Goal: Task Accomplishment & Management: Manage account settings

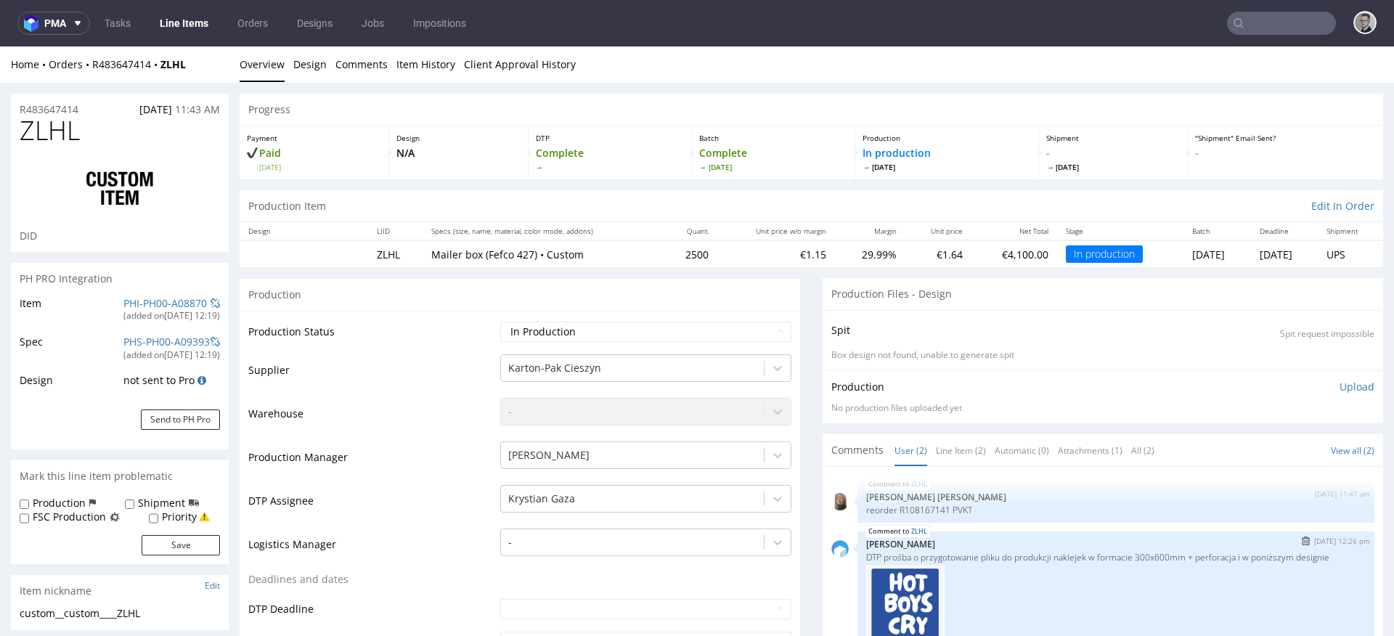
scroll to position [275, 0]
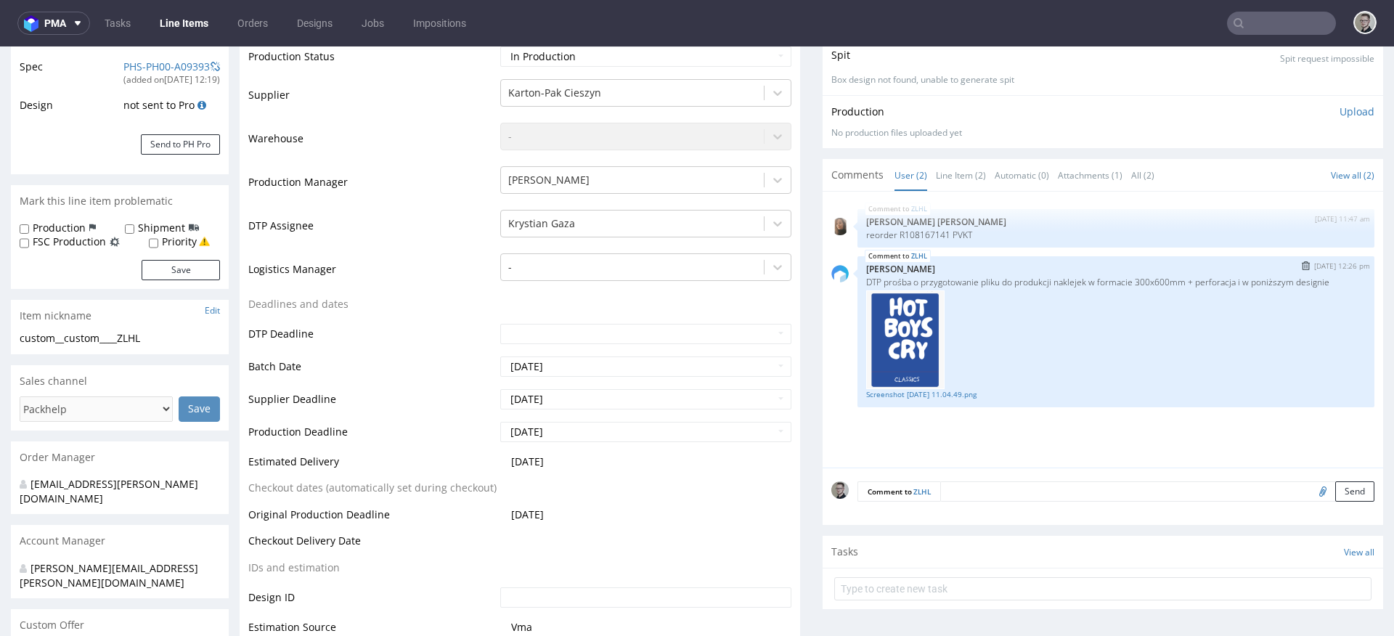
click at [935, 386] on div at bounding box center [1115, 339] width 499 height 99
click at [938, 396] on link "Screenshot 2025-08-20 at 11.04.49.png" at bounding box center [1115, 394] width 499 height 11
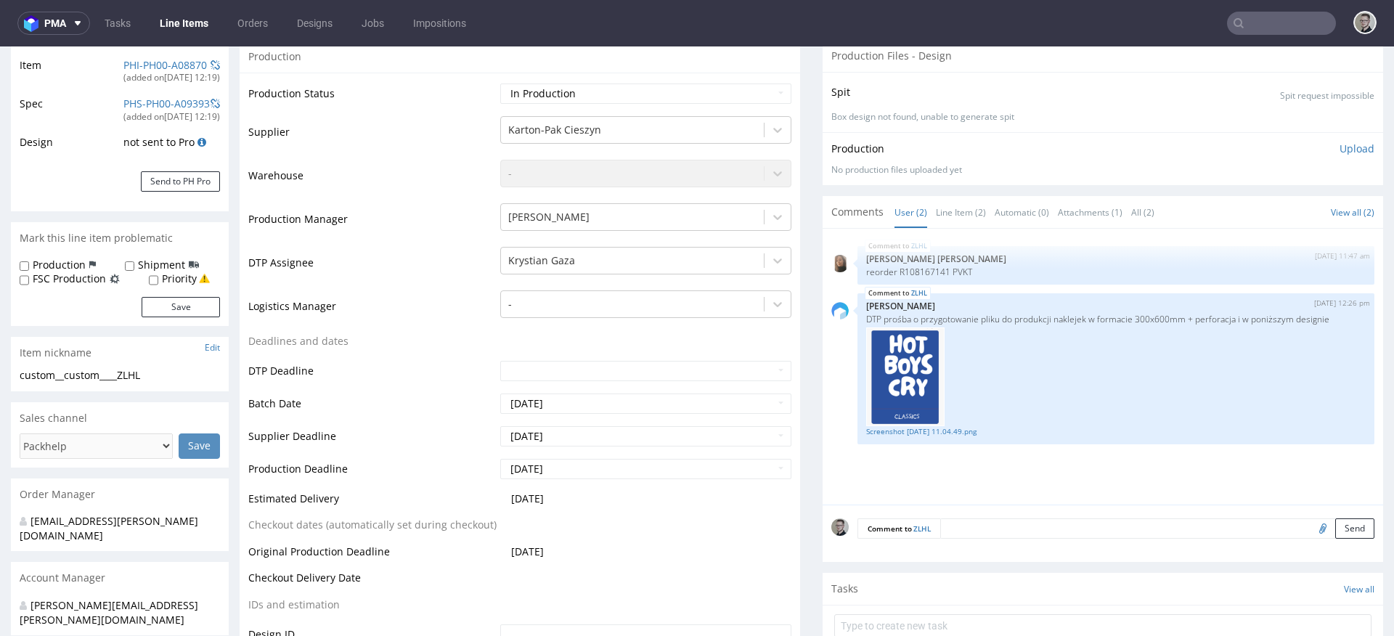
scroll to position [294, 0]
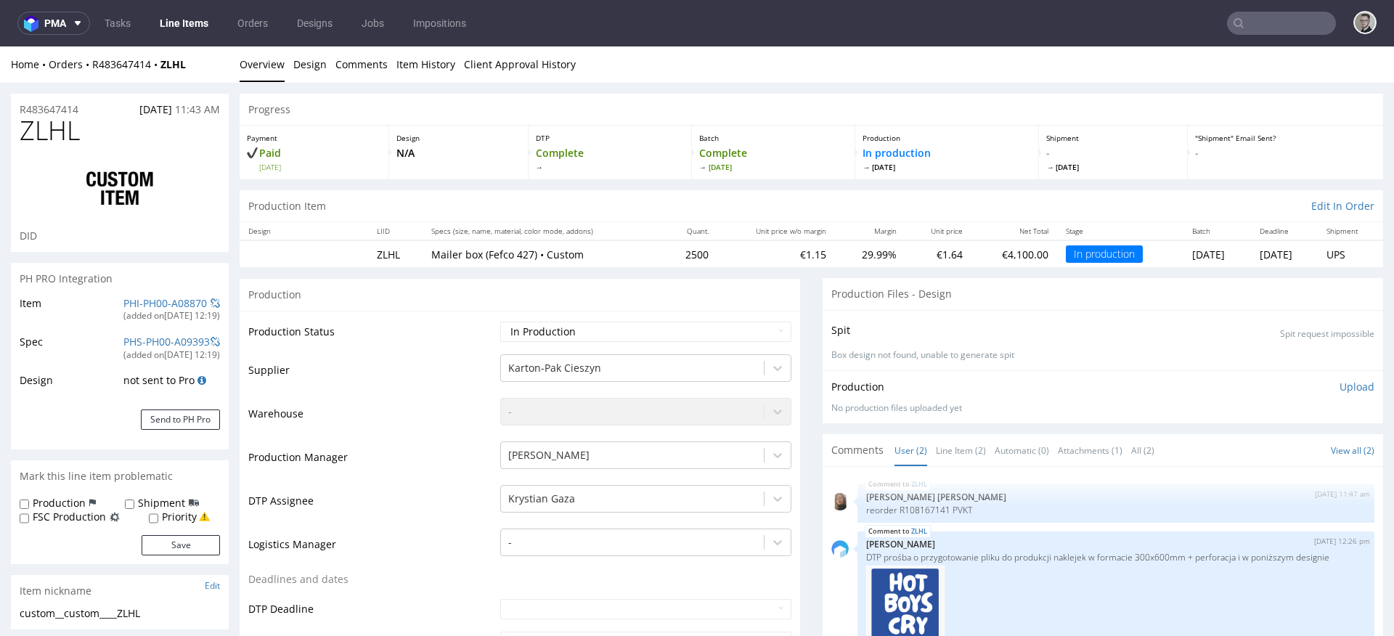
click at [64, 134] on span "ZLHL" at bounding box center [50, 130] width 60 height 29
copy span "ZLHL"
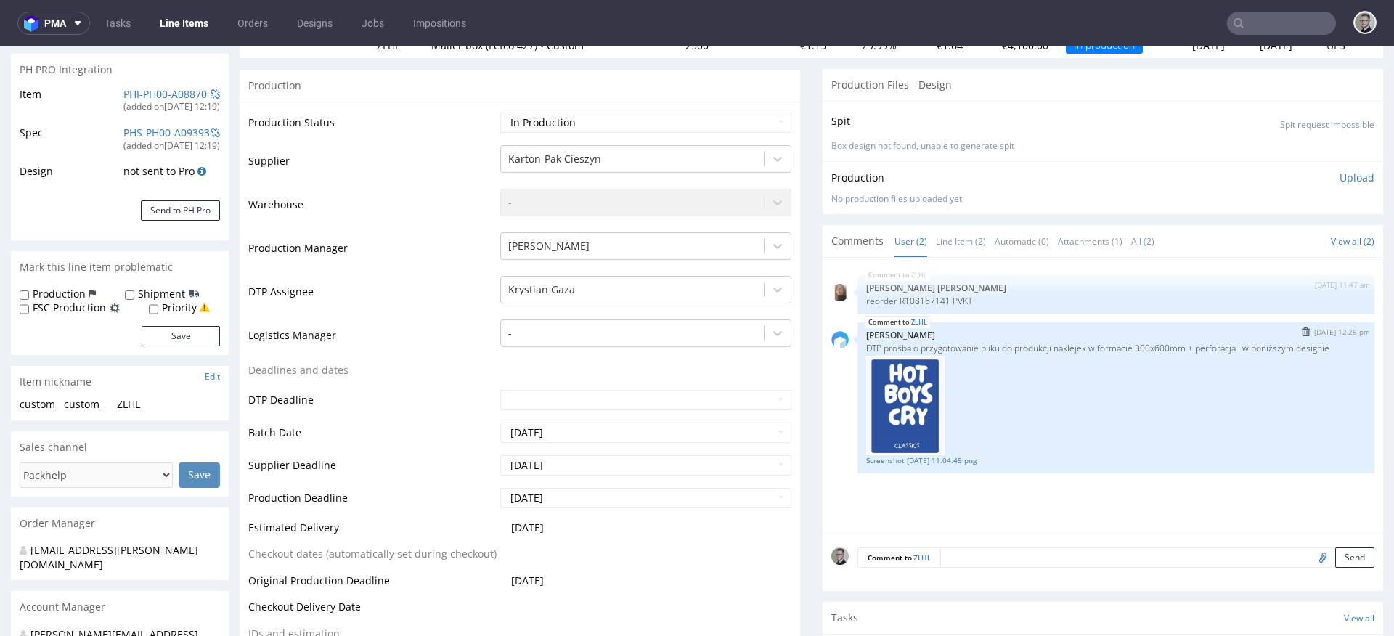
scroll to position [432, 0]
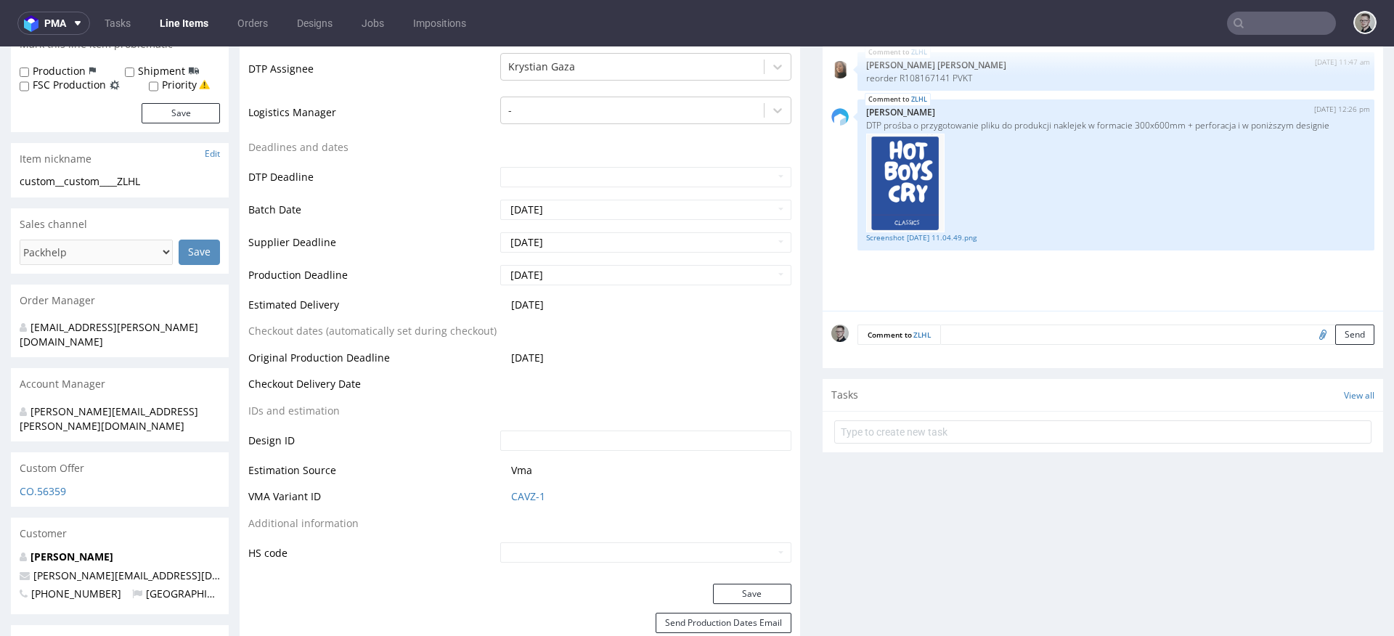
click at [1164, 332] on textarea at bounding box center [1157, 335] width 434 height 20
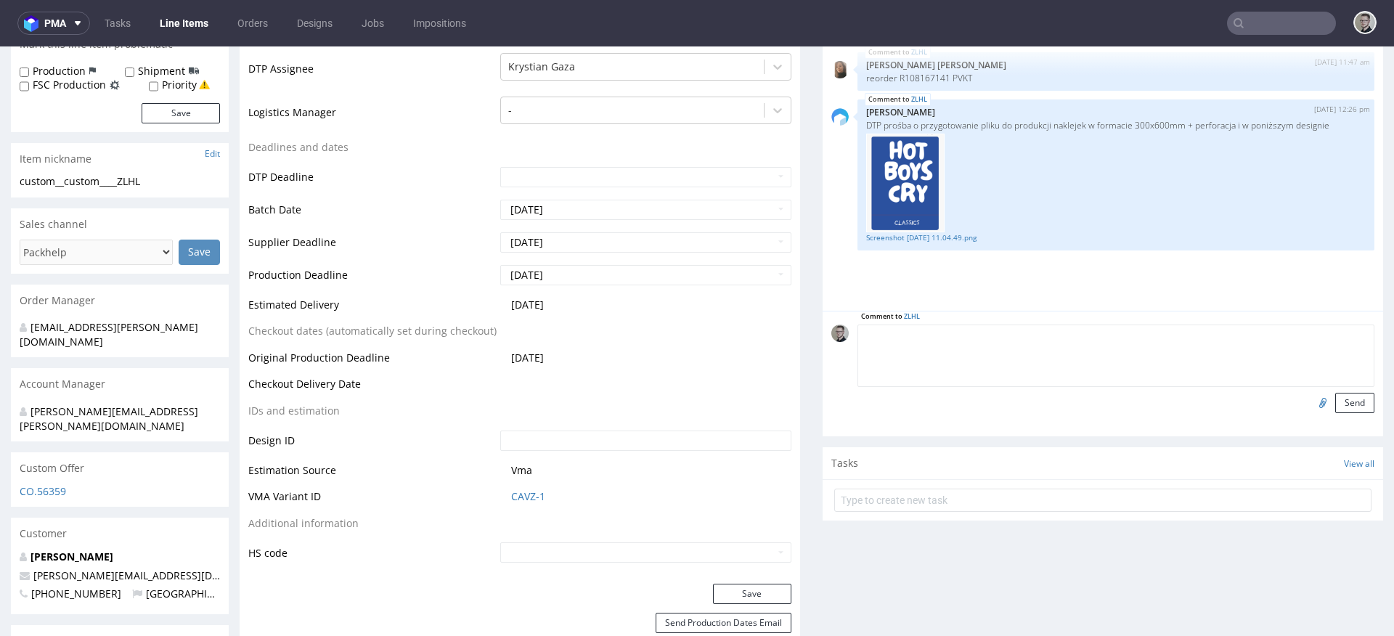
click at [1310, 403] on input "file" at bounding box center [1320, 402] width 20 height 19
type input "C:\fakepath\custom__custom____PVKT__d0__oR108167141__sticker_v2.pdf"
click at [1335, 396] on button "Send" at bounding box center [1354, 403] width 39 height 20
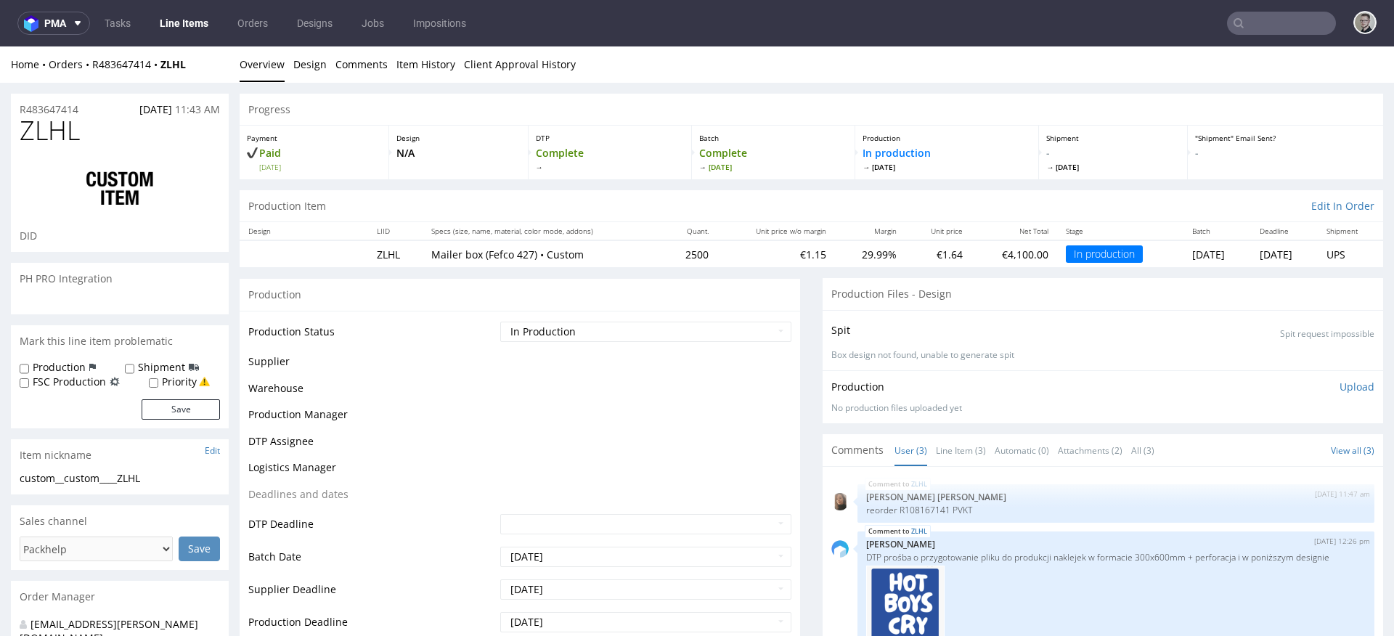
scroll to position [0, 0]
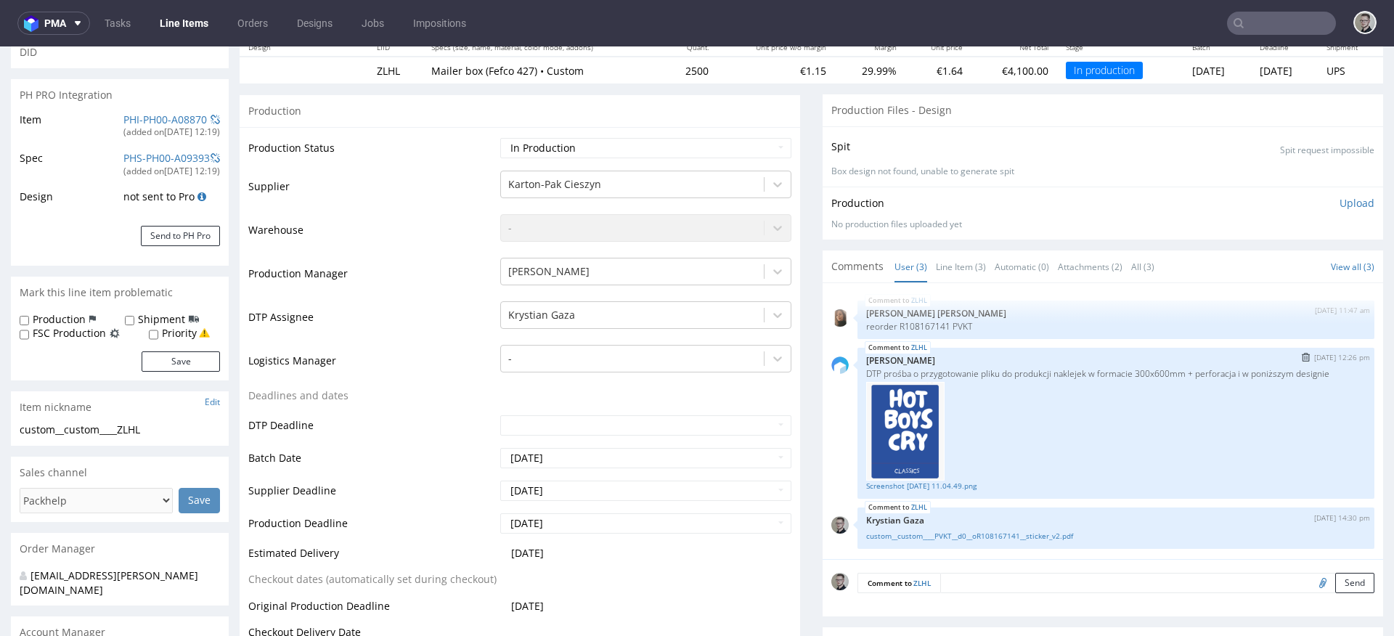
scroll to position [301, 0]
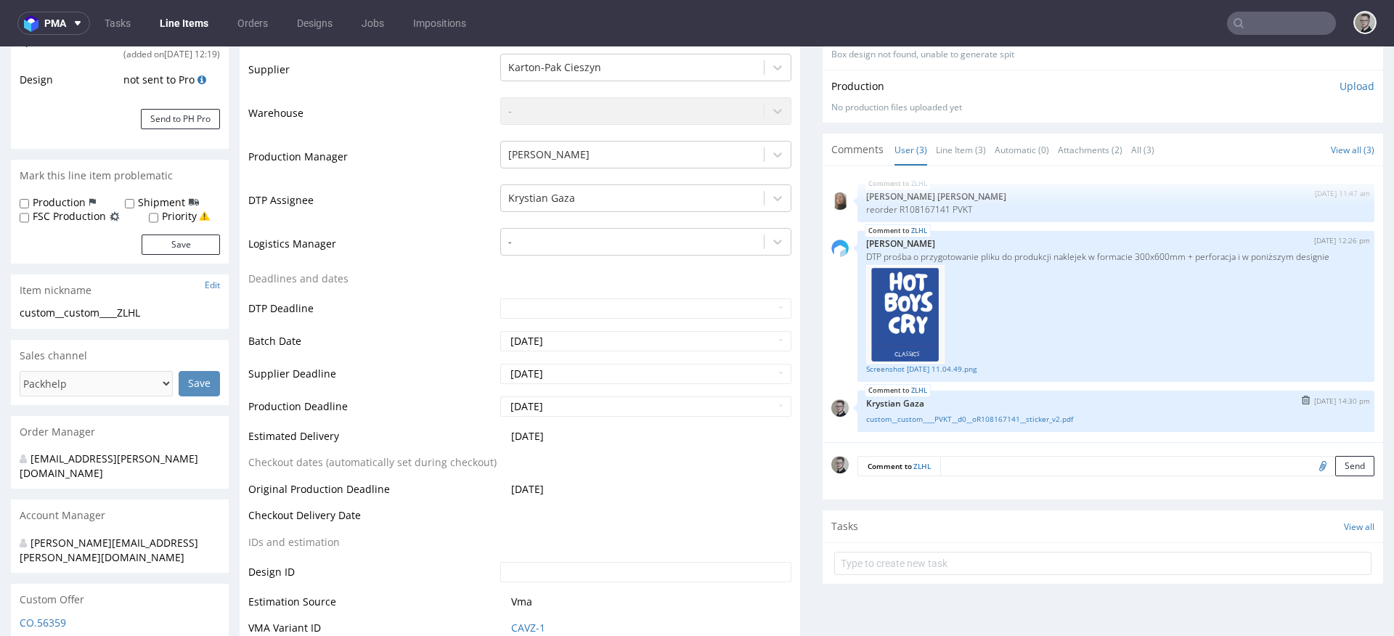
click at [1302, 399] on img "submit" at bounding box center [1306, 400] width 8 height 9
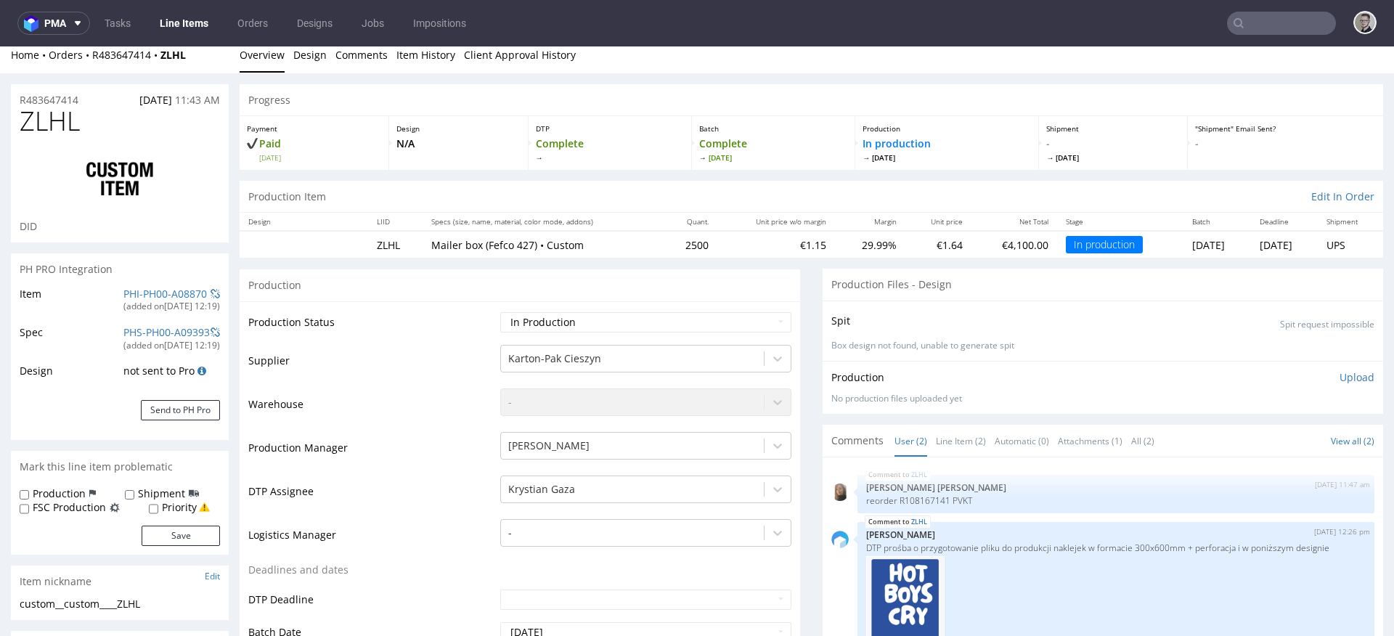
scroll to position [0, 0]
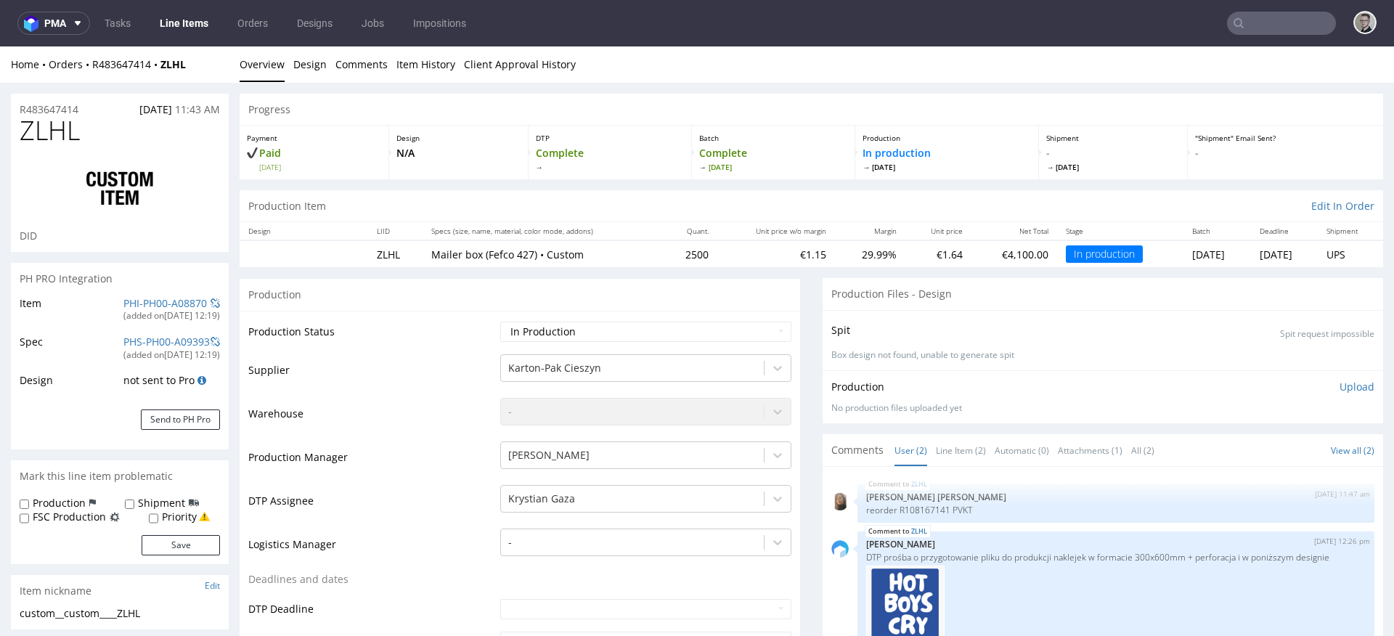
click at [86, 615] on div "custom__custom____ZLHL" at bounding box center [120, 613] width 200 height 15
click at [87, 615] on div "custom__custom____ZLHL" at bounding box center [120, 613] width 200 height 15
copy div "custom__custom____ZLHL Update"
drag, startPoint x: 91, startPoint y: 110, endPoint x: 0, endPoint y: 102, distance: 91.1
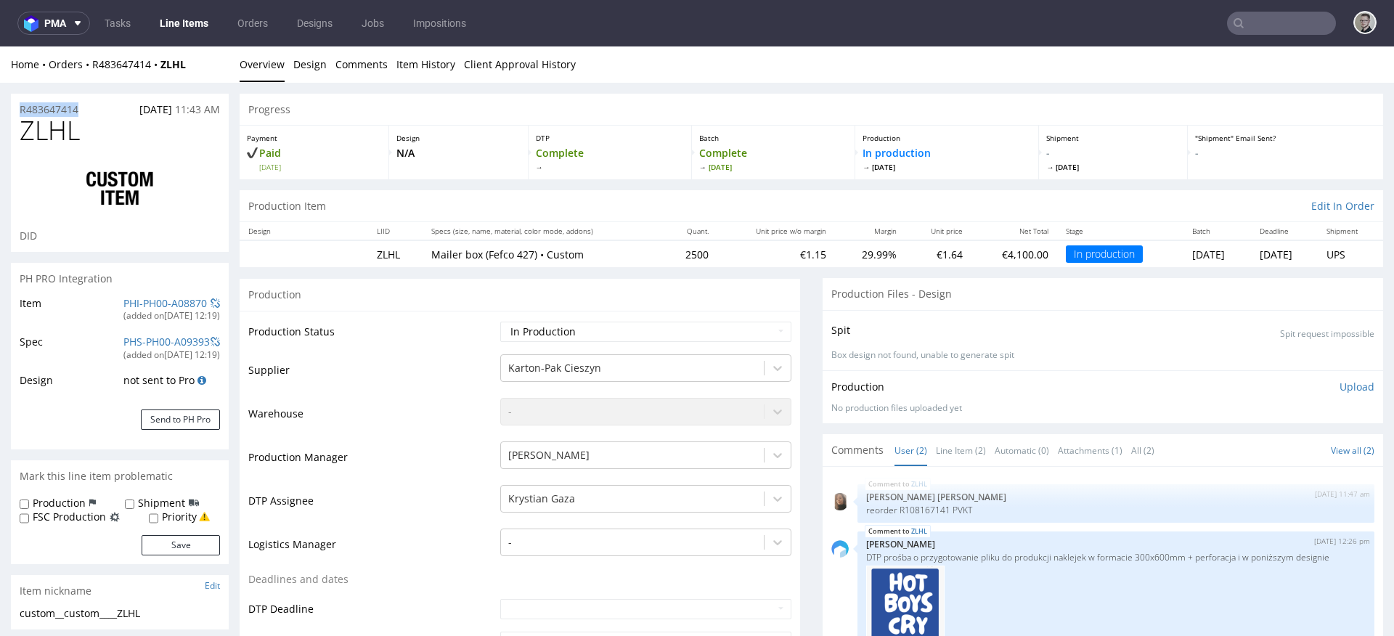
copy p "R483647414"
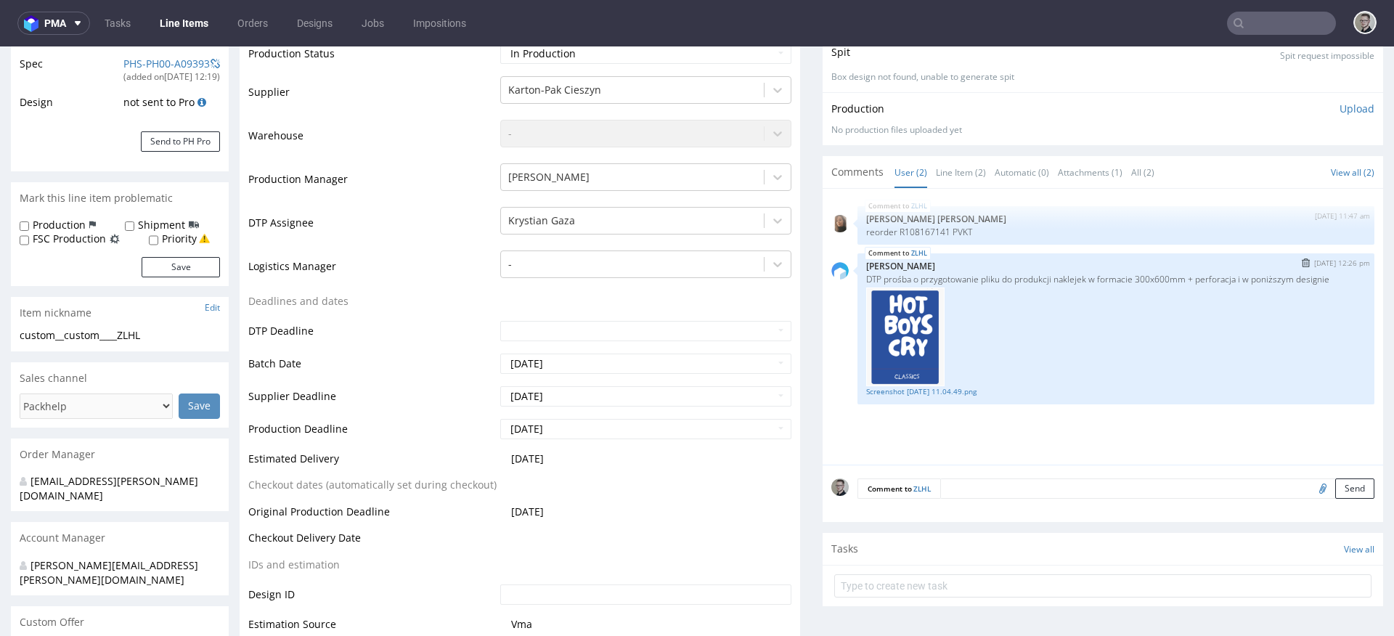
scroll to position [554, 0]
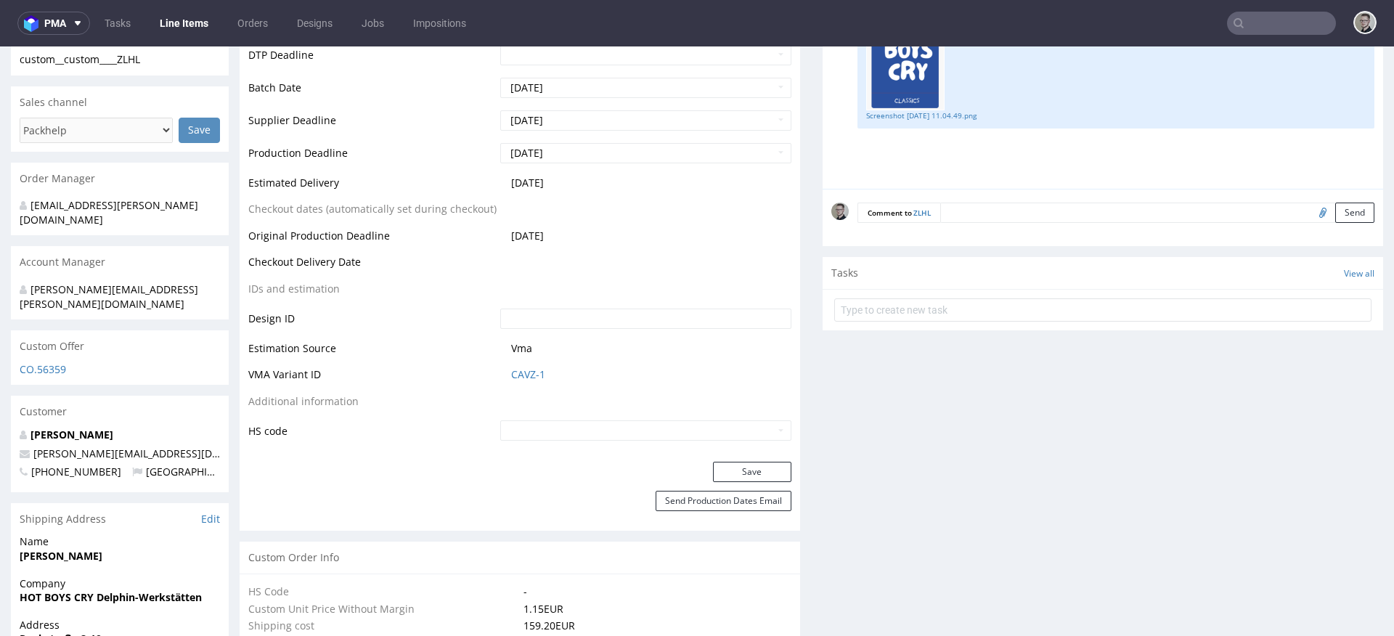
click at [1310, 208] on input "file" at bounding box center [1320, 212] width 20 height 19
type input "C:\fakepath\custom__custom____ZLHL__d0__oR483647414__sticker_v2.pdf"
click at [1335, 212] on button "Send" at bounding box center [1354, 213] width 39 height 20
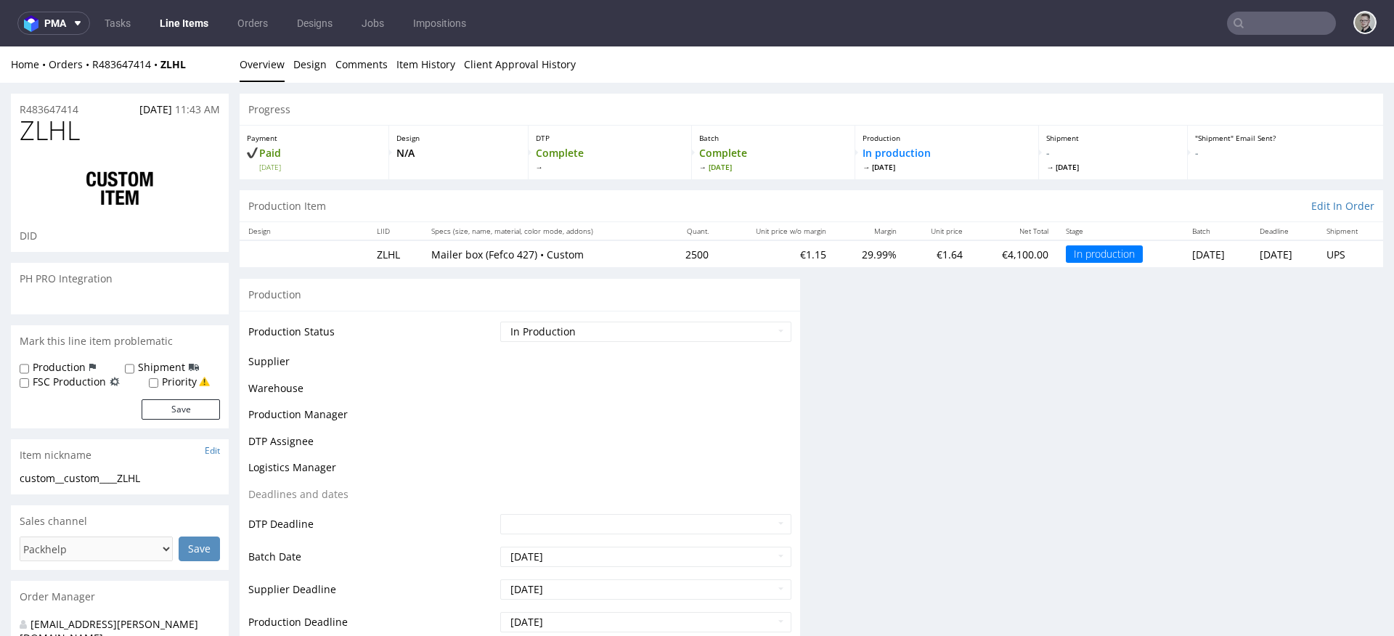
scroll to position [0, 0]
click at [55, 131] on span "ZLHL" at bounding box center [50, 130] width 60 height 29
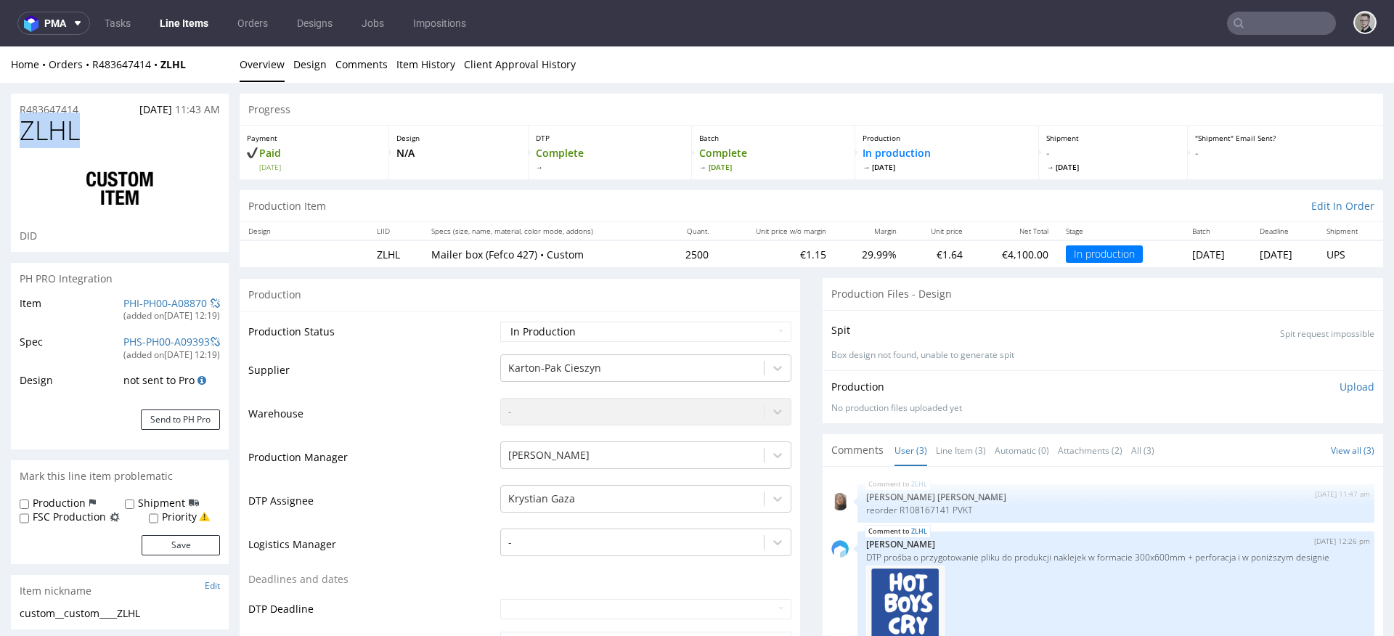
click at [56, 131] on span "ZLHL" at bounding box center [50, 130] width 60 height 29
copy span "ZLHL"
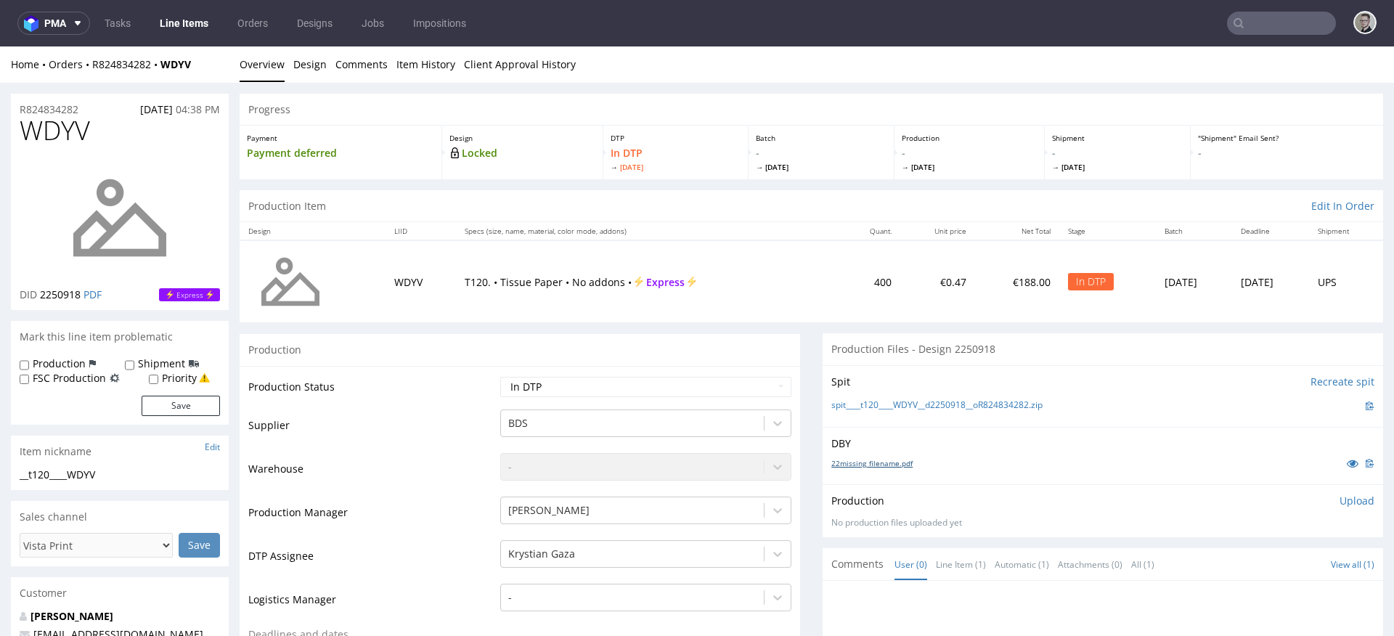
click at [889, 461] on link "22missing_filename.pdf" at bounding box center [871, 463] width 81 height 10
click at [919, 402] on link "spit____t120____WDYV__d2250918__oR824834282.zip" at bounding box center [936, 405] width 211 height 12
click at [297, 62] on link "Design" at bounding box center [309, 64] width 33 height 36
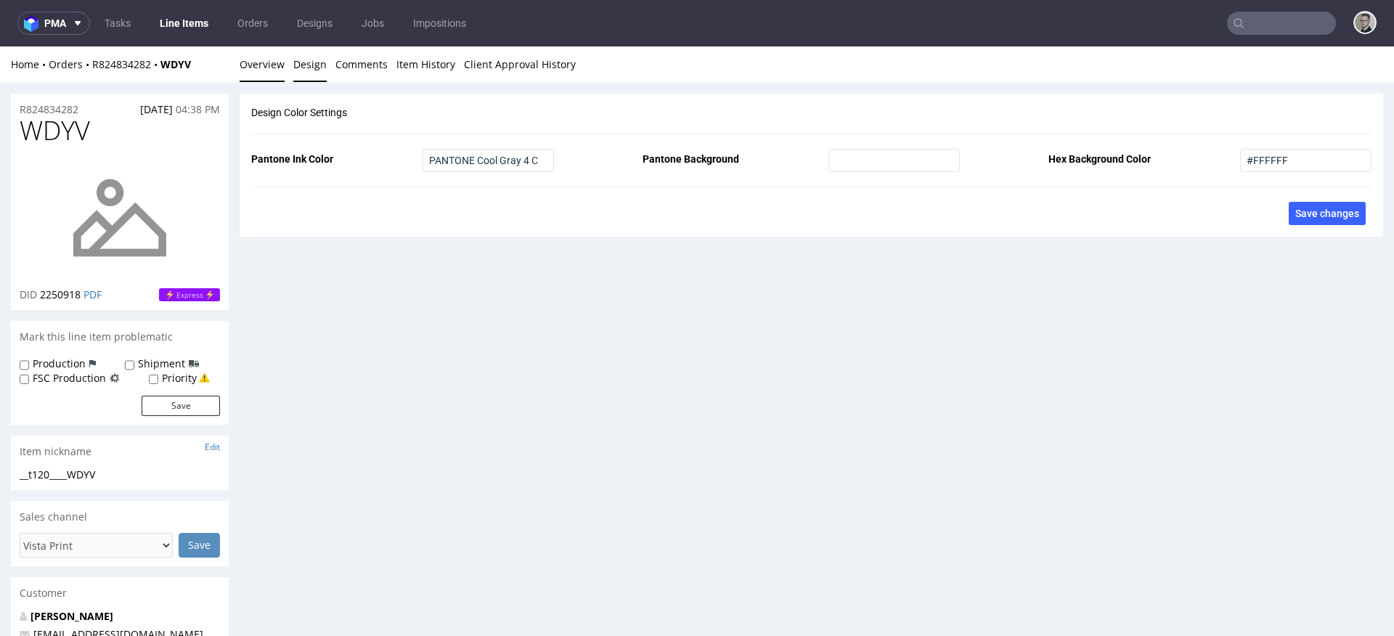
click at [270, 65] on link "Overview" at bounding box center [262, 64] width 45 height 36
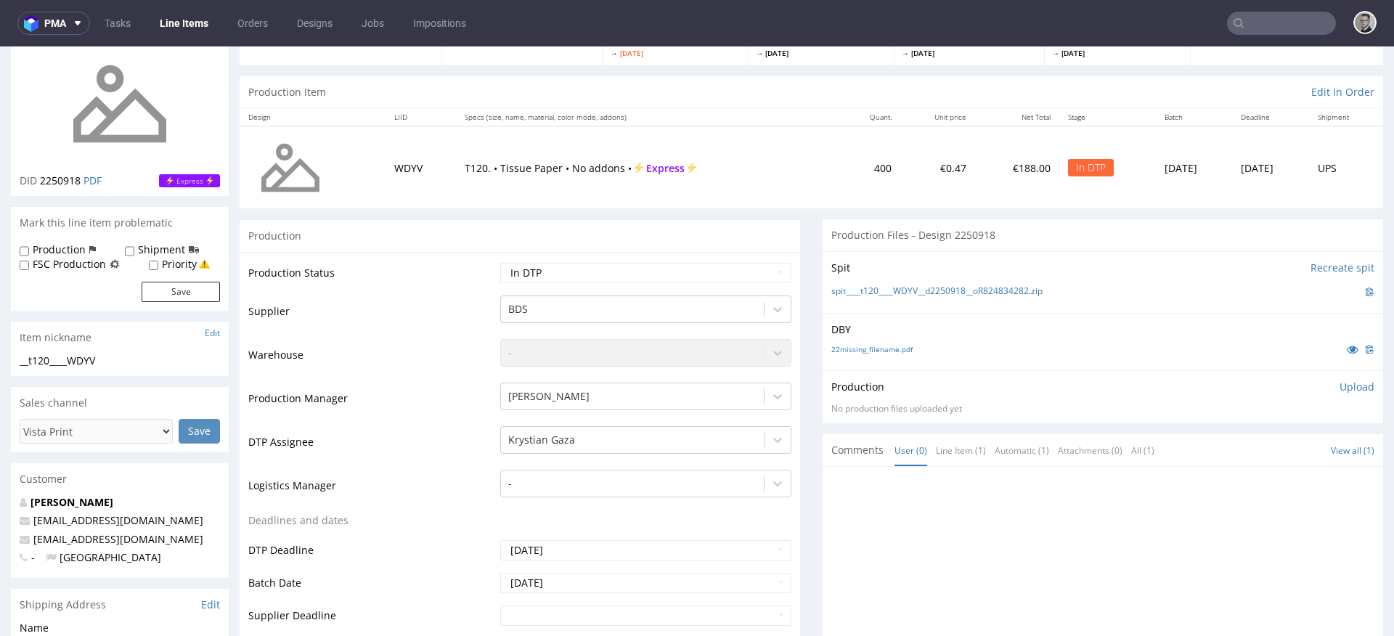
scroll to position [278, 0]
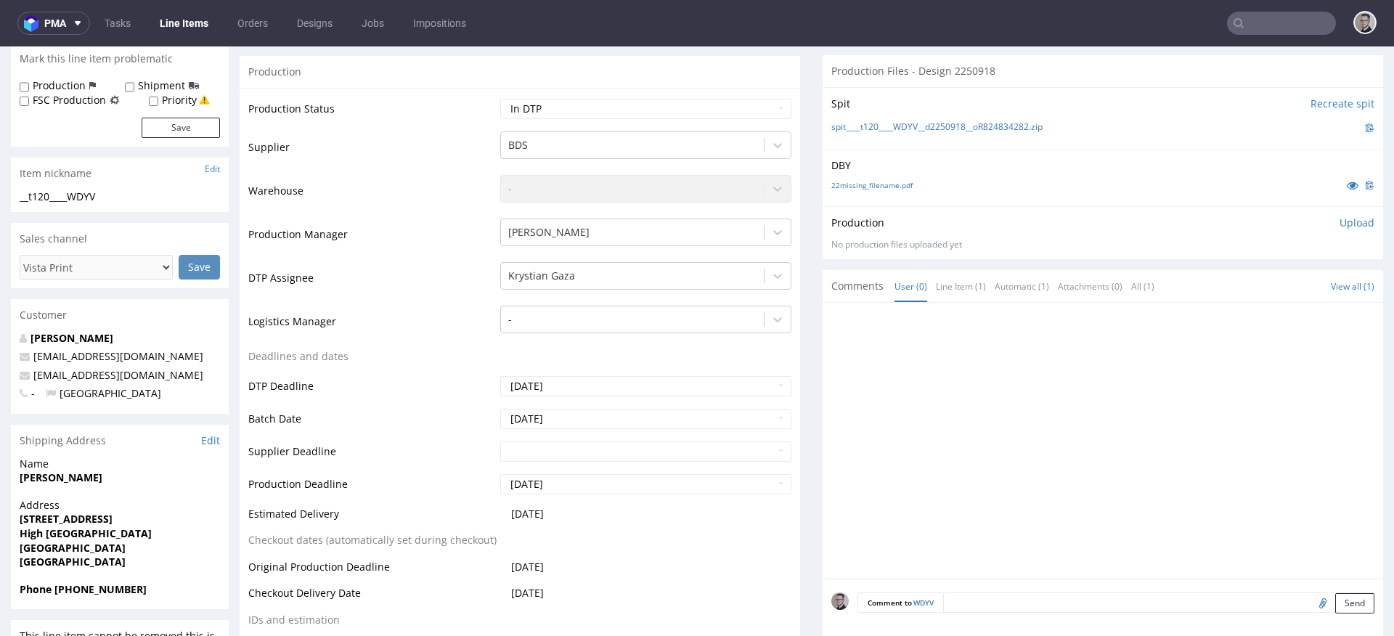
click at [1343, 227] on p "Upload" at bounding box center [1356, 223] width 35 height 15
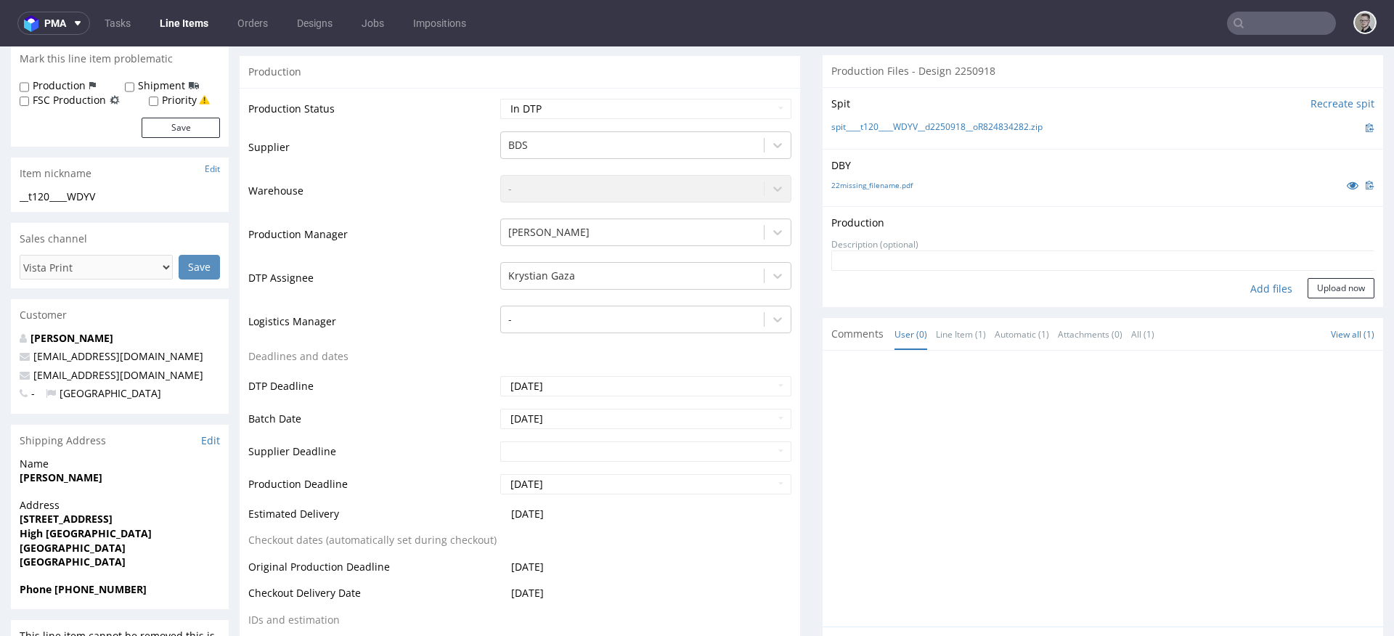
click at [1250, 285] on div "Add files" at bounding box center [1271, 289] width 73 height 22
type input "C:\fakepath\__t120____WDYV__d2250918__oR824834282__latest__outside.pdf"
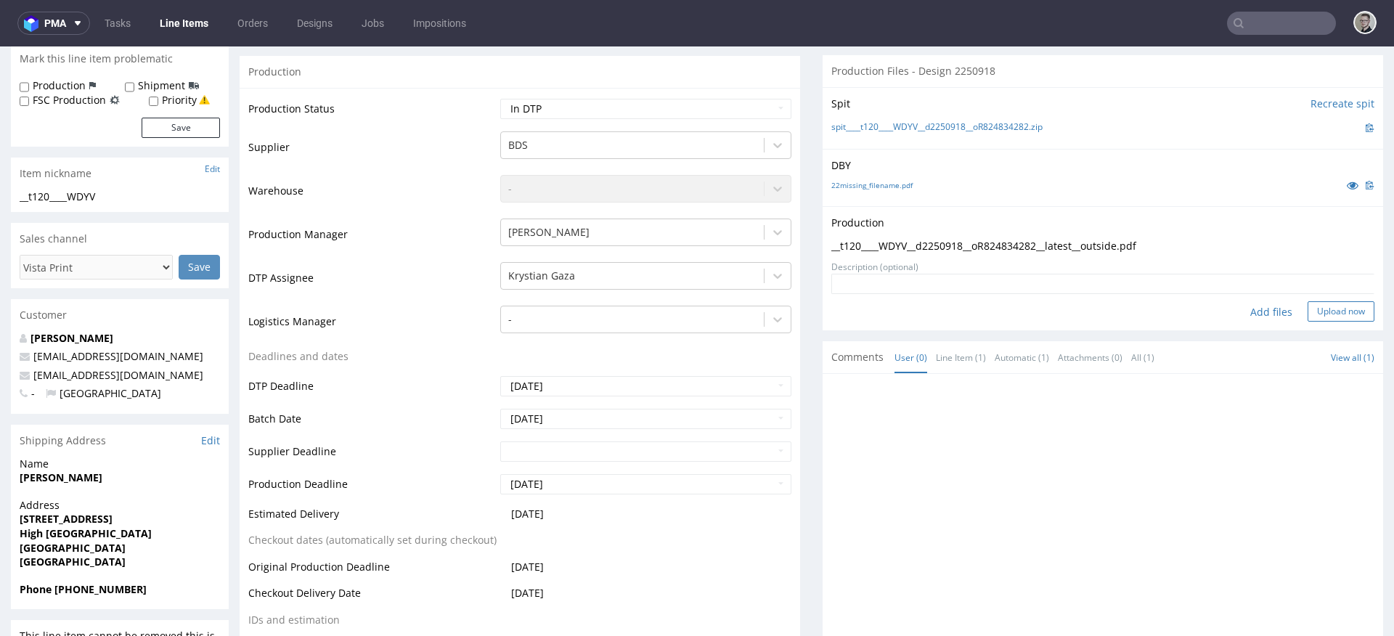
click at [1323, 301] on button "Upload now" at bounding box center [1341, 311] width 67 height 20
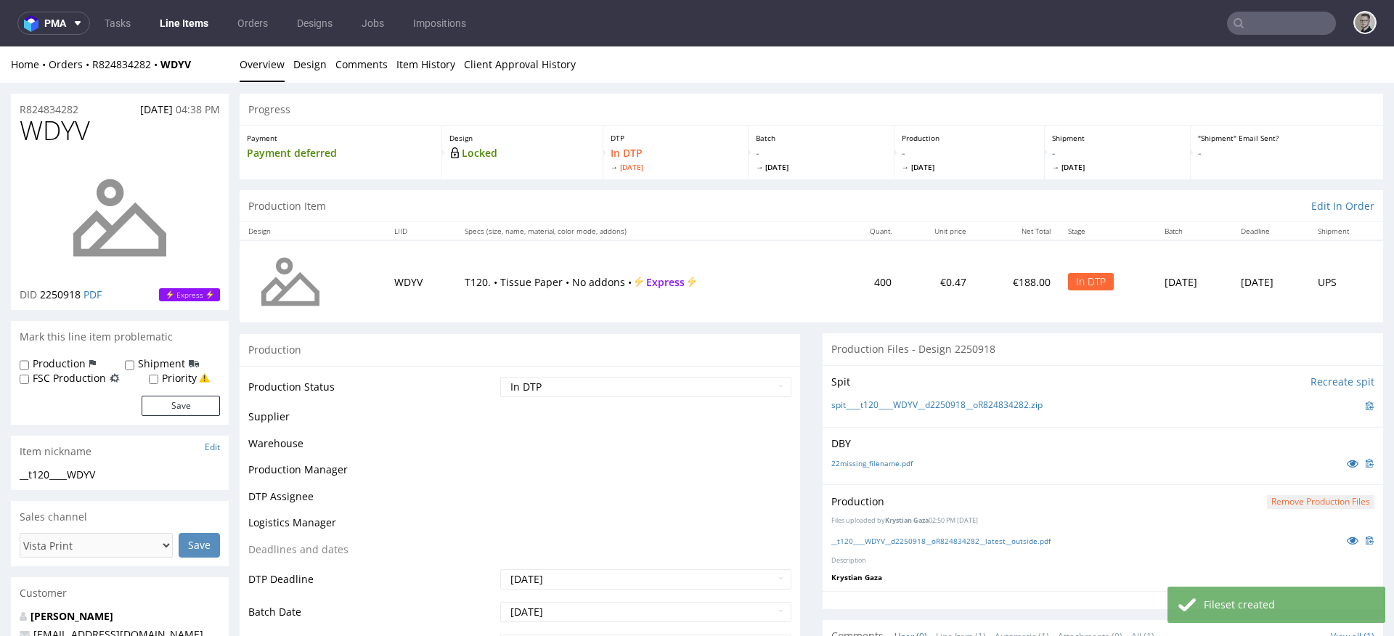
scroll to position [0, 0]
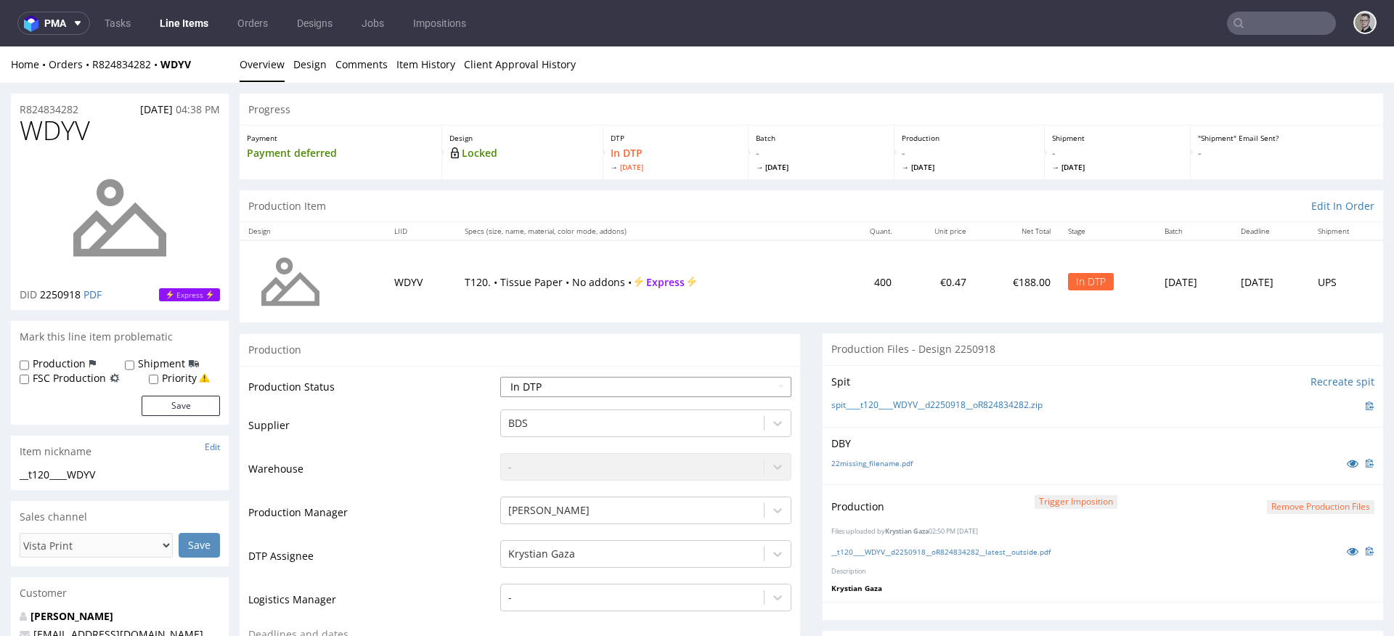
click at [653, 389] on select "Waiting for Artwork Waiting for Diecut Waiting for Mockup Waiting for DTP Waiti…" at bounding box center [645, 387] width 291 height 20
select select "dtp_production_ready"
click at [500, 377] on select "Waiting for Artwork Waiting for Diecut Waiting for Mockup Waiting for DTP Waiti…" at bounding box center [645, 387] width 291 height 20
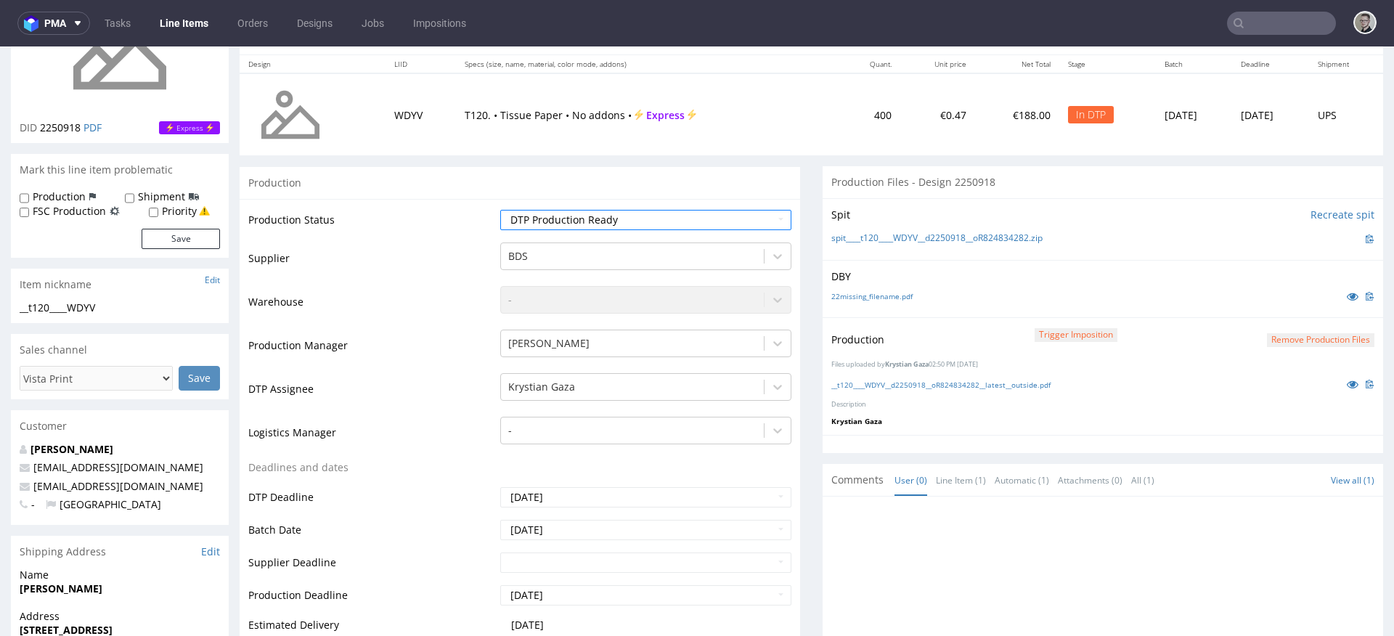
scroll to position [467, 0]
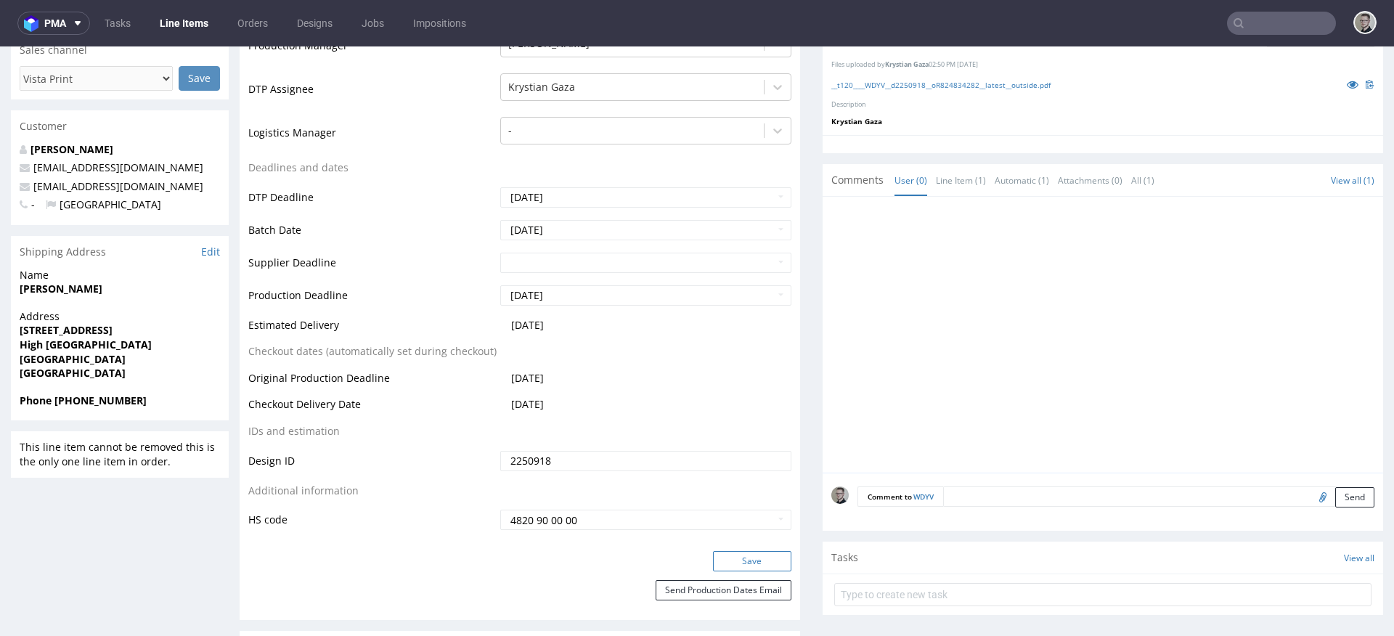
click at [752, 560] on button "Save" at bounding box center [752, 561] width 78 height 20
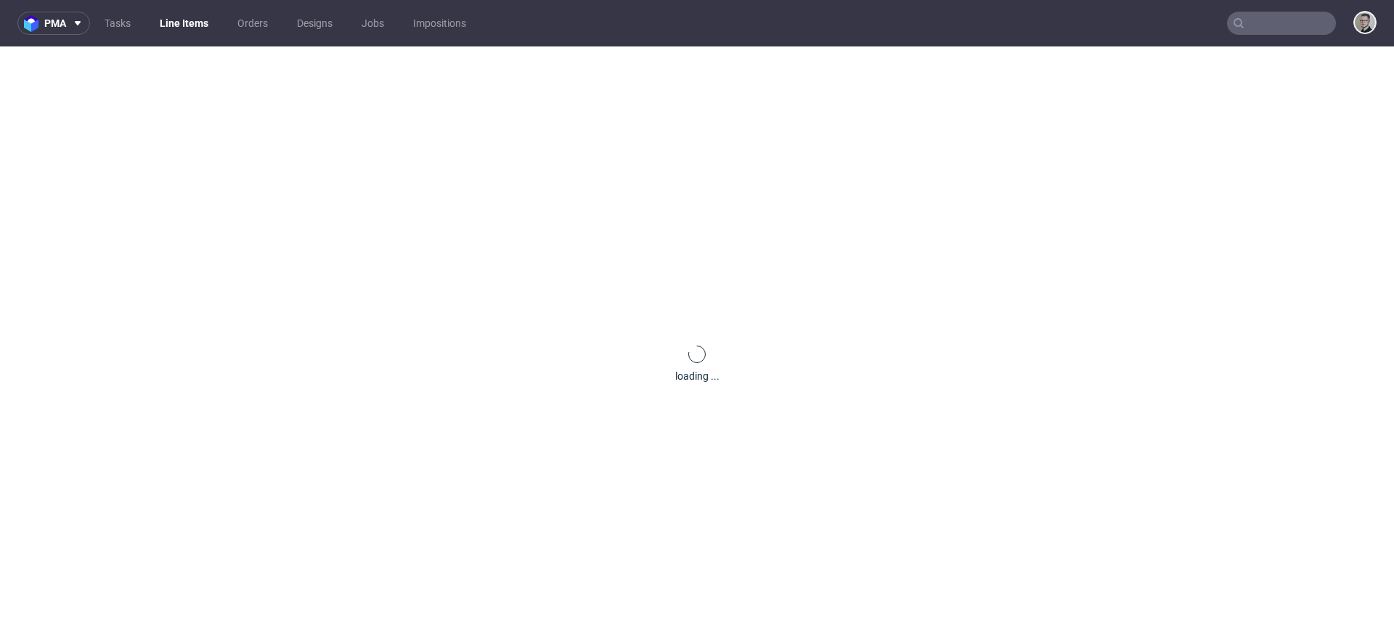
scroll to position [0, 0]
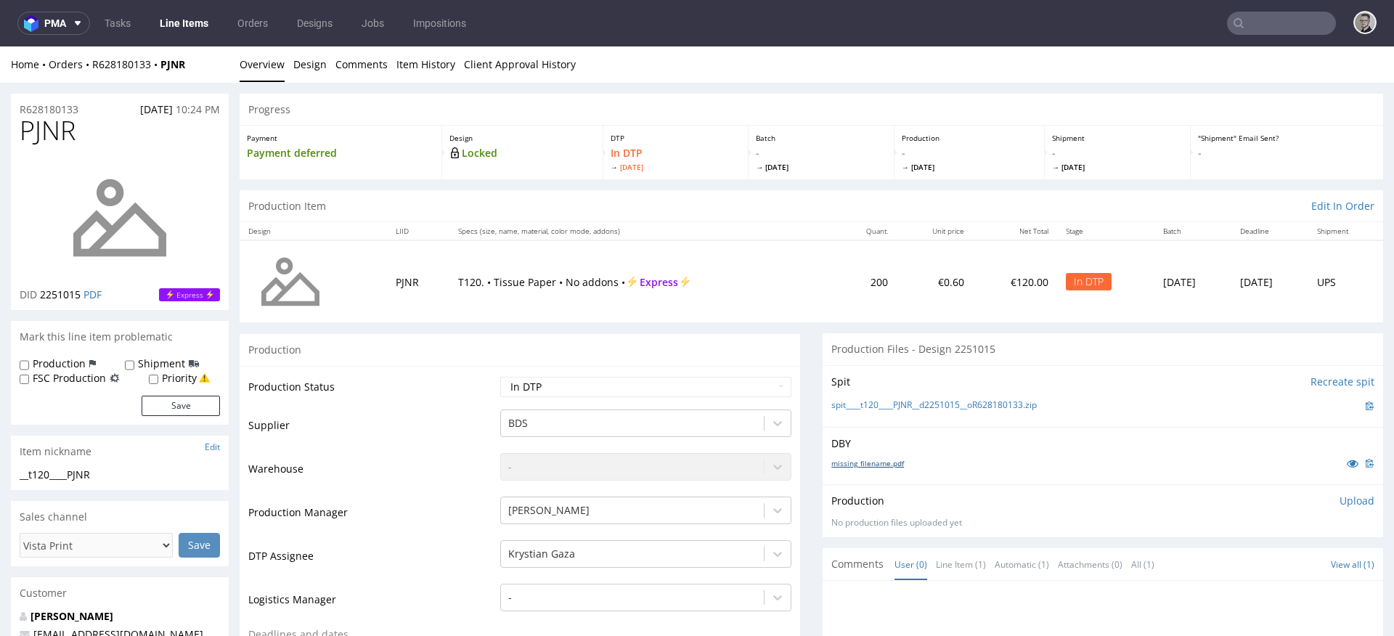
click at [866, 467] on link "missing_filename.pdf" at bounding box center [867, 463] width 73 height 10
click at [944, 404] on link "spit____t120____PJNR__d2251015__oR628180133.zip" at bounding box center [933, 405] width 205 height 12
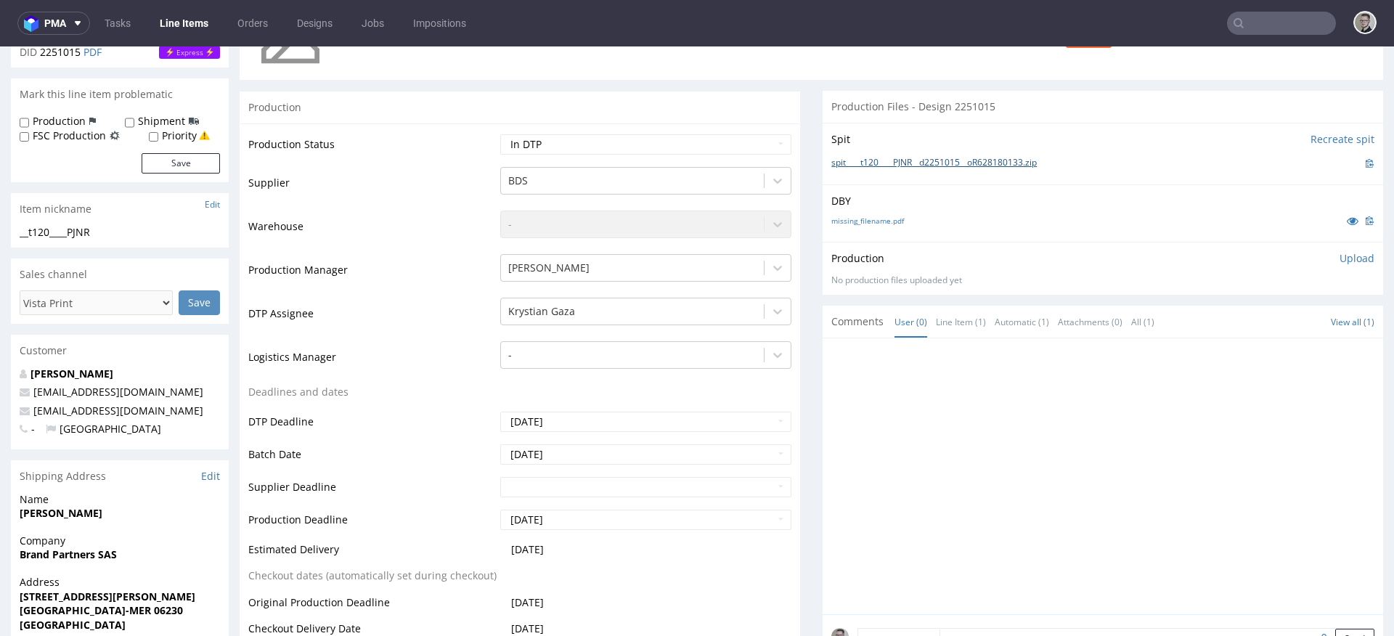
scroll to position [291, 0]
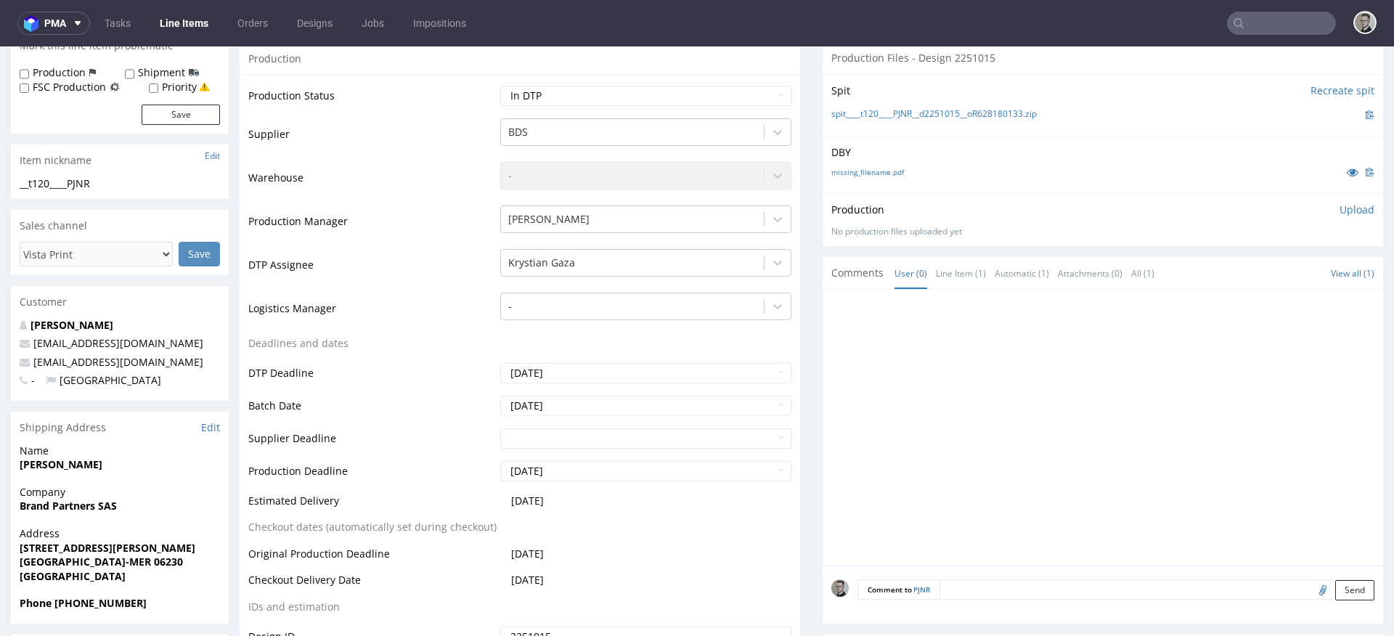
click at [976, 598] on textarea at bounding box center [1156, 589] width 435 height 20
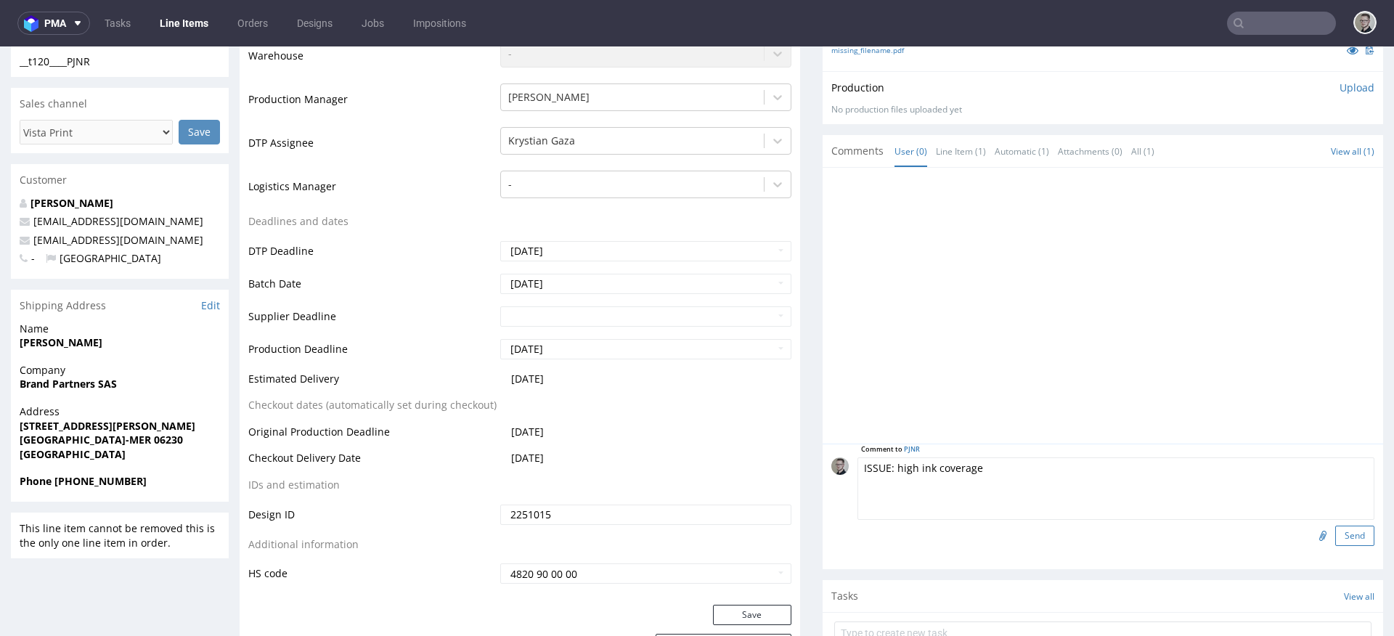
type textarea "ISSUE: high ink coverage"
click at [1335, 535] on button "Send" at bounding box center [1354, 536] width 39 height 20
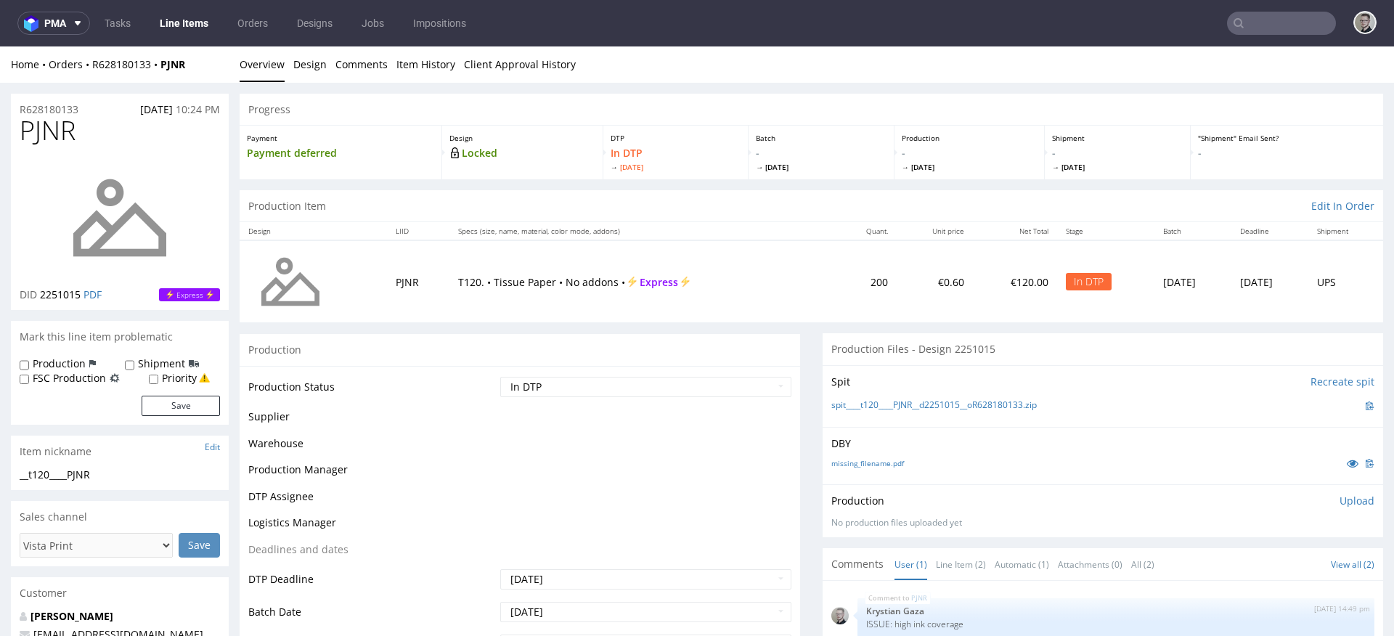
scroll to position [0, 0]
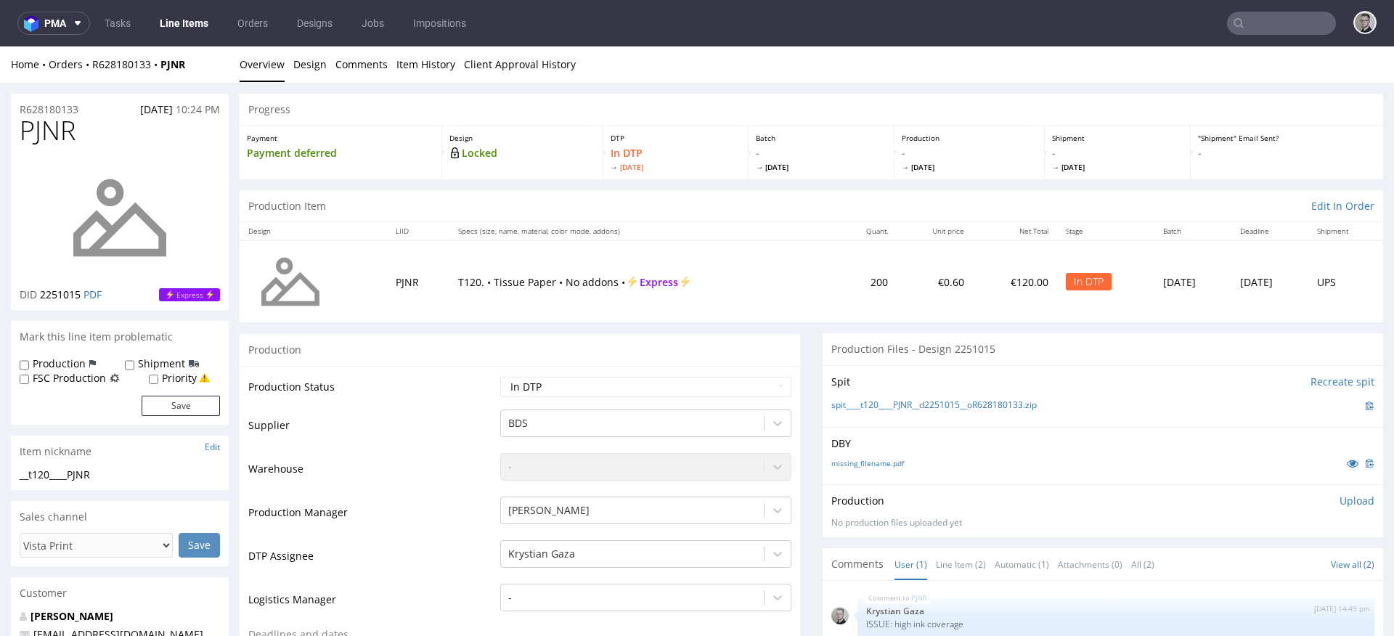
click at [1339, 499] on p "Upload" at bounding box center [1356, 501] width 35 height 15
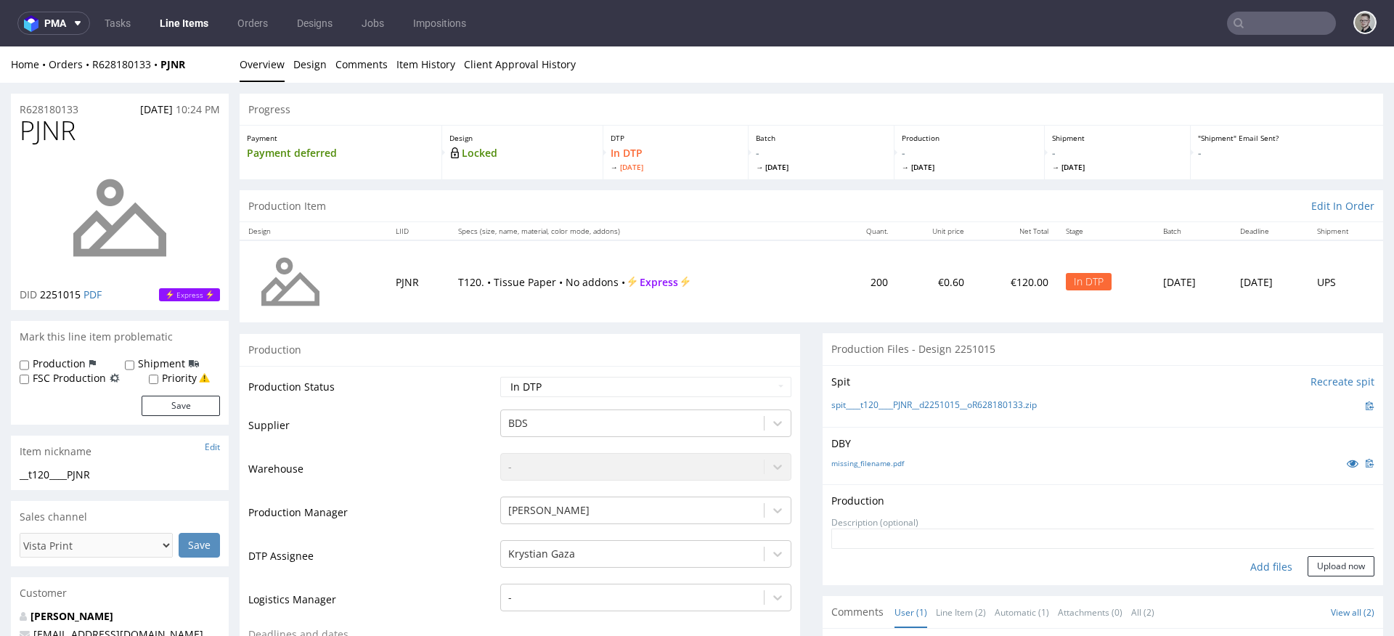
click at [1261, 571] on div "Add files" at bounding box center [1271, 567] width 73 height 22
type input "C:\fakepath\__t120____PJNR__d2251015__oR628180133__latest__outside.pdf"
click at [1334, 592] on button "Upload now" at bounding box center [1341, 589] width 67 height 20
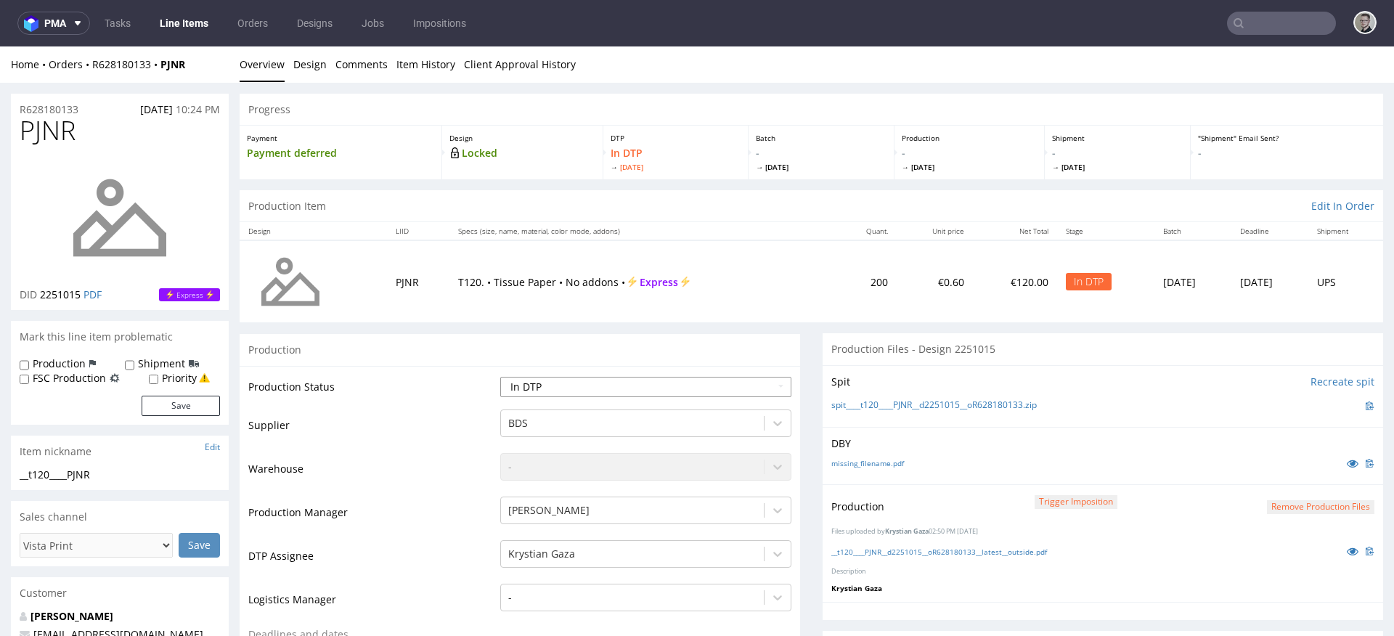
click at [630, 396] on select "Waiting for Artwork Waiting for Diecut Waiting for Mockup Waiting for DTP Waiti…" at bounding box center [645, 387] width 291 height 20
select select "dtp_production_ready"
click at [500, 377] on select "Waiting for Artwork Waiting for Diecut Waiting for Mockup Waiting for DTP Waiti…" at bounding box center [645, 387] width 291 height 20
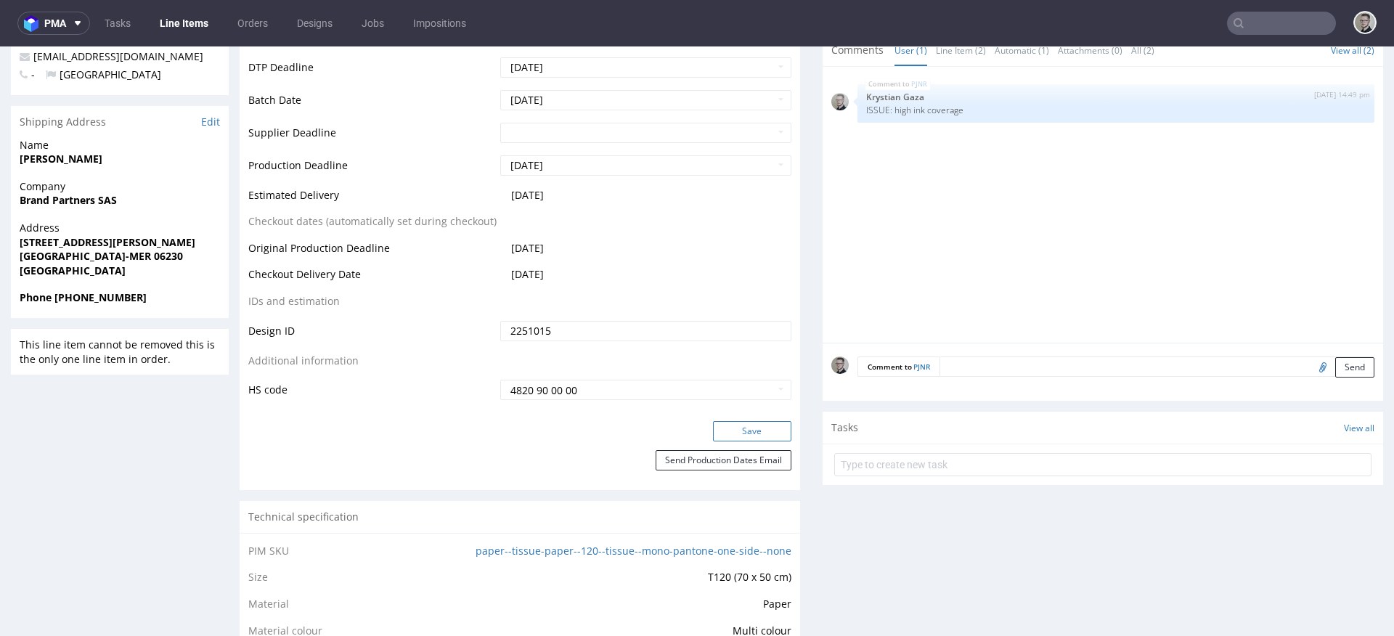
click at [732, 431] on button "Save" at bounding box center [752, 431] width 78 height 20
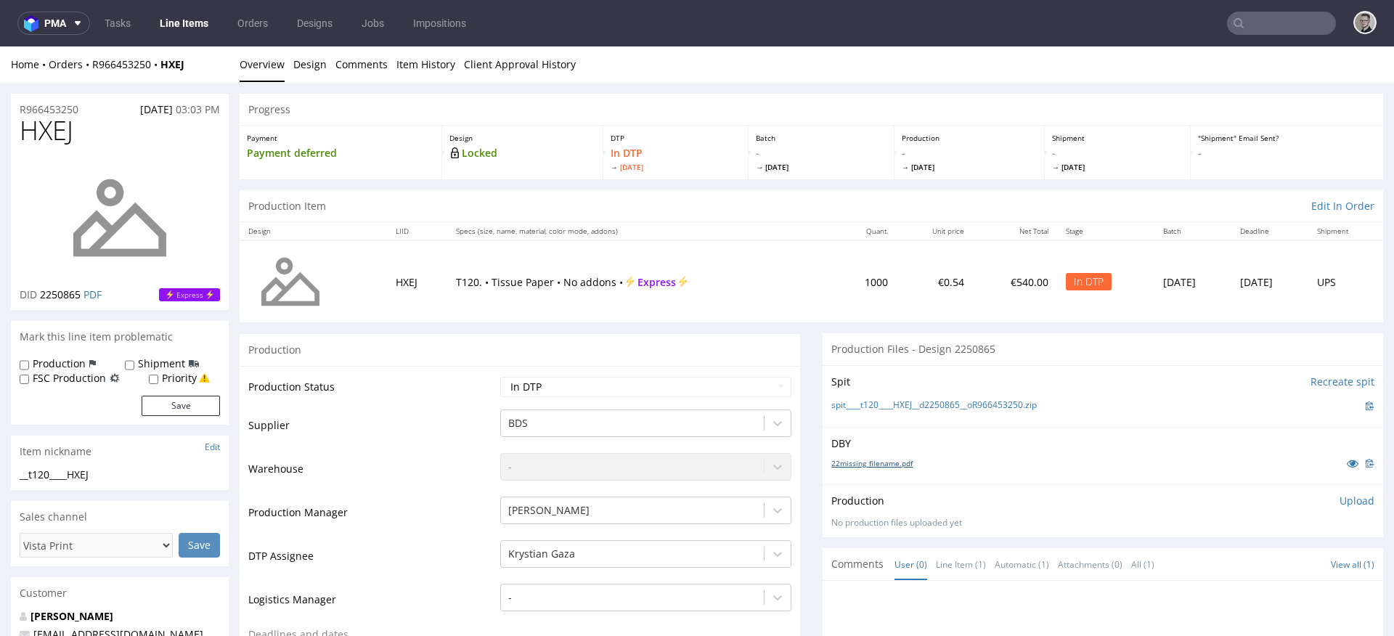
click at [888, 466] on link "22missing_filename.pdf" at bounding box center [871, 463] width 81 height 10
click at [910, 405] on link "spit____t120____HXEJ__d2250865__oR966453250.zip" at bounding box center [933, 405] width 205 height 12
click at [319, 65] on link "Design" at bounding box center [309, 64] width 33 height 36
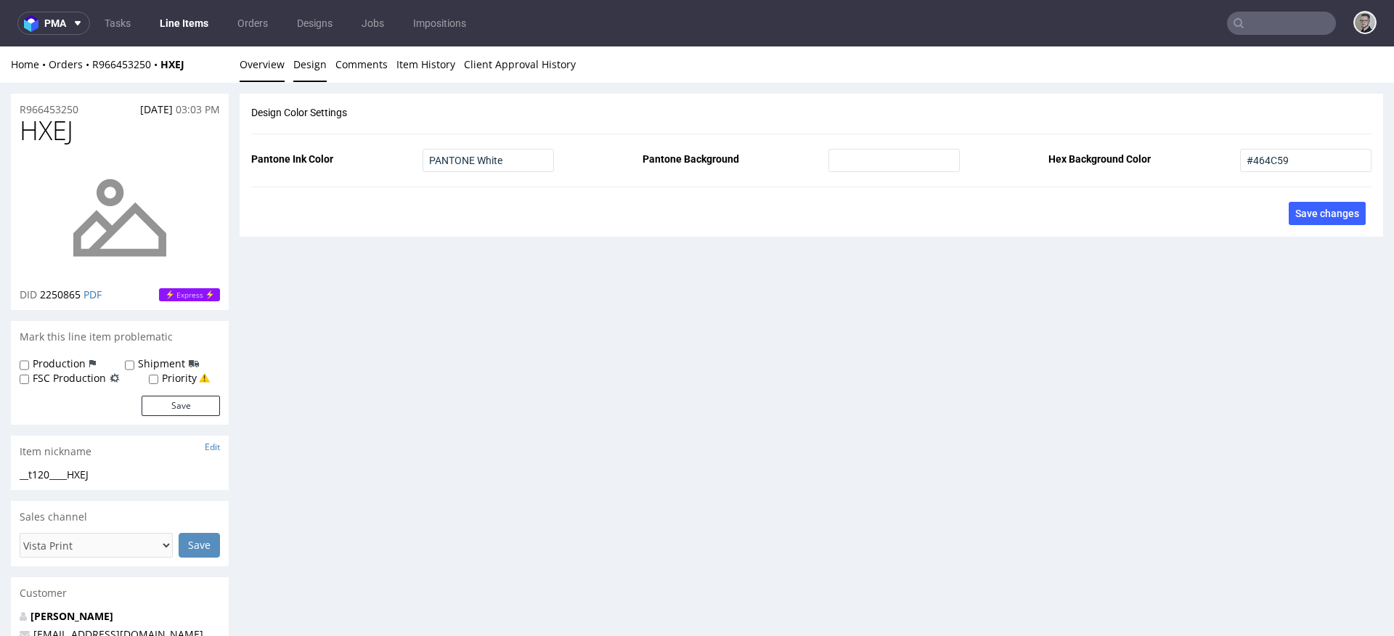
click at [261, 64] on link "Overview" at bounding box center [262, 64] width 45 height 36
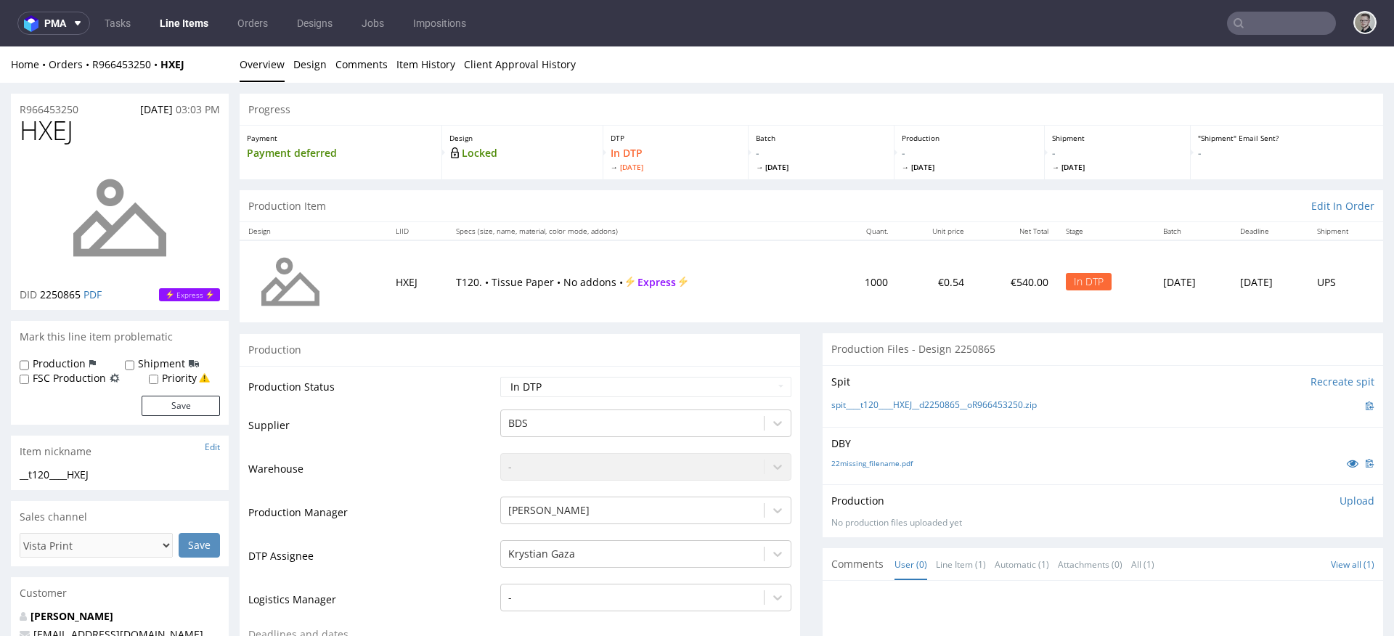
click at [61, 359] on label "Production" at bounding box center [59, 363] width 53 height 15
click at [29, 359] on input "Production" at bounding box center [24, 365] width 9 height 12
checkbox input "true"
click at [208, 411] on button "Save" at bounding box center [181, 406] width 78 height 20
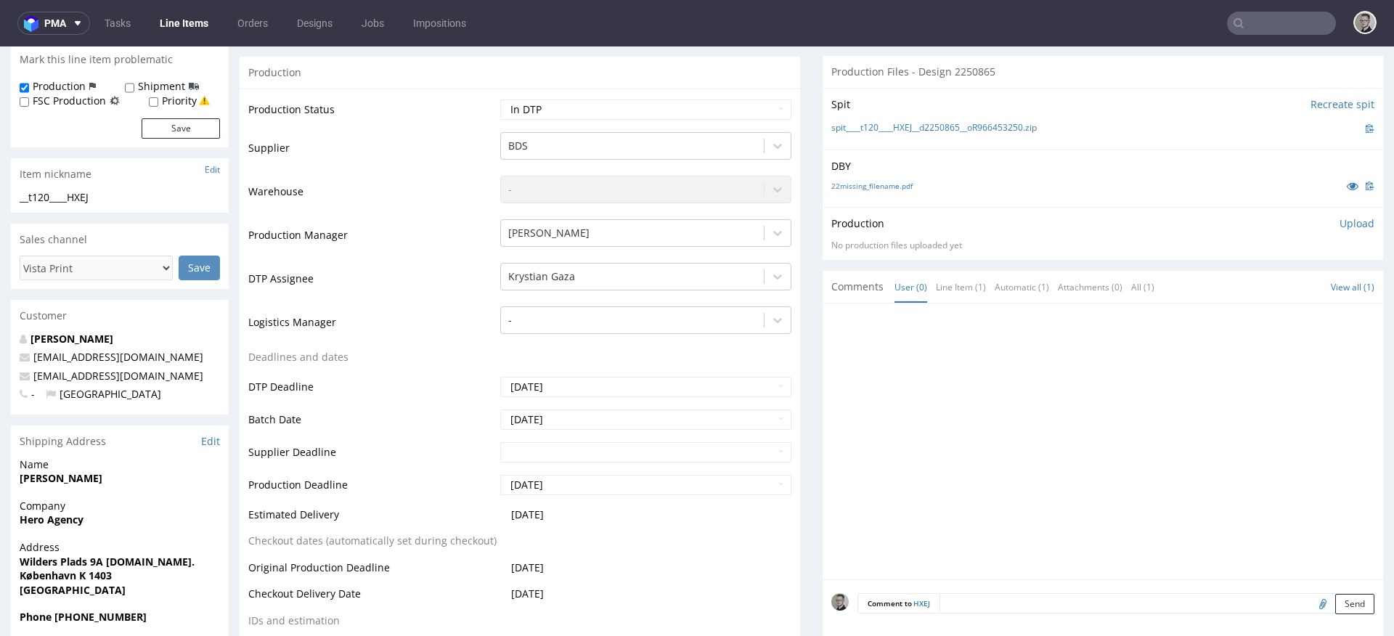
scroll to position [547, 0]
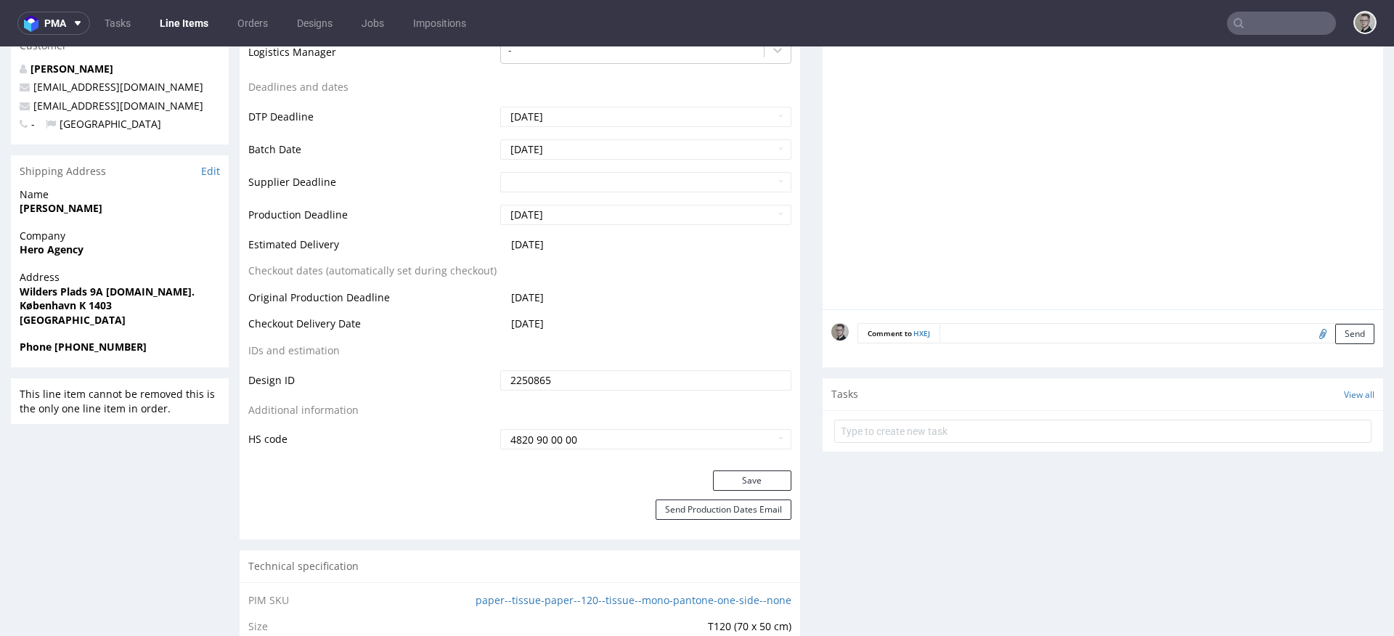
click at [1138, 327] on textarea at bounding box center [1156, 333] width 435 height 20
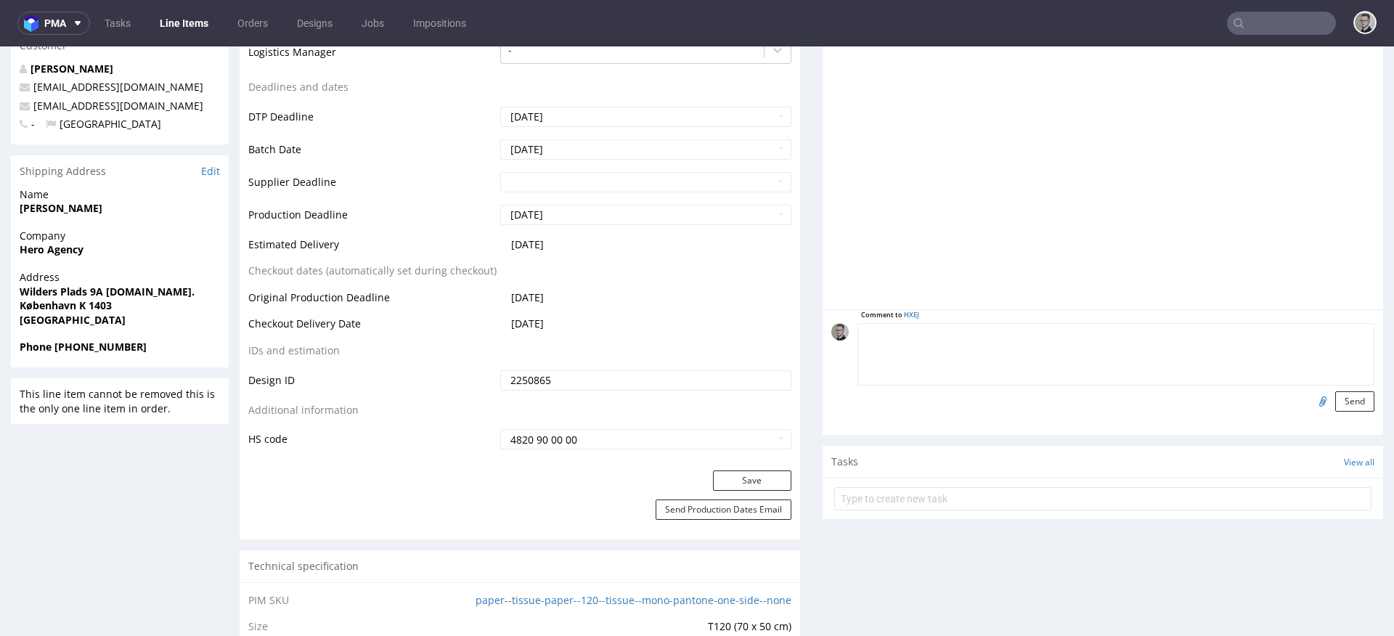
paste textarea "Print Color - Pantone White (set as 100% Magenta named Pantone White for design…"
type textarea "Print Color - Pantone White (set as 100% Magenta named Pantone White for design…"
click at [1345, 401] on button "Send" at bounding box center [1354, 401] width 39 height 20
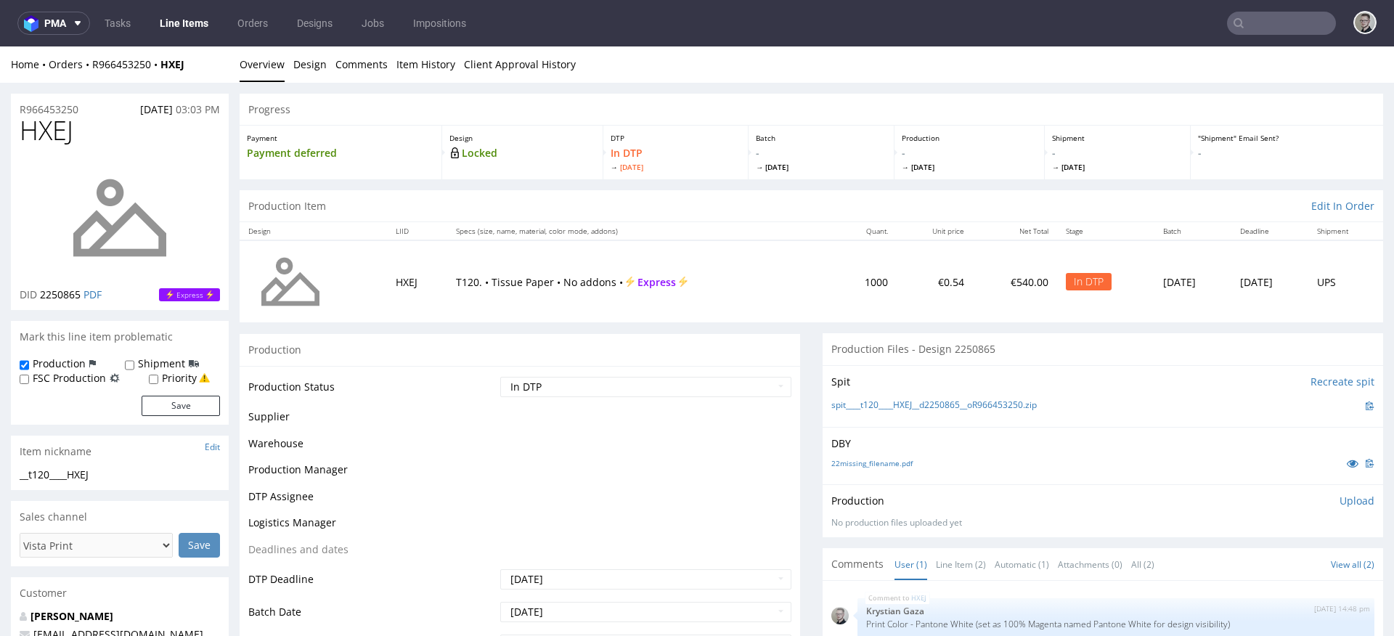
scroll to position [0, 0]
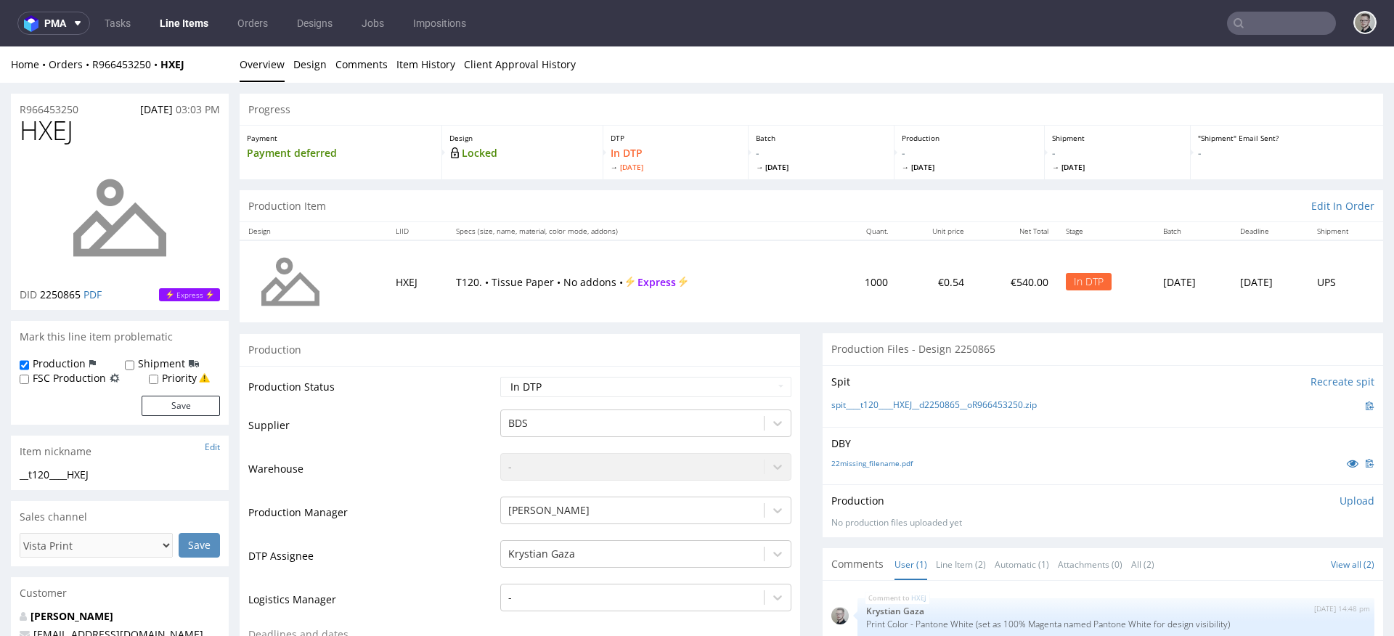
click at [1350, 502] on p "Upload" at bounding box center [1356, 501] width 35 height 15
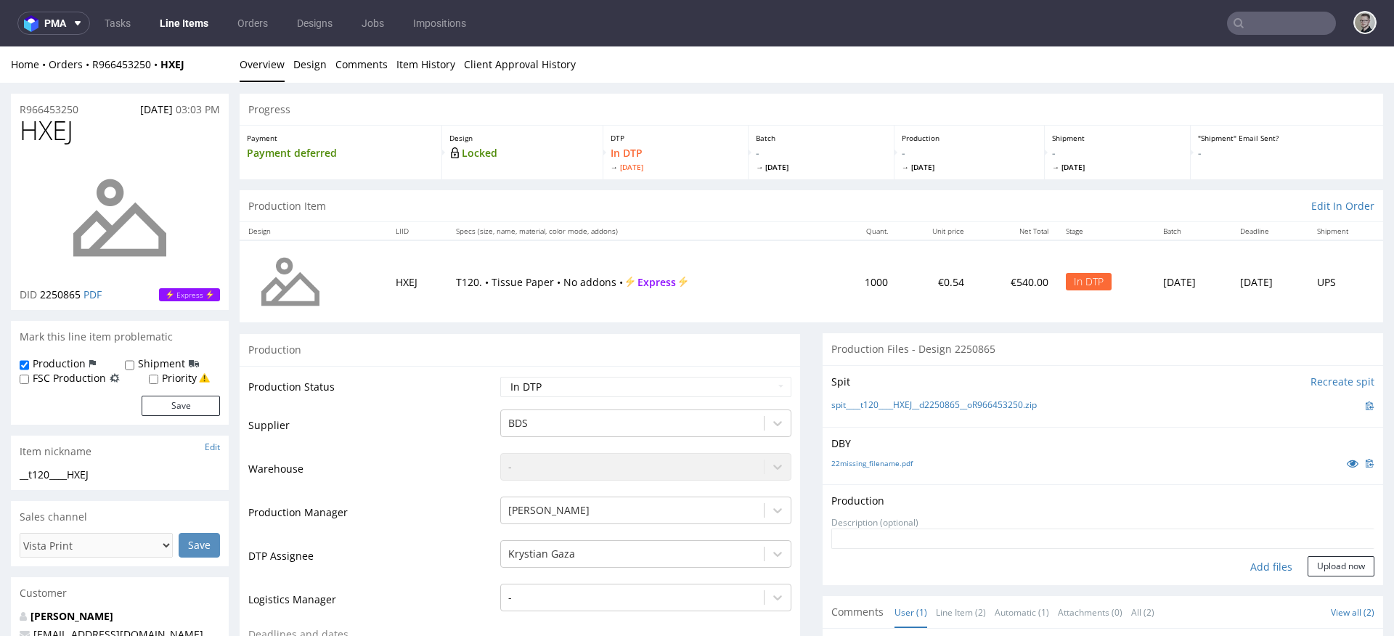
click at [1257, 563] on div "Add files" at bounding box center [1271, 567] width 73 height 22
type input "C:\fakepath\__t120____HXEJ__d2250865__oR966453250__latest__outside.pdf"
click at [1326, 582] on button "Upload now" at bounding box center [1341, 589] width 67 height 20
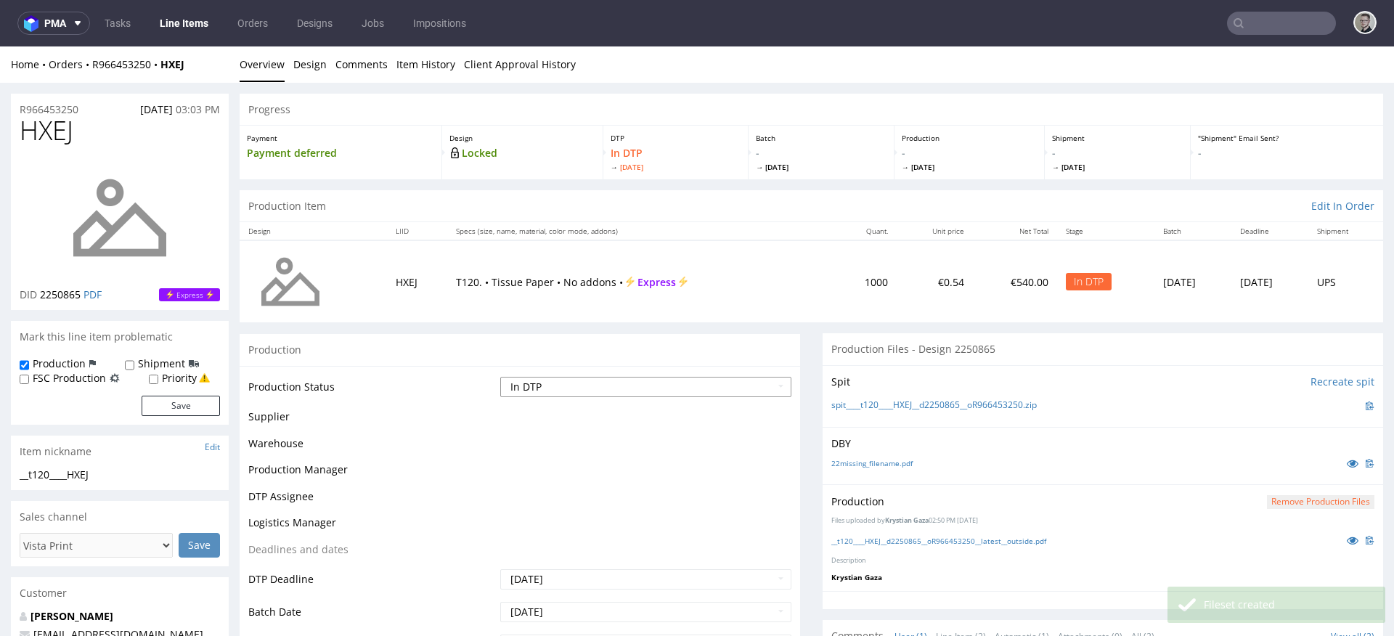
click at [665, 391] on select "Waiting for Artwork Waiting for Diecut Waiting for Mockup Waiting for DTP Waiti…" at bounding box center [645, 387] width 291 height 20
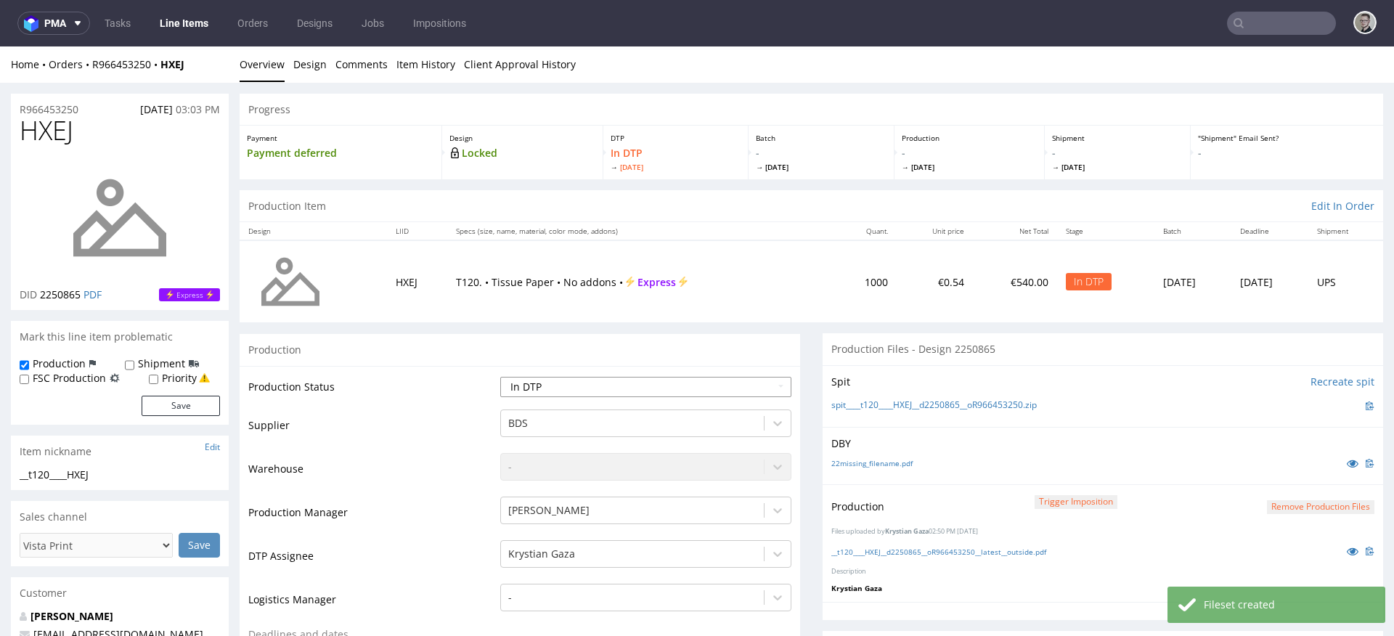
select select "dtp_production_ready"
click at [500, 377] on select "Waiting for Artwork Waiting for Diecut Waiting for Mockup Waiting for DTP Waiti…" at bounding box center [645, 387] width 291 height 20
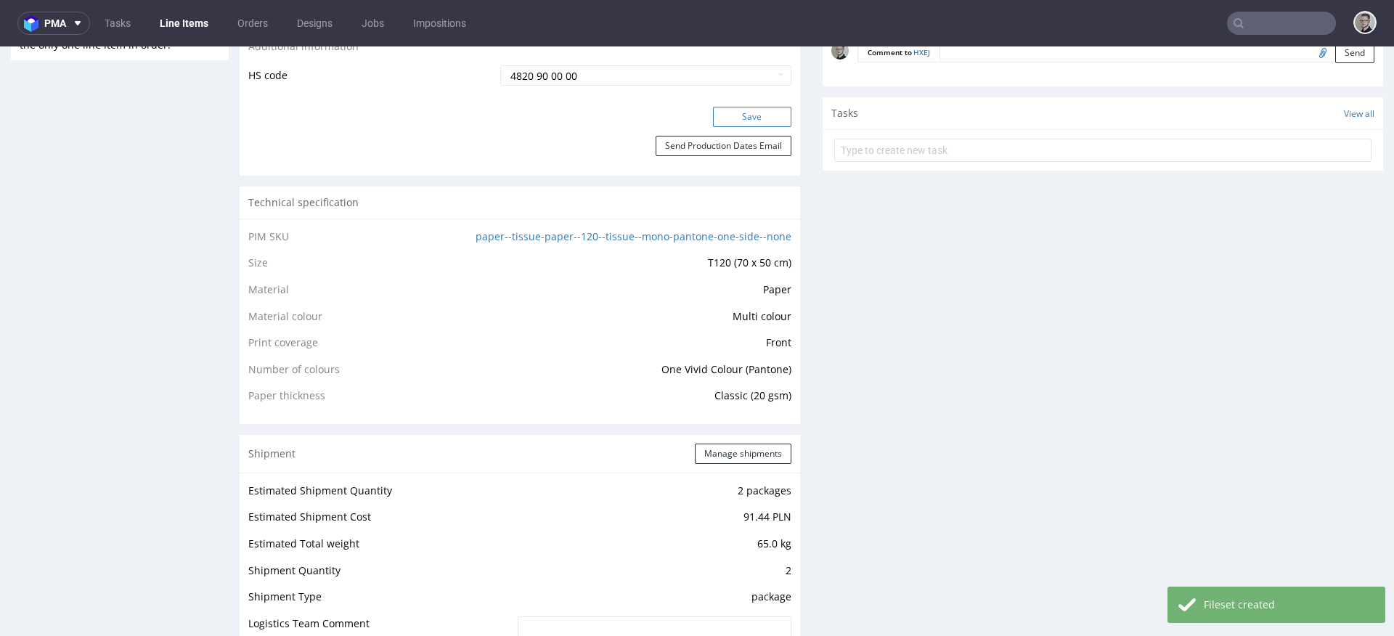
click at [739, 120] on button "Save" at bounding box center [752, 117] width 78 height 20
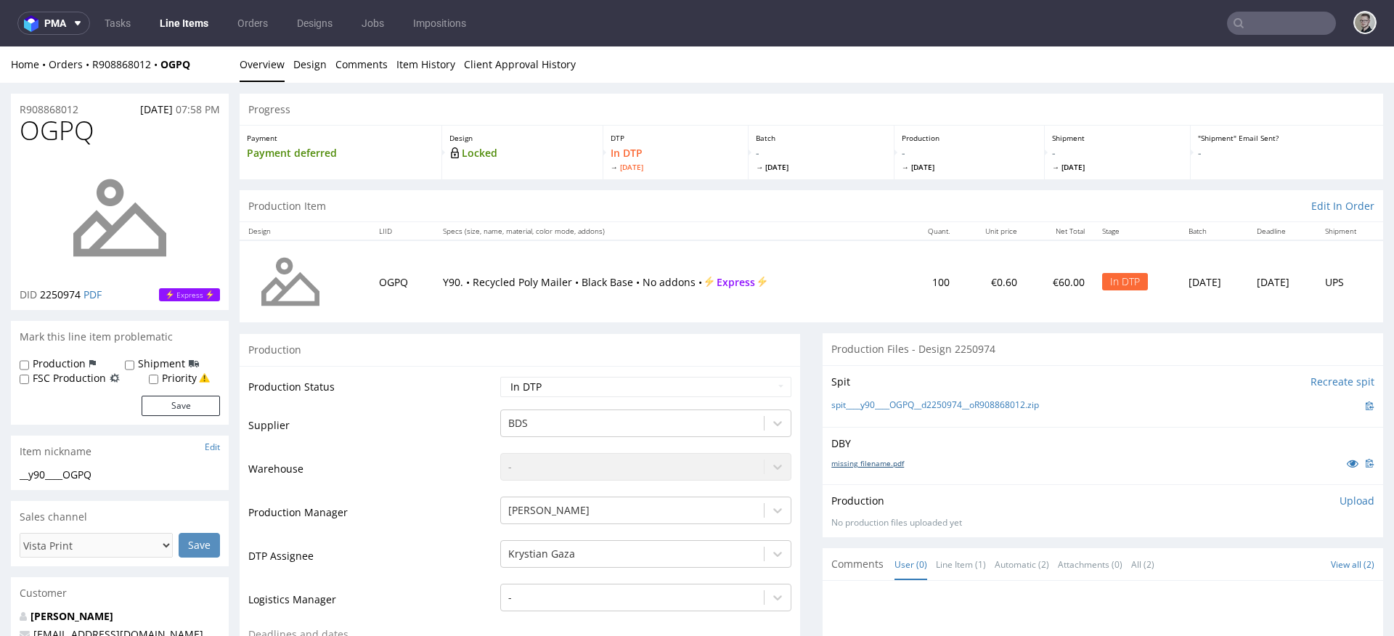
click at [889, 462] on link "missing_filename.pdf" at bounding box center [867, 463] width 73 height 10
click at [923, 403] on link "spit____y90____OGPQ__d2250974__oR908868012.zip" at bounding box center [935, 405] width 208 height 12
click at [76, 363] on label "Production" at bounding box center [59, 363] width 53 height 15
click at [29, 363] on input "Production" at bounding box center [24, 365] width 9 height 12
checkbox input "true"
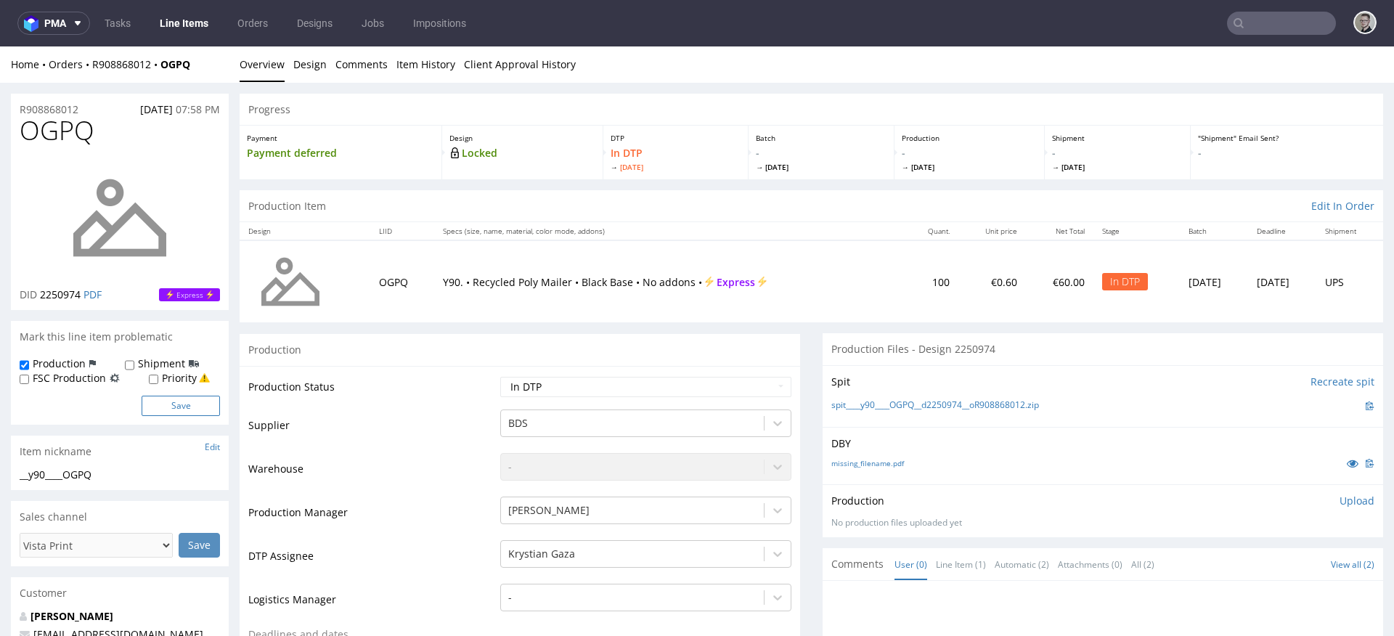
click at [163, 404] on button "Save" at bounding box center [181, 406] width 78 height 20
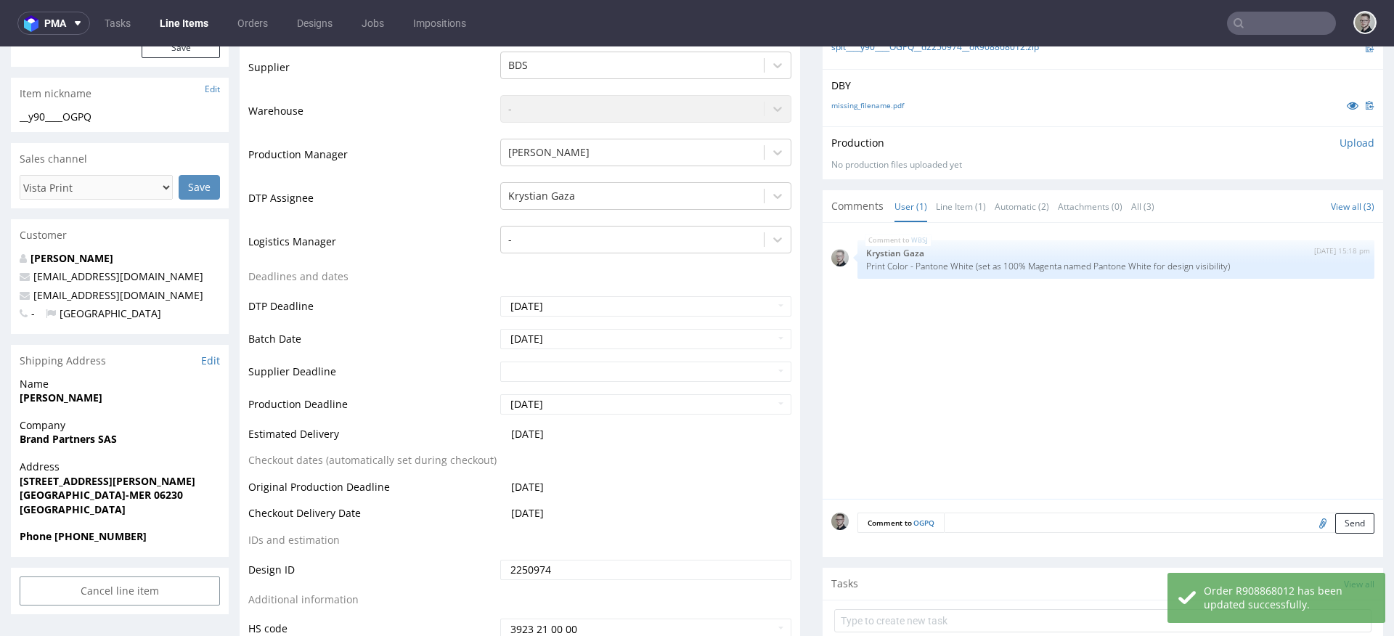
scroll to position [397, 0]
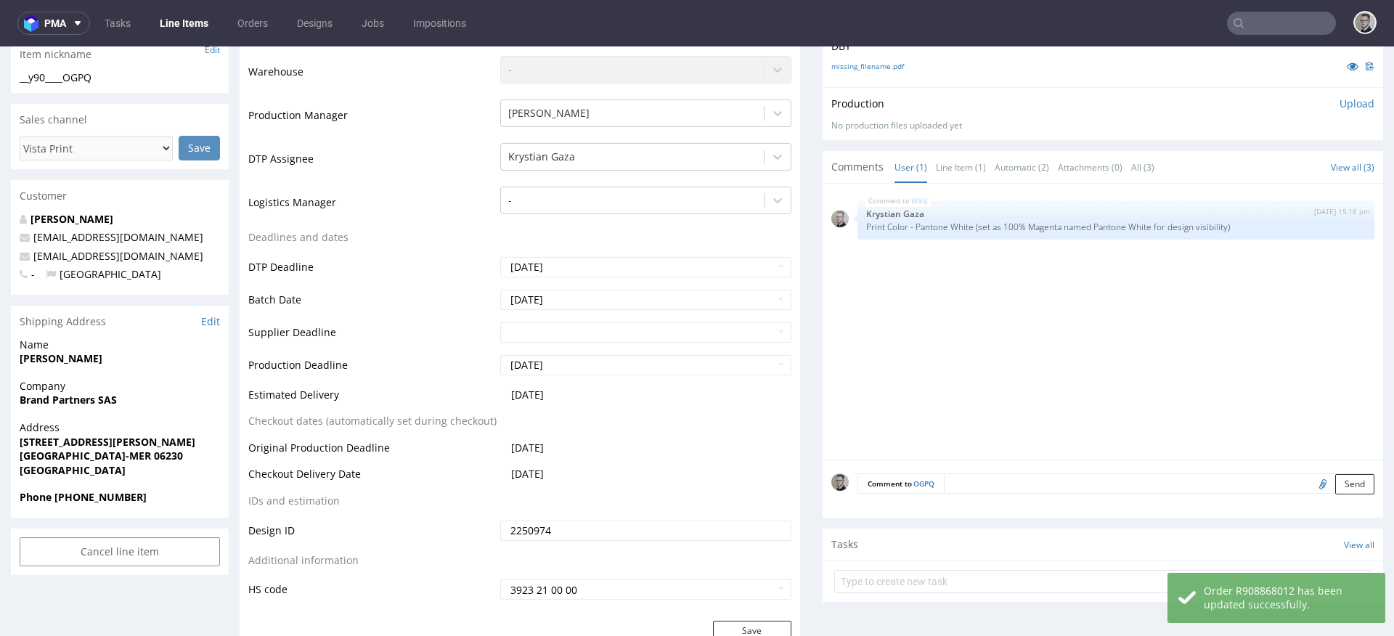
click at [1041, 482] on textarea at bounding box center [1159, 483] width 431 height 20
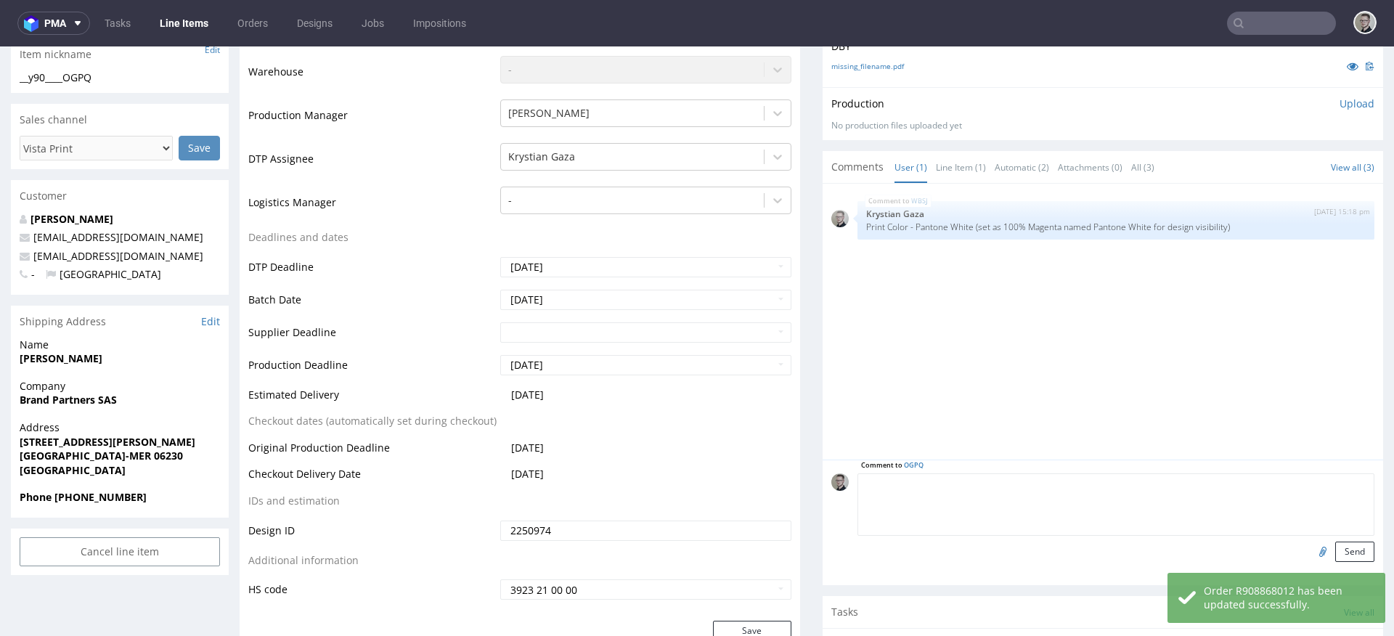
paste textarea "Print Color - Pantone White (set as 100% Magenta named Pantone White for design…"
type textarea "Print Color - Pantone White (set as 100% Magenta named Pantone White for design…"
click at [1339, 552] on button "Send" at bounding box center [1354, 552] width 39 height 20
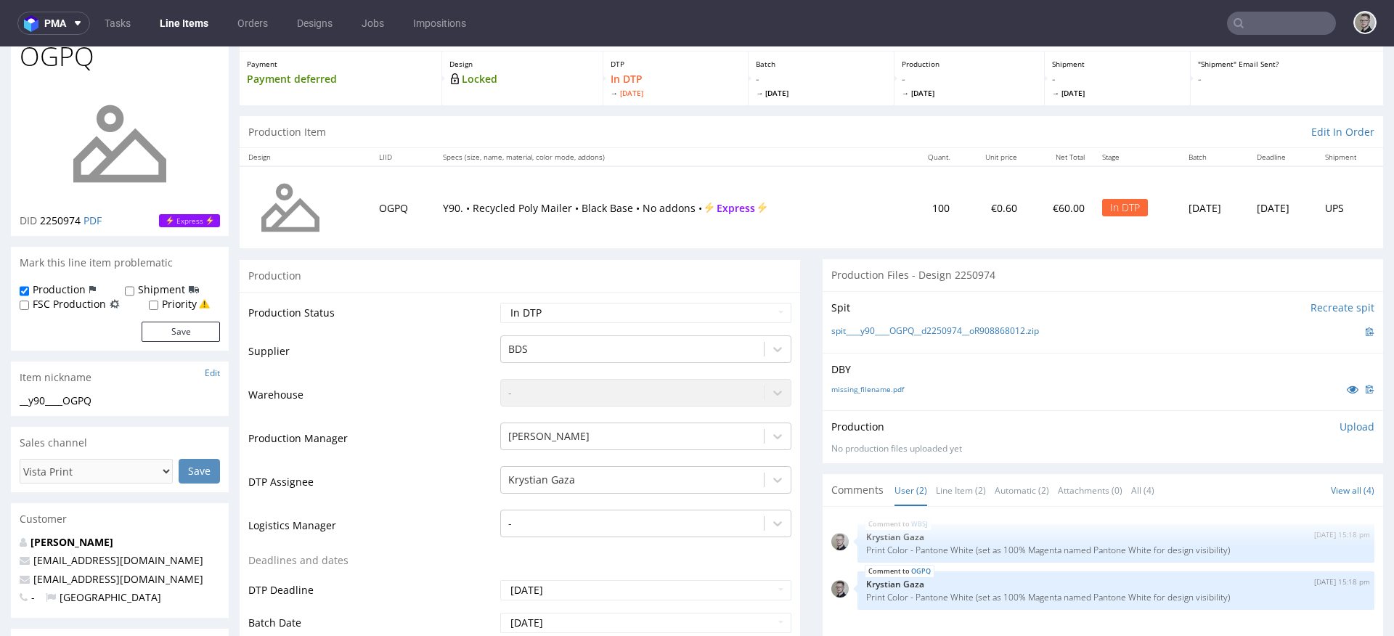
scroll to position [0, 0]
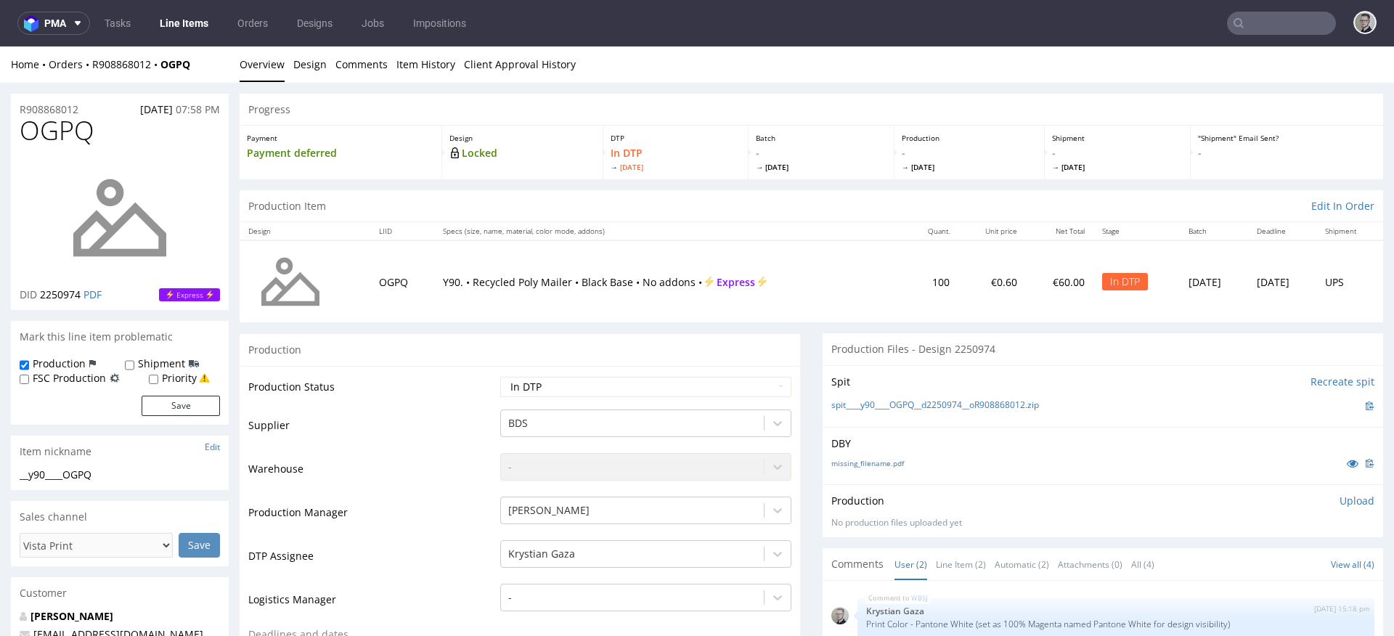
click at [1343, 496] on p "Upload" at bounding box center [1356, 501] width 35 height 15
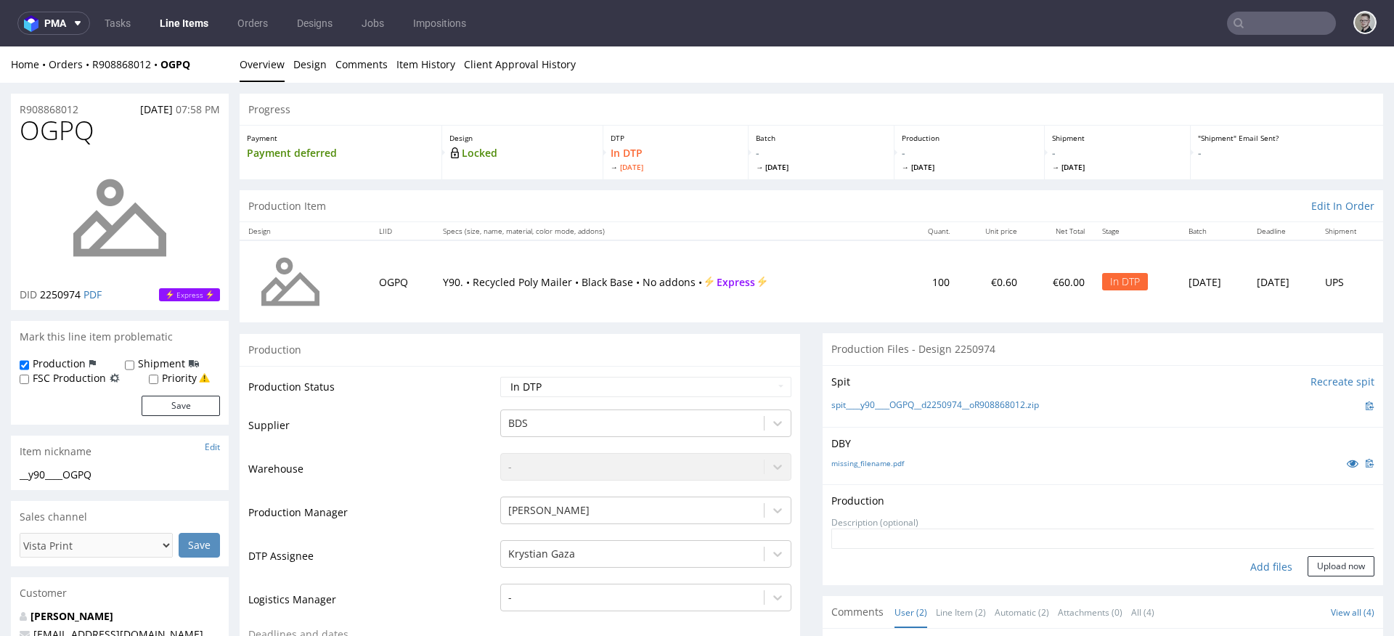
click at [1247, 566] on div "Add files" at bounding box center [1271, 567] width 73 height 22
type input "C:\fakepath\__y90____OGPQ__d2250974__oR908868012__latest__outside.pdf"
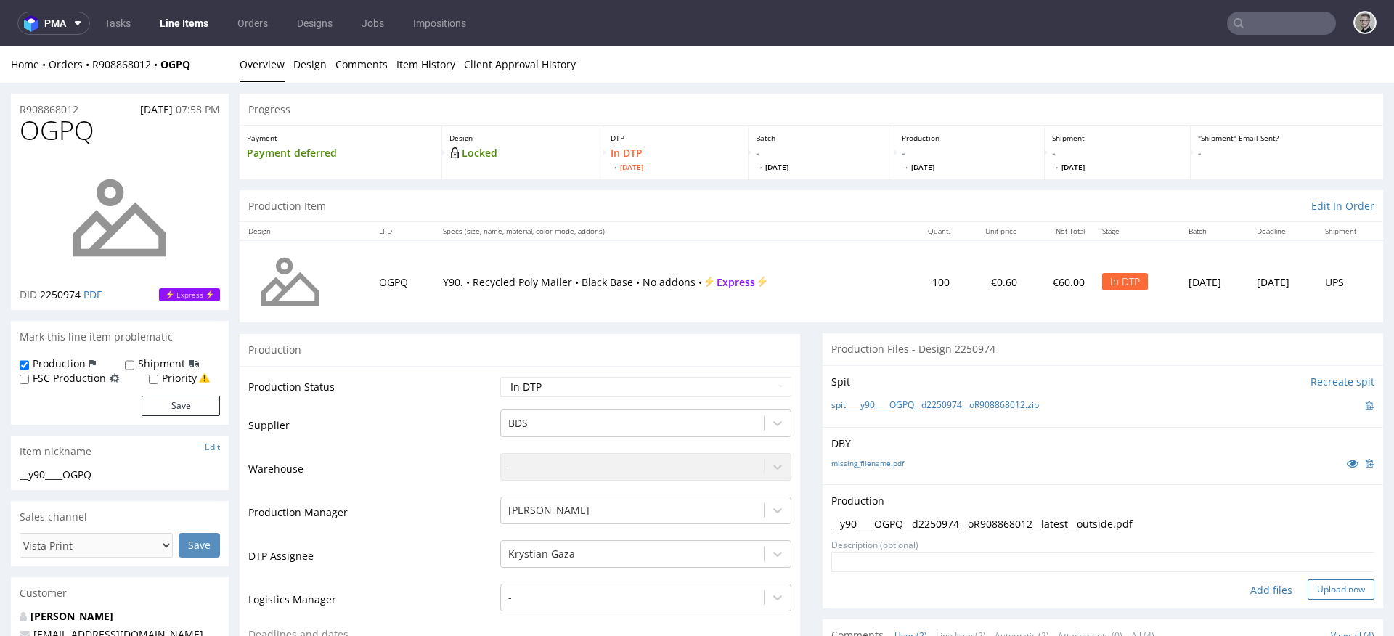
click at [1309, 580] on button "Upload now" at bounding box center [1341, 589] width 67 height 20
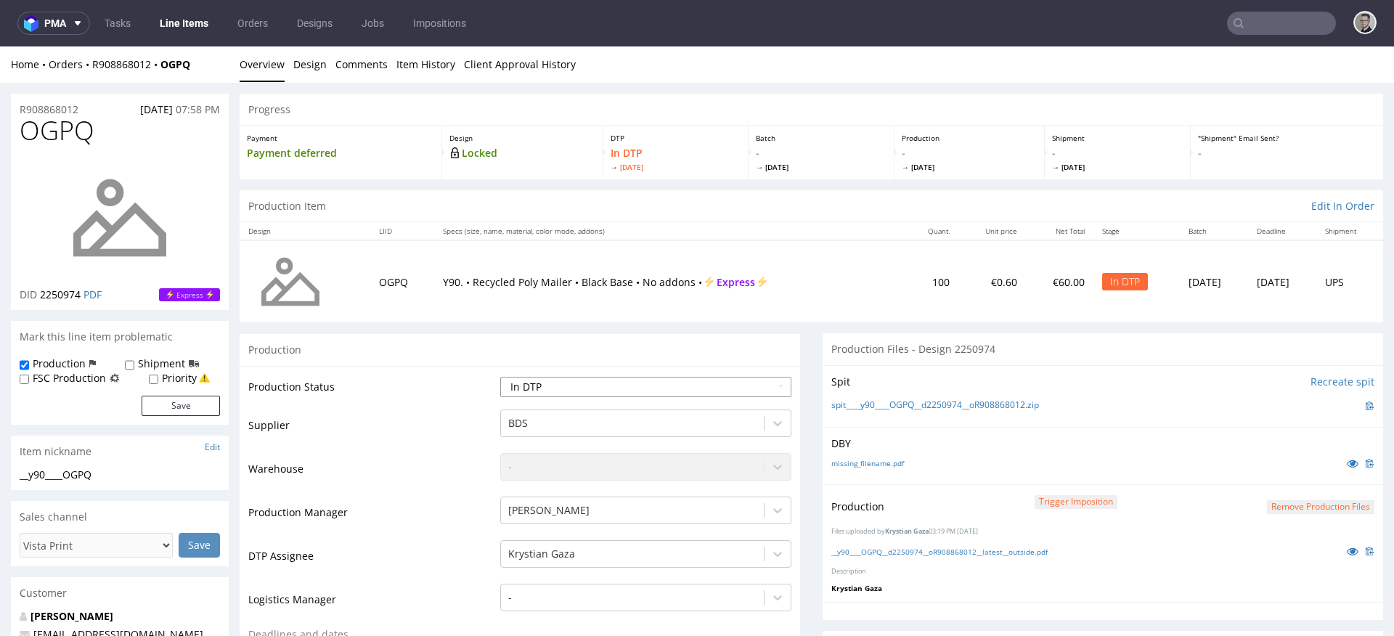
click at [566, 395] on select "Waiting for Artwork Waiting for Diecut Waiting for Mockup Waiting for DTP Waiti…" at bounding box center [645, 387] width 291 height 20
select select "dtp_production_ready"
click at [500, 377] on select "Waiting for Artwork Waiting for Diecut Waiting for Mockup Waiting for DTP Waiti…" at bounding box center [645, 387] width 291 height 20
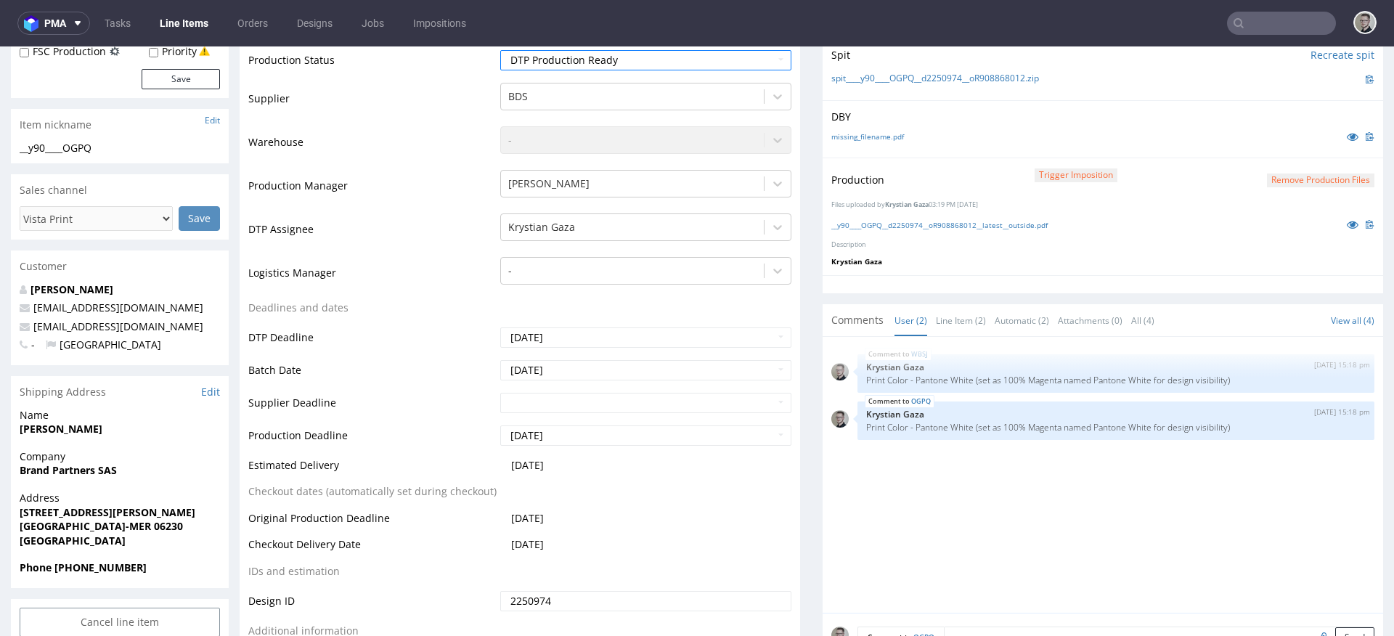
scroll to position [479, 0]
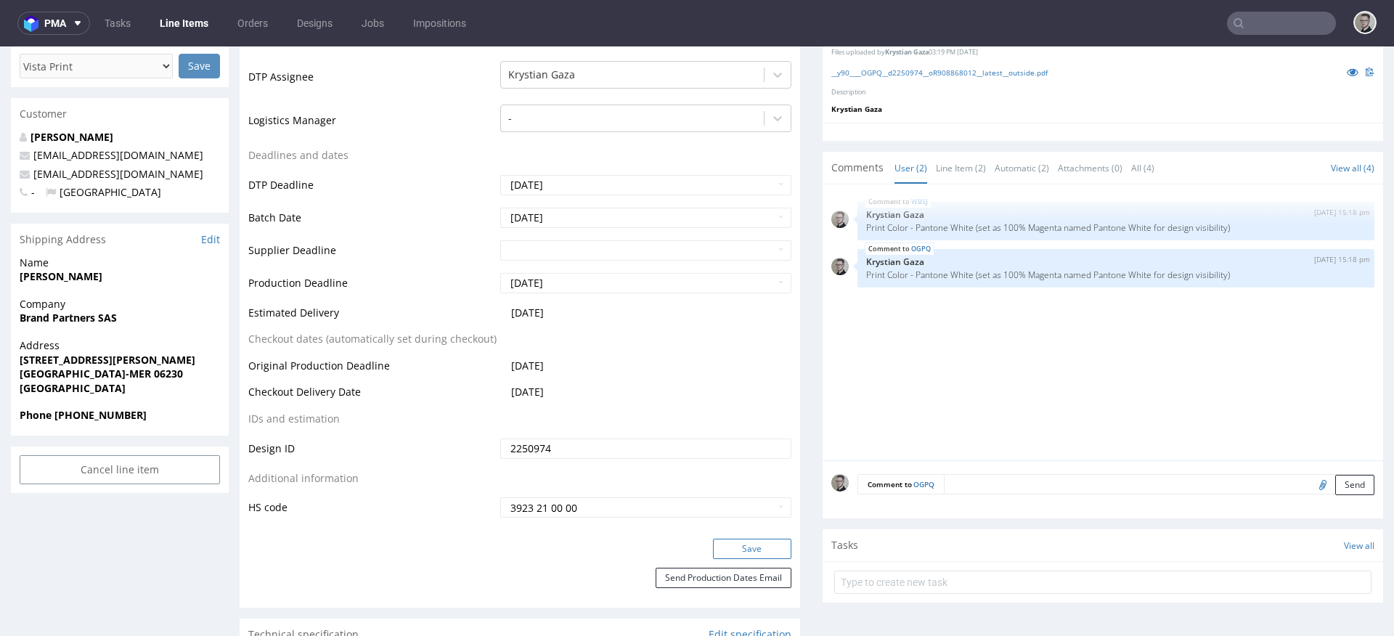
click at [752, 549] on button "Save" at bounding box center [752, 549] width 78 height 20
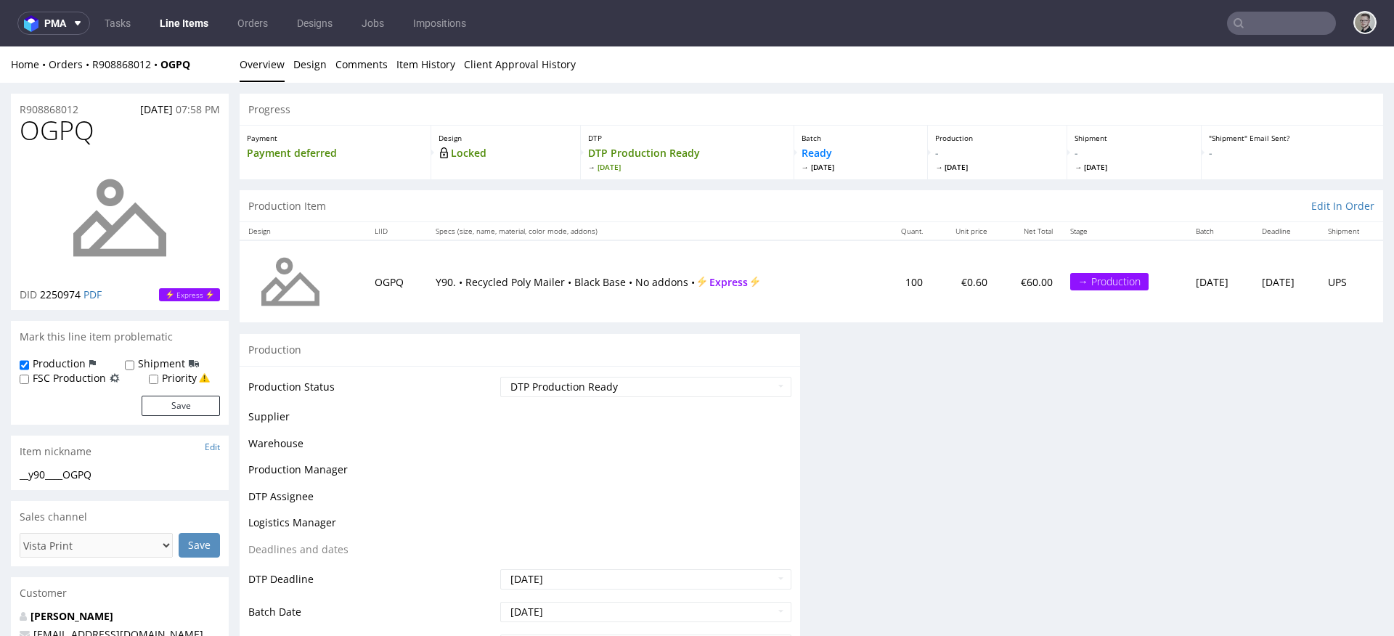
scroll to position [0, 0]
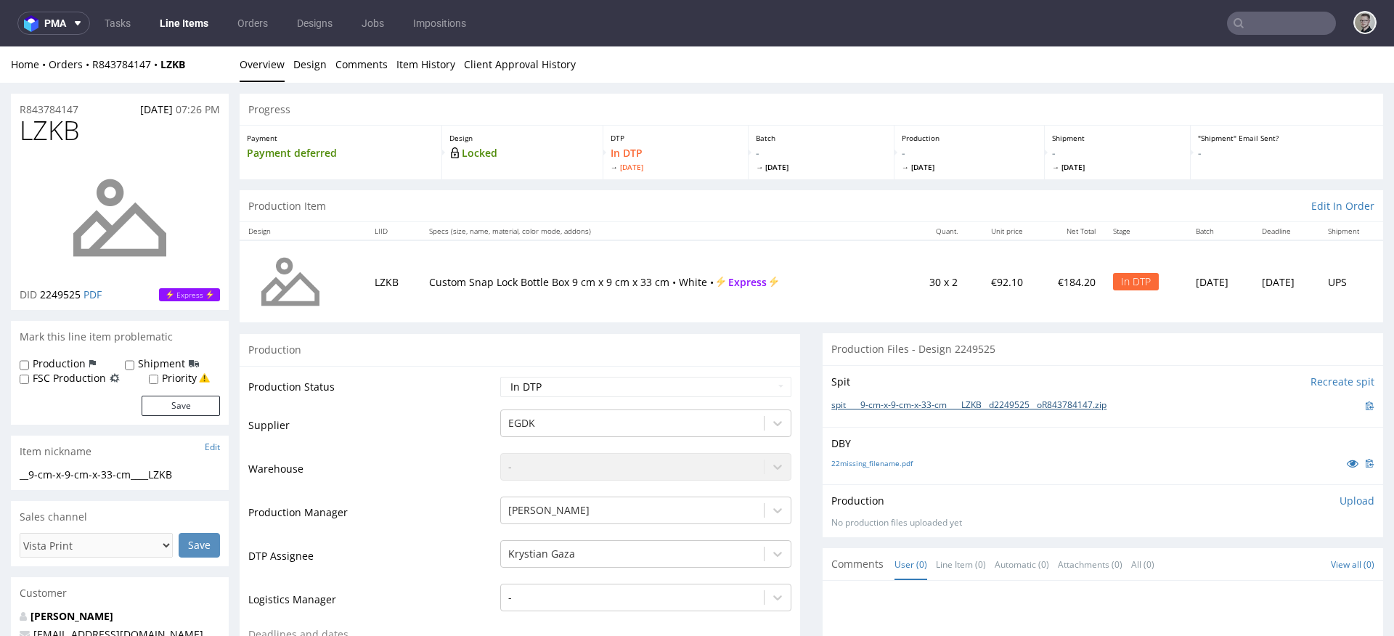
click at [897, 407] on link "spit____9-cm-x-9-cm-x-33-cm____LZKB__d2249525__oR843784147.zip" at bounding box center [968, 405] width 275 height 12
click at [892, 463] on link "22missing_filename.pdf" at bounding box center [871, 463] width 81 height 10
drag, startPoint x: 1342, startPoint y: 502, endPoint x: 1310, endPoint y: 516, distance: 35.1
click at [1342, 502] on p "Upload" at bounding box center [1356, 501] width 35 height 15
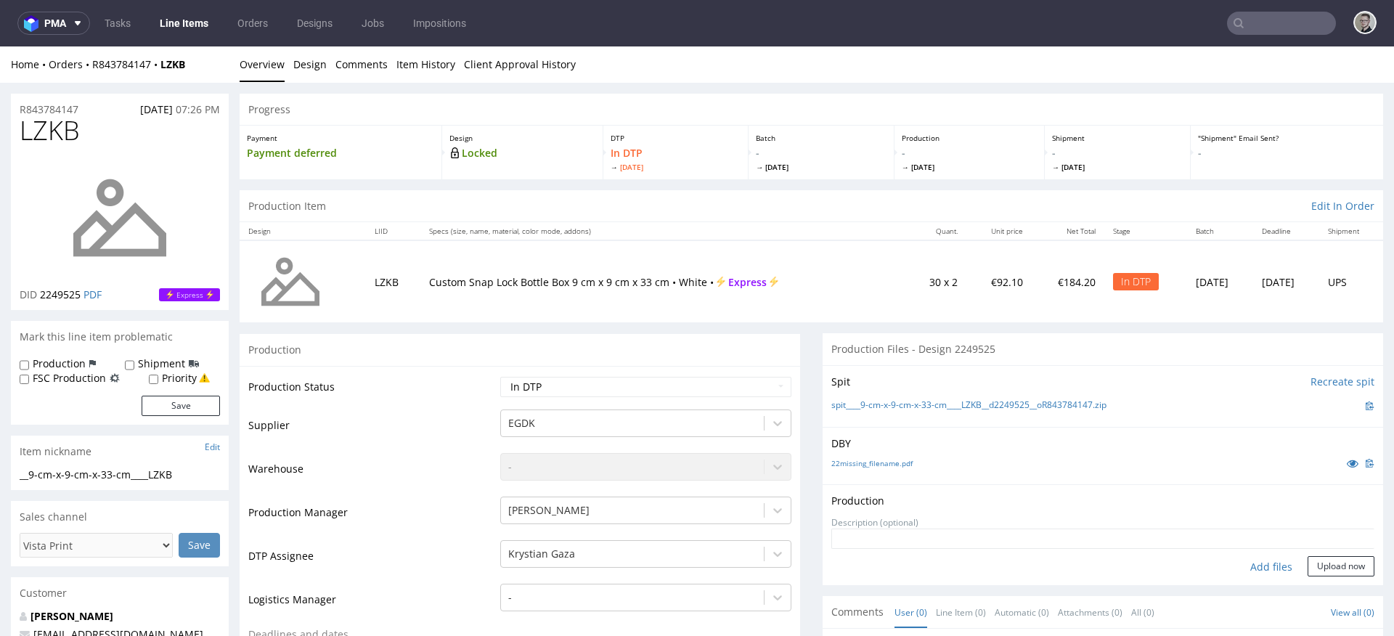
click at [1253, 572] on div "Add files" at bounding box center [1271, 567] width 73 height 22
type input "C:\fakepath\__9-cm-x-9-cm-x-33-cm____LZKB__d2249525__oR843784147__latest__outsi…"
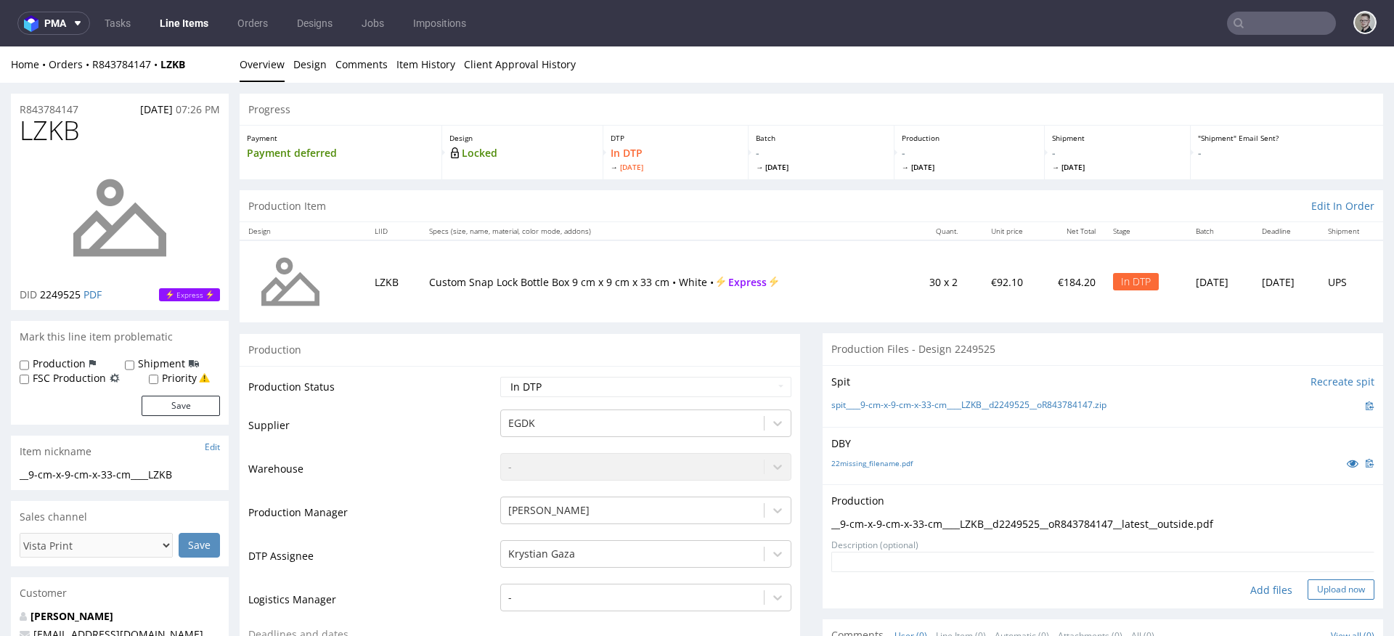
click at [1326, 591] on button "Upload now" at bounding box center [1341, 589] width 67 height 20
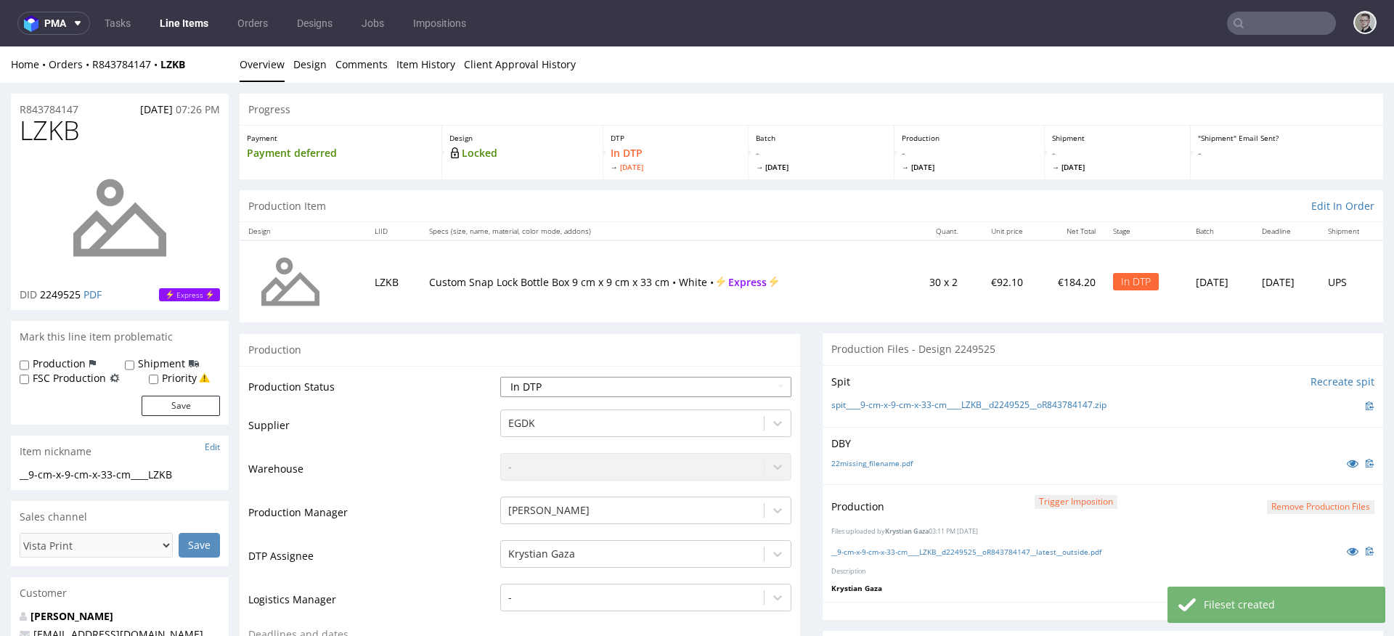
click at [667, 379] on select "Waiting for Artwork Waiting for Diecut Waiting for Mockup Waiting for DTP Waiti…" at bounding box center [645, 387] width 291 height 20
select select "dtp_production_ready"
click at [500, 377] on select "Waiting for Artwork Waiting for Diecut Waiting for Mockup Waiting for DTP Waiti…" at bounding box center [645, 387] width 291 height 20
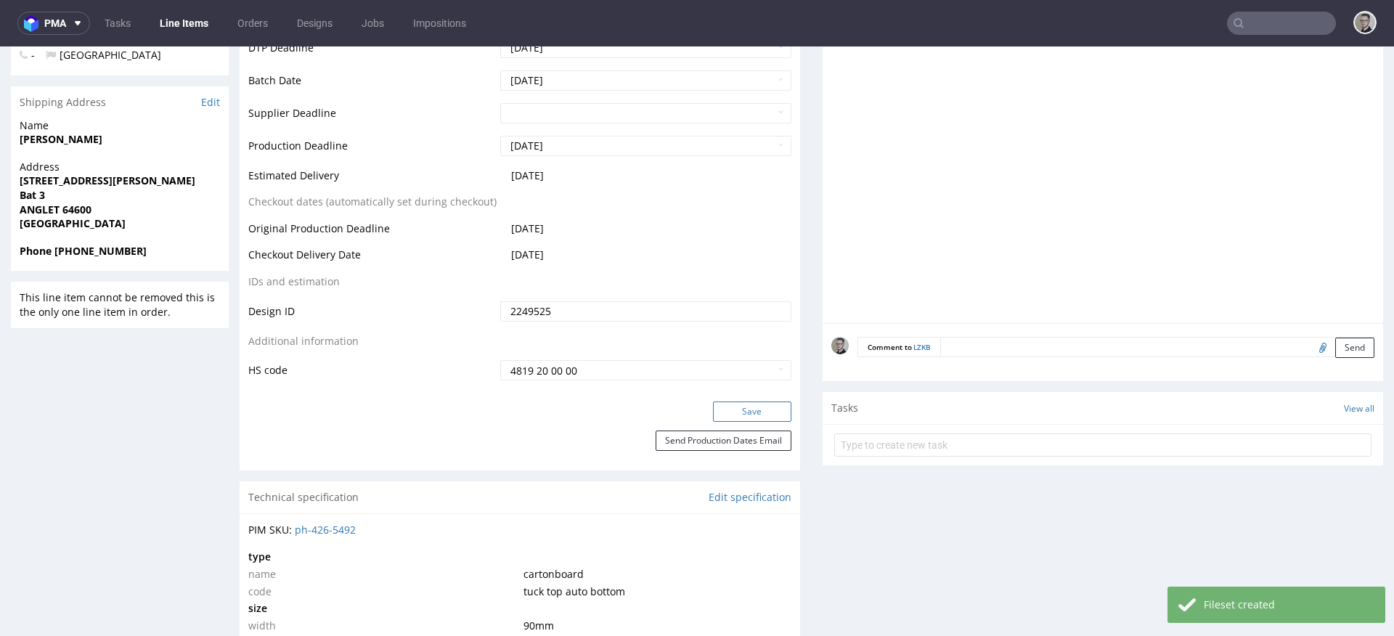
click at [760, 405] on button "Save" at bounding box center [752, 411] width 78 height 20
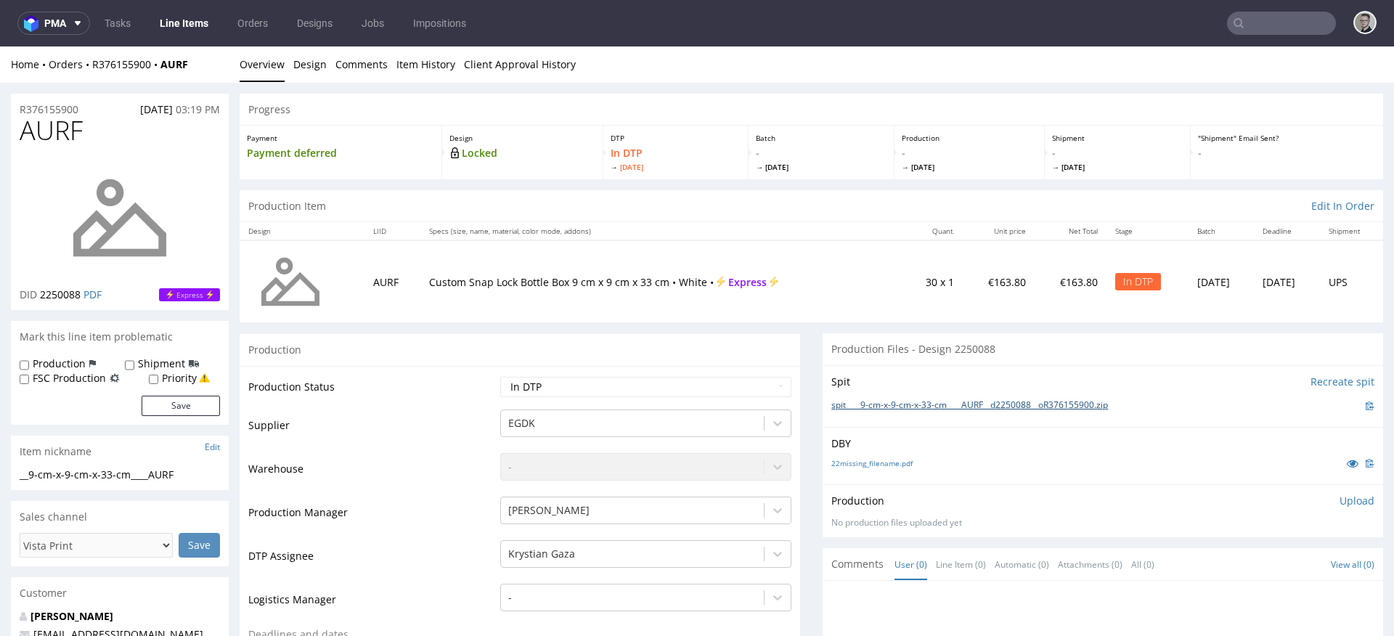
click at [920, 406] on link "spit____9-cm-x-9-cm-x-33-cm____AURF__d2250088__oR376155900.zip" at bounding box center [969, 405] width 277 height 12
click at [884, 466] on link "22missing_filename.pdf" at bounding box center [871, 463] width 81 height 10
click at [1344, 497] on p "Upload" at bounding box center [1356, 501] width 35 height 15
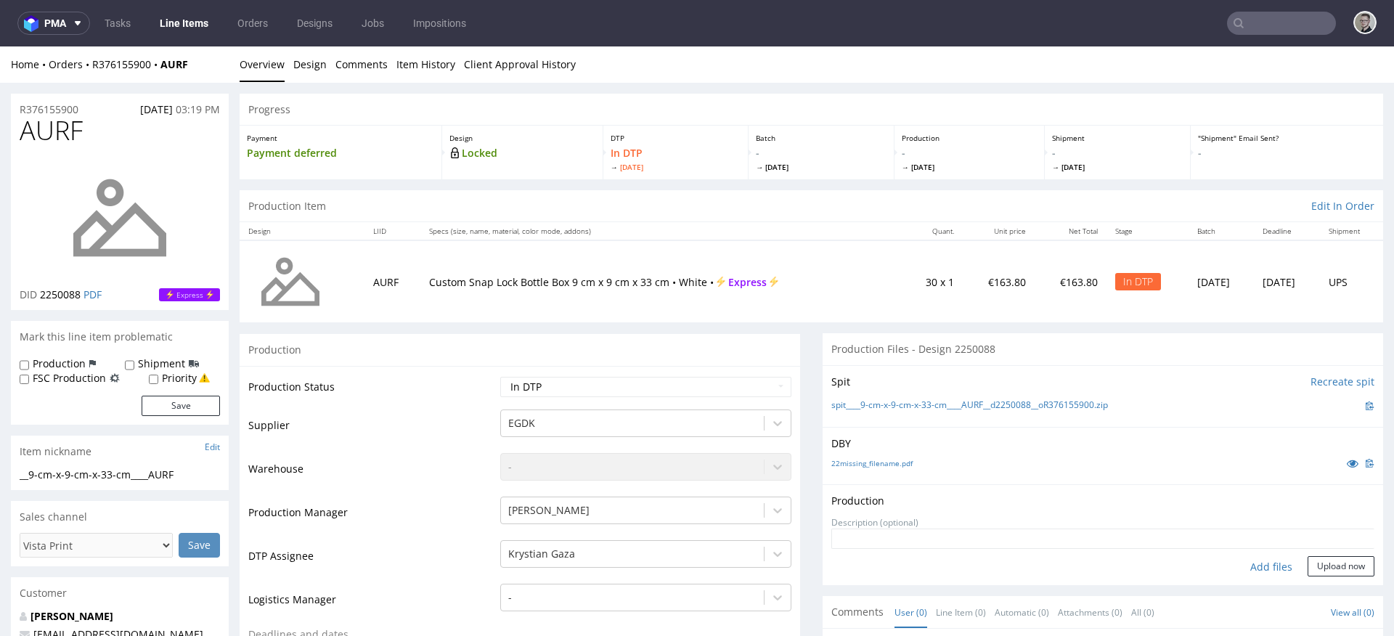
click at [1247, 566] on div "Add files" at bounding box center [1271, 567] width 73 height 22
type input "C:\fakepath\__9-cm-x-9-cm-x-33-cm____AURF__d2250088__oR376155900__latest__outsi…"
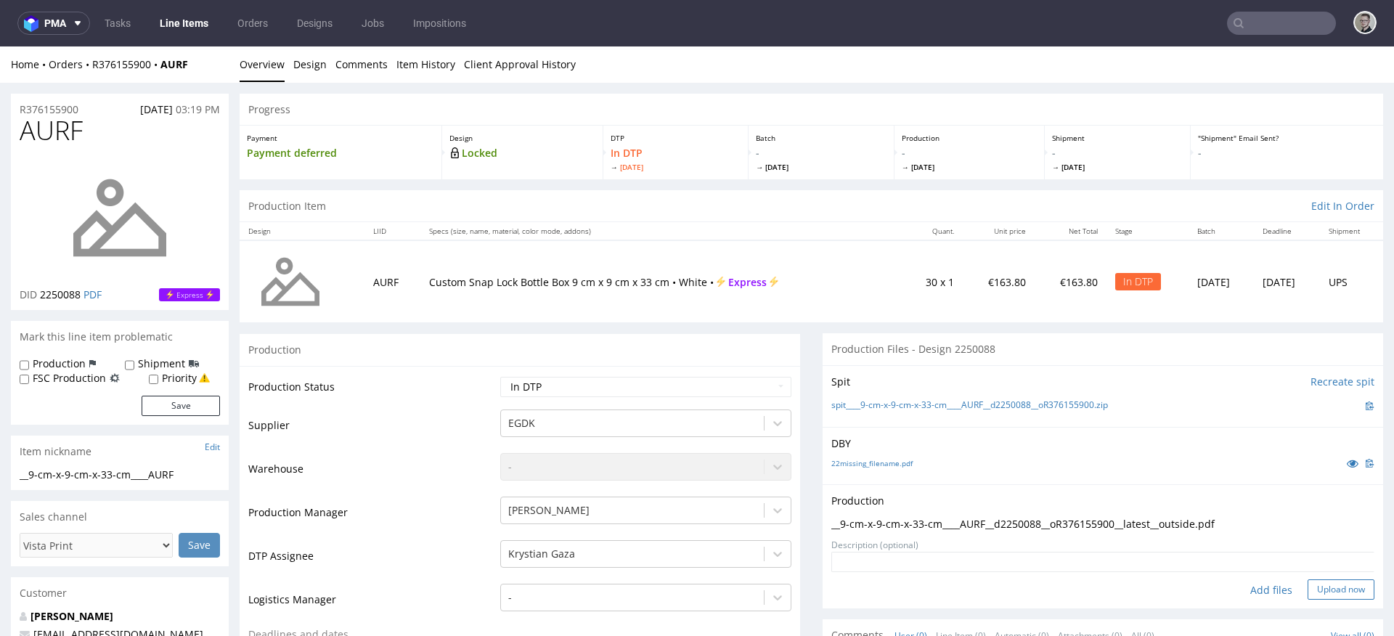
click at [1308, 597] on button "Upload now" at bounding box center [1341, 589] width 67 height 20
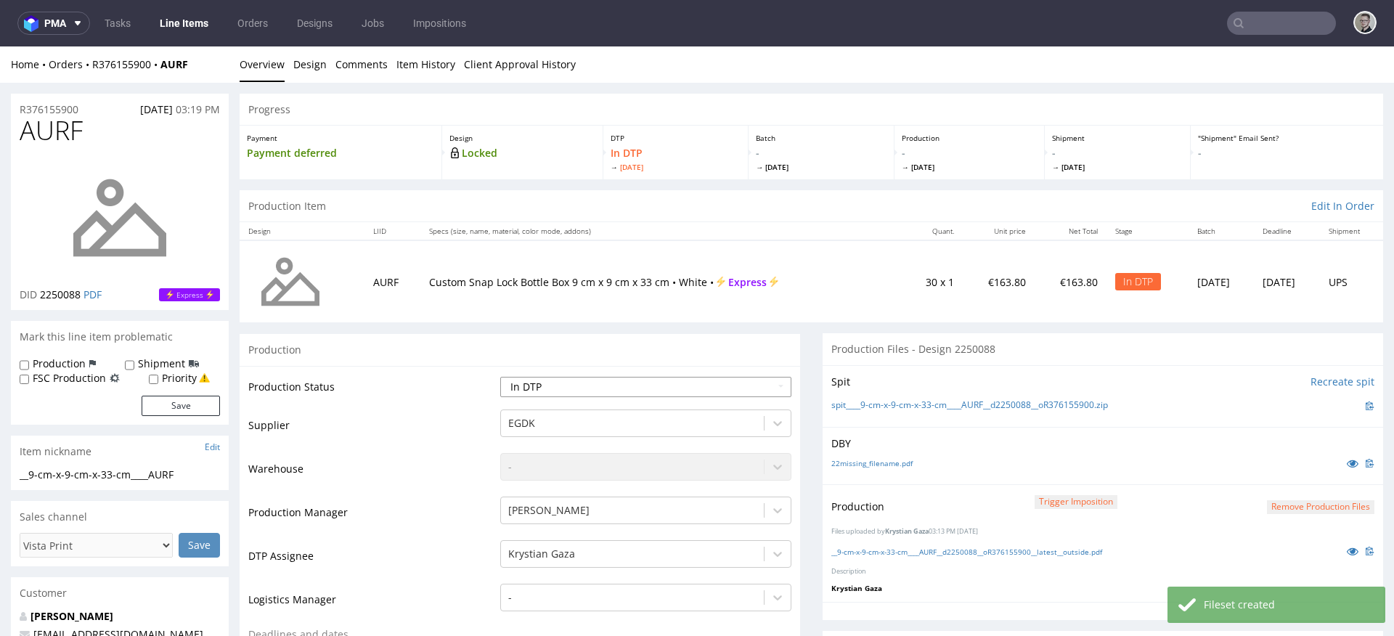
click at [595, 382] on select "Waiting for Artwork Waiting for Diecut Waiting for Mockup Waiting for DTP Waiti…" at bounding box center [645, 387] width 291 height 20
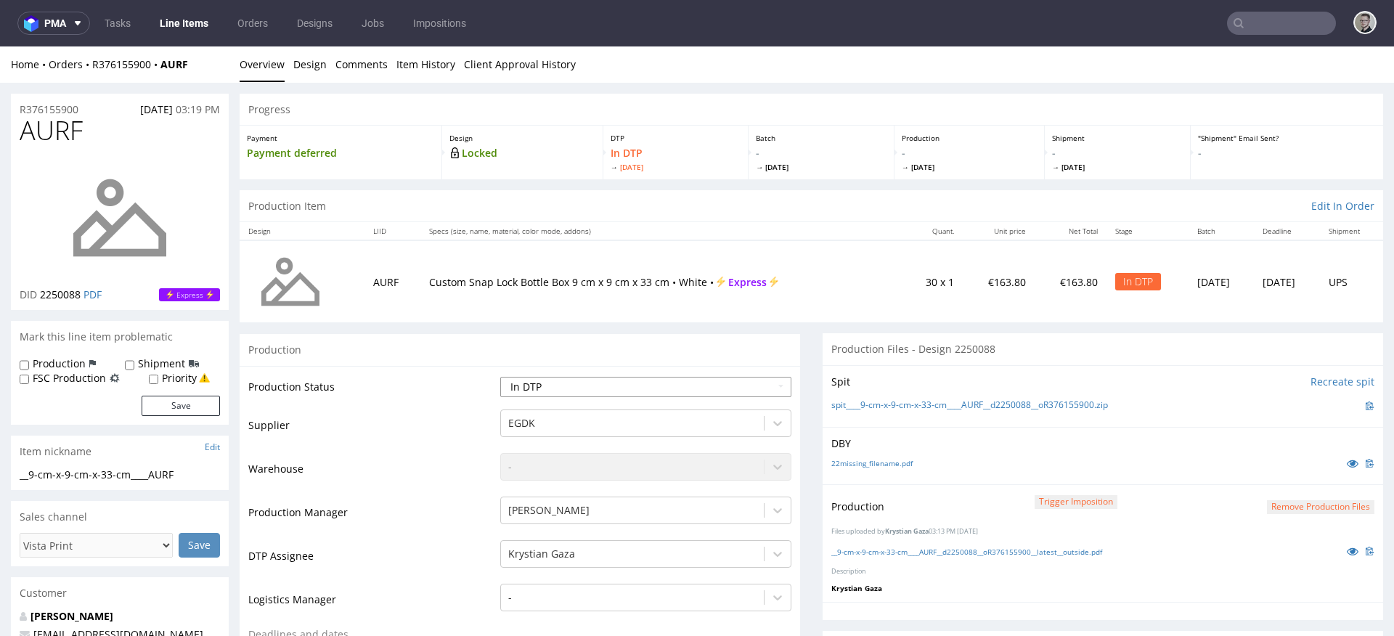
select select "dtp_production_ready"
click at [500, 377] on select "Waiting for Artwork Waiting for Diecut Waiting for Mockup Waiting for DTP Waiti…" at bounding box center [645, 387] width 291 height 20
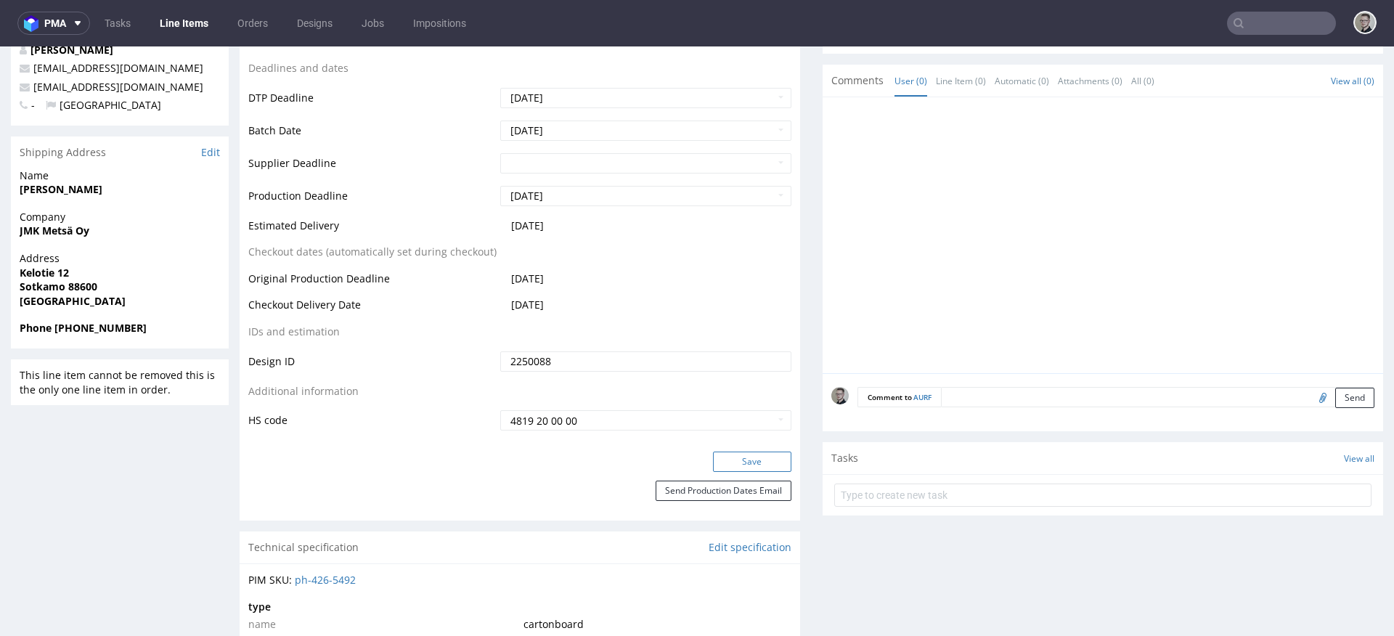
click at [738, 465] on button "Save" at bounding box center [752, 462] width 78 height 20
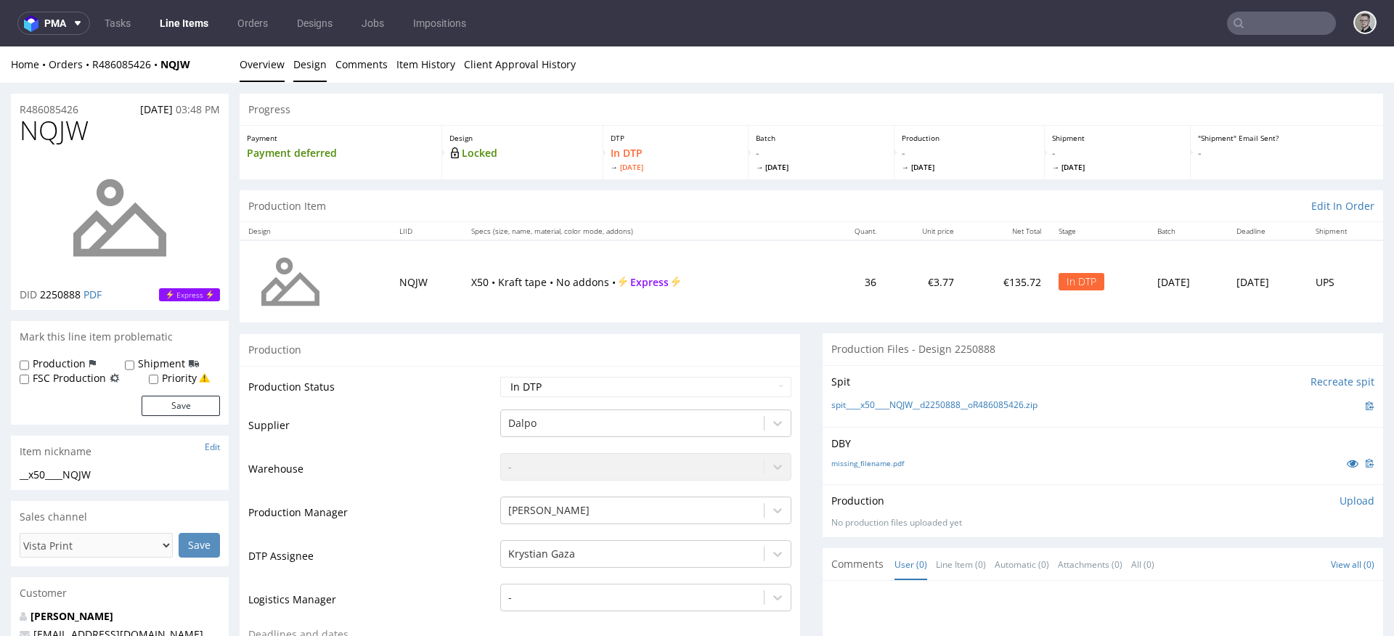
click at [300, 74] on link "Design" at bounding box center [309, 64] width 33 height 36
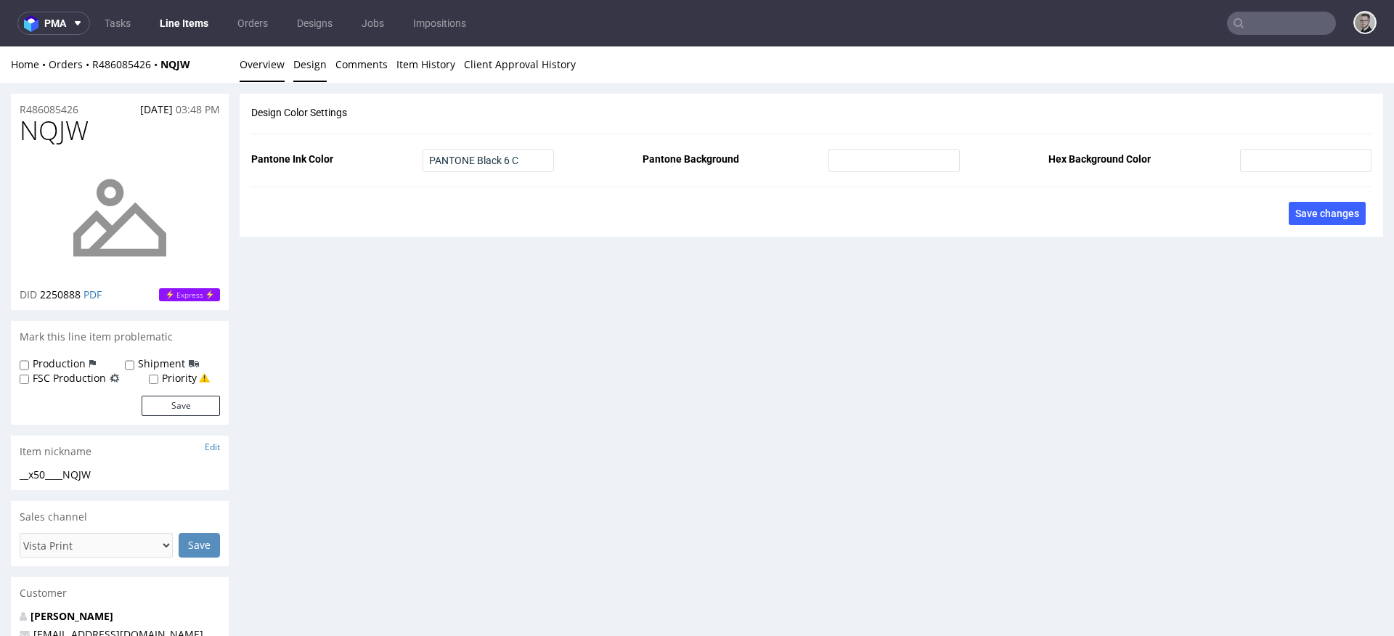
click at [268, 73] on link "Overview" at bounding box center [262, 64] width 45 height 36
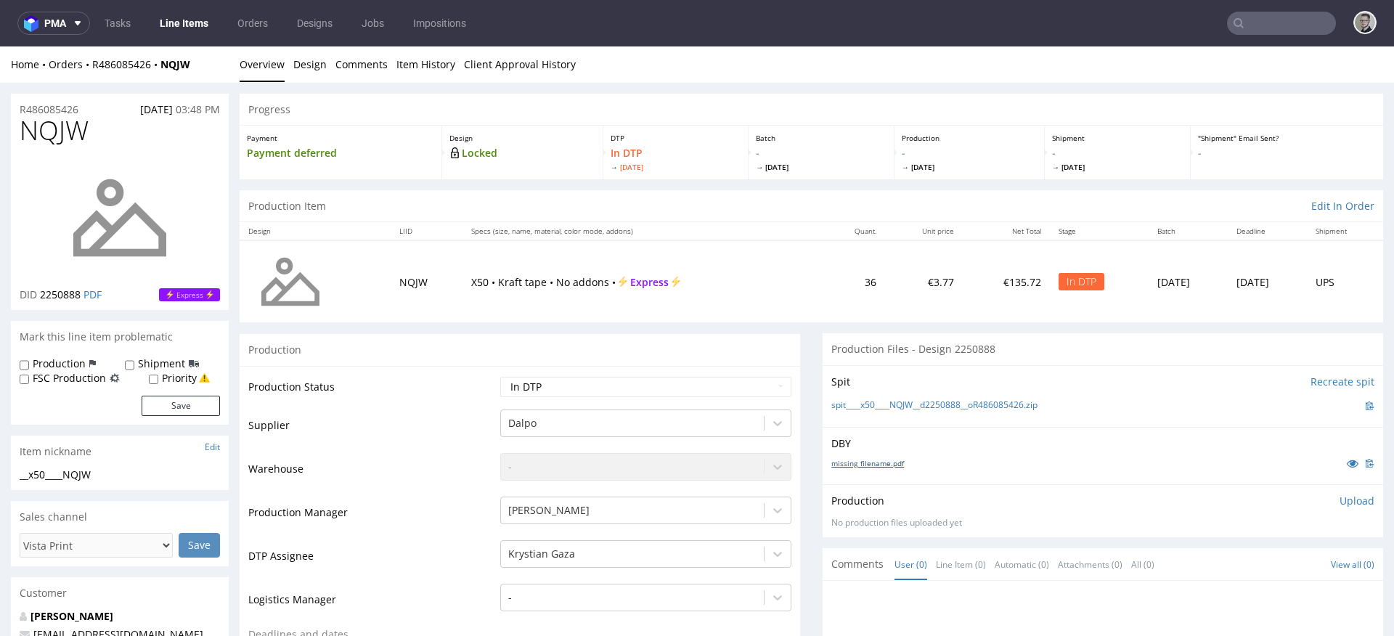
click at [856, 462] on link "missing_filename.pdf" at bounding box center [867, 463] width 73 height 10
click at [940, 409] on link "spit____x50____NQJW__d2250888__oR486085426.zip" at bounding box center [934, 405] width 206 height 12
click at [1339, 499] on p "Upload" at bounding box center [1356, 501] width 35 height 15
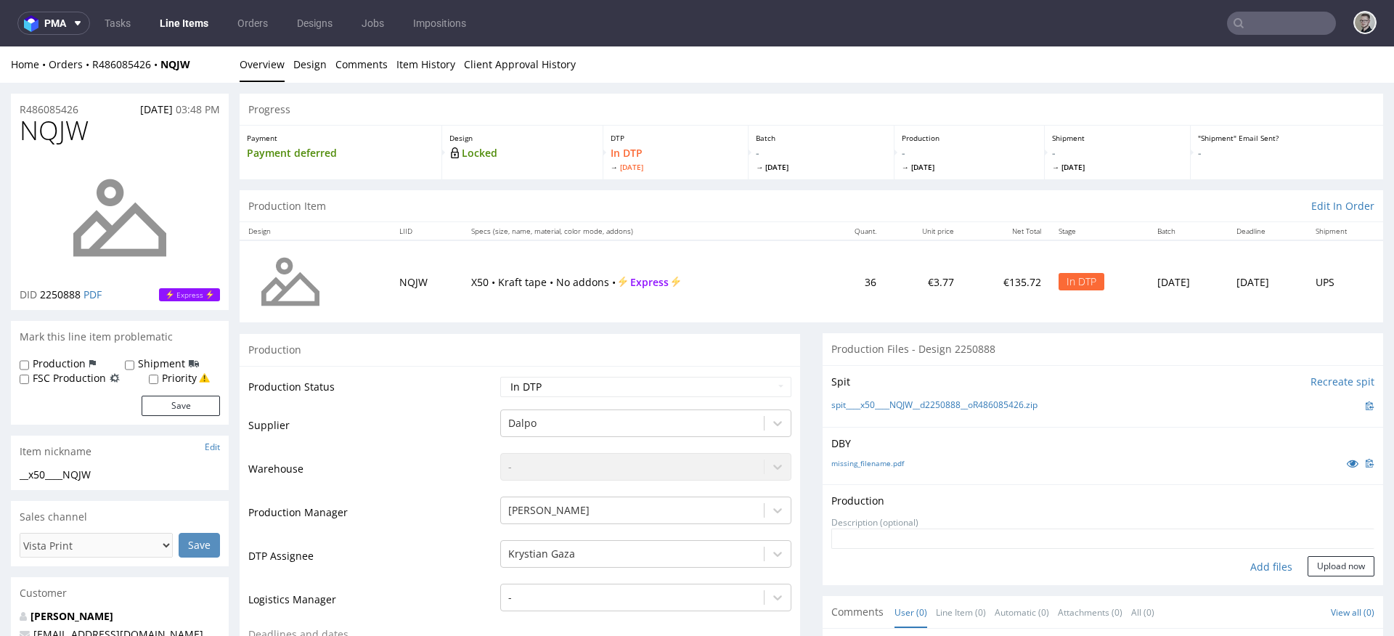
click at [1264, 568] on div "Add files" at bounding box center [1271, 567] width 73 height 22
type input "C:\fakepath\__x50____NQJW__d2250888__oR486085426__latest__outside.pdf"
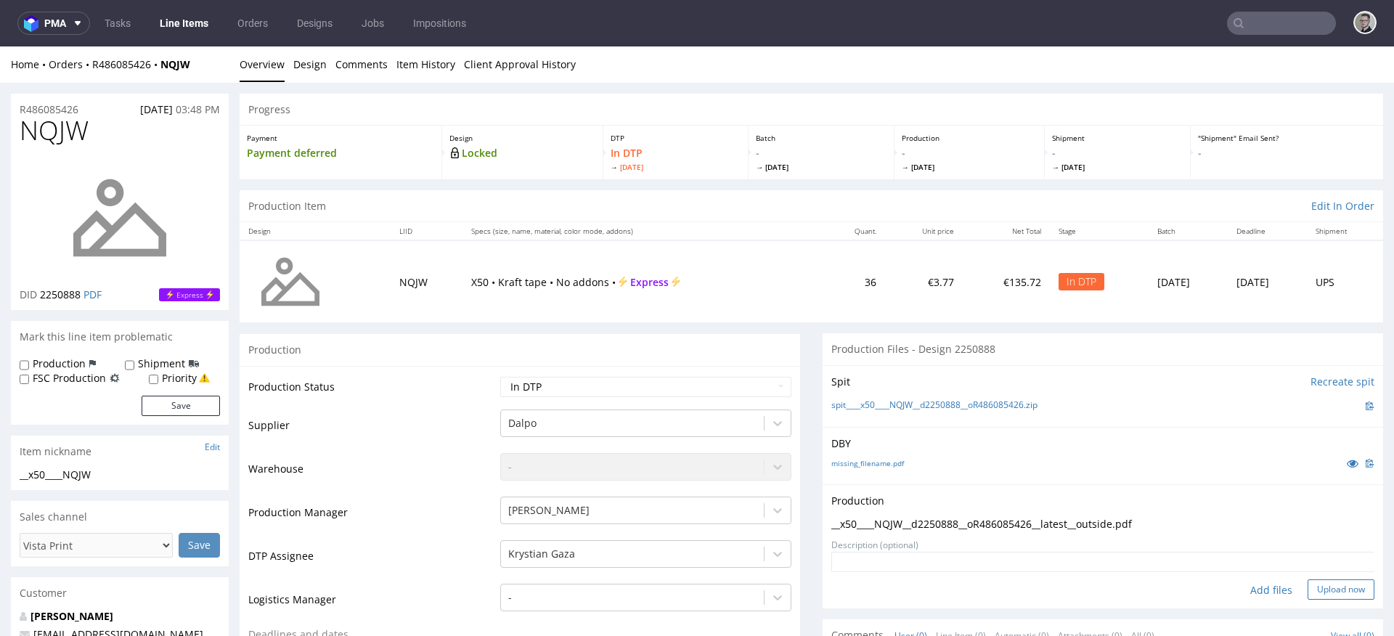
click at [1328, 590] on button "Upload now" at bounding box center [1341, 589] width 67 height 20
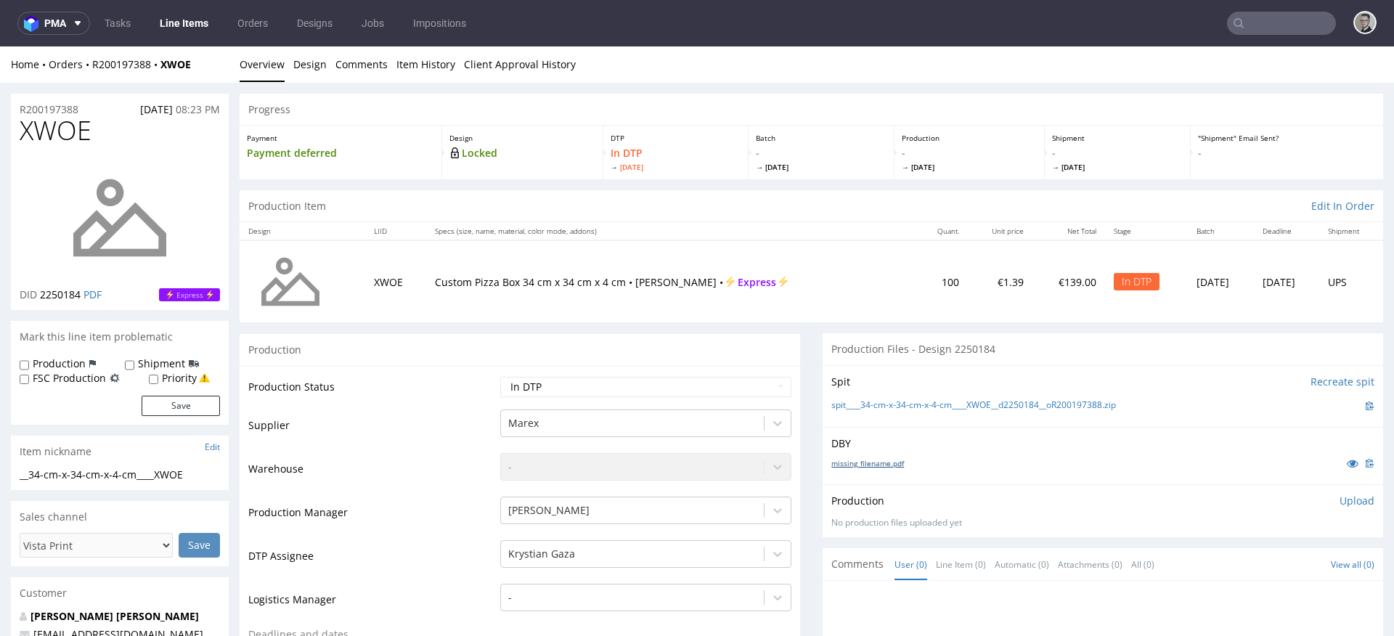
click at [852, 461] on link "missing_filename.pdf" at bounding box center [867, 463] width 73 height 10
click at [921, 396] on div "Spit Recreate spit spit____34-cm-x-34-cm-x-4-cm____XWOE__d2250184__oR200197388.…" at bounding box center [1103, 396] width 560 height 62
click at [936, 406] on link "spit____34-cm-x-34-cm-x-4-cm____XWOE__d2250184__oR200197388.zip" at bounding box center [973, 405] width 285 height 12
click at [311, 61] on link "Design" at bounding box center [309, 64] width 33 height 36
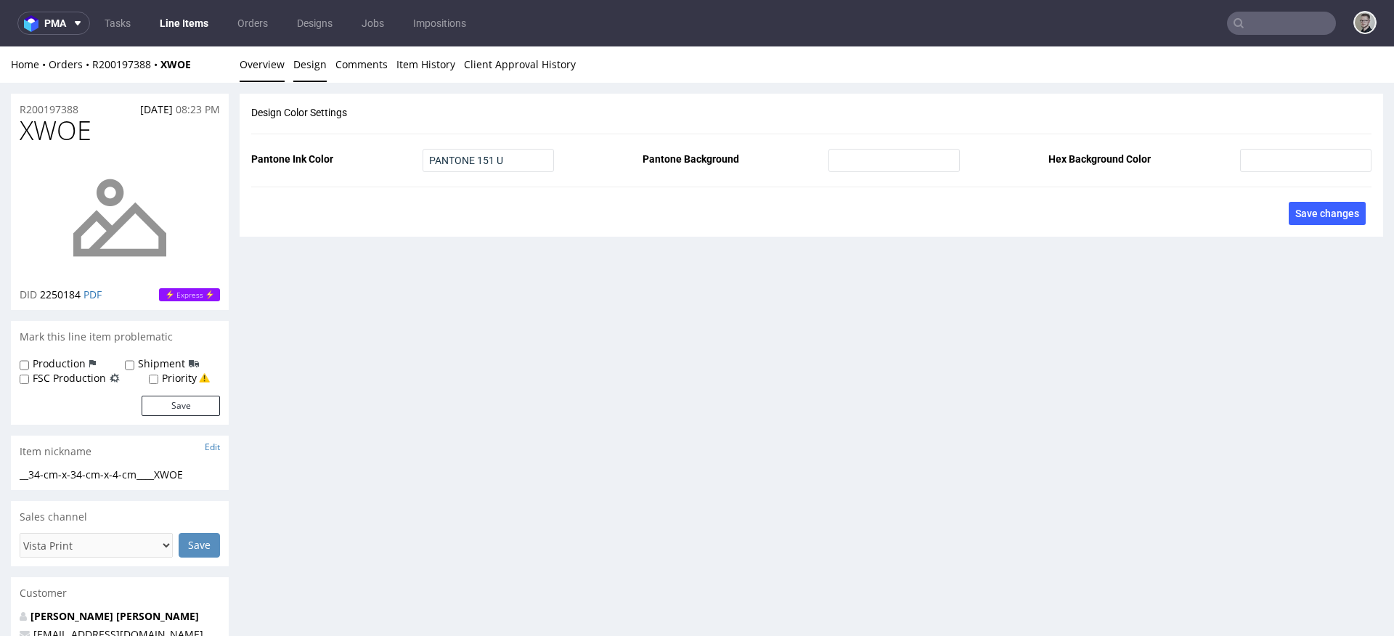
click at [252, 63] on link "Overview" at bounding box center [262, 64] width 45 height 36
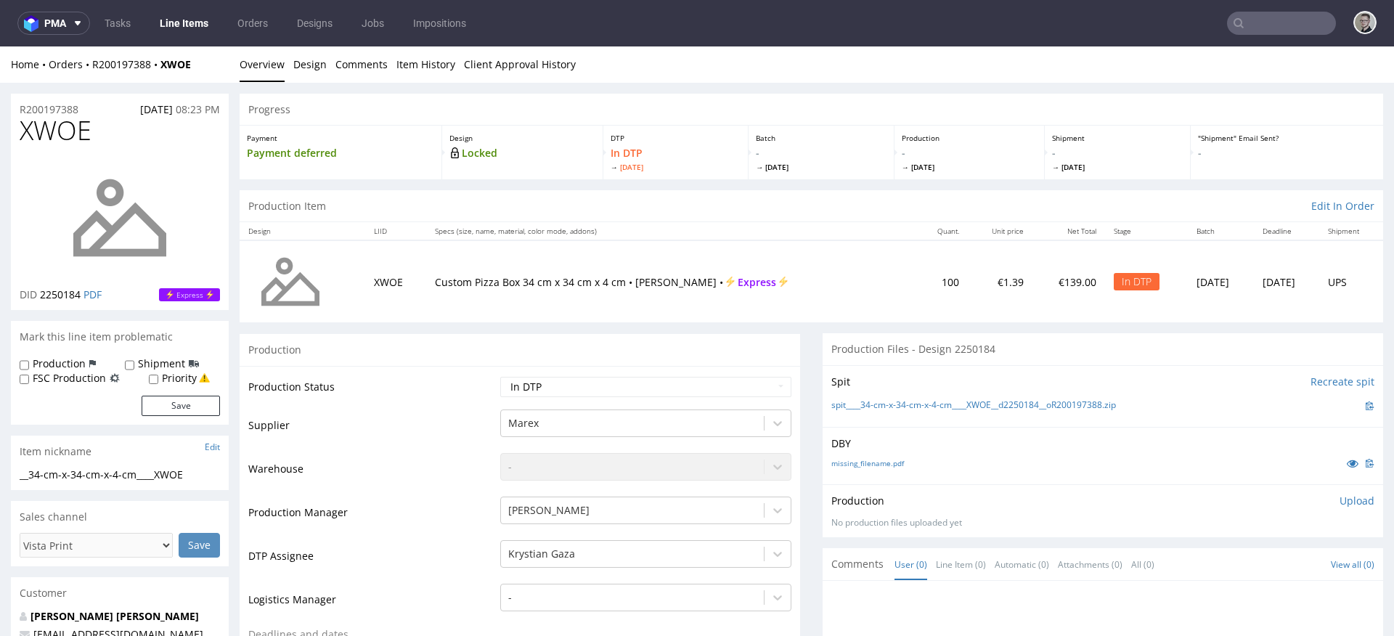
click at [1339, 505] on p "Upload" at bounding box center [1356, 501] width 35 height 15
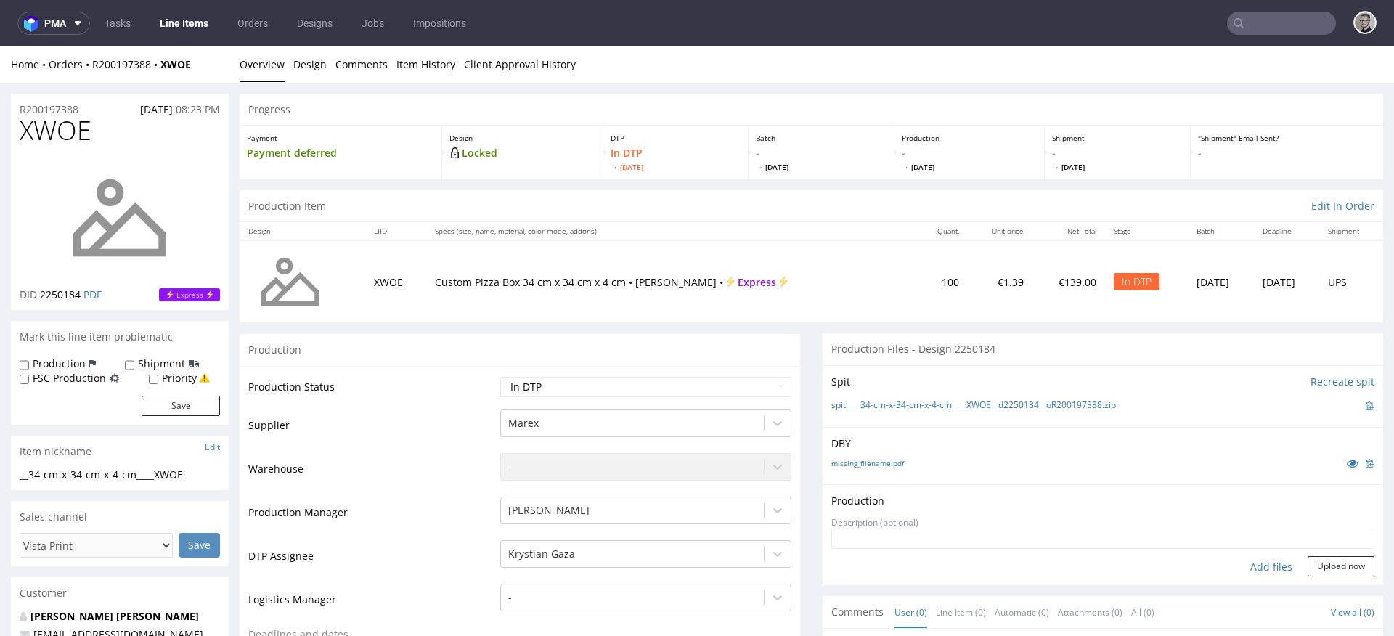
click at [1248, 568] on div "Add files" at bounding box center [1271, 567] width 73 height 22
type input "C:\fakepath\__34-cm-x-34-cm-x-4-cm____XWOE__d2250184__oR200197388__latest__outs…"
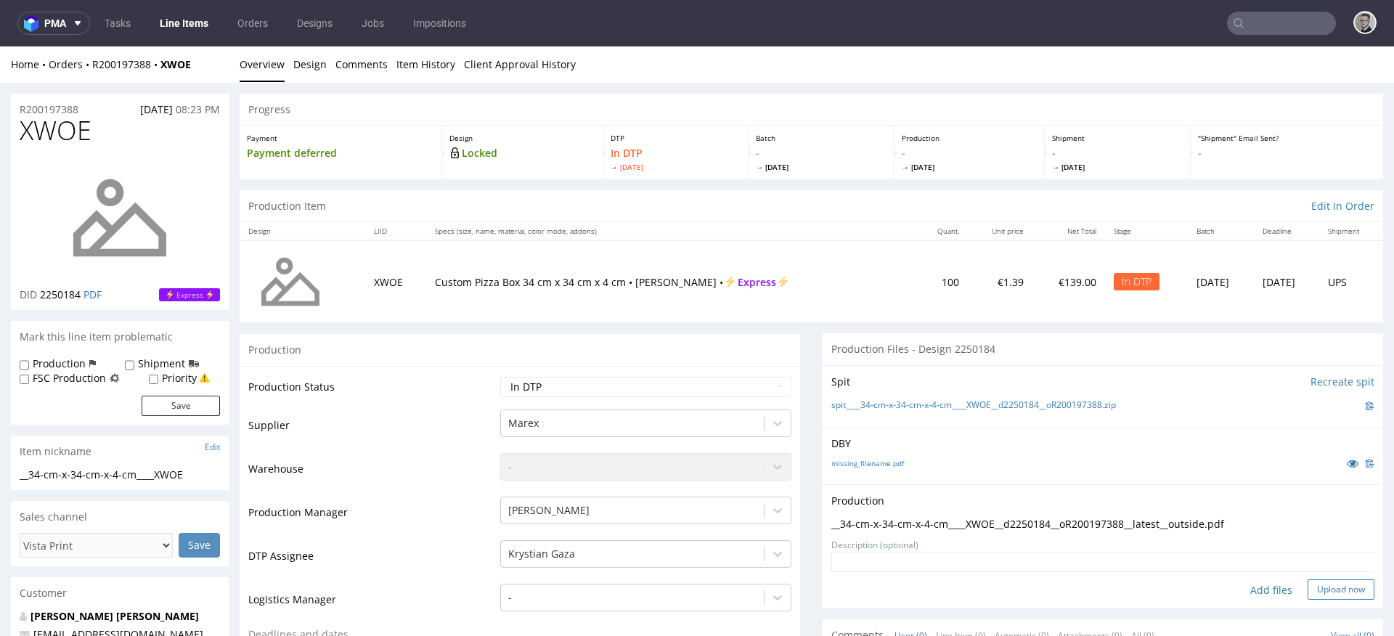
click at [1333, 584] on button "Upload now" at bounding box center [1341, 589] width 67 height 20
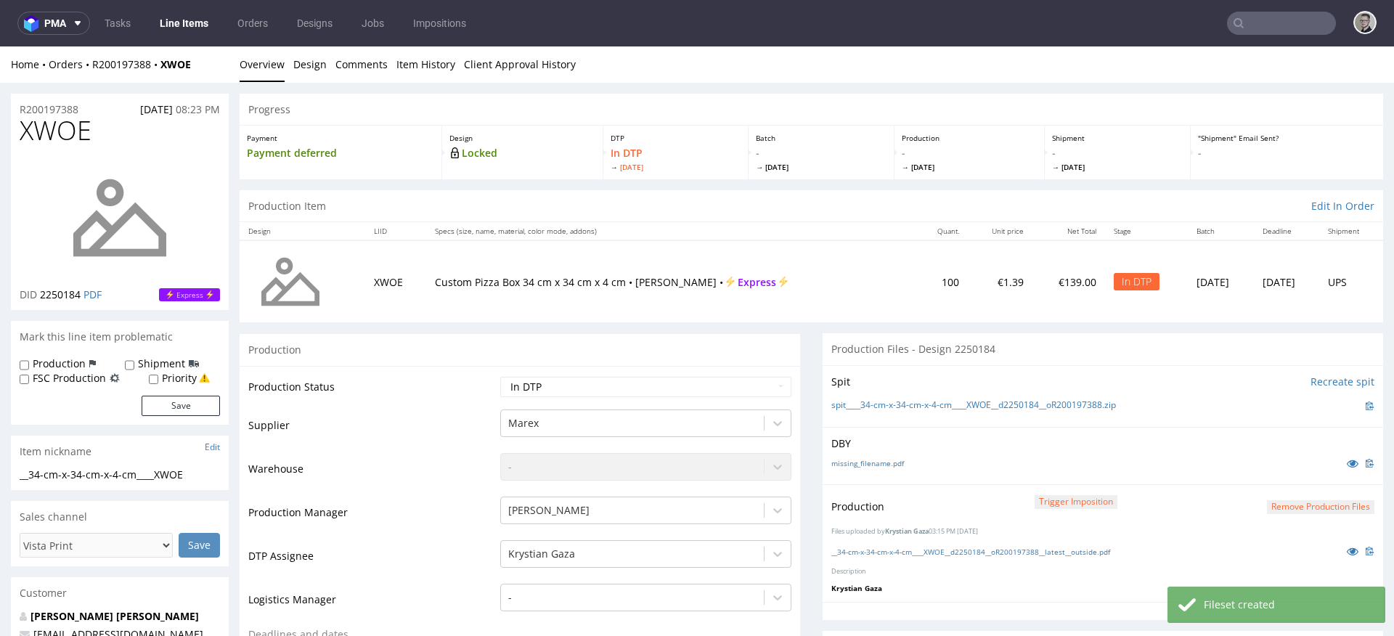
select select "dtp_production_ready"
click at [500, 377] on select "Waiting for Artwork Waiting for Diecut Waiting for Mockup Waiting for DTP Waiti…" at bounding box center [645, 387] width 291 height 20
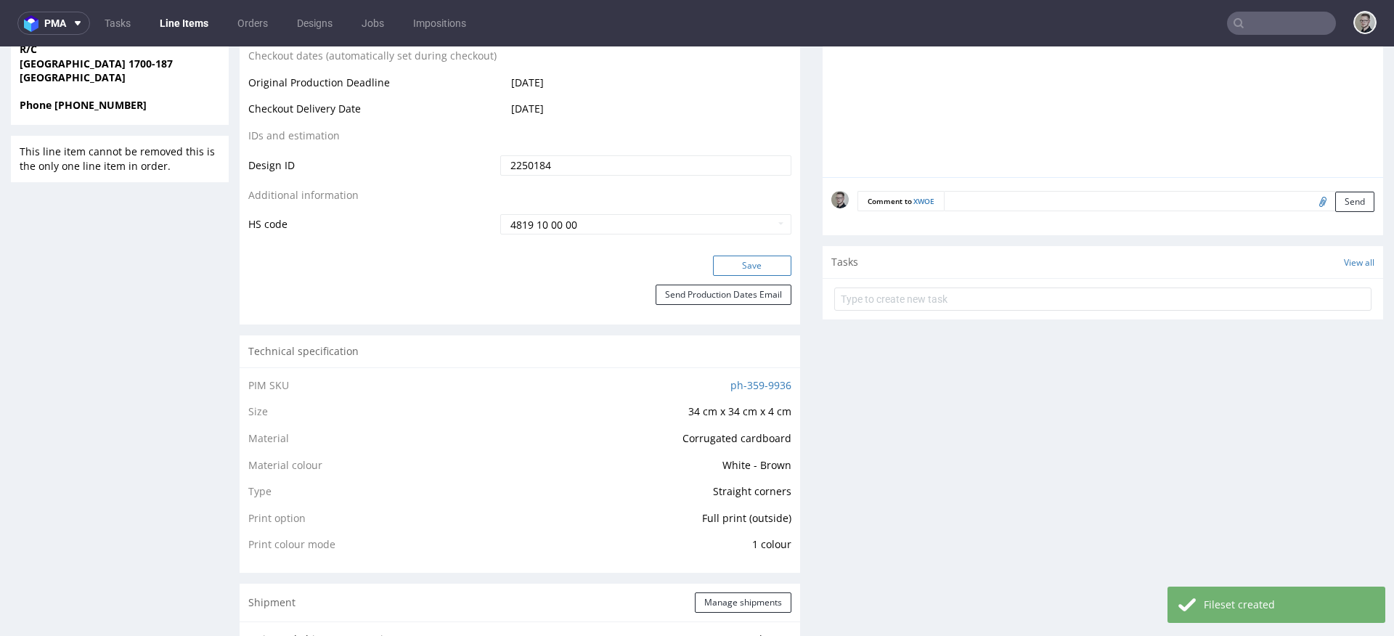
click at [758, 265] on button "Save" at bounding box center [752, 266] width 78 height 20
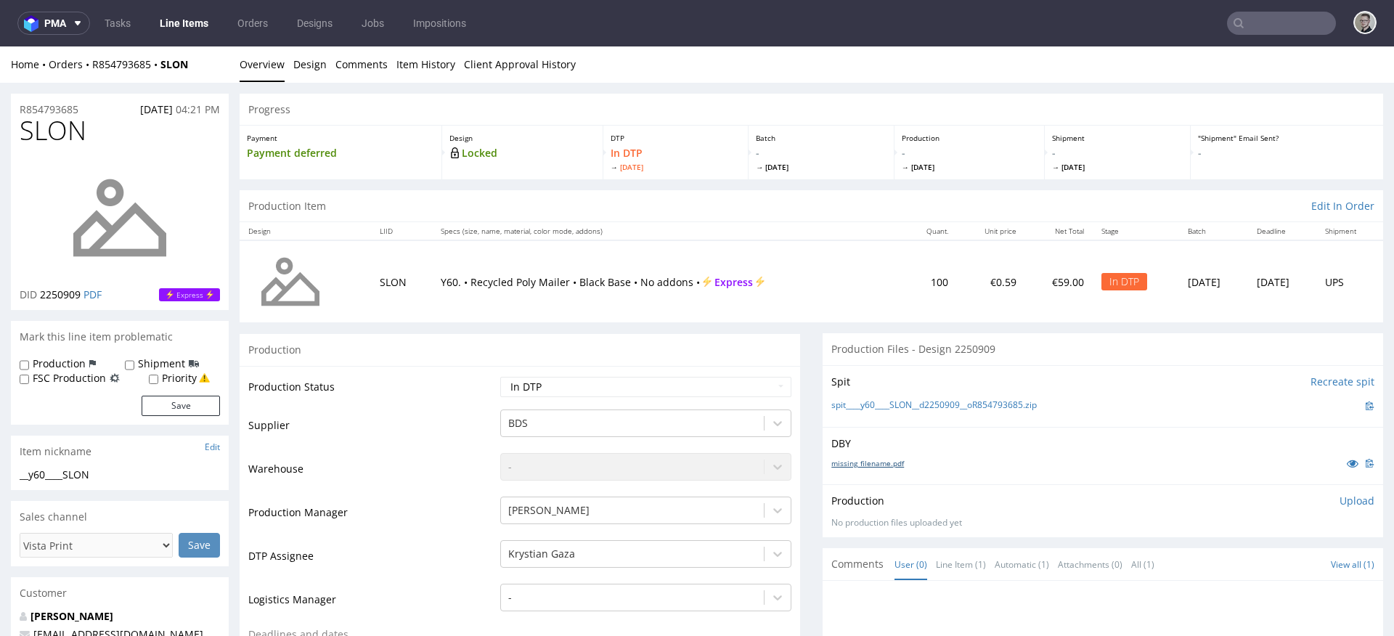
click at [859, 461] on link "missing_filename.pdf" at bounding box center [867, 463] width 73 height 10
click at [905, 411] on link "spit____y60____SLON__d2250909__oR854793685.zip" at bounding box center [933, 405] width 205 height 12
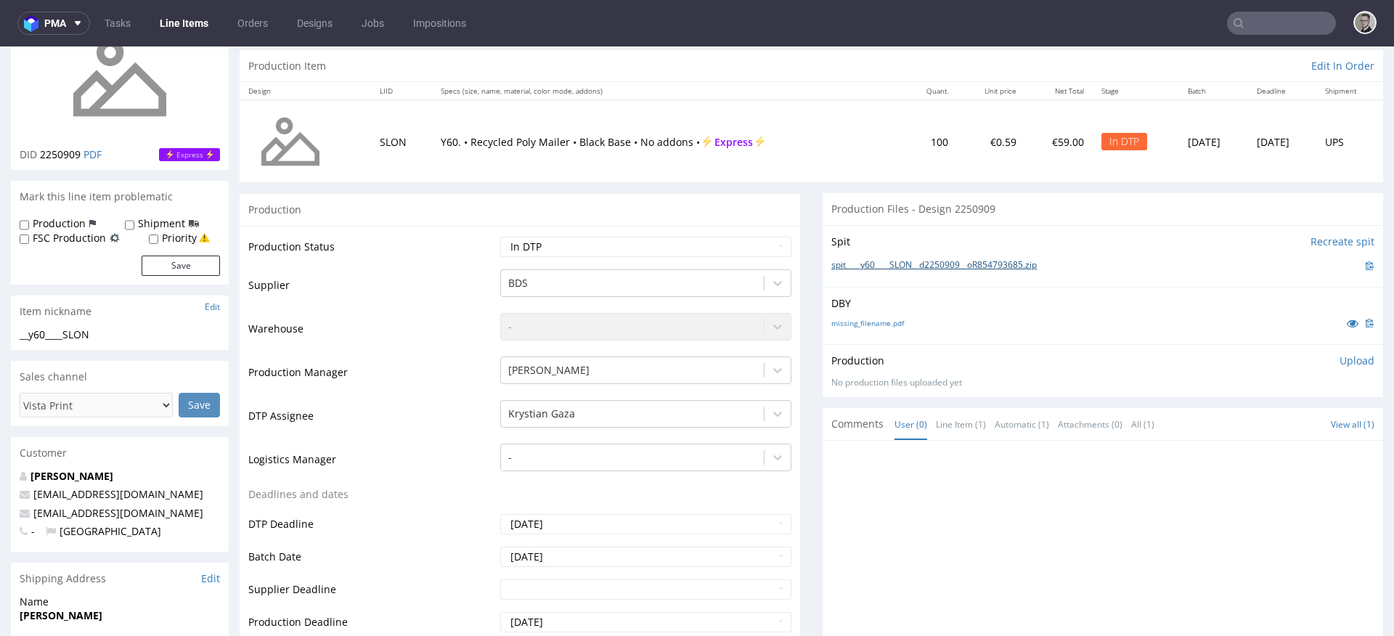
scroll to position [414, 0]
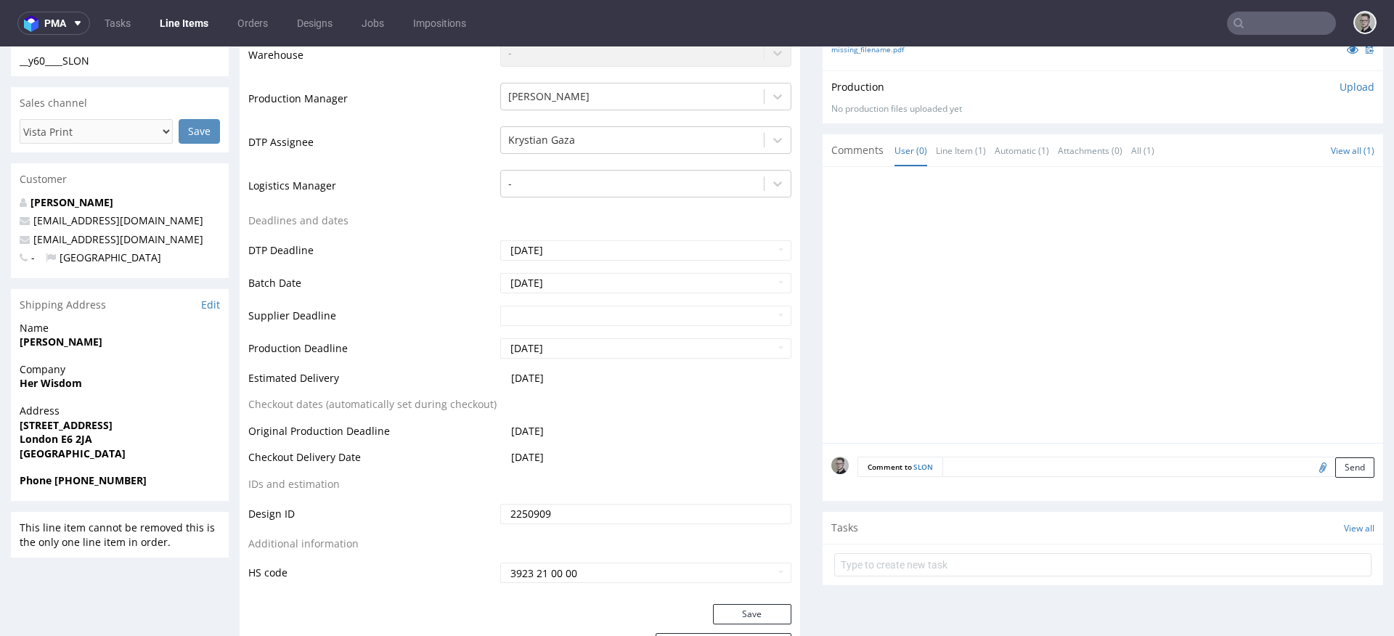
click at [979, 480] on div "Comment to SLON Send" at bounding box center [1103, 472] width 560 height 58
click at [992, 468] on textarea at bounding box center [1158, 467] width 432 height 20
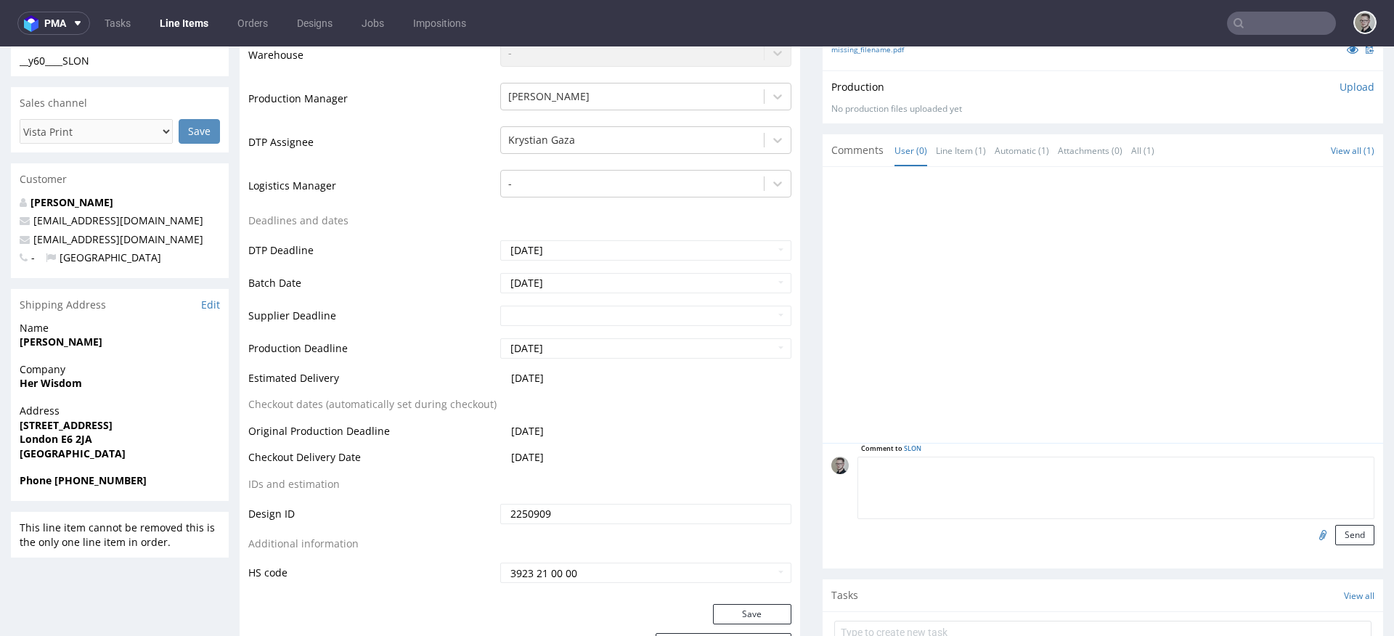
paste textarea "Print Color - Pantone White (set as 100% Magenta named Pantone White for design…"
type textarea "Print Color - Pantone White (set as 100% Magenta named Pantone White for design…"
click at [1347, 541] on button "Send" at bounding box center [1354, 535] width 39 height 20
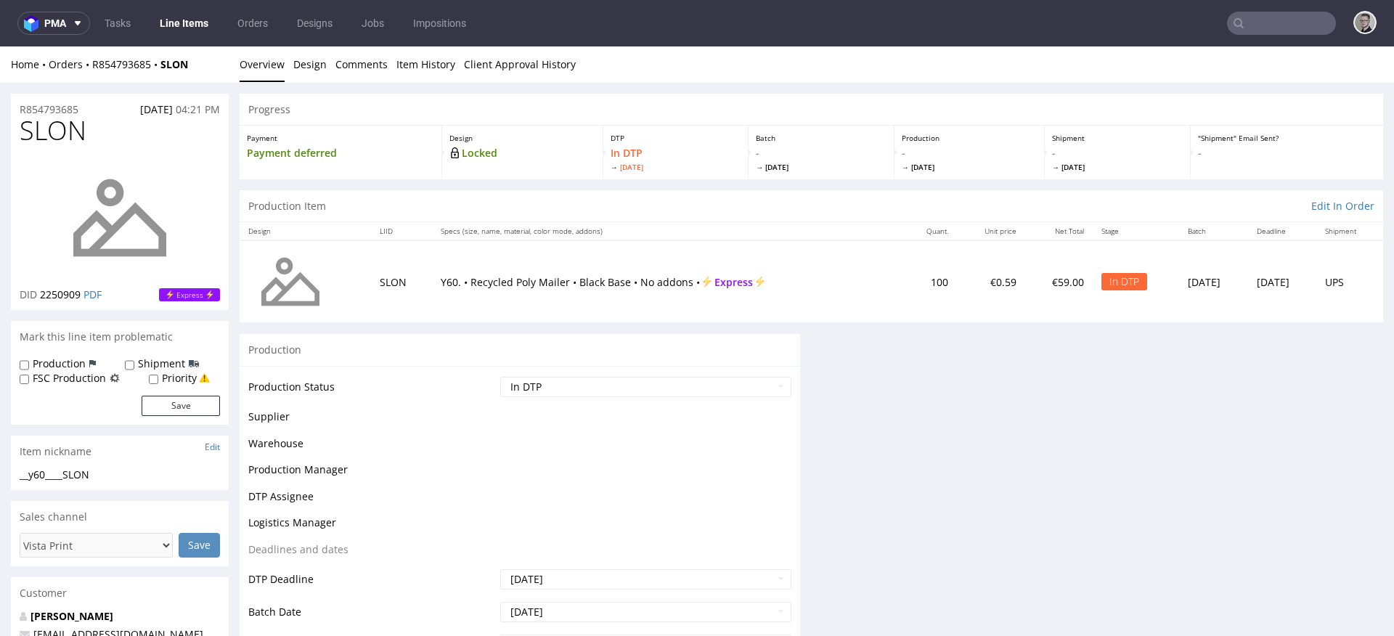
scroll to position [0, 0]
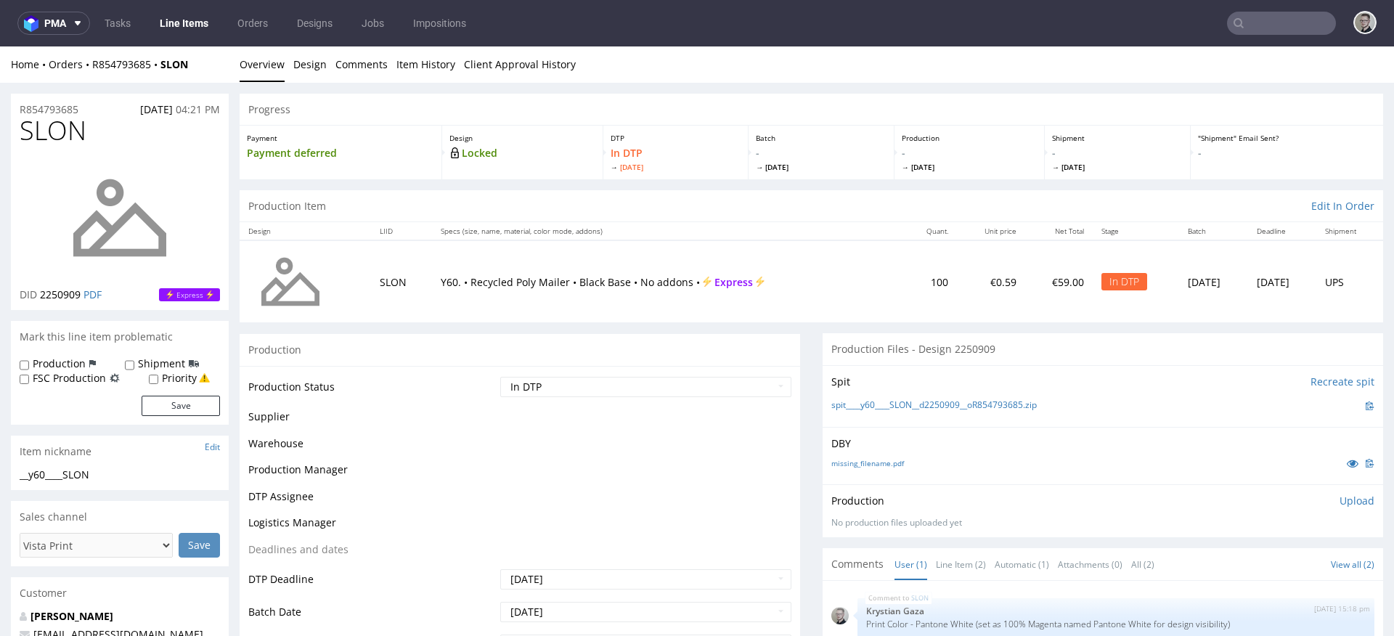
click at [68, 361] on label "Production" at bounding box center [59, 363] width 53 height 15
click at [29, 361] on input "Production" at bounding box center [24, 365] width 9 height 12
checkbox input "true"
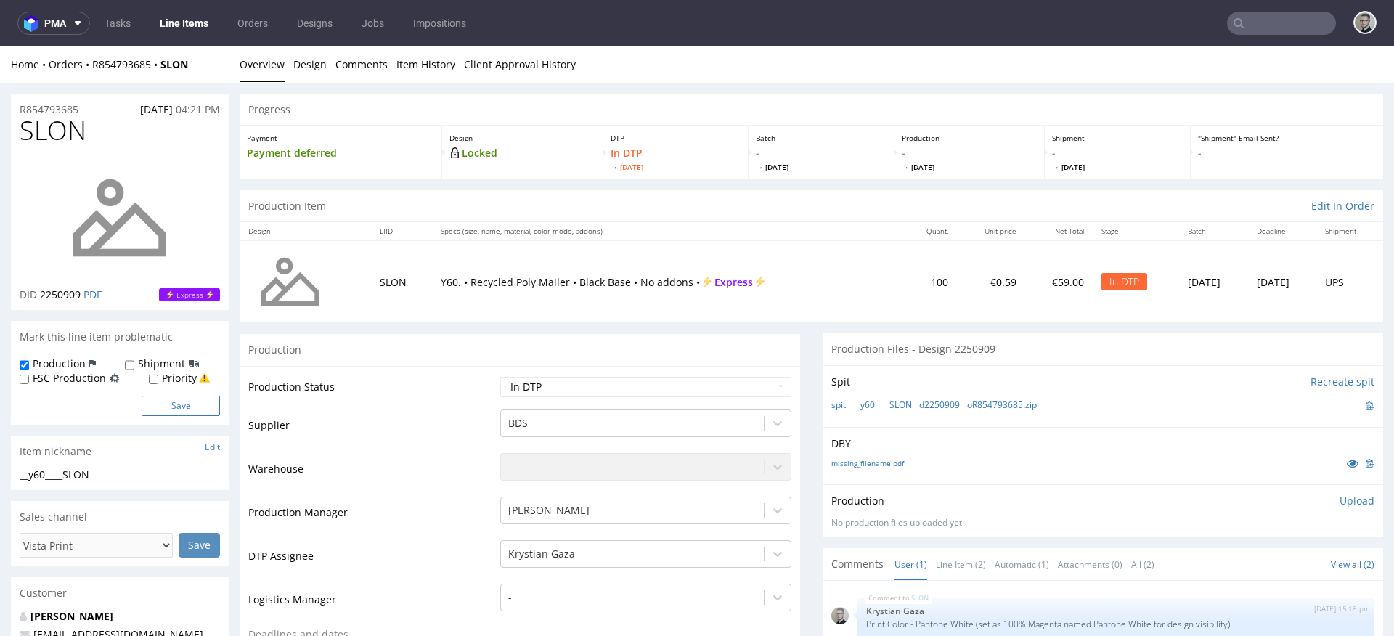
click at [145, 399] on button "Save" at bounding box center [181, 406] width 78 height 20
click at [1347, 507] on p "Upload" at bounding box center [1356, 501] width 35 height 15
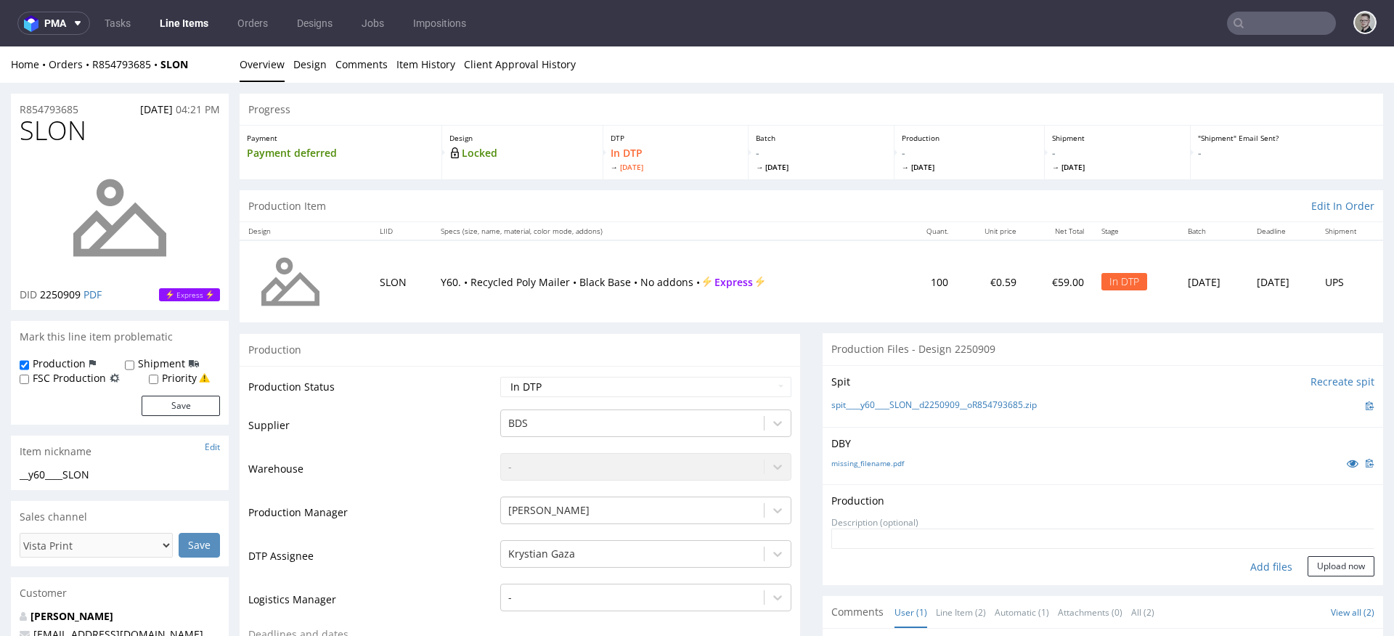
click at [1252, 563] on div "Add files" at bounding box center [1271, 567] width 73 height 22
type input "C:\fakepath\__y60____SLON__d2250909__oR854793685__latest__outside.pdf"
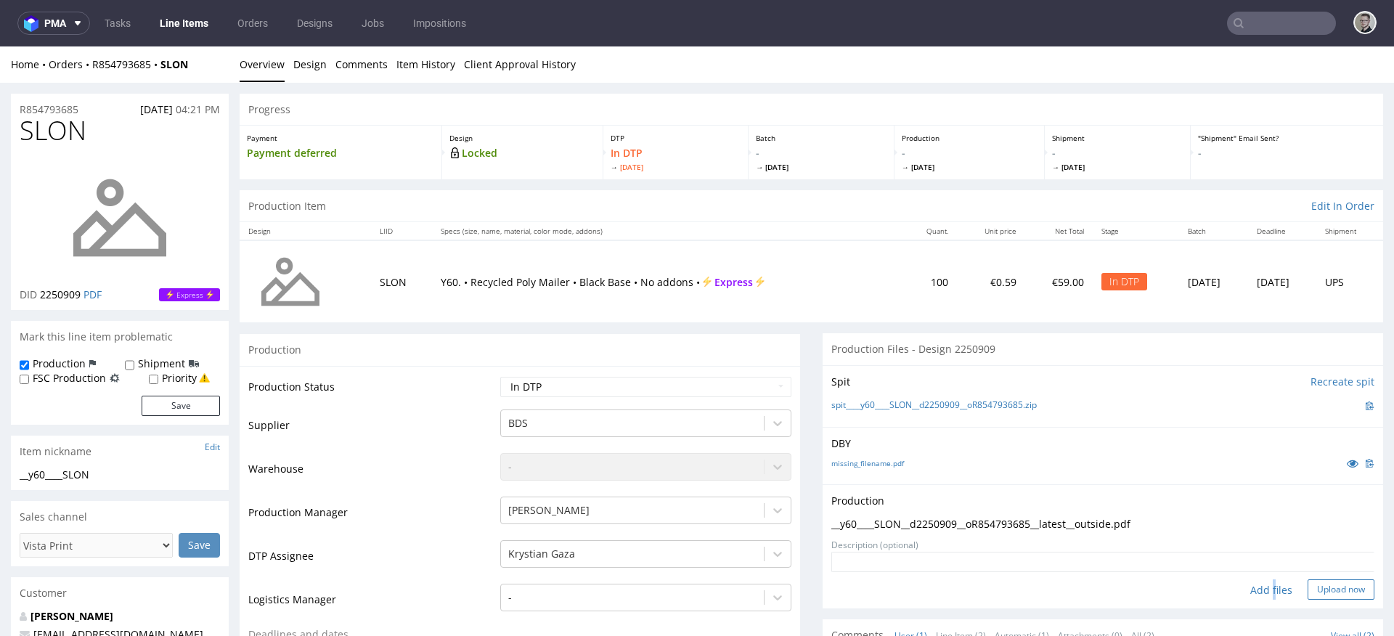
click at [1316, 586] on button "Upload now" at bounding box center [1341, 589] width 67 height 20
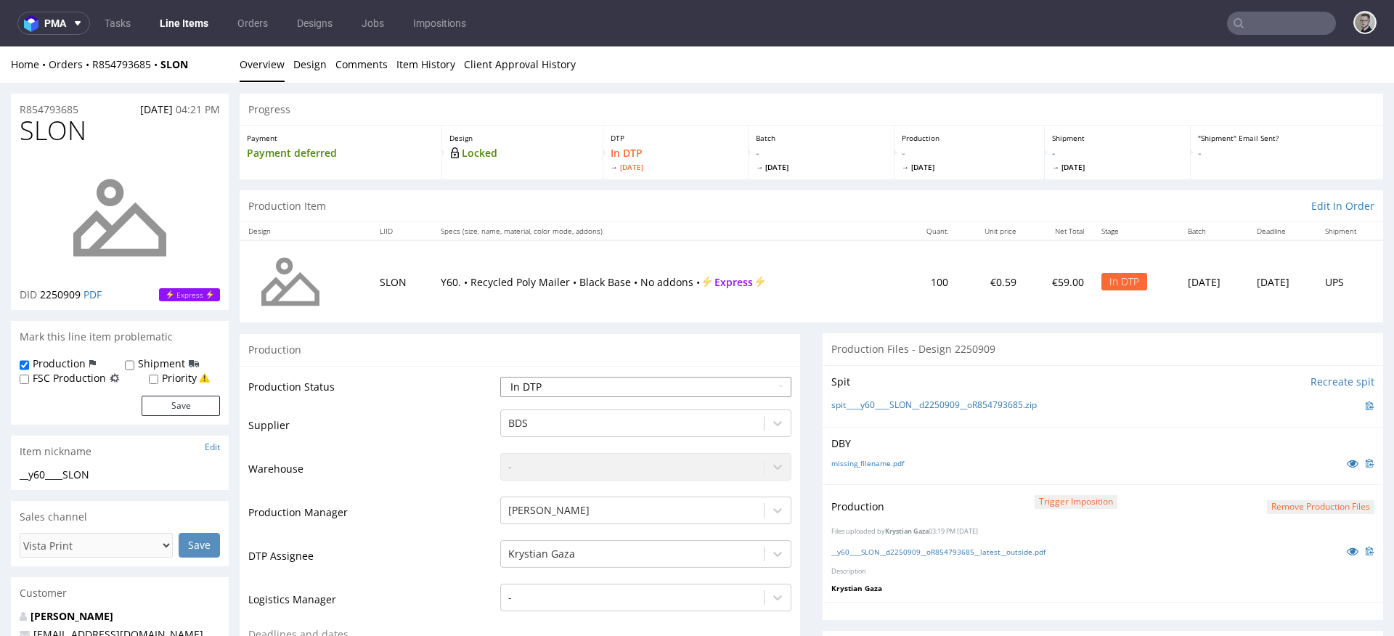
click at [570, 387] on select "Waiting for Artwork Waiting for Diecut Waiting for Mockup Waiting for DTP Waiti…" at bounding box center [645, 387] width 291 height 20
select select "dtp_production_ready"
click at [500, 377] on select "Waiting for Artwork Waiting for Diecut Waiting for Mockup Waiting for DTP Waiti…" at bounding box center [645, 387] width 291 height 20
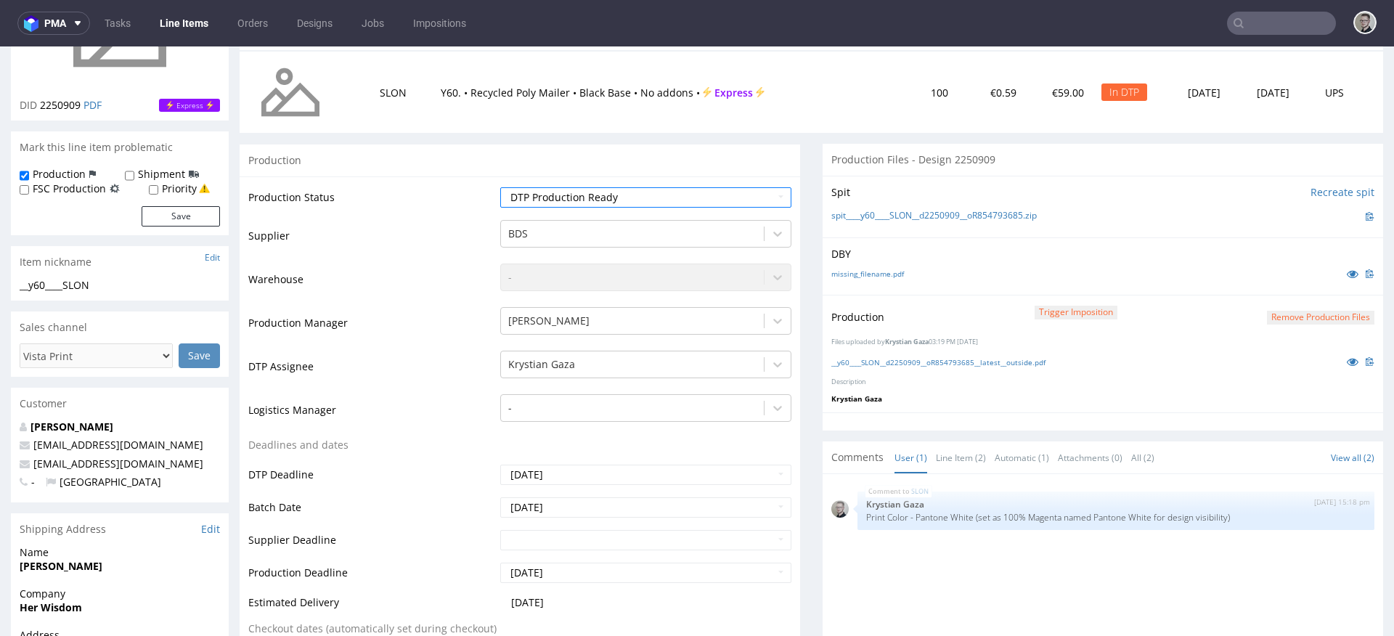
scroll to position [666, 0]
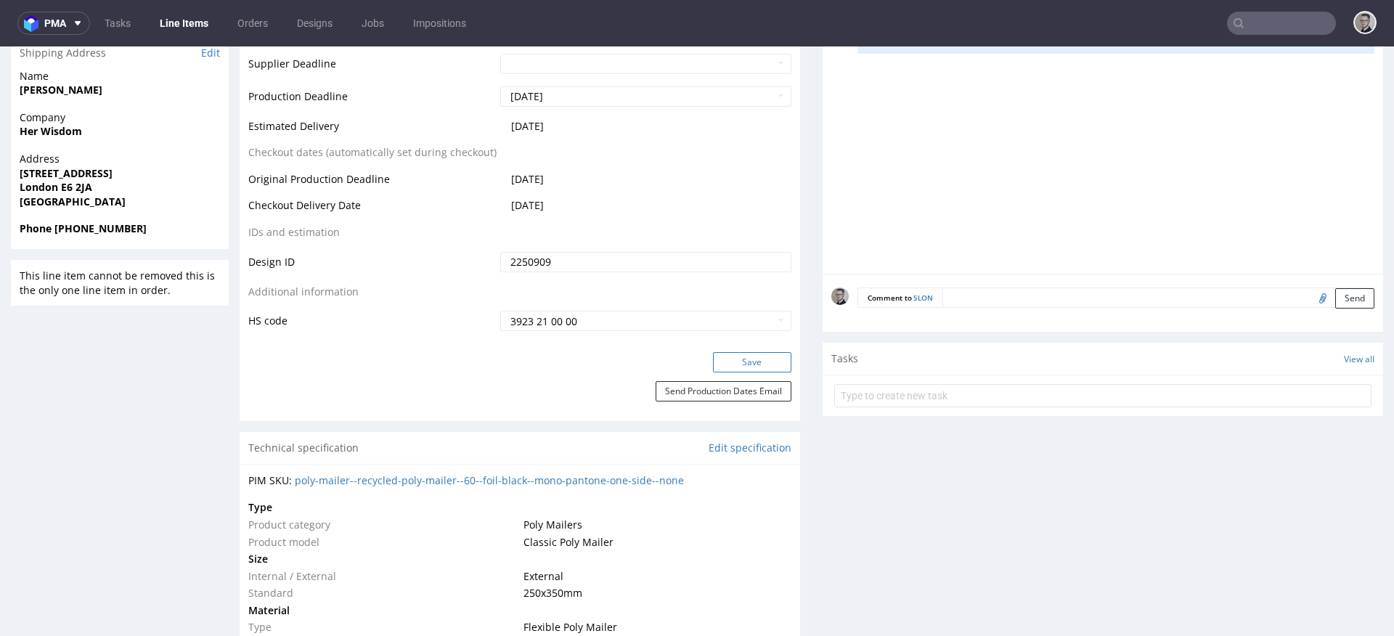
click at [748, 367] on button "Save" at bounding box center [752, 362] width 78 height 20
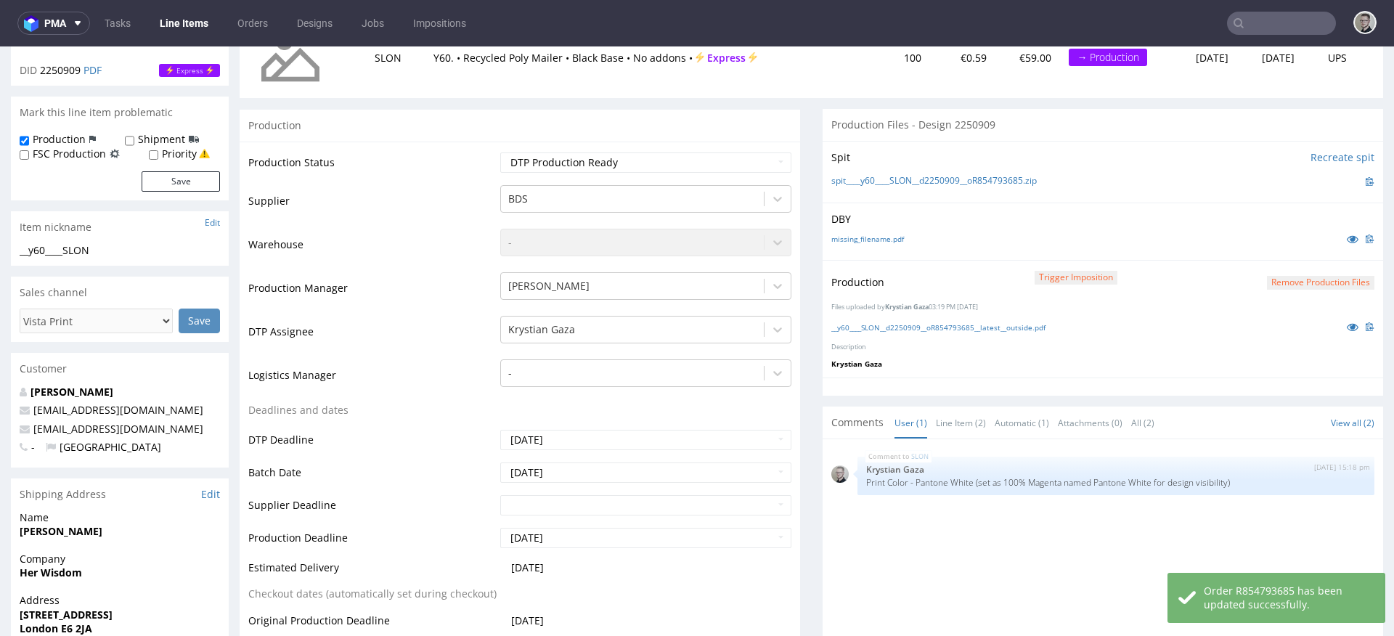
scroll to position [0, 0]
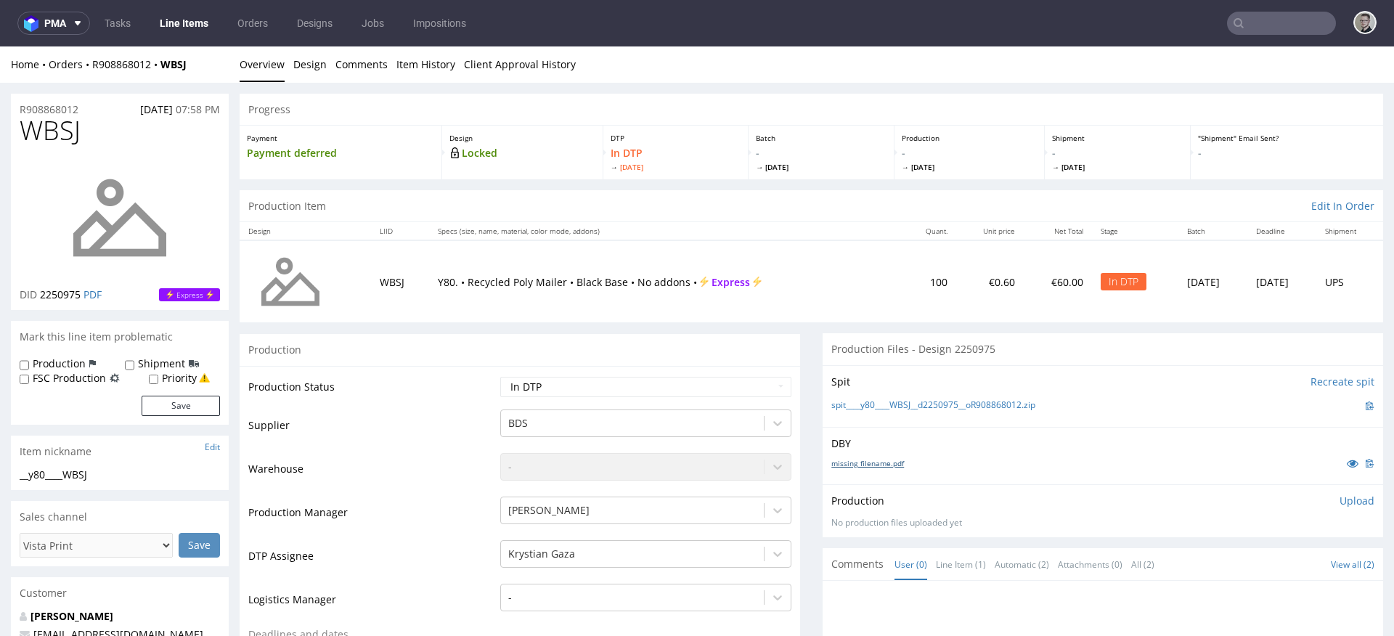
click at [875, 462] on link "missing_filename.pdf" at bounding box center [867, 463] width 73 height 10
click at [912, 412] on link "spit____y80____WBSJ__d2250975__oR908868012.zip" at bounding box center [933, 405] width 204 height 12
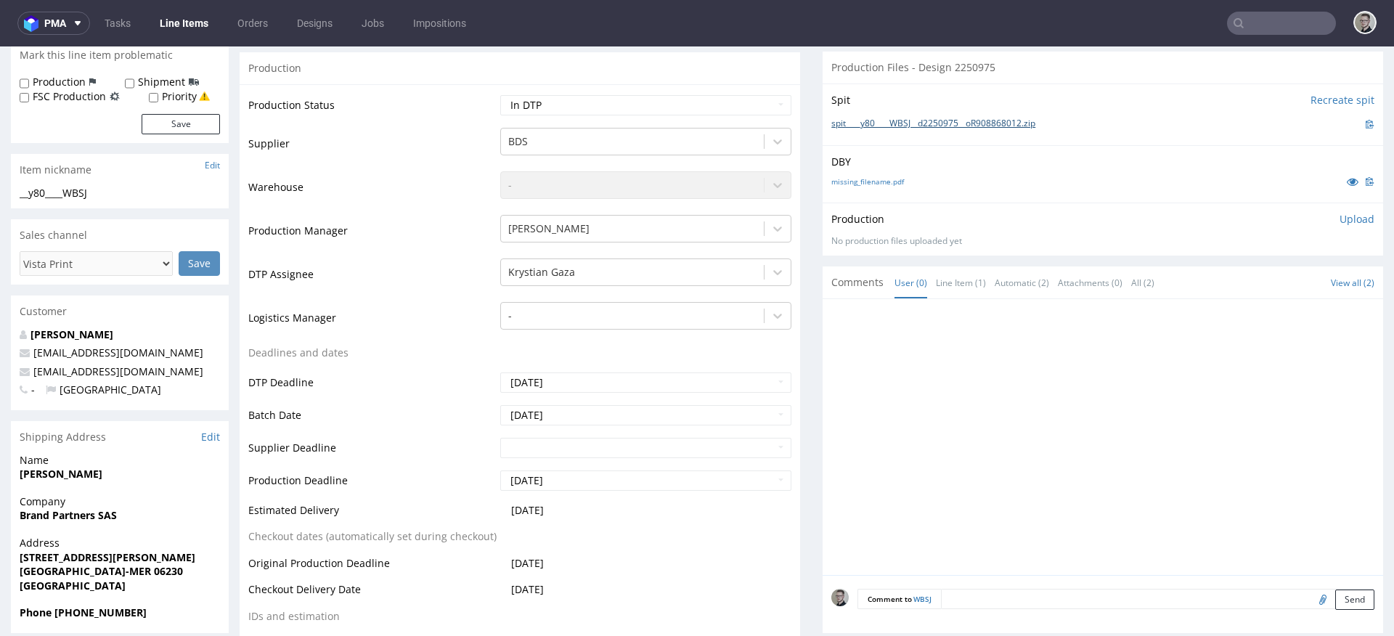
scroll to position [471, 0]
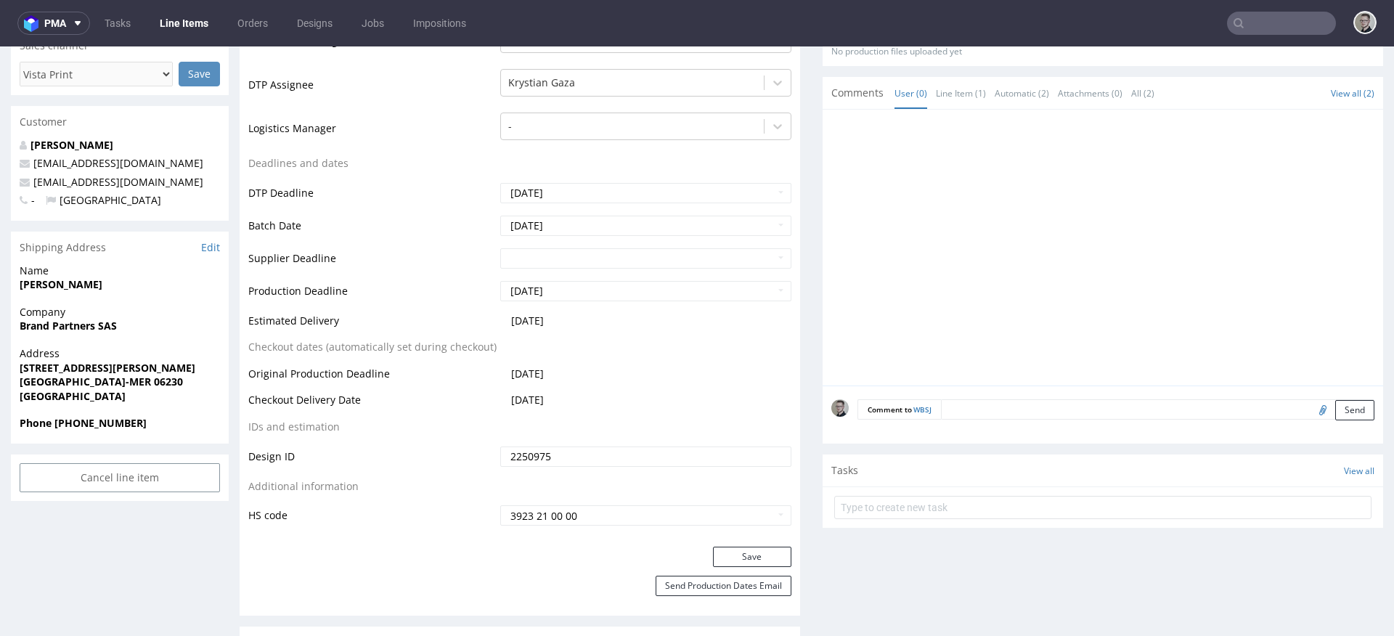
click at [1066, 405] on textarea at bounding box center [1157, 409] width 433 height 20
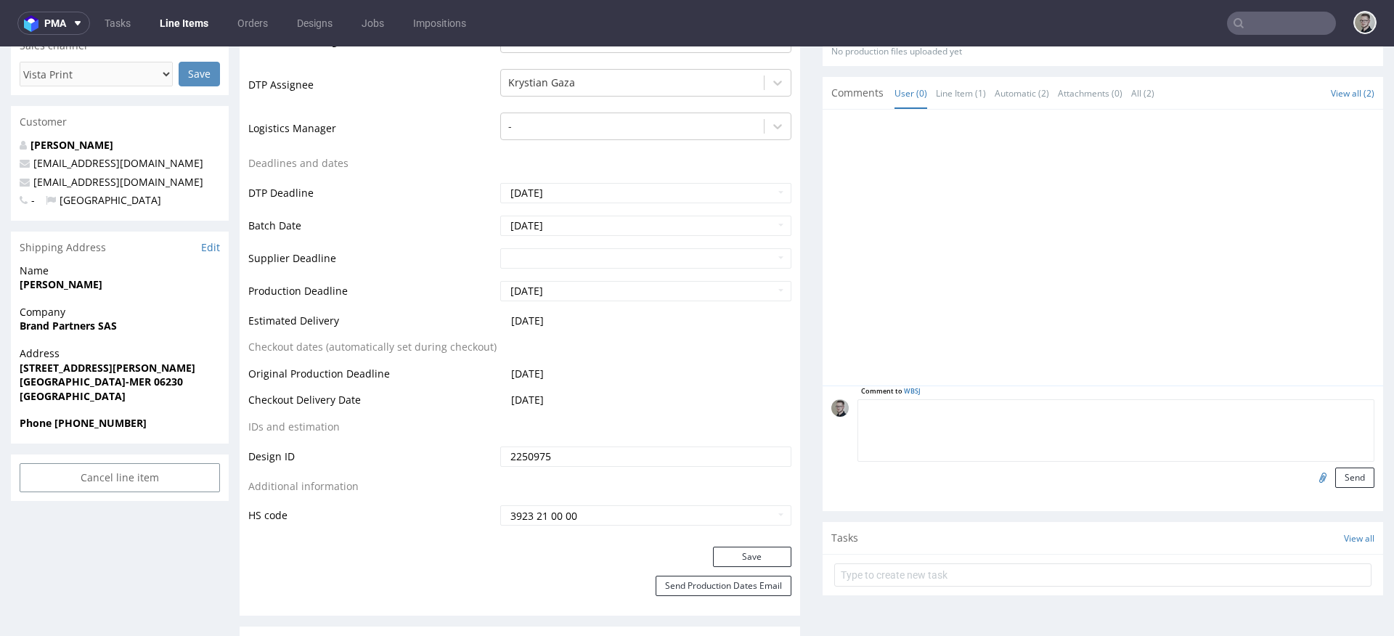
paste textarea "Print Color - Pantone White (set as 100% Magenta named Pantone White for design…"
type textarea "Print Color - Pantone White (set as 100% Magenta named Pantone White for design…"
click at [1347, 478] on button "Send" at bounding box center [1354, 478] width 39 height 20
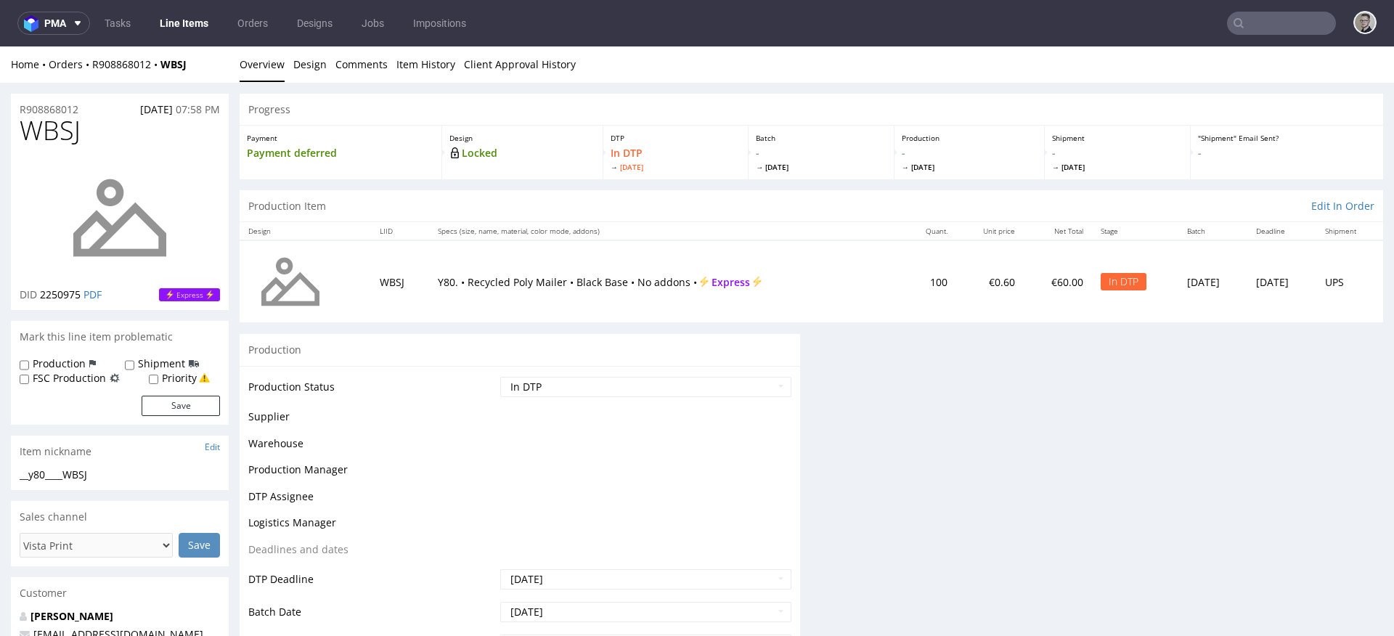
scroll to position [0, 0]
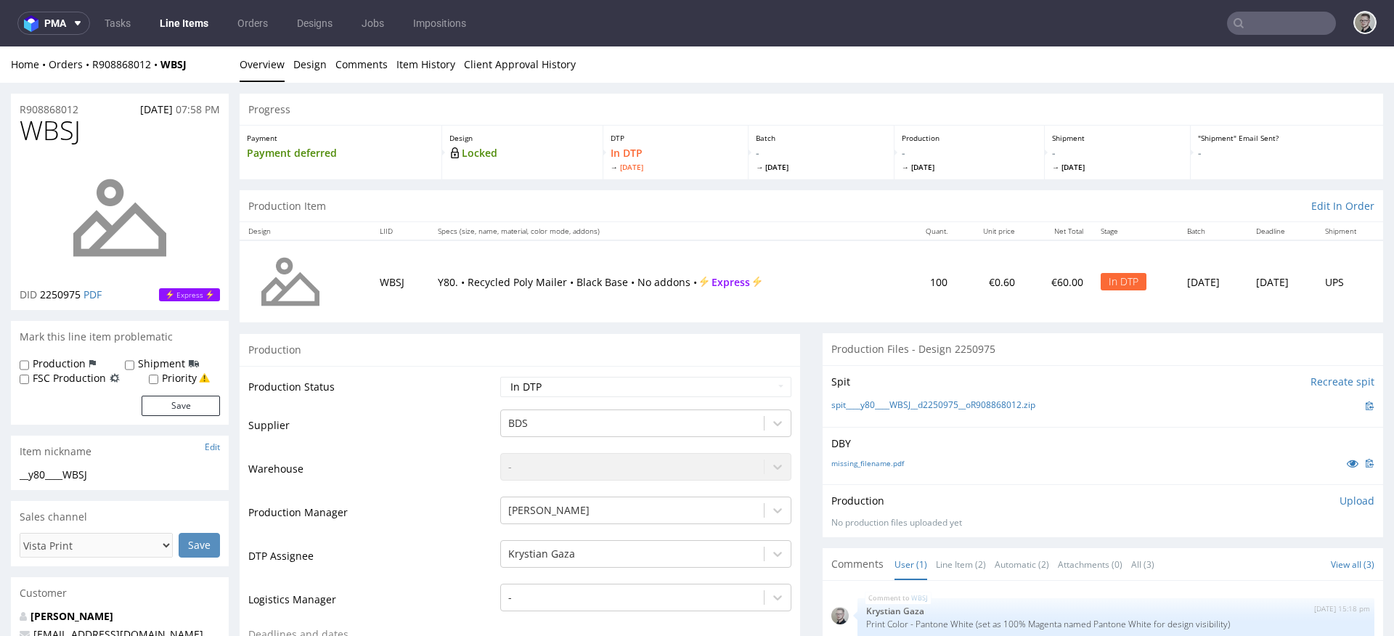
click at [65, 366] on label "Production" at bounding box center [59, 363] width 53 height 15
click at [29, 366] on input "Production" at bounding box center [24, 365] width 9 height 12
checkbox input "true"
click at [175, 396] on button "Save" at bounding box center [181, 406] width 78 height 20
click at [1339, 497] on p "Upload" at bounding box center [1356, 501] width 35 height 15
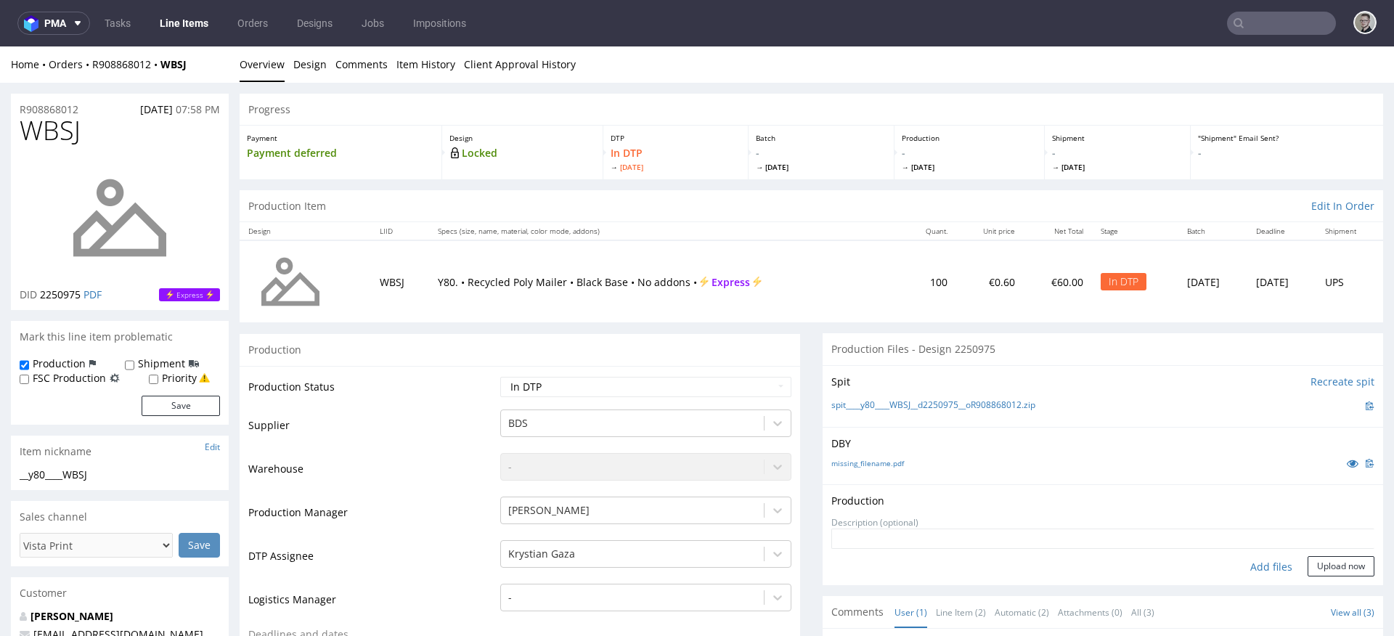
click at [1248, 561] on div "Add files" at bounding box center [1271, 567] width 73 height 22
type input "C:\fakepath\__y80____WBSJ__d2250975__oR908868012__latest__outside.pdf"
click at [1339, 588] on button "Upload now" at bounding box center [1341, 589] width 67 height 20
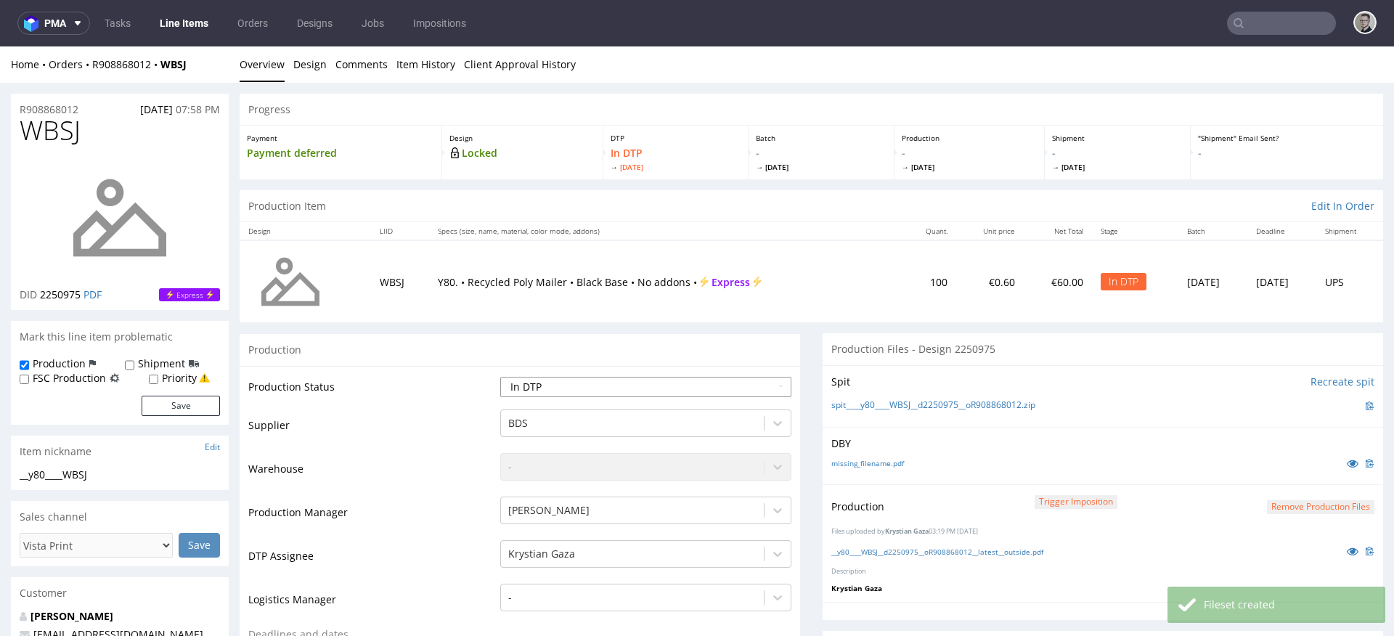
click at [577, 385] on select "Waiting for Artwork Waiting for Diecut Waiting for Mockup Waiting for DTP Waiti…" at bounding box center [645, 387] width 291 height 20
select select "dtp_production_ready"
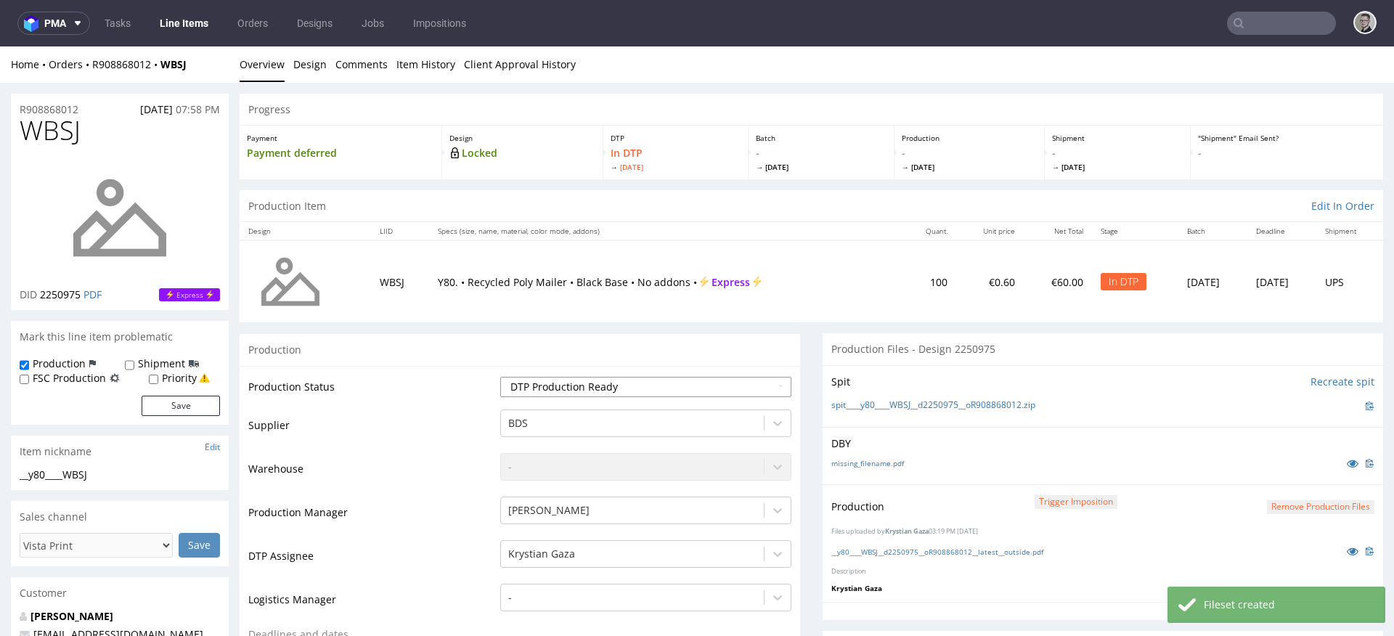
click at [500, 377] on select "Waiting for Artwork Waiting for Diecut Waiting for Mockup Waiting for DTP Waiti…" at bounding box center [645, 387] width 291 height 20
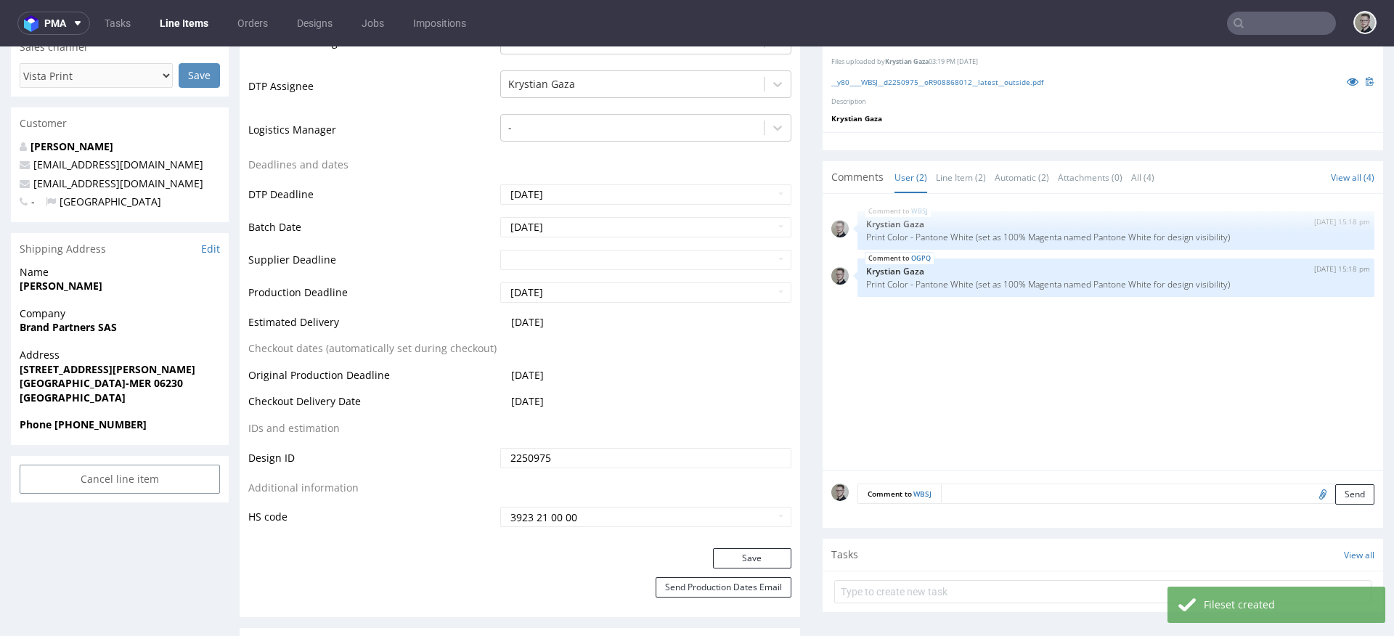
scroll to position [889, 0]
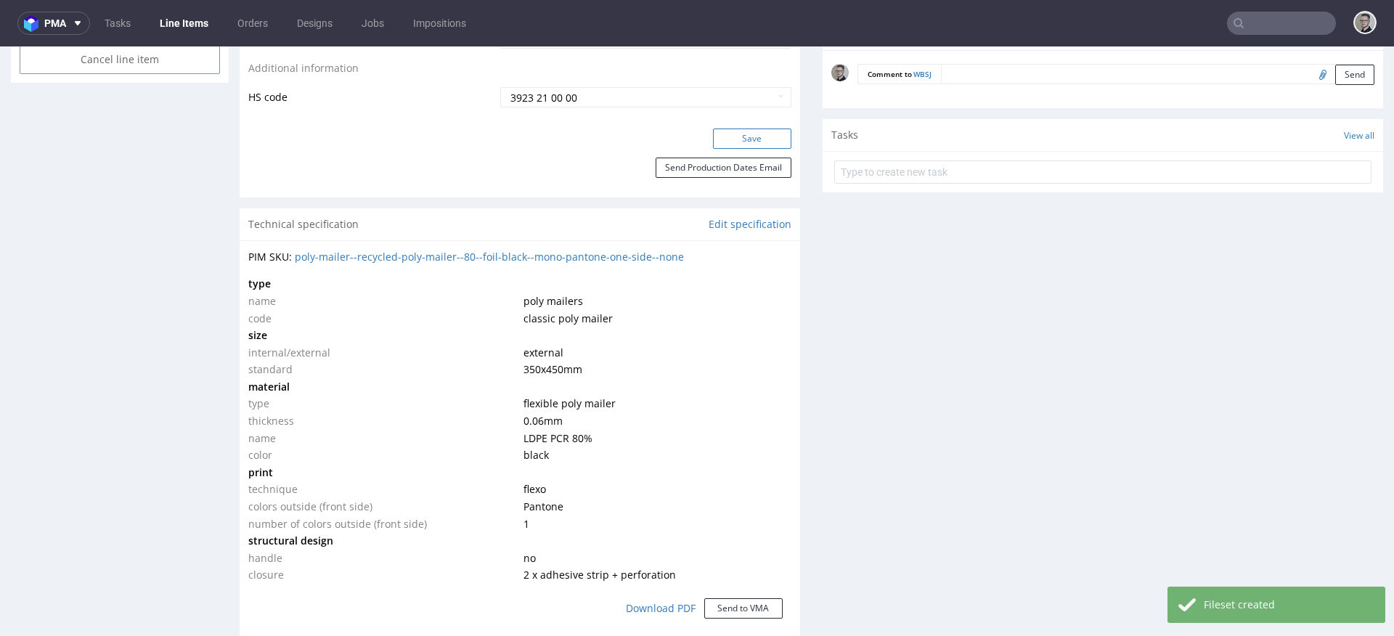
click at [739, 142] on button "Save" at bounding box center [752, 138] width 78 height 20
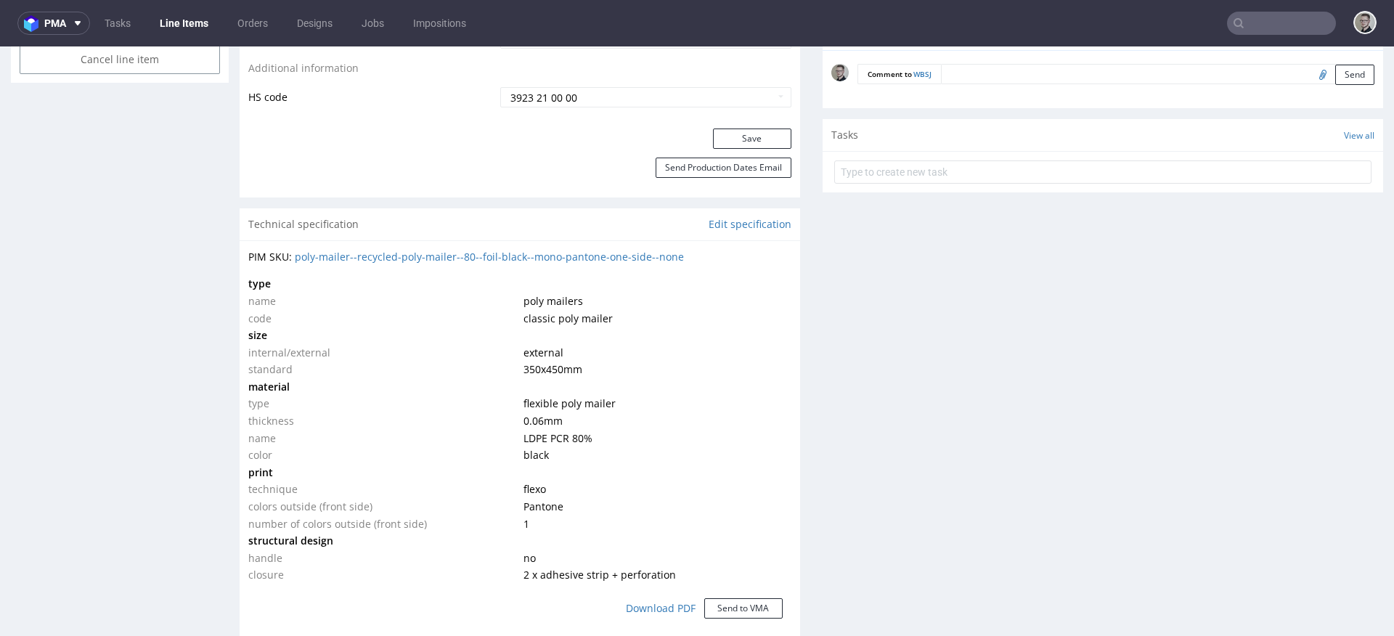
scroll to position [0, 0]
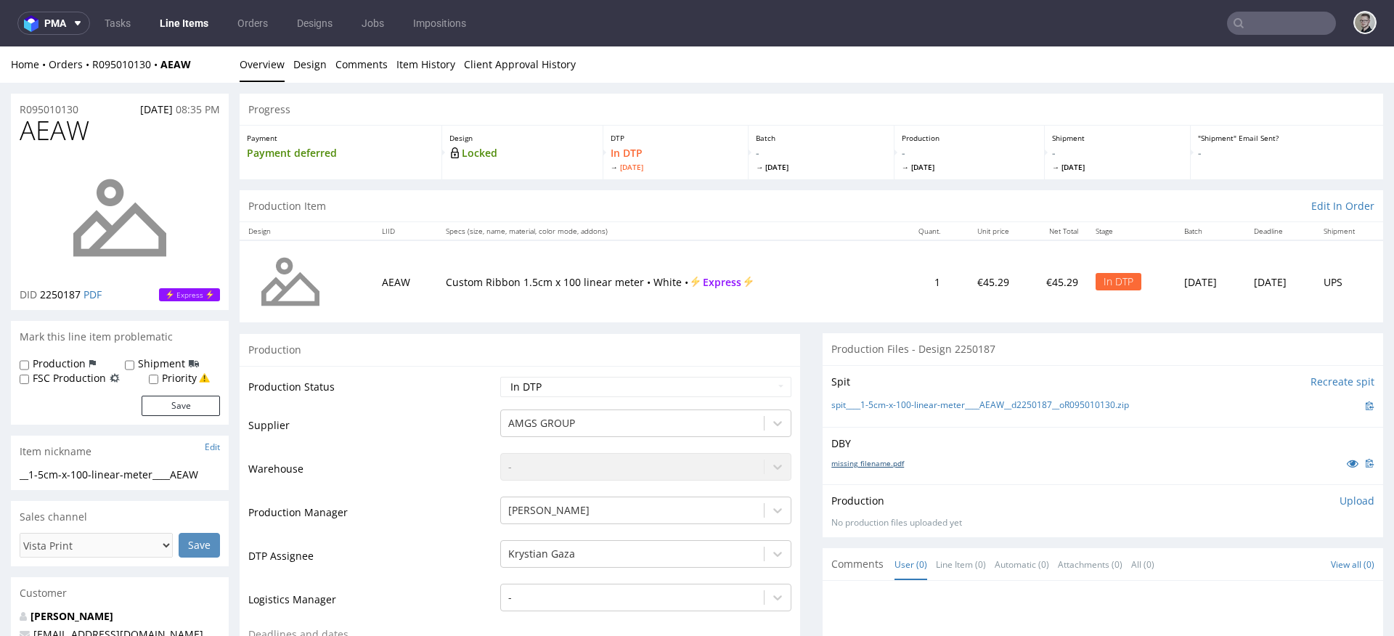
click at [887, 461] on link "missing_filename.pdf" at bounding box center [867, 463] width 73 height 10
click at [947, 401] on link "spit____1-5cm-x-100-linear-meter____AEAW__d2250187__oR095010130.zip" at bounding box center [980, 405] width 298 height 12
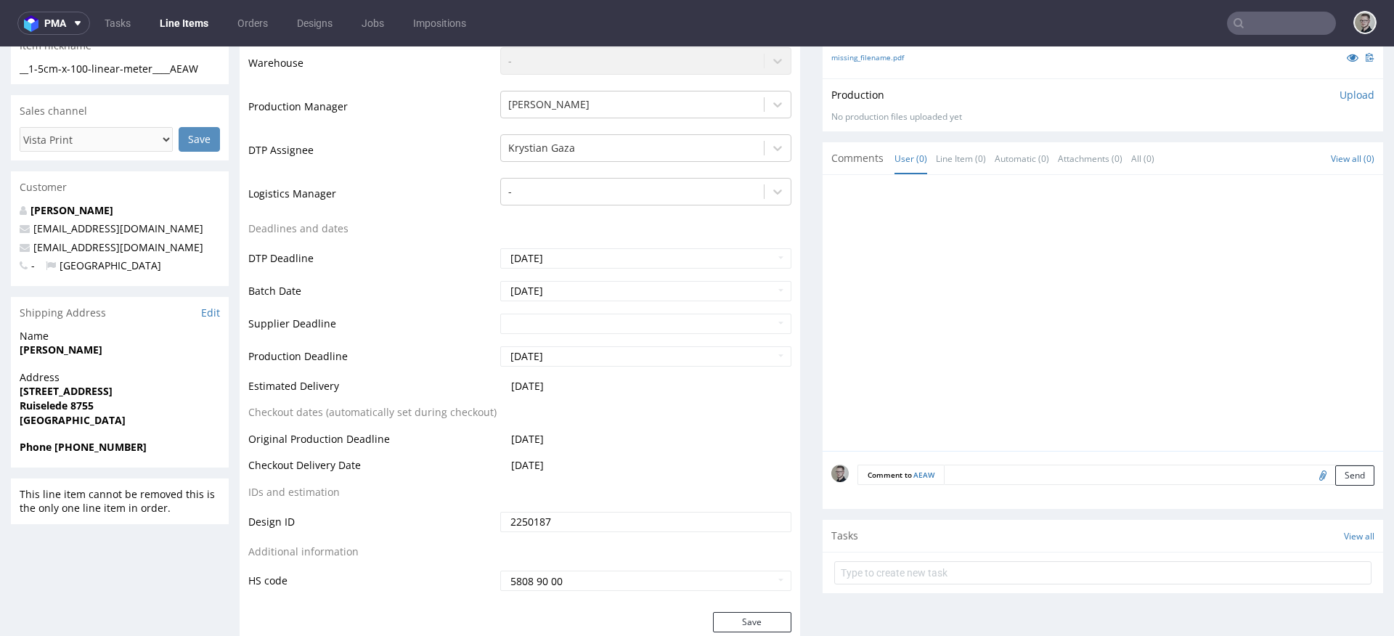
scroll to position [492, 0]
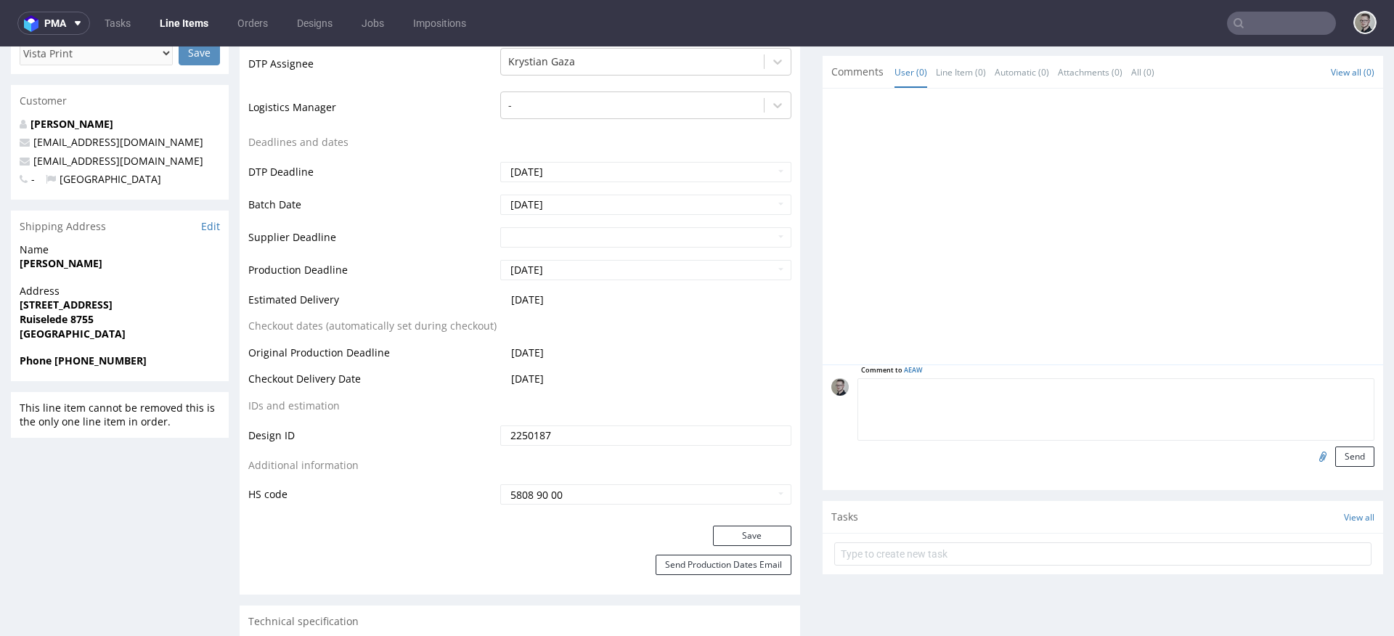
click at [1193, 385] on textarea at bounding box center [1115, 409] width 517 height 62
paste textarea "ISSUE: Texts in the design are smaller than minimal 2mm height and some white l…"
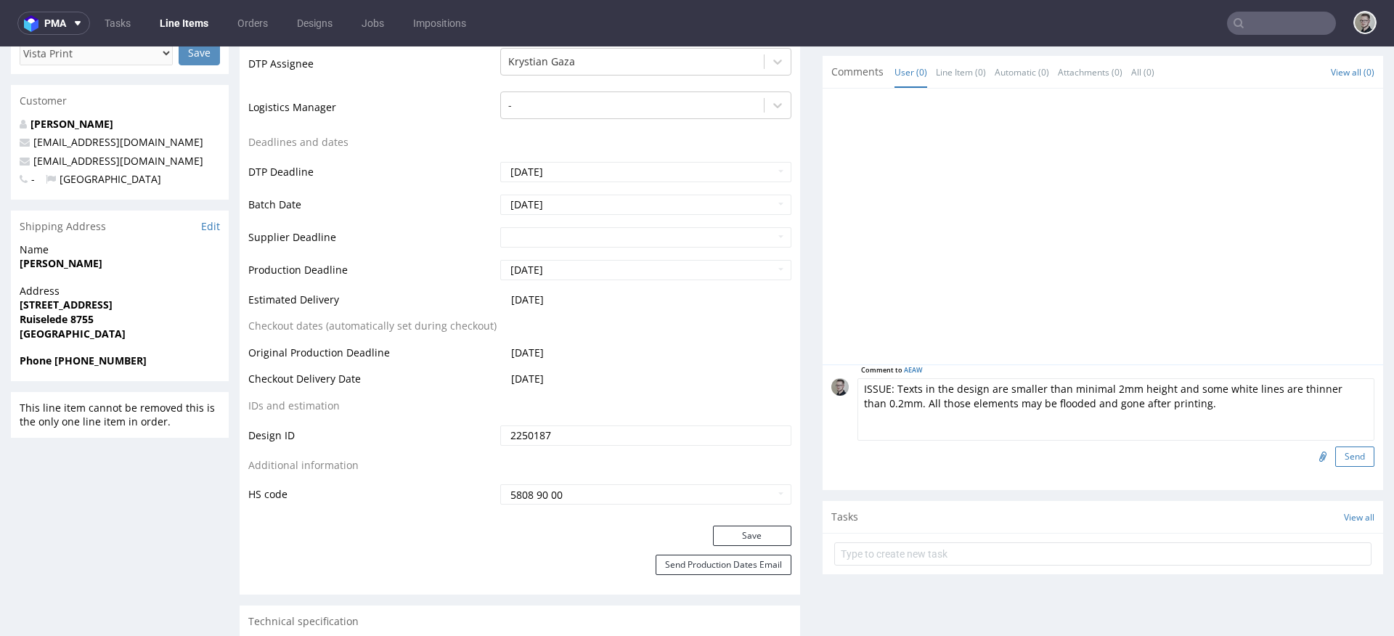
type textarea "ISSUE: Texts in the design are smaller than minimal 2mm height and some white l…"
click at [1342, 452] on button "Send" at bounding box center [1354, 456] width 39 height 20
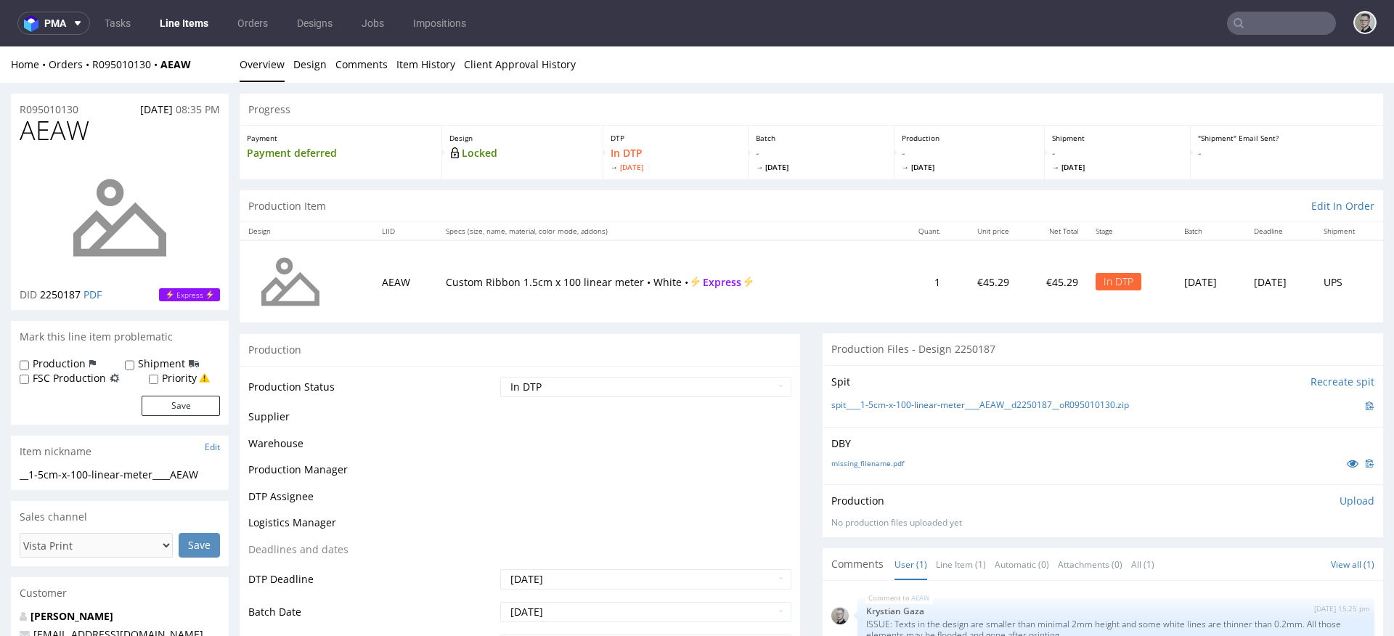
scroll to position [0, 0]
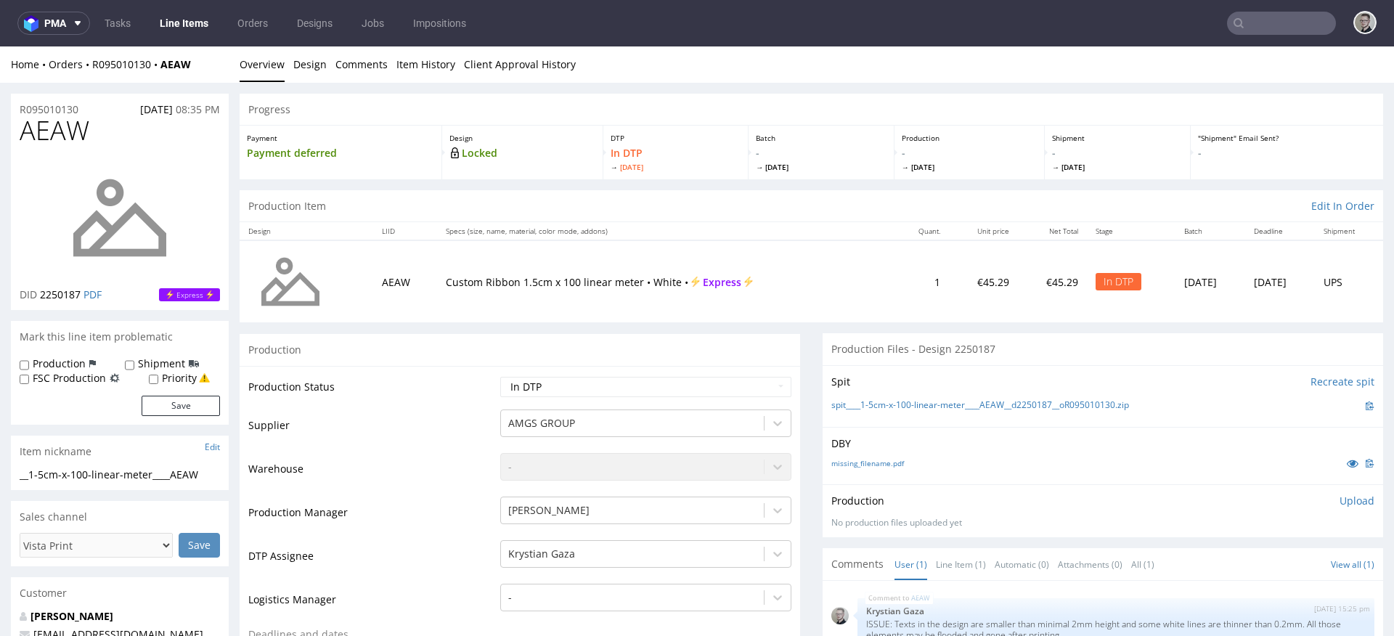
click at [664, 385] on select "Waiting for Artwork Waiting for Diecut Waiting for Mockup Waiting for DTP Waiti…" at bounding box center [645, 387] width 291 height 20
click at [1342, 505] on p "Upload" at bounding box center [1356, 501] width 35 height 15
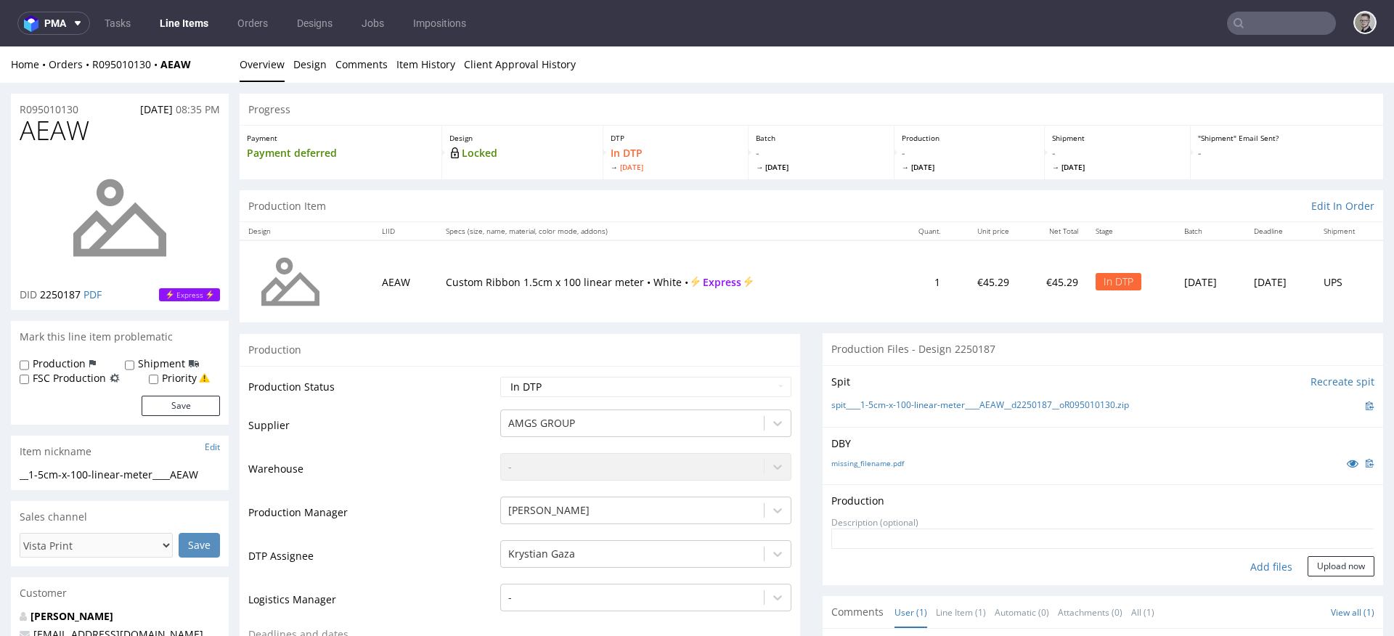
click at [1258, 568] on div "Add files" at bounding box center [1271, 567] width 73 height 22
click at [1250, 564] on div "Add files" at bounding box center [1271, 567] width 73 height 22
type input "C:\fakepath\__1-5cm-x-100-linear-meter____AEAW__d2250187__oR095010130__latest__…"
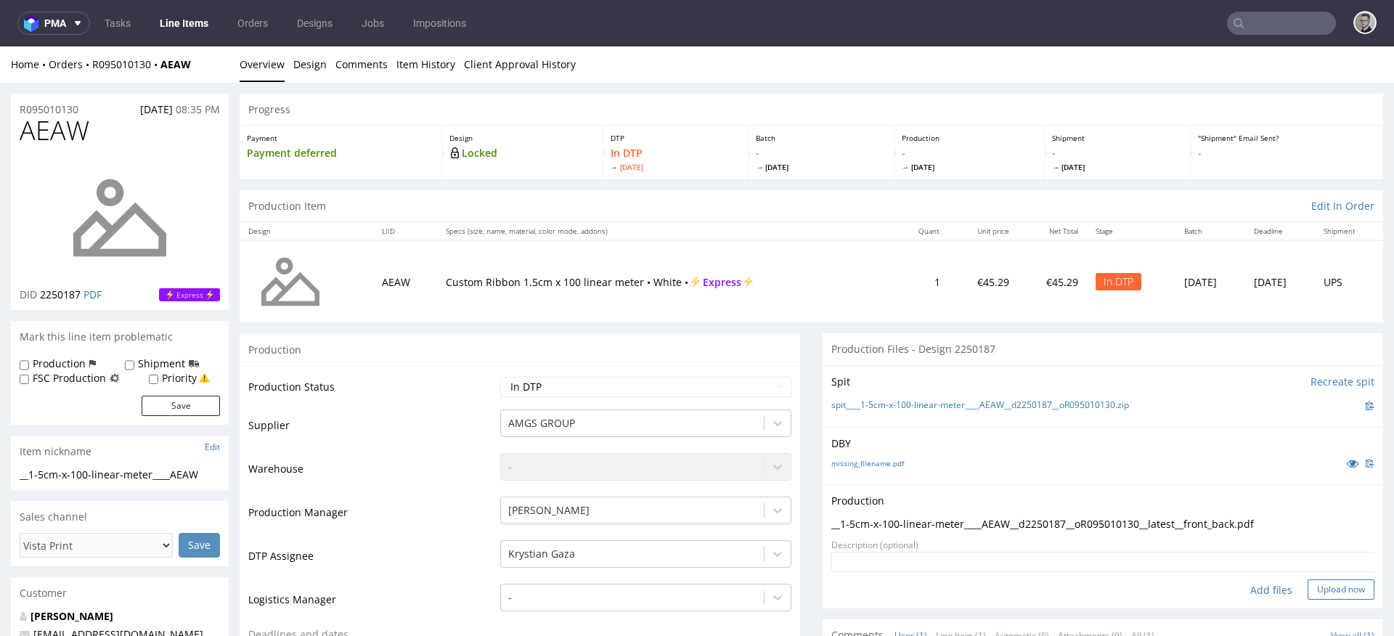
click at [1310, 592] on button "Upload now" at bounding box center [1341, 589] width 67 height 20
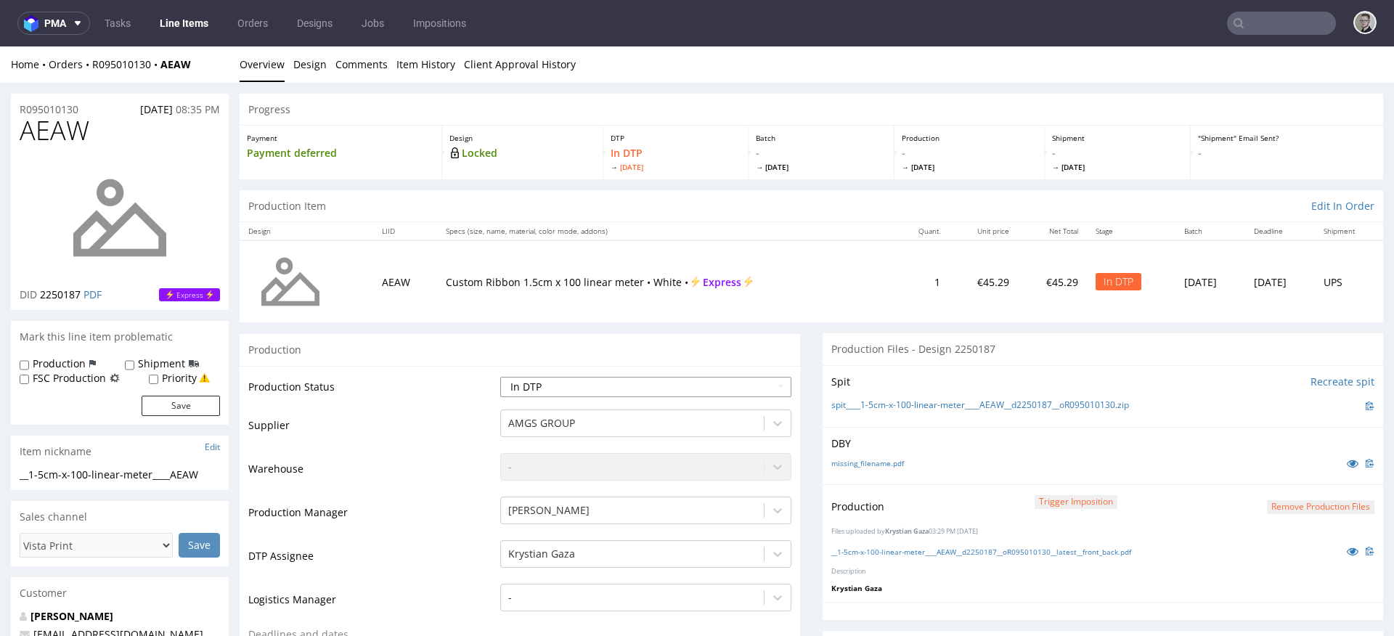
click at [510, 393] on select "Waiting for Artwork Waiting for Diecut Waiting for Mockup Waiting for DTP Waiti…" at bounding box center [645, 387] width 291 height 20
select select "dtp_production_ready"
click at [500, 377] on select "Waiting for Artwork Waiting for Diecut Waiting for Mockup Waiting for DTP Waiti…" at bounding box center [645, 387] width 291 height 20
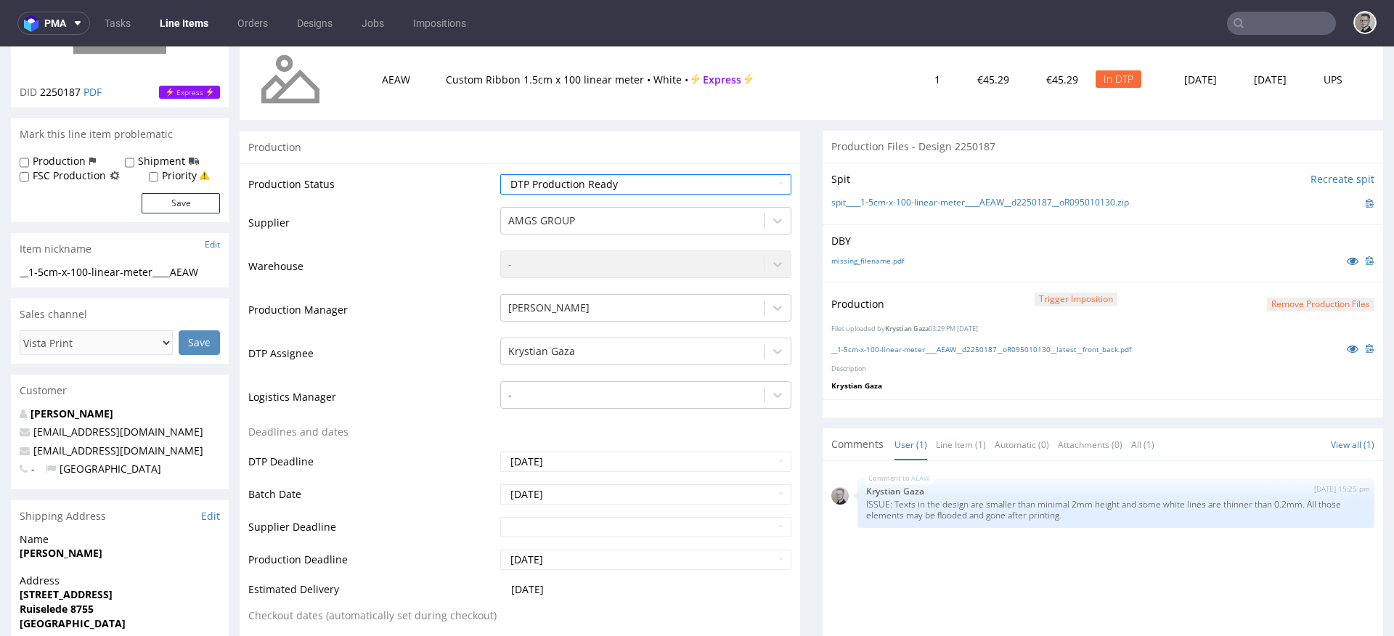
scroll to position [675, 0]
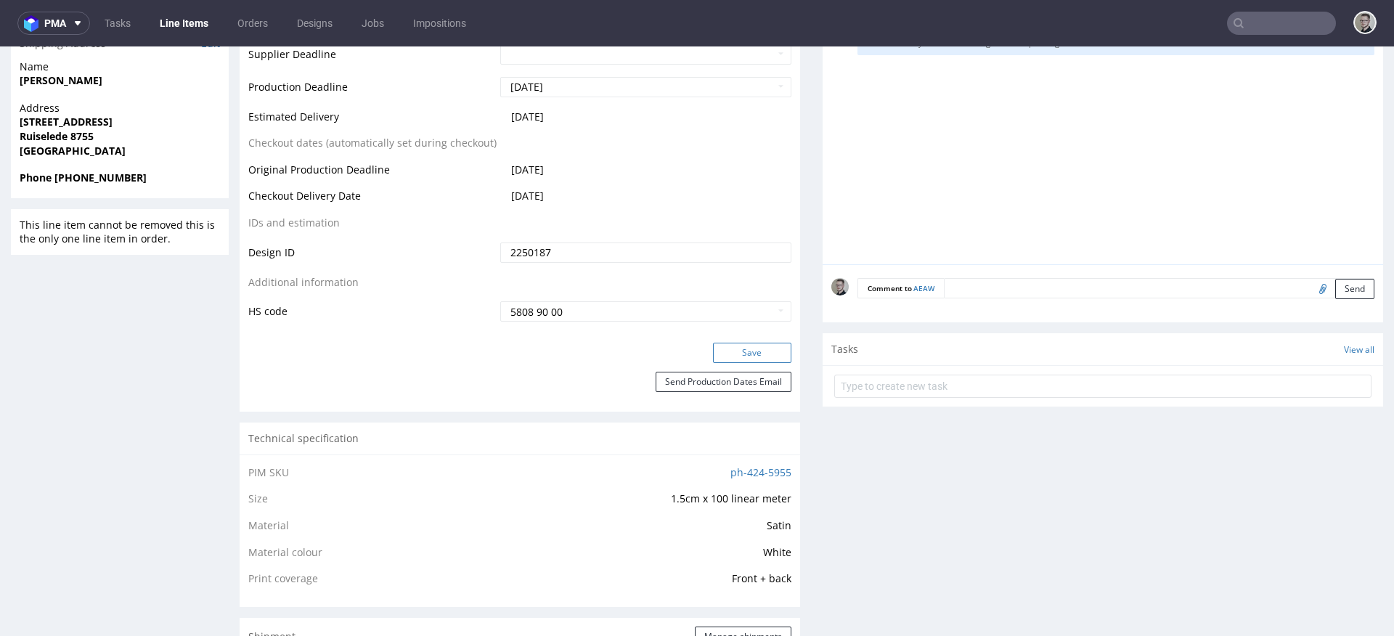
click at [748, 354] on button "Save" at bounding box center [752, 353] width 78 height 20
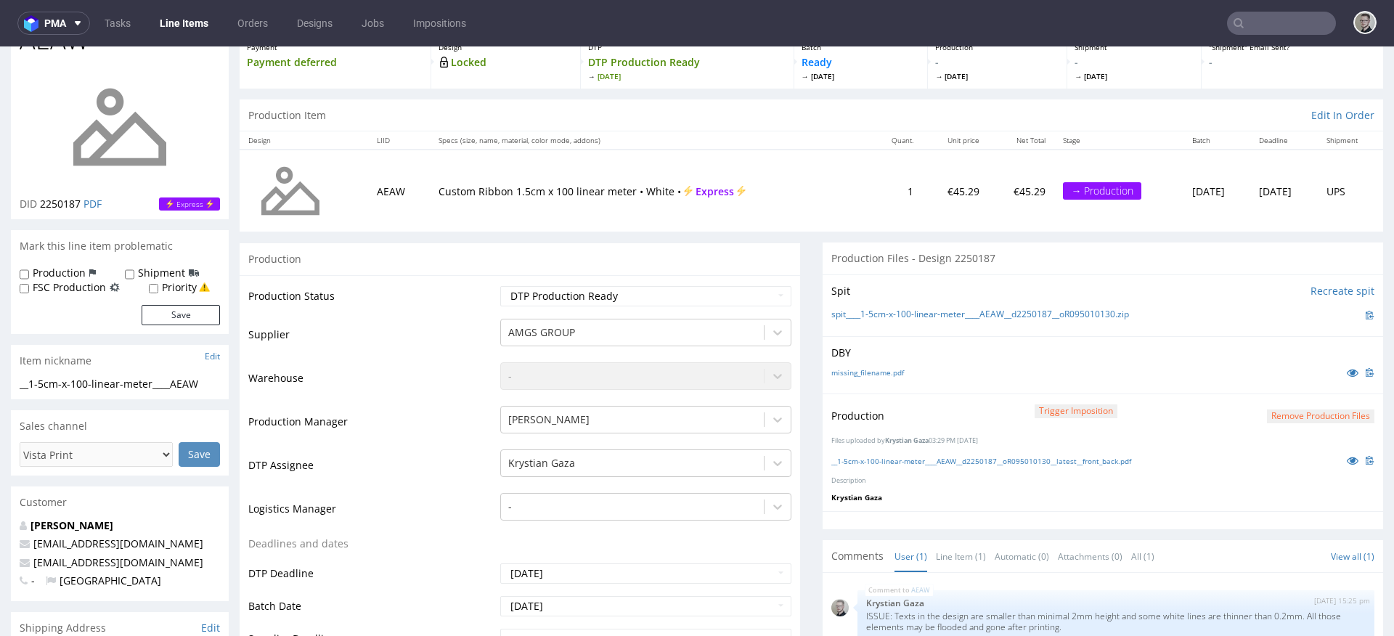
scroll to position [0, 0]
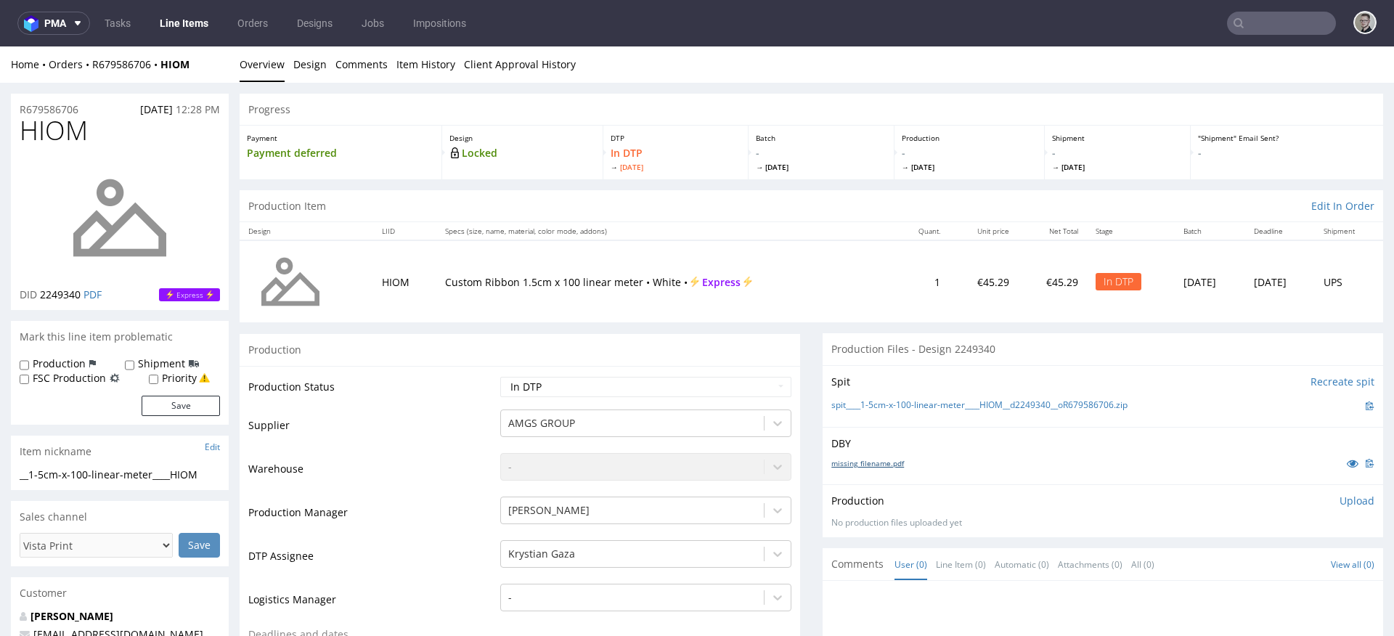
click at [889, 464] on link "missing_filename.pdf" at bounding box center [867, 463] width 73 height 10
click at [983, 400] on link "spit____1-5cm-x-100-linear-meter____HIOM__d2249340__oR679586706.zip" at bounding box center [979, 405] width 296 height 12
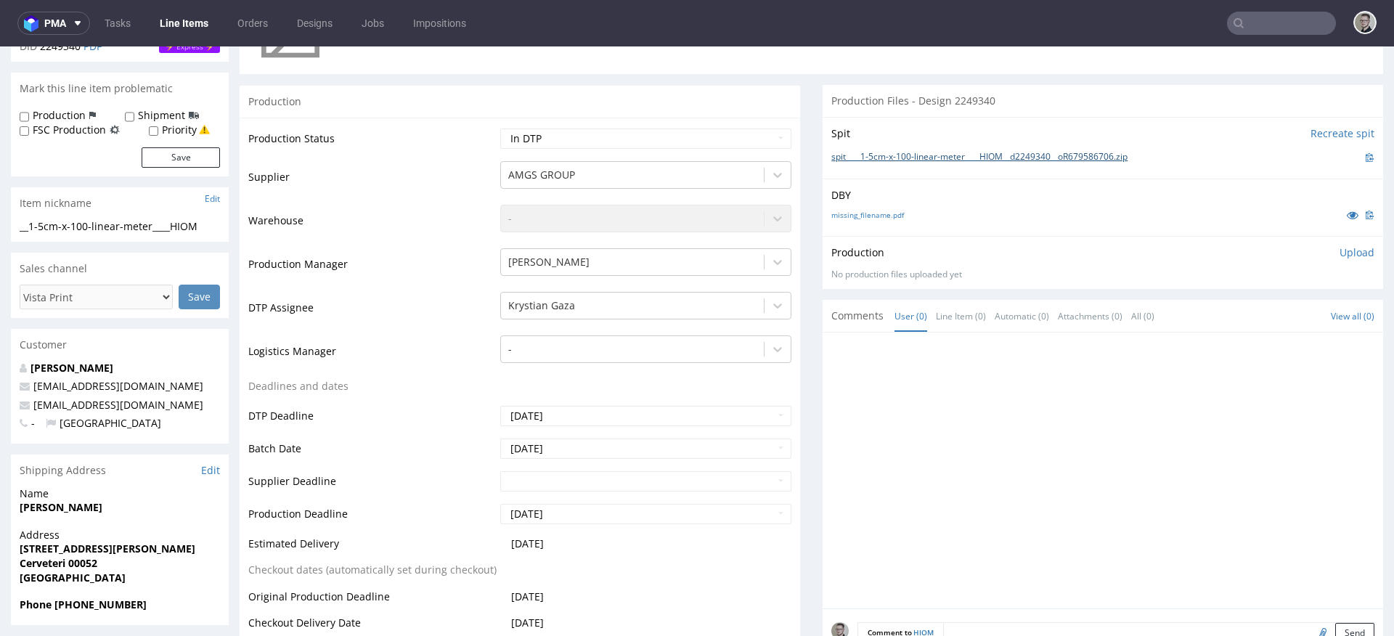
scroll to position [452, 0]
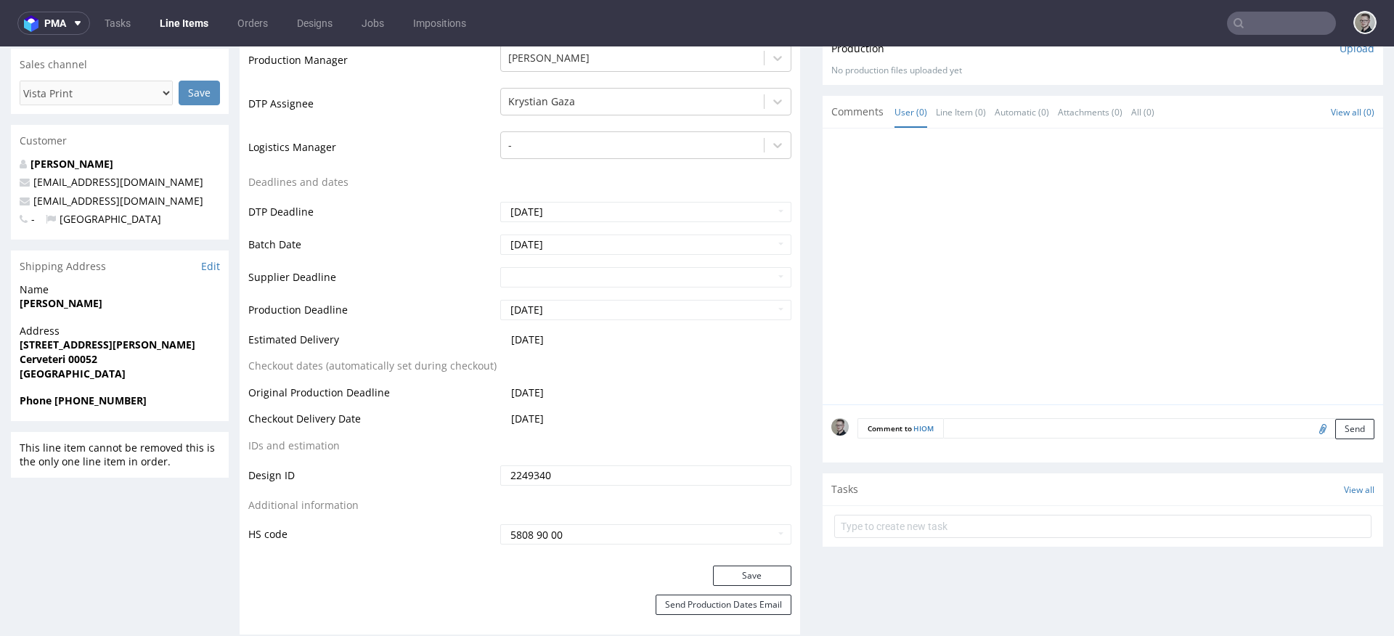
click at [1183, 437] on textarea at bounding box center [1158, 428] width 431 height 20
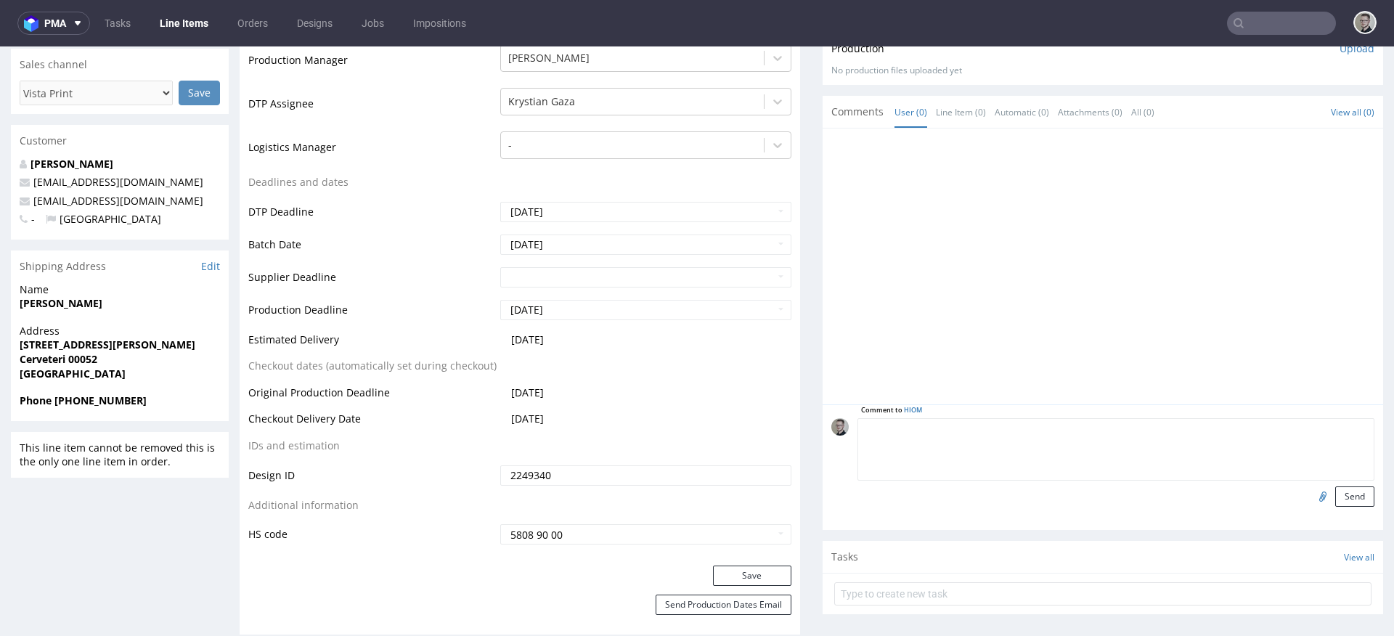
paste textarea "ISSUE: Texts in the design are smaller than minimal 2mm height and some white l…"
type textarea "ISSUE: Texts in the design are smaller than minimal 2mm height and some white l…"
click at [1337, 501] on button "Send" at bounding box center [1354, 496] width 39 height 20
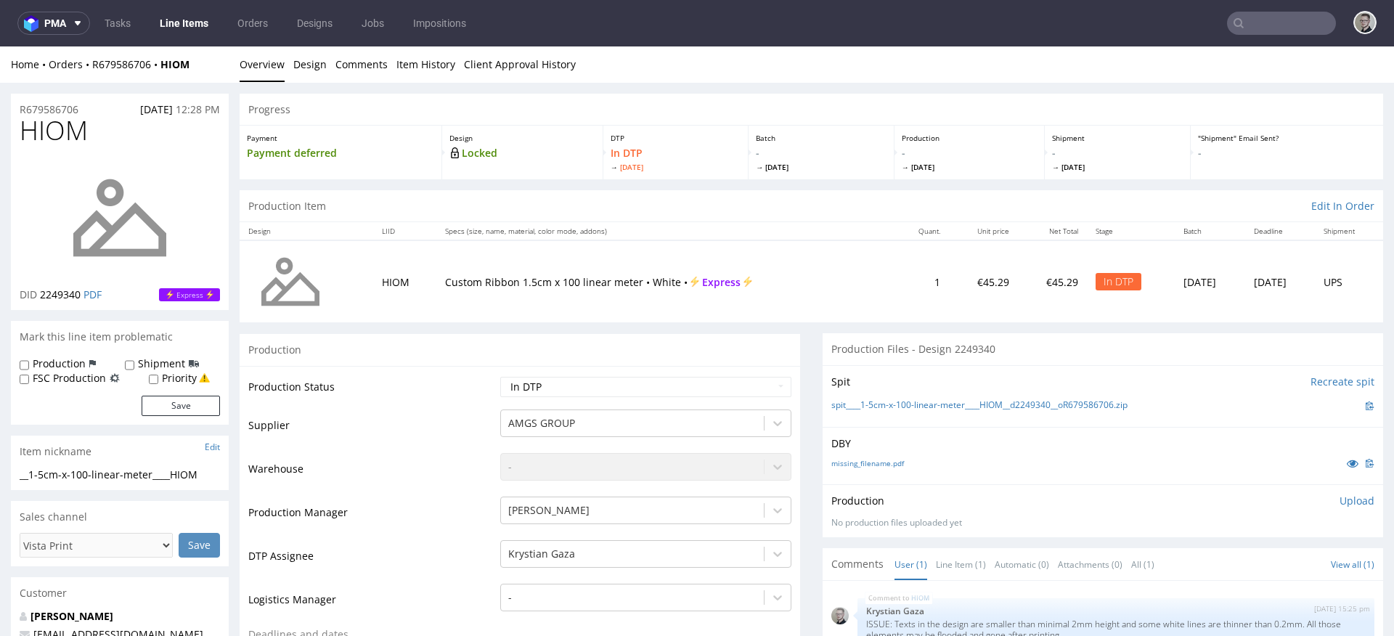
scroll to position [0, 0]
click at [1339, 505] on p "Upload" at bounding box center [1356, 501] width 35 height 15
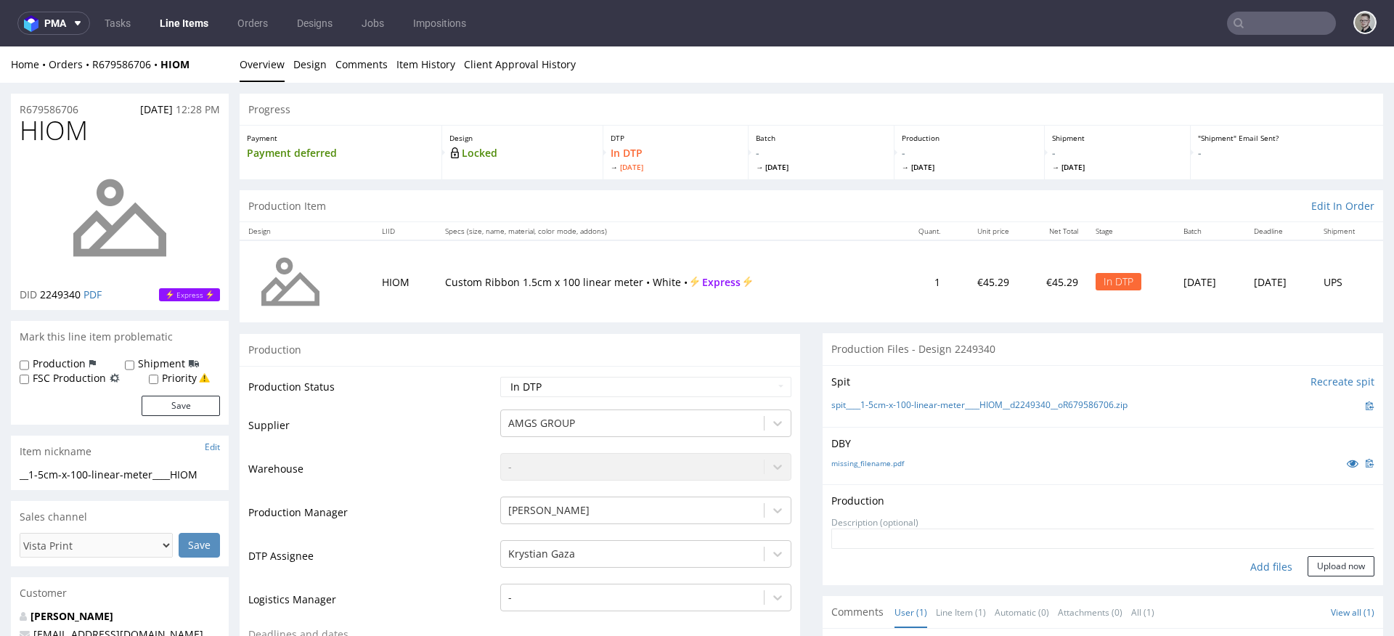
click at [1235, 573] on div "Add files" at bounding box center [1271, 567] width 73 height 22
type input "C:\fakepath\__1-5cm-x-100-linear-meter____HIOM__d2249340__oR679586706__latest__…"
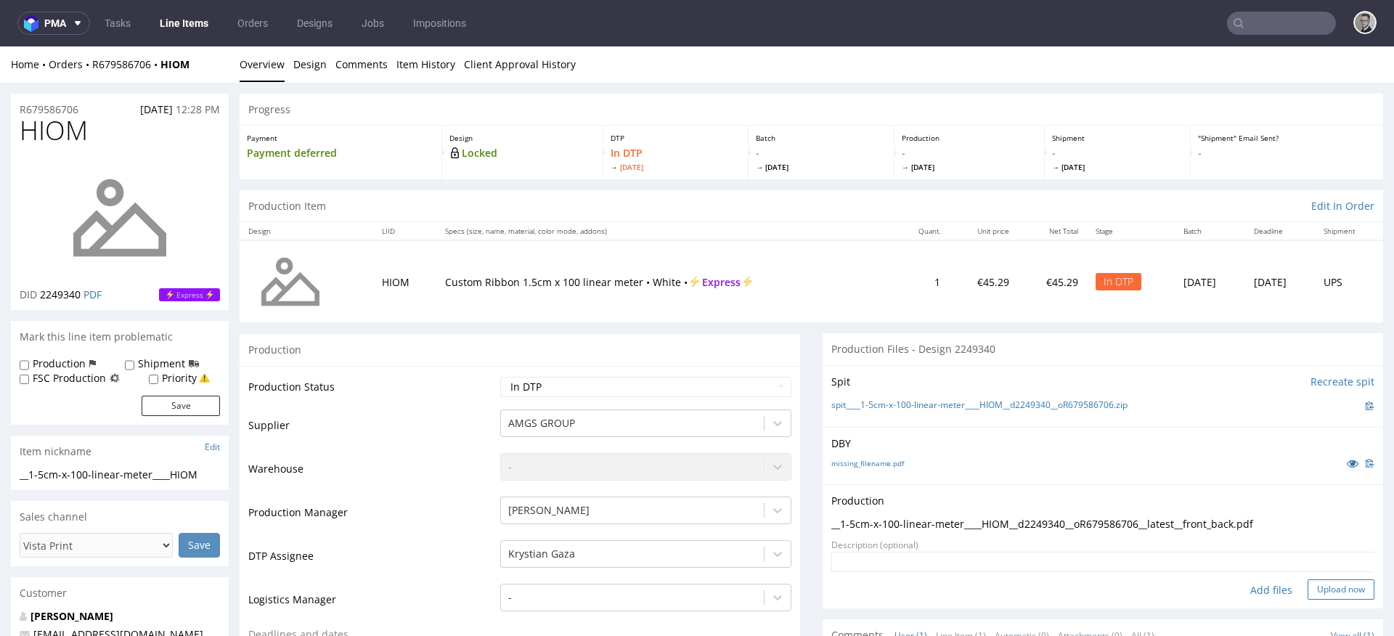
click at [1345, 584] on button "Upload now" at bounding box center [1341, 589] width 67 height 20
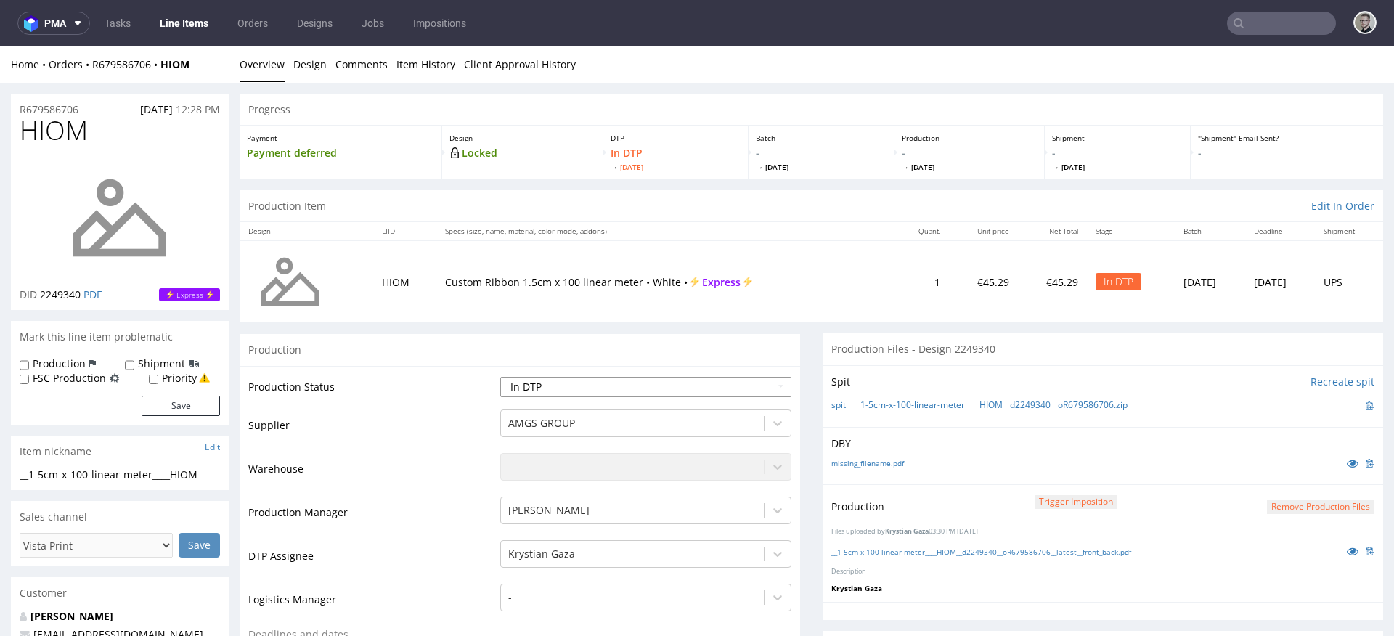
click at [620, 388] on select "Waiting for Artwork Waiting for Diecut Waiting for Mockup Waiting for DTP Waiti…" at bounding box center [645, 387] width 291 height 20
select select "dtp_production_ready"
click at [500, 377] on select "Waiting for Artwork Waiting for Diecut Waiting for Mockup Waiting for DTP Waiti…" at bounding box center [645, 387] width 291 height 20
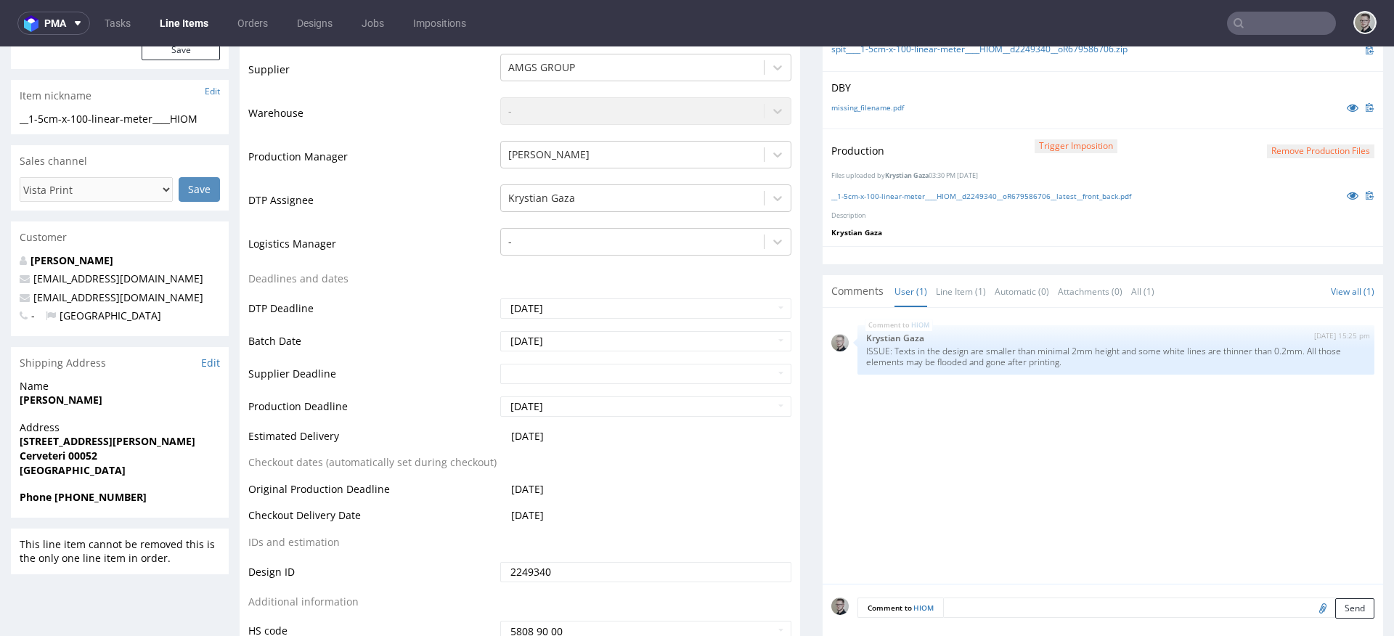
scroll to position [423, 0]
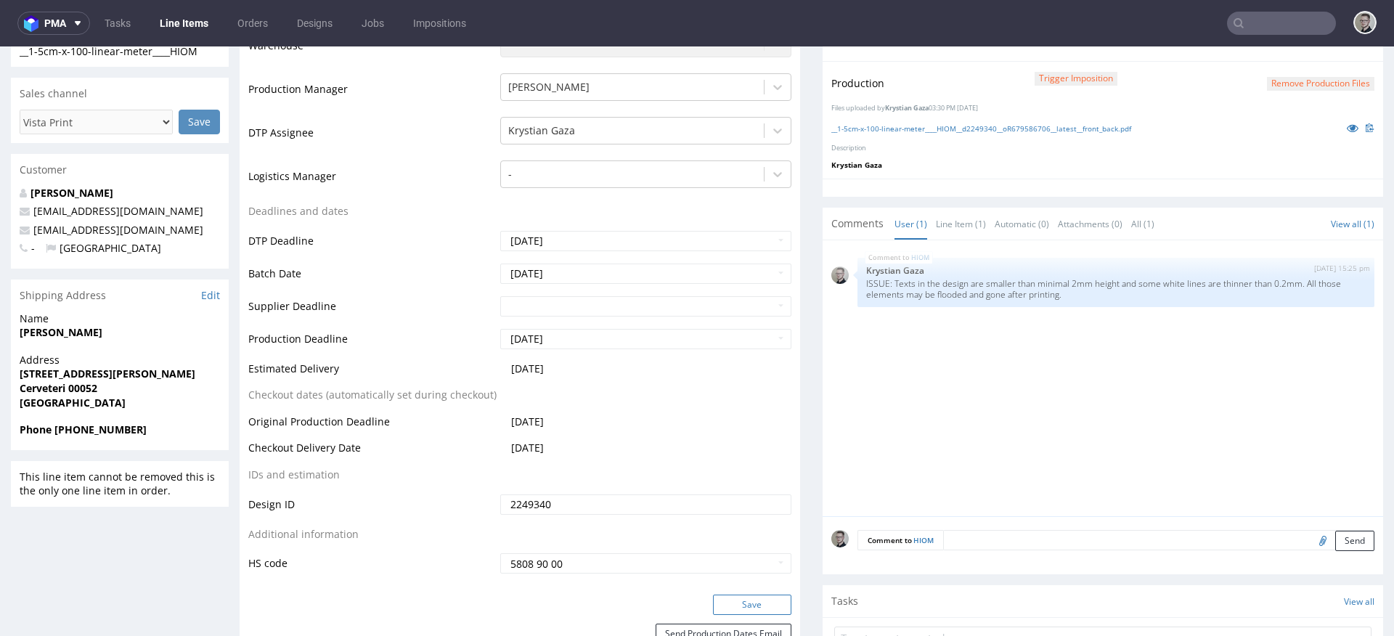
click at [752, 599] on button "Save" at bounding box center [752, 605] width 78 height 20
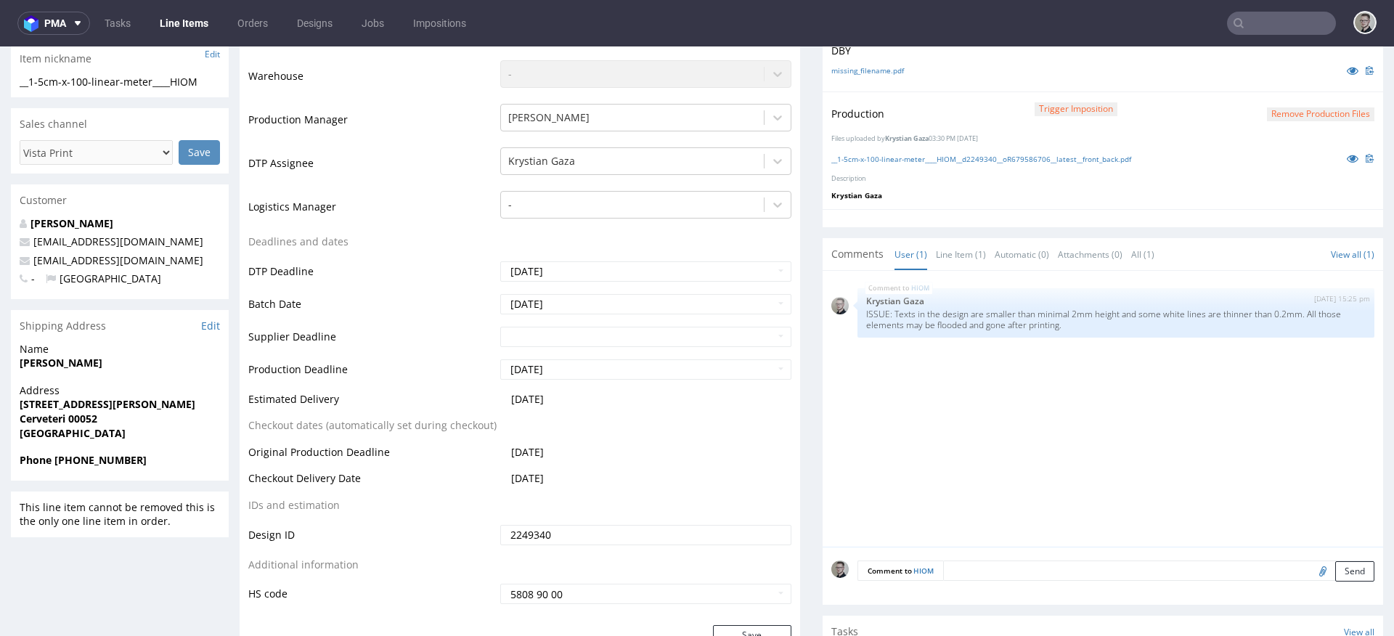
scroll to position [0, 0]
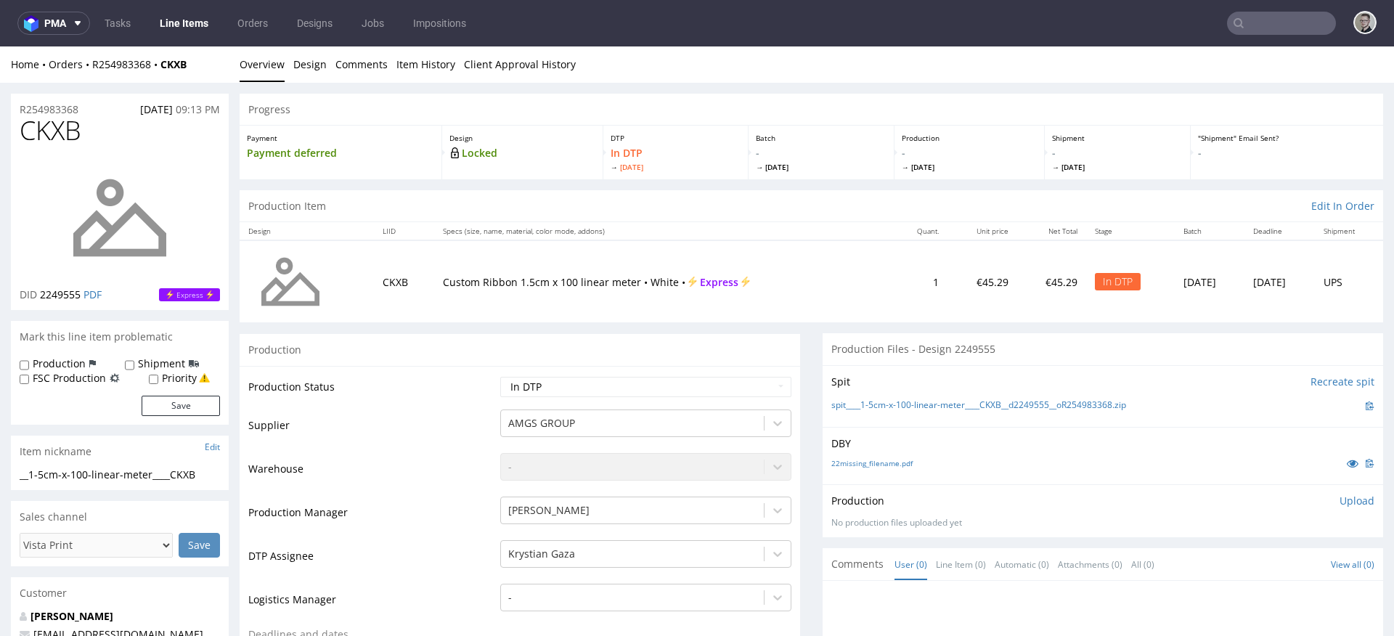
click at [902, 470] on div "22missing_filename.pdf" at bounding box center [1102, 463] width 543 height 16
click at [896, 462] on link "22missing_filename.pdf" at bounding box center [871, 463] width 81 height 10
click at [1063, 403] on link "spit____1-5cm-x-100-linear-meter____CKXB__d2249555__oR254983368.zip" at bounding box center [978, 405] width 295 height 12
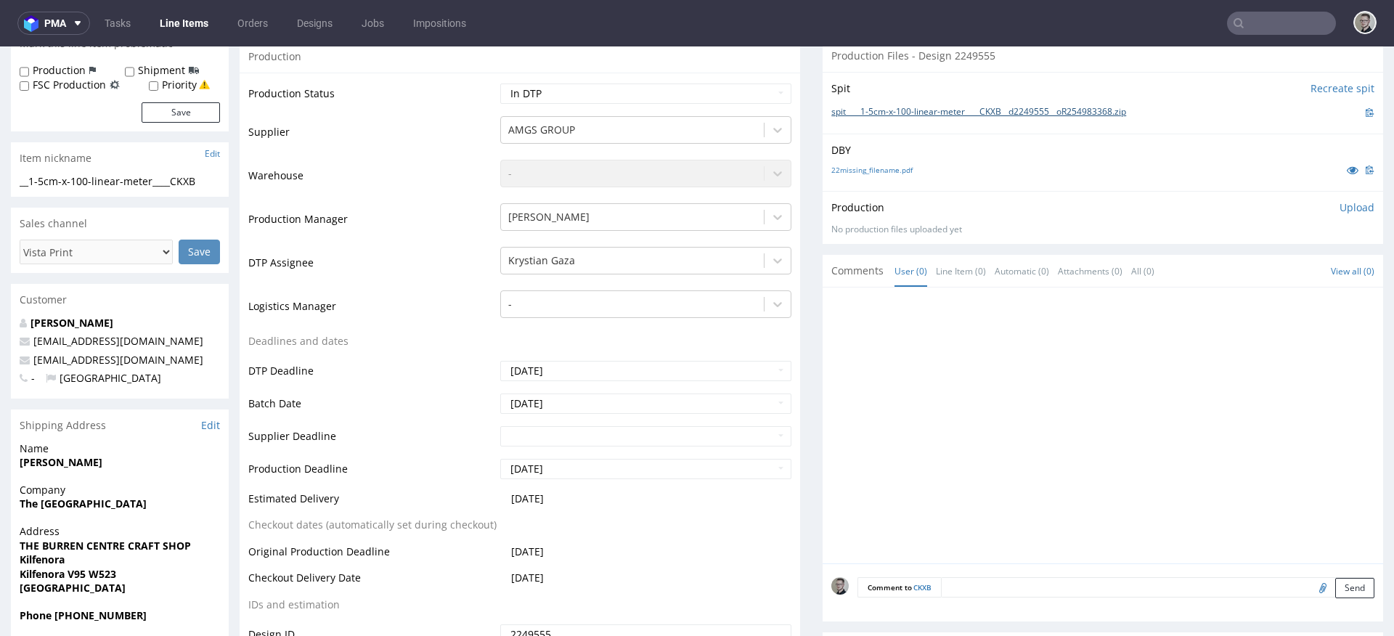
scroll to position [417, 0]
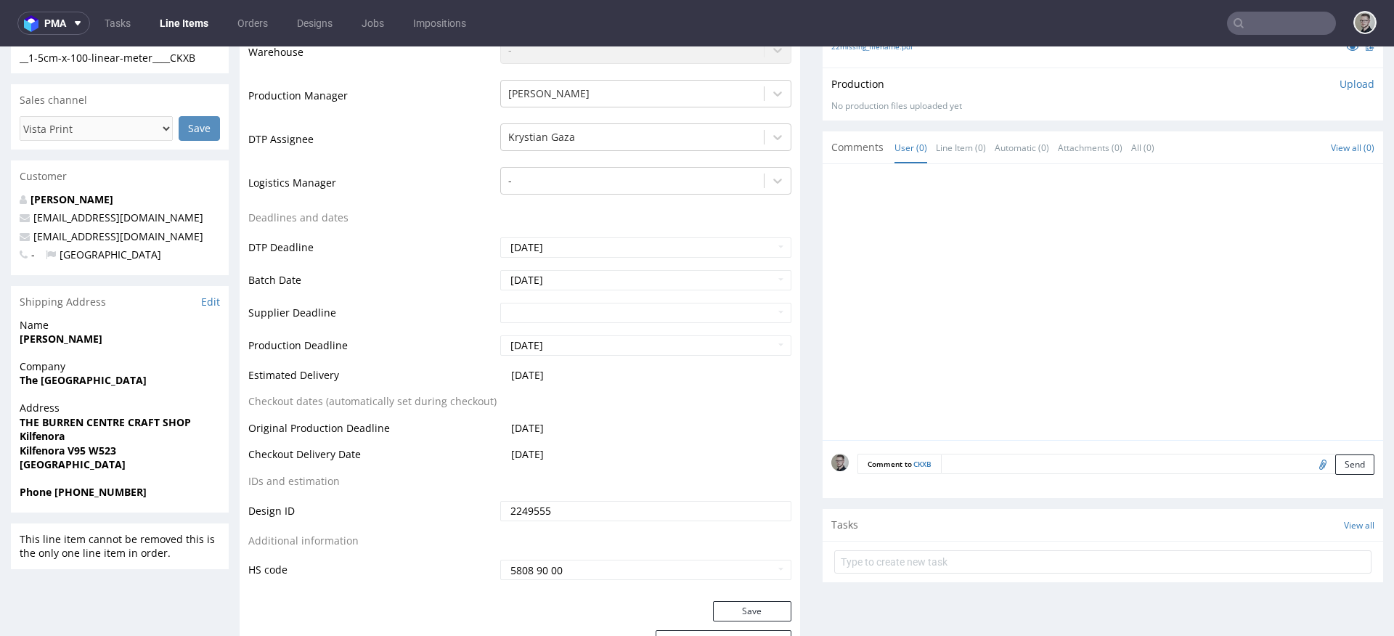
click at [1165, 465] on textarea at bounding box center [1157, 464] width 433 height 20
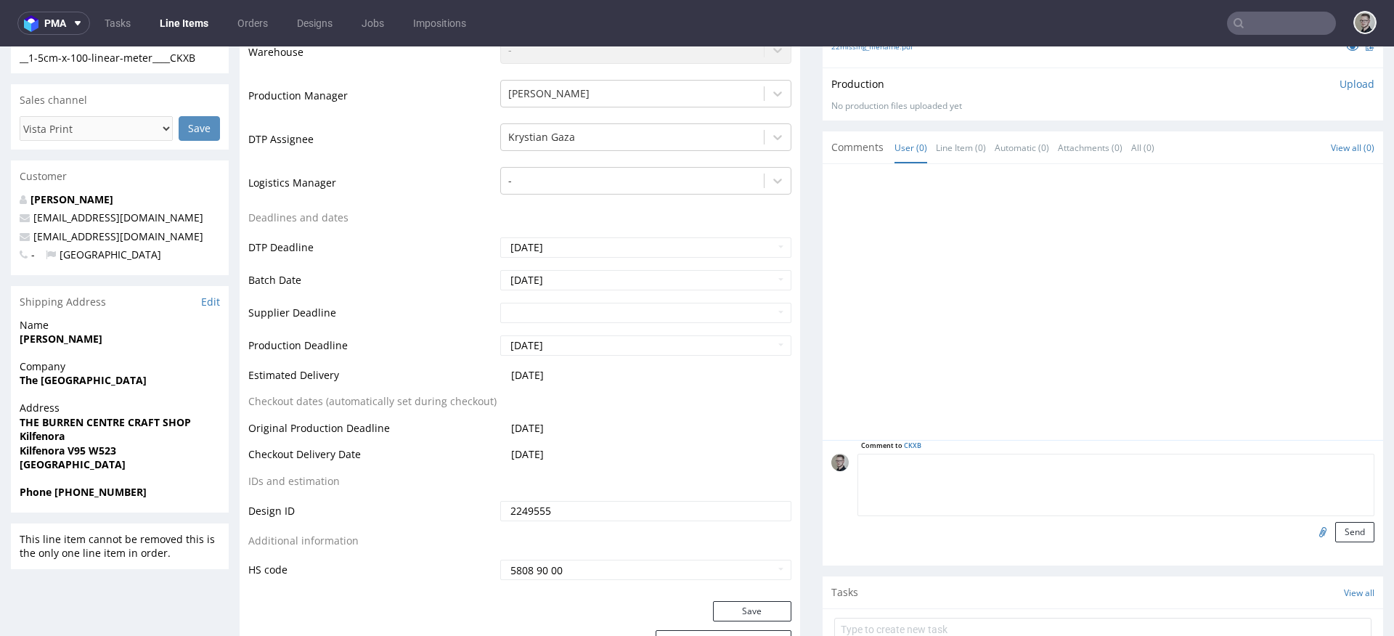
paste textarea "ISSUE: Texts in the design are smaller than minimal 2mm height and some white l…"
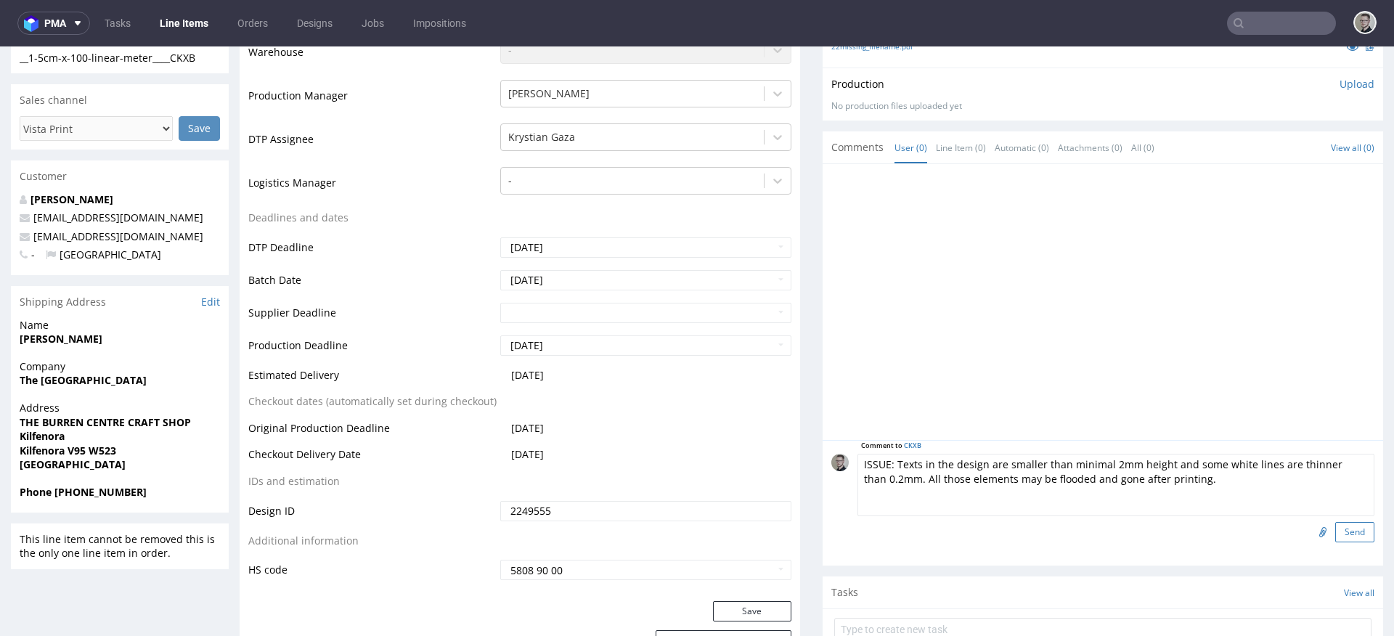
type textarea "ISSUE: Texts in the design are smaller than minimal 2mm height and some white l…"
click at [1337, 527] on button "Send" at bounding box center [1354, 532] width 39 height 20
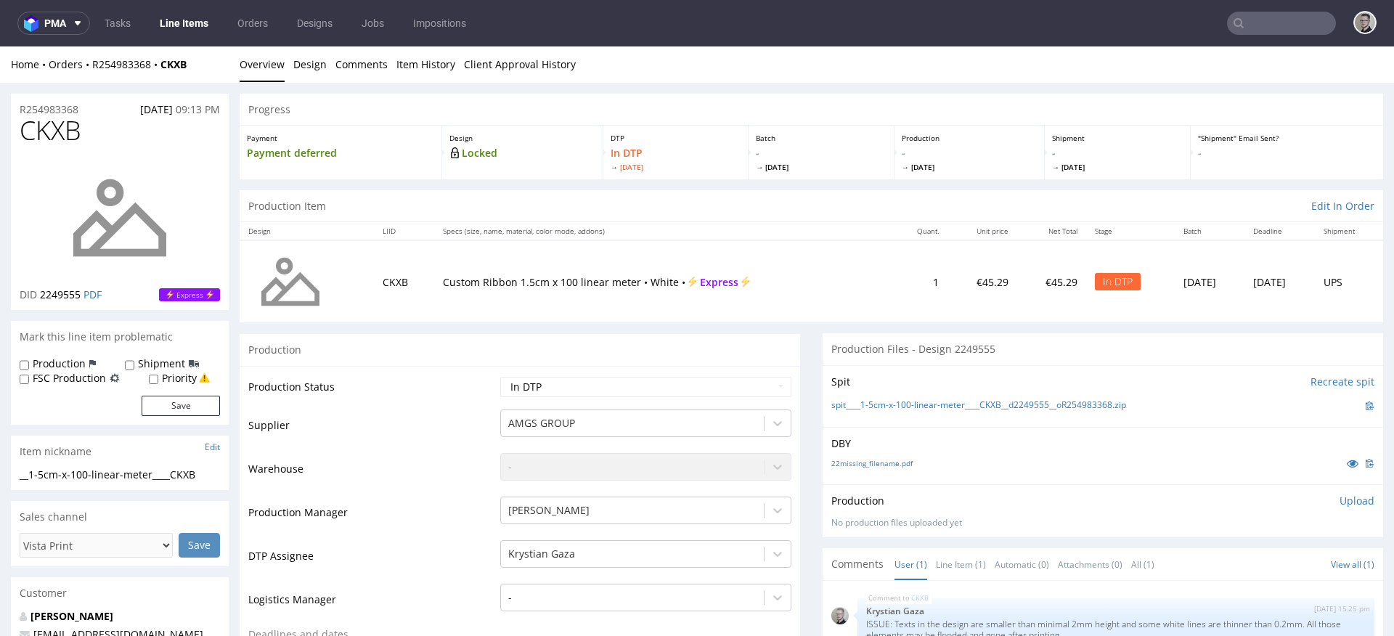
scroll to position [0, 0]
click at [1339, 502] on p "Upload" at bounding box center [1356, 501] width 35 height 15
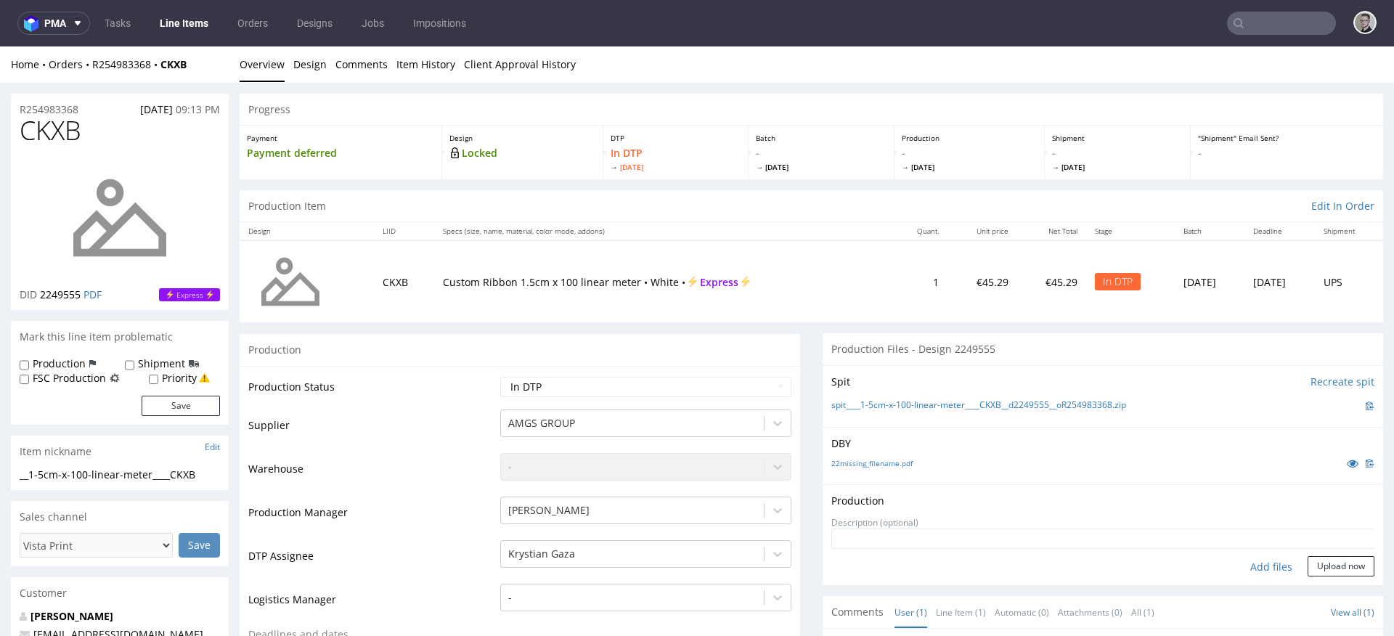
click at [1243, 566] on div "Add files" at bounding box center [1271, 567] width 73 height 22
type input "C:\fakepath\__1-5cm-x-100-linear-meter____CKXB__d2249555__oR254983368__latest__…"
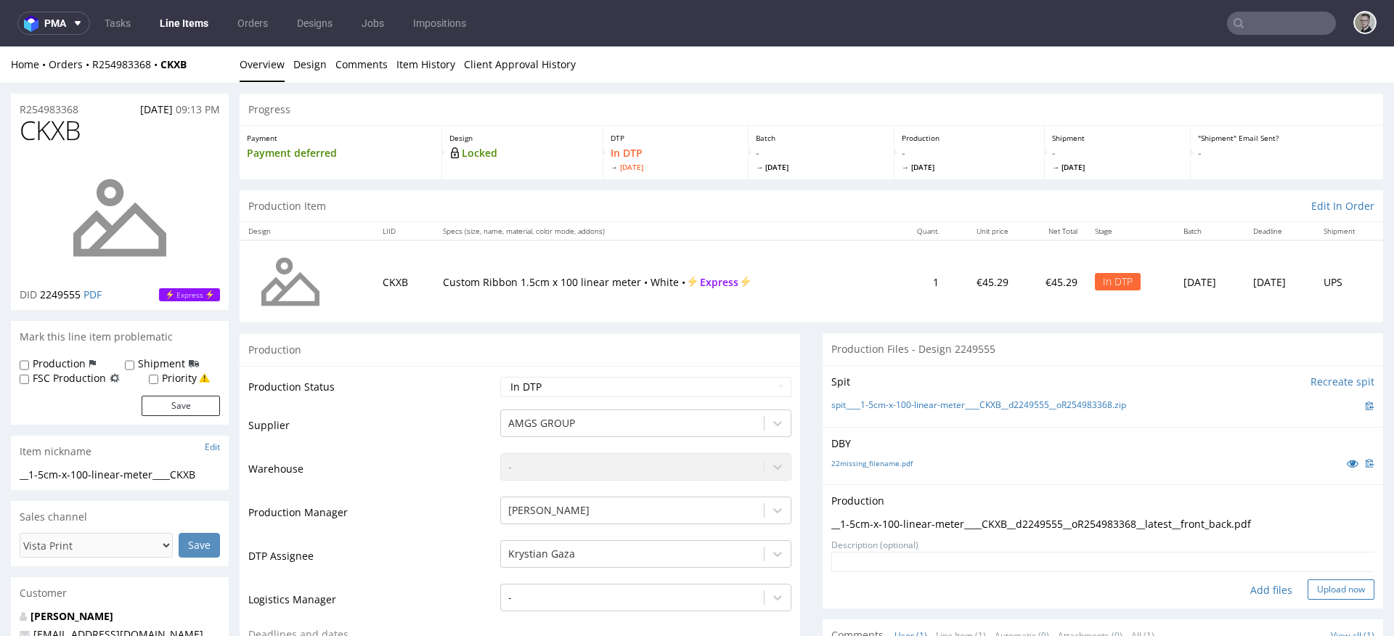
click at [1326, 584] on button "Upload now" at bounding box center [1341, 589] width 67 height 20
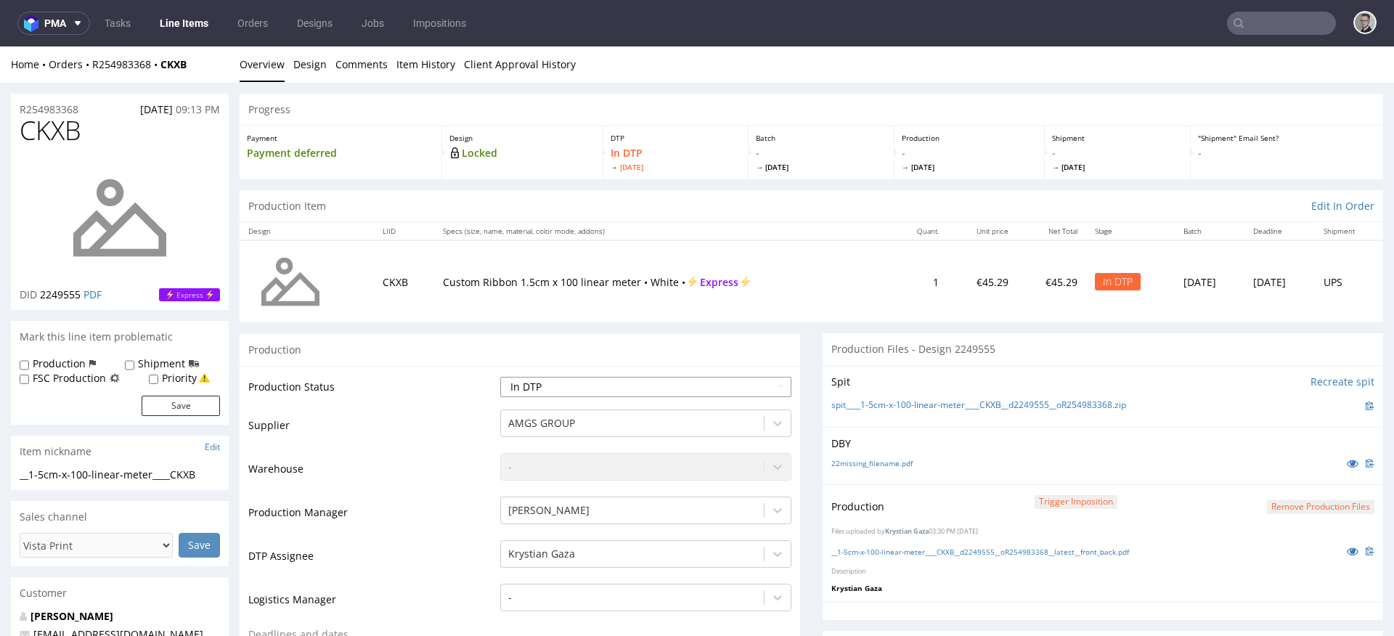
click at [584, 385] on select "Waiting for Artwork Waiting for Diecut Waiting for Mockup Waiting for DTP Waiti…" at bounding box center [645, 387] width 291 height 20
select select "dtp_production_ready"
click at [500, 377] on select "Waiting for Artwork Waiting for Diecut Waiting for Mockup Waiting for DTP Waiti…" at bounding box center [645, 387] width 291 height 20
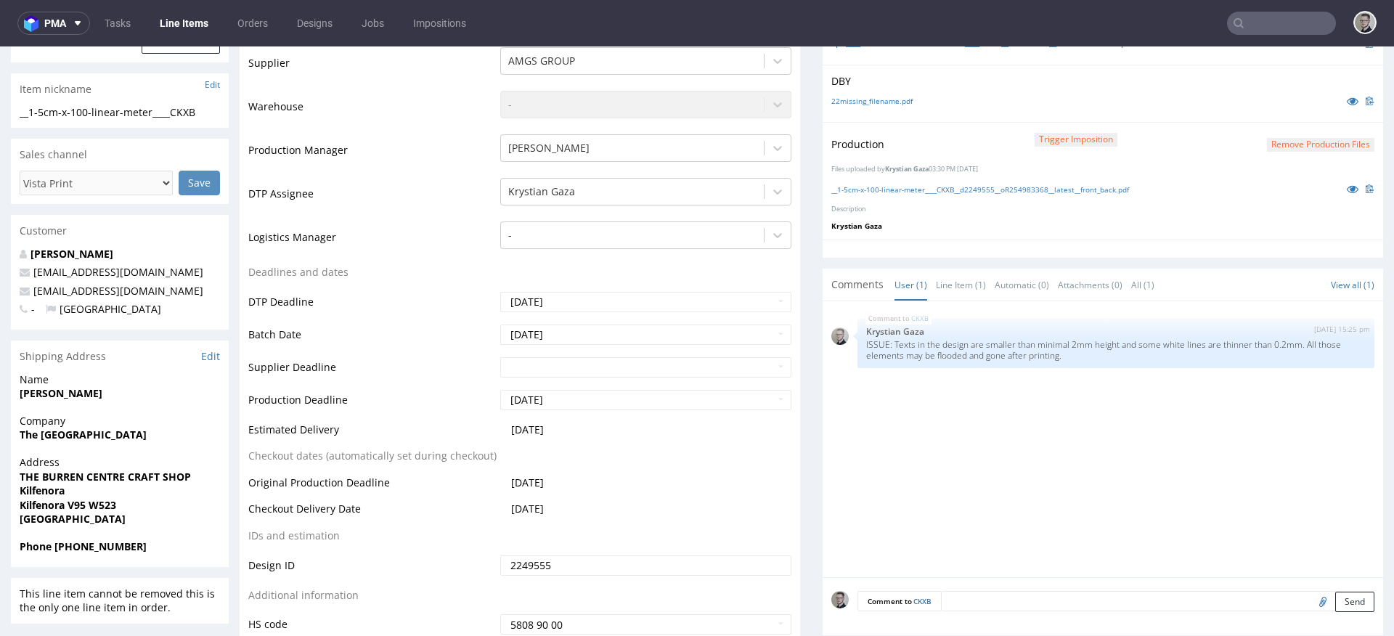
scroll to position [434, 0]
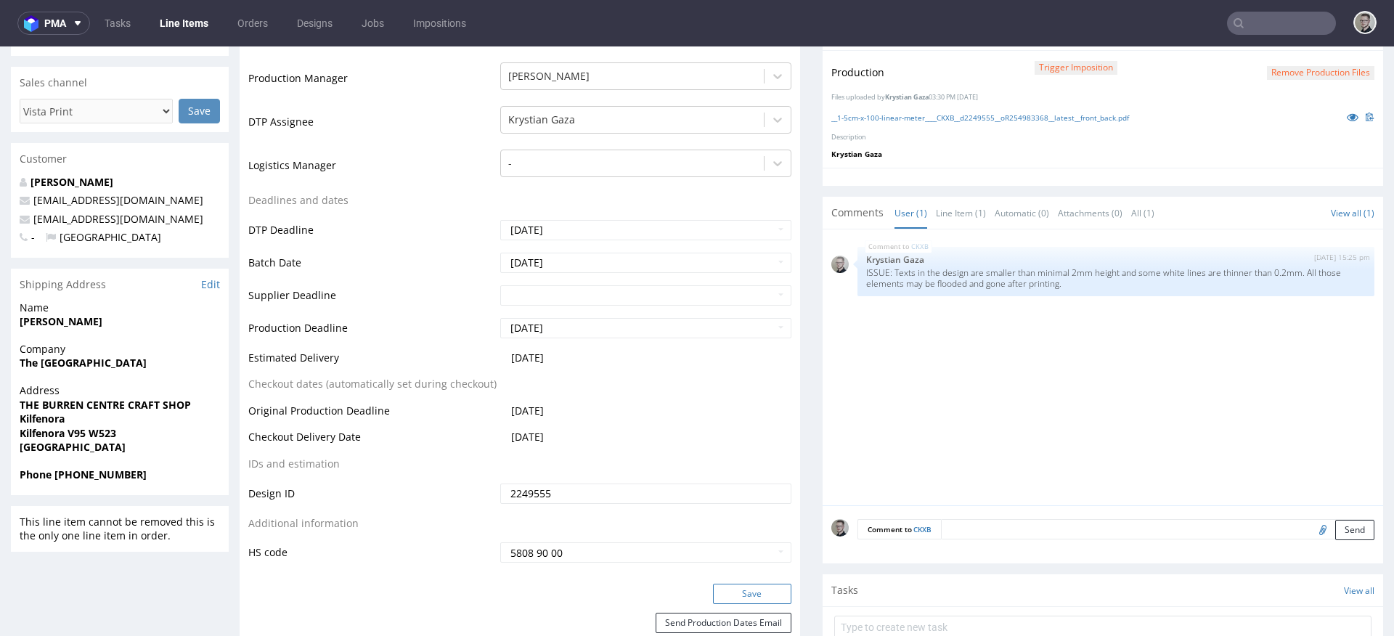
click at [736, 590] on button "Save" at bounding box center [752, 594] width 78 height 20
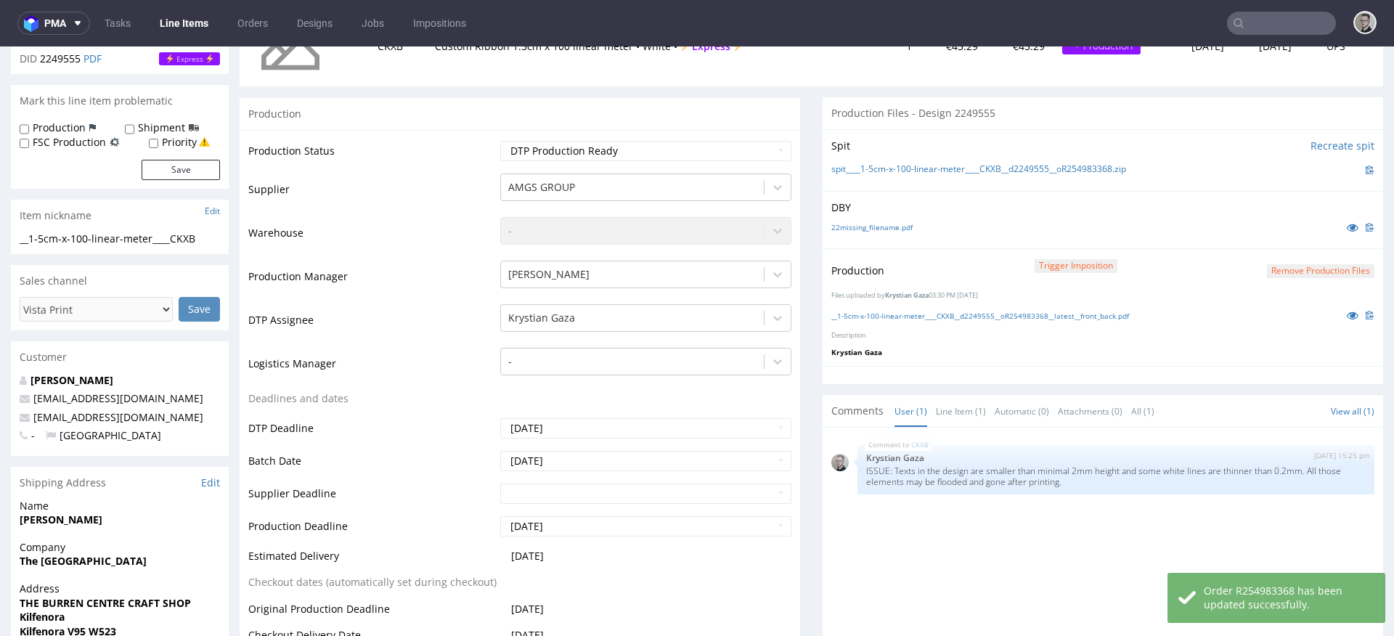
scroll to position [0, 0]
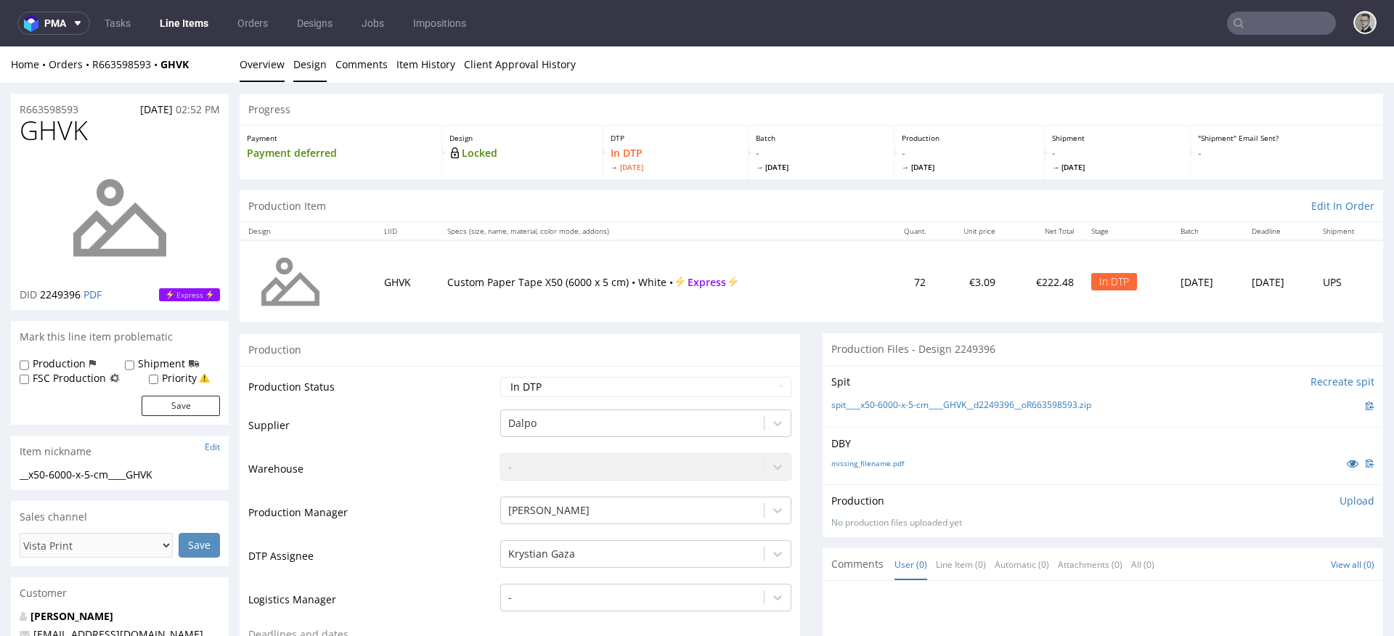
click at [295, 72] on link "Design" at bounding box center [309, 64] width 33 height 36
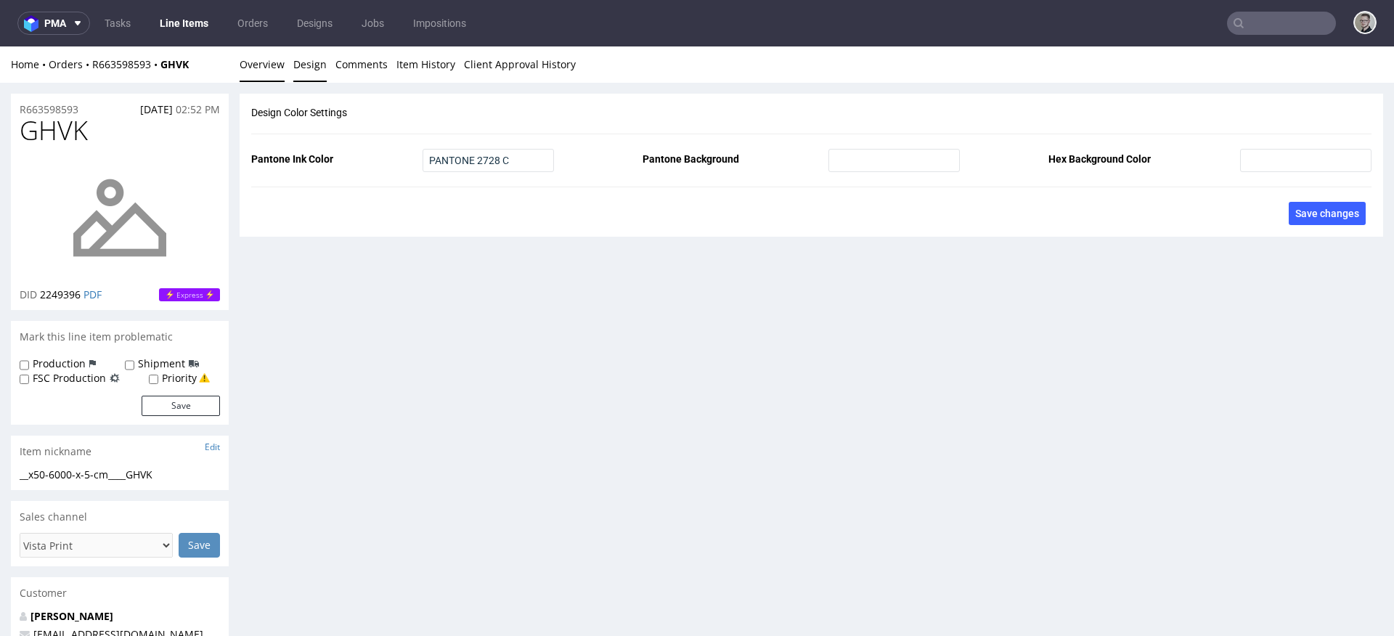
click at [260, 73] on link "Overview" at bounding box center [262, 64] width 45 height 36
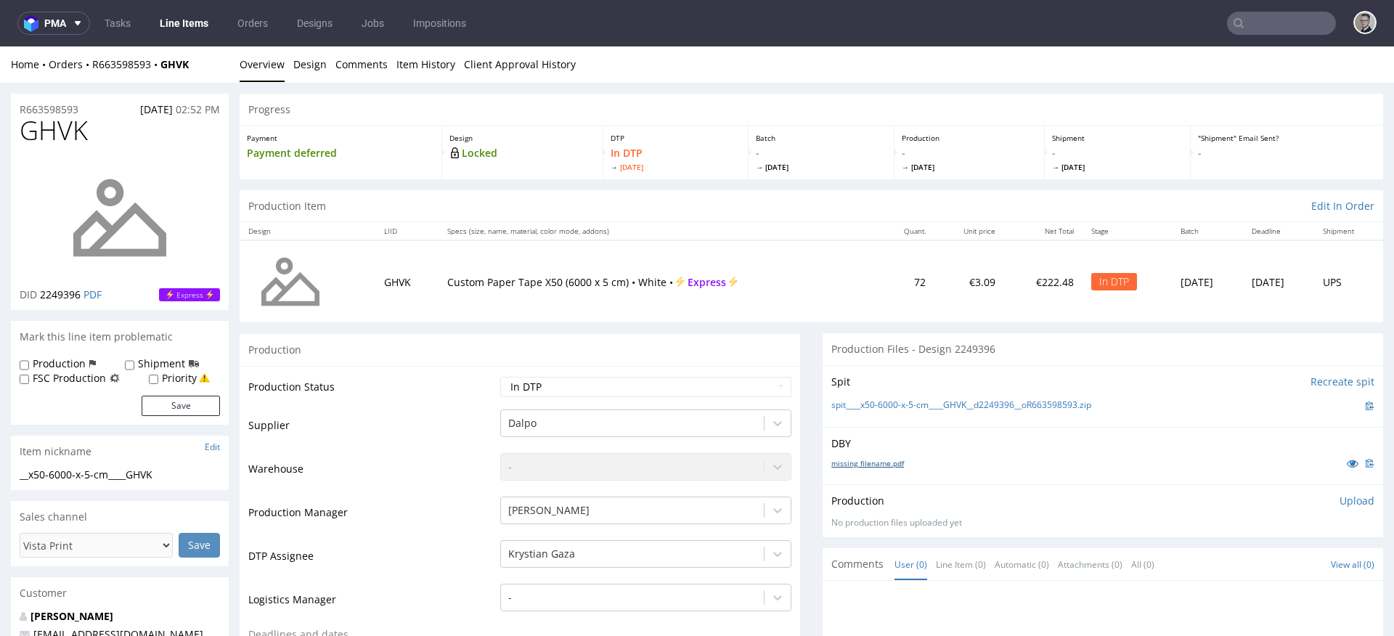
click at [880, 463] on link "missing_filename.pdf" at bounding box center [867, 463] width 73 height 10
click at [948, 403] on link "spit____x50-6000-x-5-cm____GHVK__d2249396__oR663598593.zip" at bounding box center [961, 405] width 260 height 12
click at [1339, 502] on p "Upload" at bounding box center [1356, 501] width 35 height 15
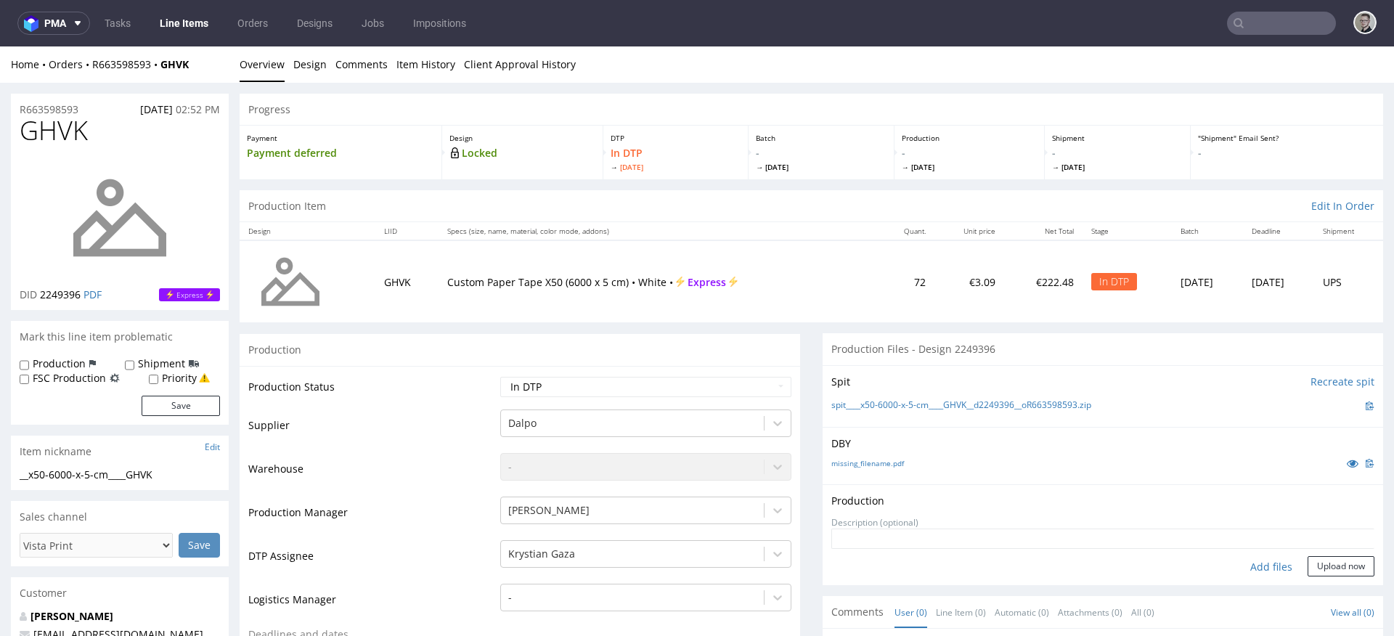
click at [1257, 567] on div "Add files" at bounding box center [1271, 567] width 73 height 22
type input "C:\fakepath\__x50-6000-x-5-cm____GHVK__d2249396__oR663598593__latest__outside.p…"
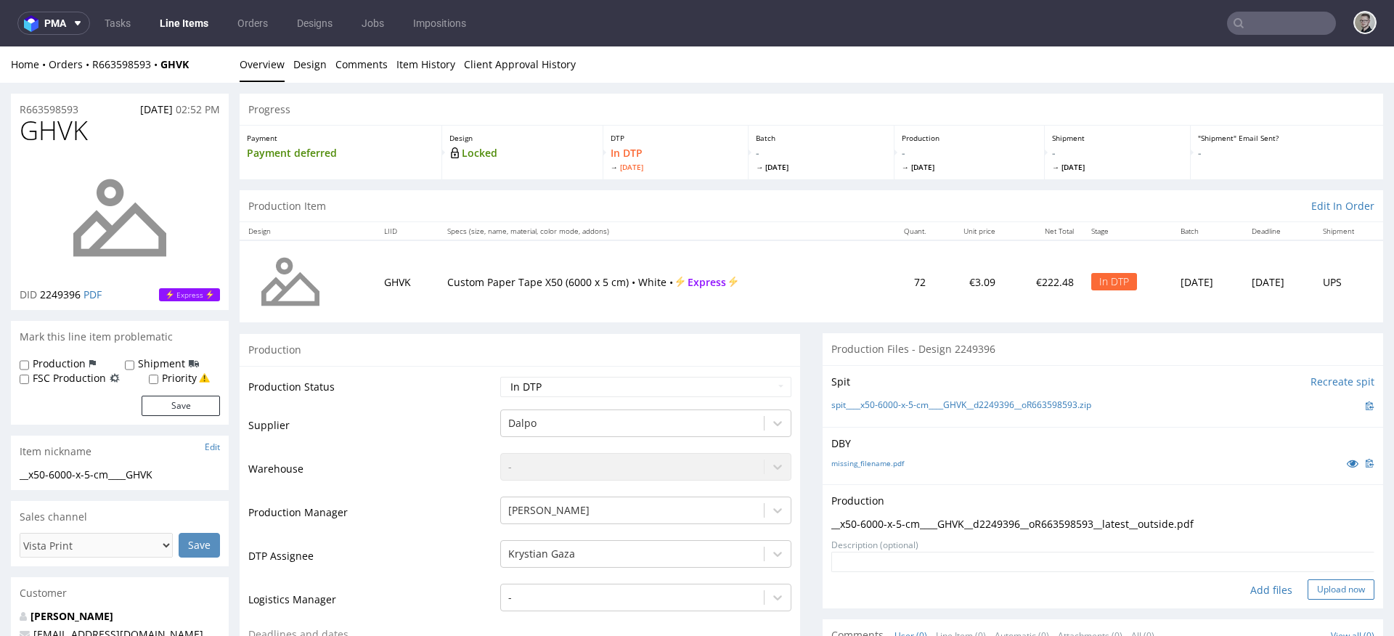
click at [1342, 584] on button "Upload now" at bounding box center [1341, 589] width 67 height 20
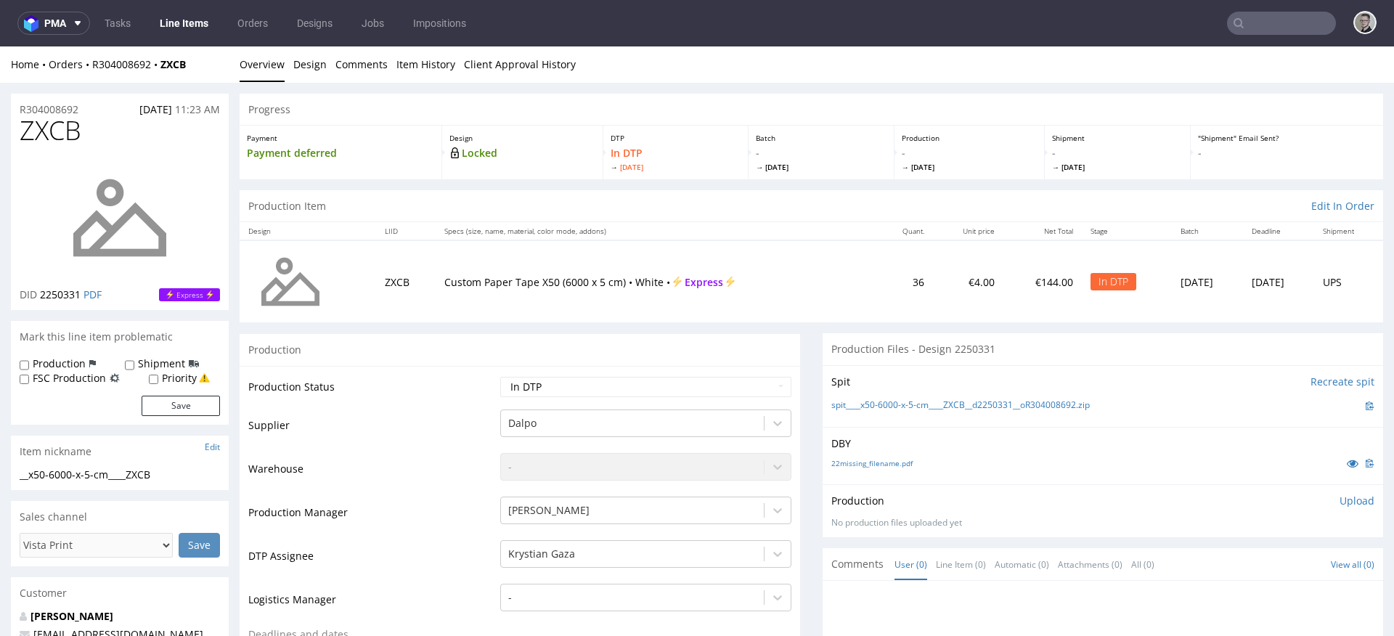
click at [300, 71] on link "Design" at bounding box center [309, 64] width 33 height 36
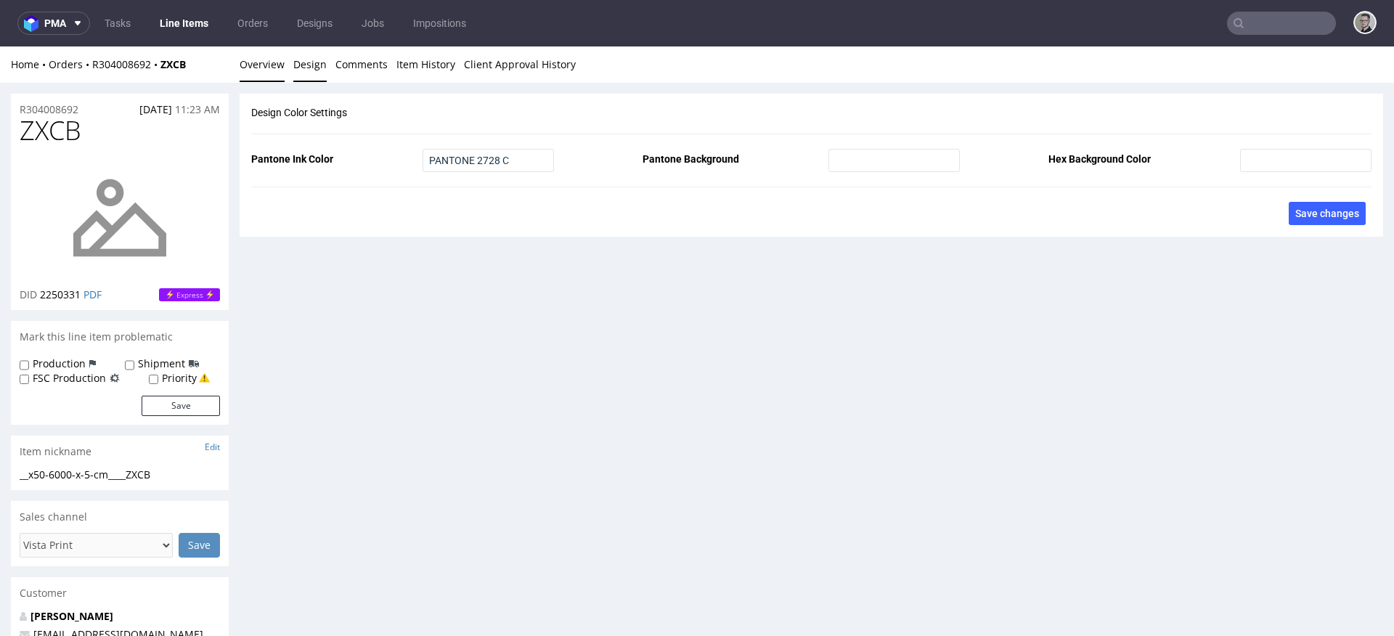
click at [256, 61] on link "Overview" at bounding box center [262, 64] width 45 height 36
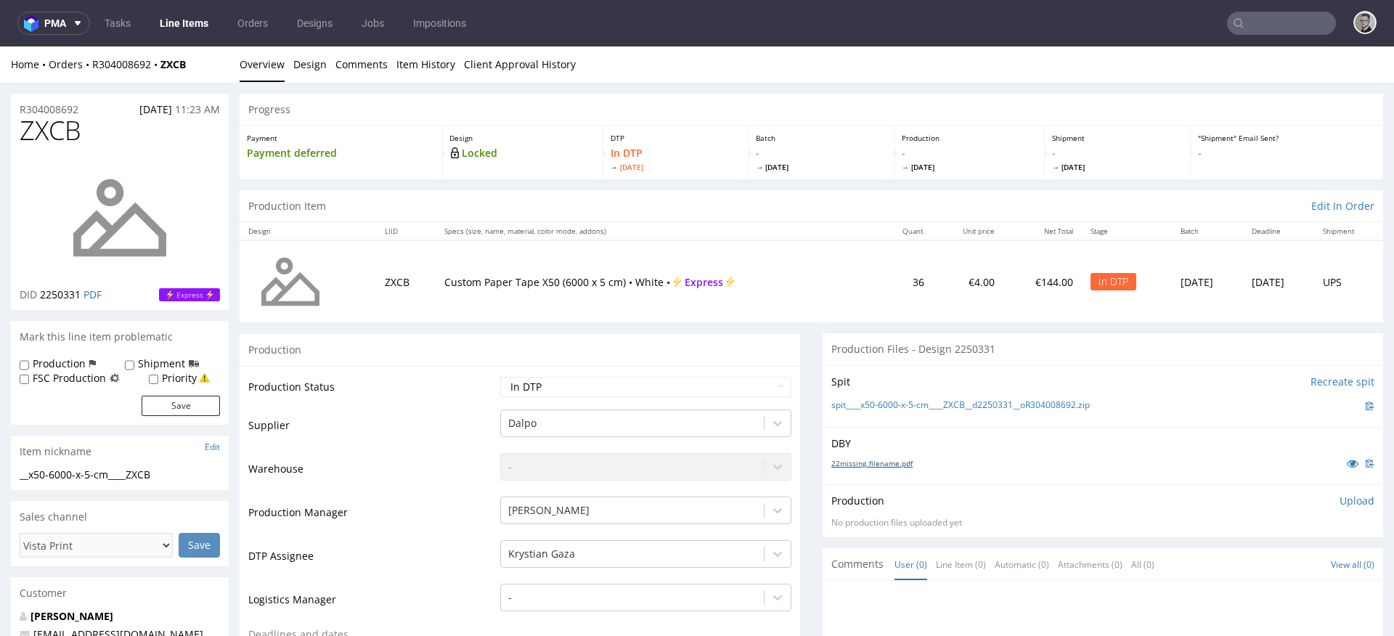
click at [866, 465] on link "22missing_filename.pdf" at bounding box center [871, 463] width 81 height 10
click at [923, 401] on link "spit____x50-6000-x-5-cm____ZXCB__d2250331__oR304008692.zip" at bounding box center [960, 405] width 258 height 12
click at [1346, 494] on p "Upload" at bounding box center [1356, 501] width 35 height 15
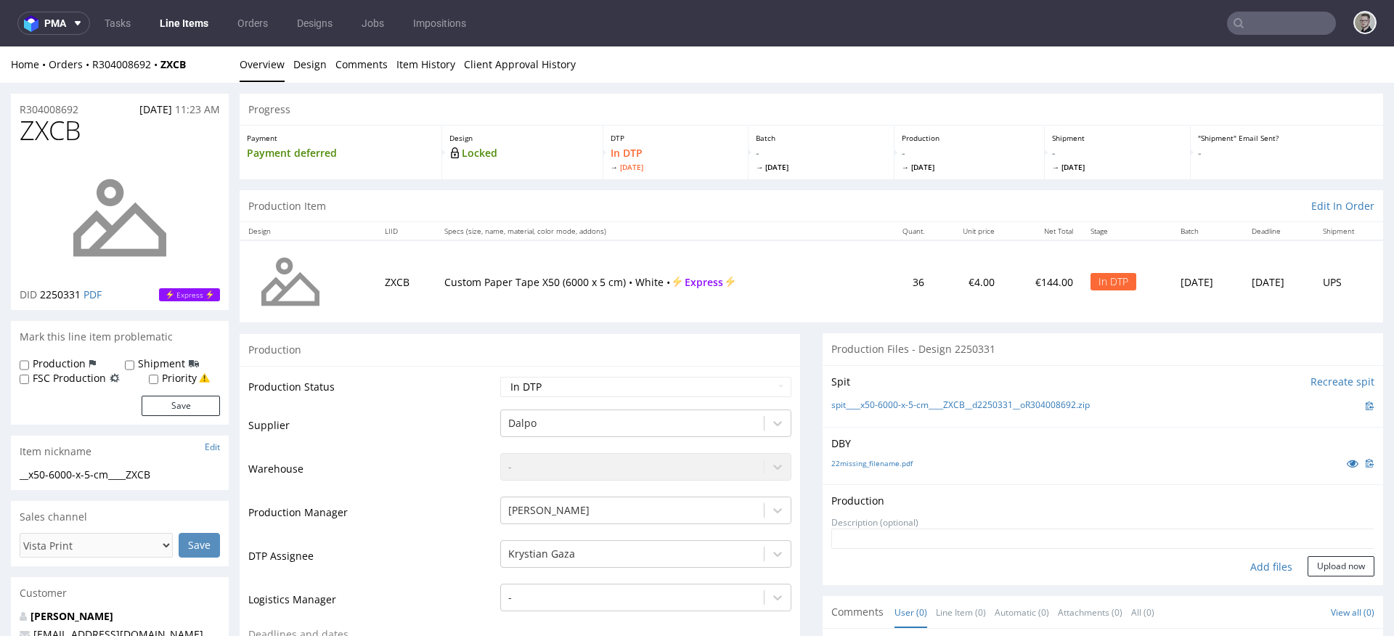
click at [1342, 499] on div "Production Upload" at bounding box center [1102, 501] width 543 height 15
click at [1258, 563] on div "Add files" at bounding box center [1271, 567] width 73 height 22
type input "C:\fakepath\__x50-6000-x-5-cm____ZXCB__d2250331__oR304008692__latest__outside.p…"
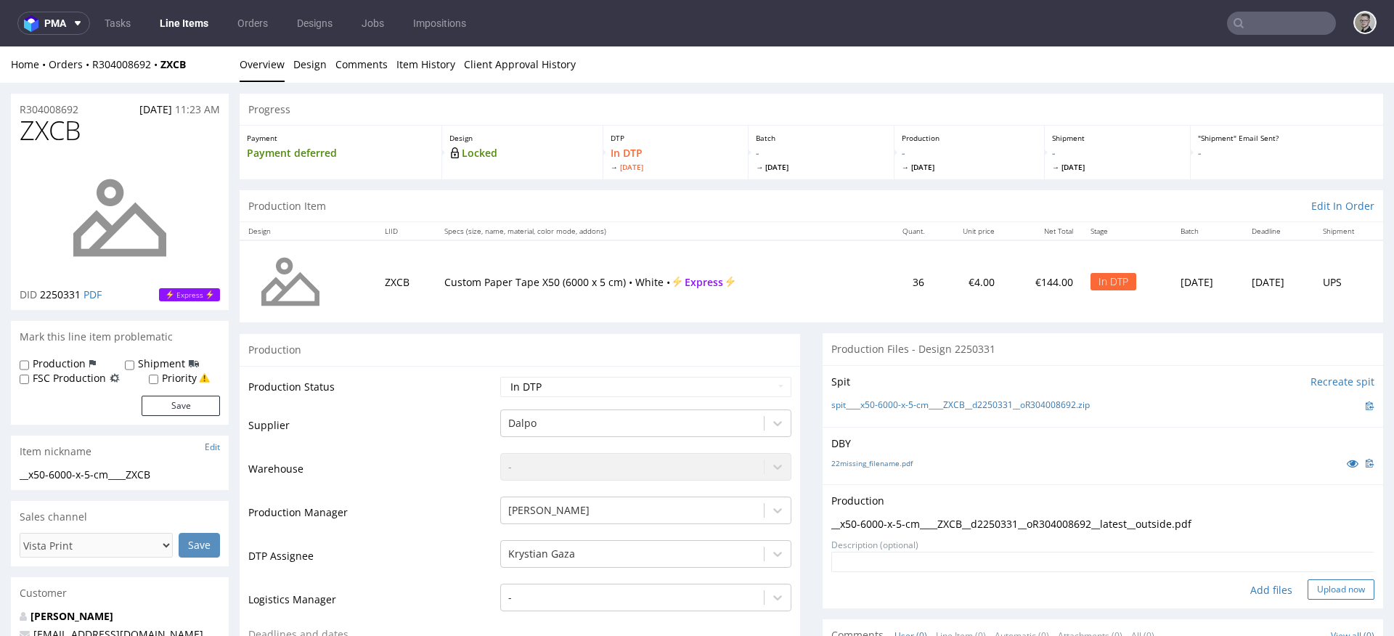
click at [1322, 584] on button "Upload now" at bounding box center [1341, 589] width 67 height 20
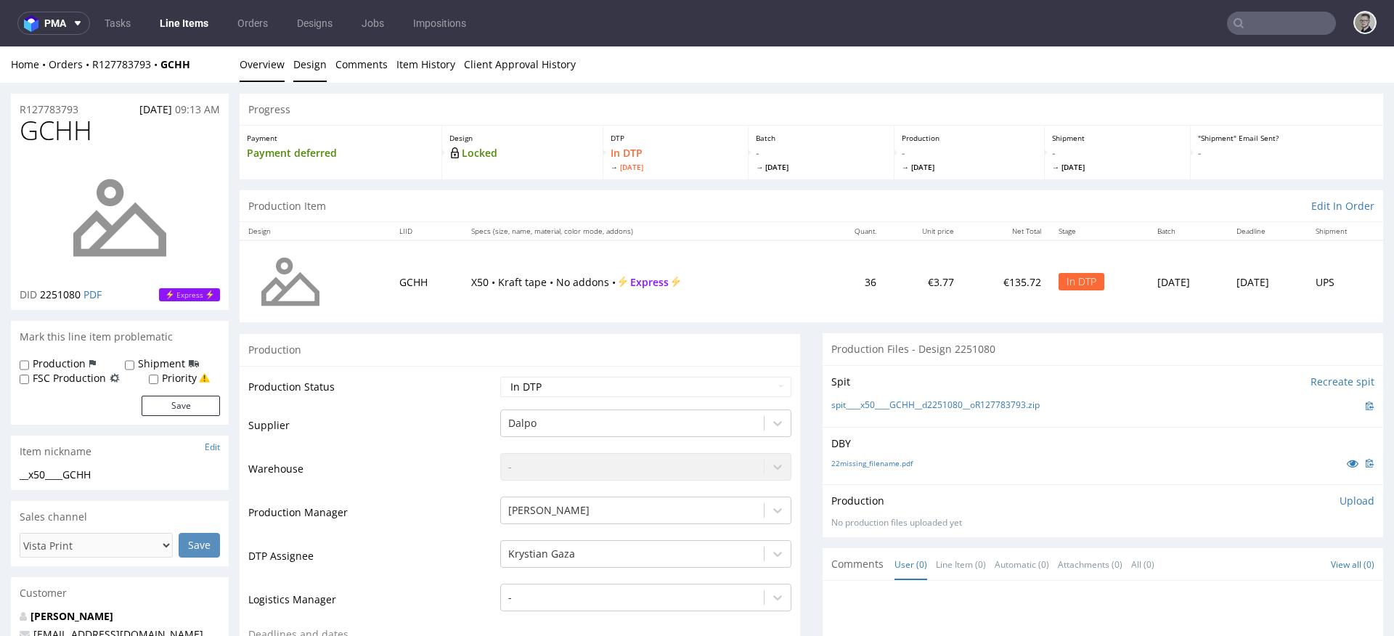
click at [312, 65] on link "Design" at bounding box center [309, 64] width 33 height 36
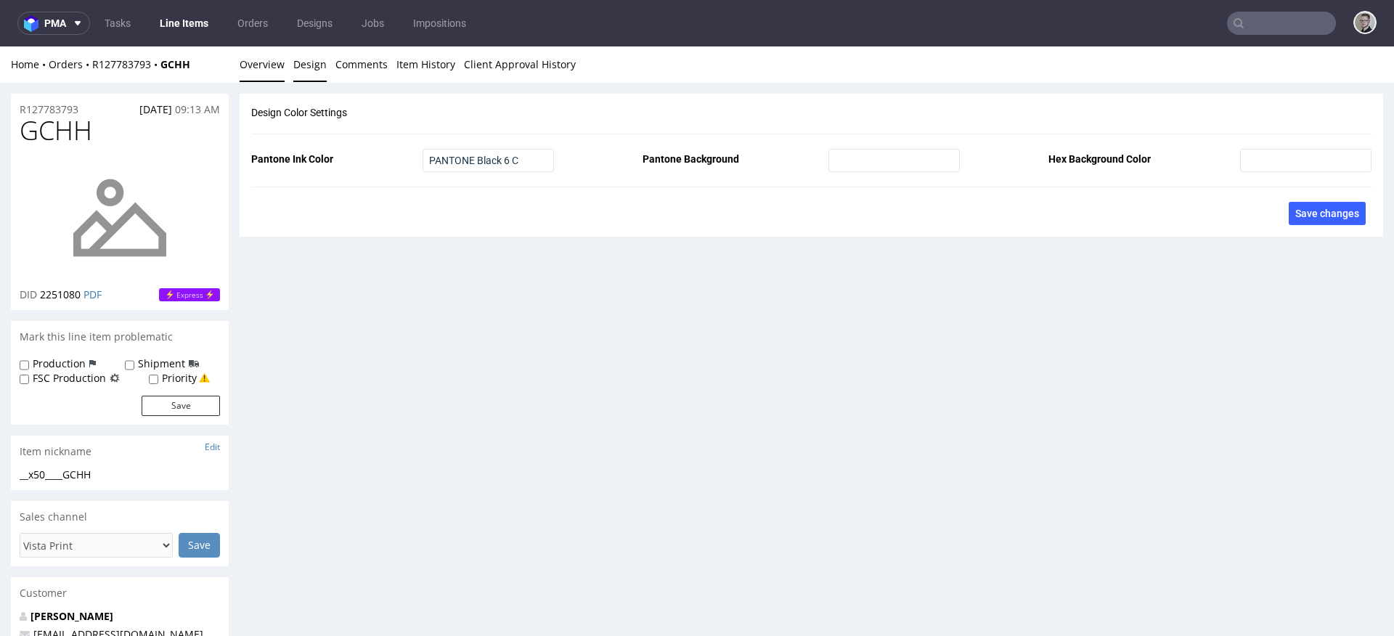
click at [249, 68] on link "Overview" at bounding box center [262, 64] width 45 height 36
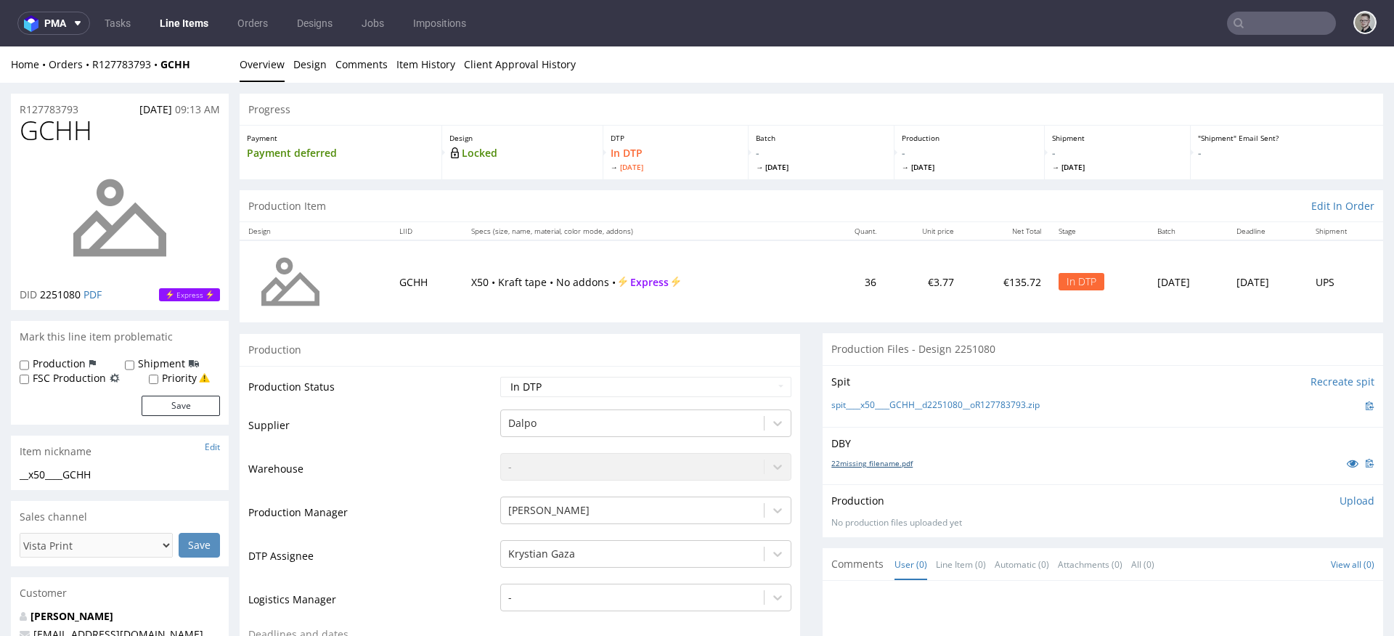
click at [873, 466] on link "22missing_filename.pdf" at bounding box center [871, 463] width 81 height 10
click at [933, 407] on link "spit____x50____GCHH__d2251080__oR127783793.zip" at bounding box center [935, 405] width 208 height 12
drag, startPoint x: 1333, startPoint y: 503, endPoint x: 1316, endPoint y: 511, distance: 18.5
click at [1339, 503] on p "Upload" at bounding box center [1356, 501] width 35 height 15
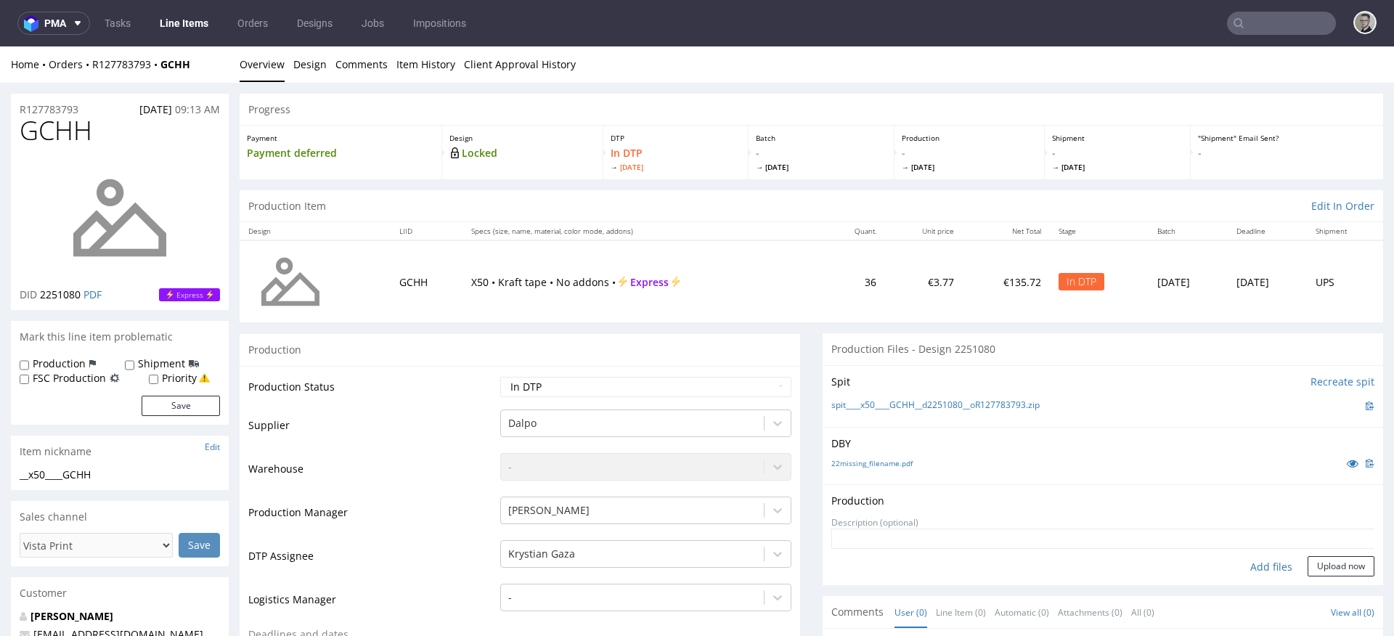
click at [1252, 569] on div "Add files" at bounding box center [1271, 567] width 73 height 22
type input "C:\fakepath\__x50____GCHH__d2251080__oR127783793__latest__outside.pdf"
click at [1315, 588] on button "Upload now" at bounding box center [1341, 589] width 67 height 20
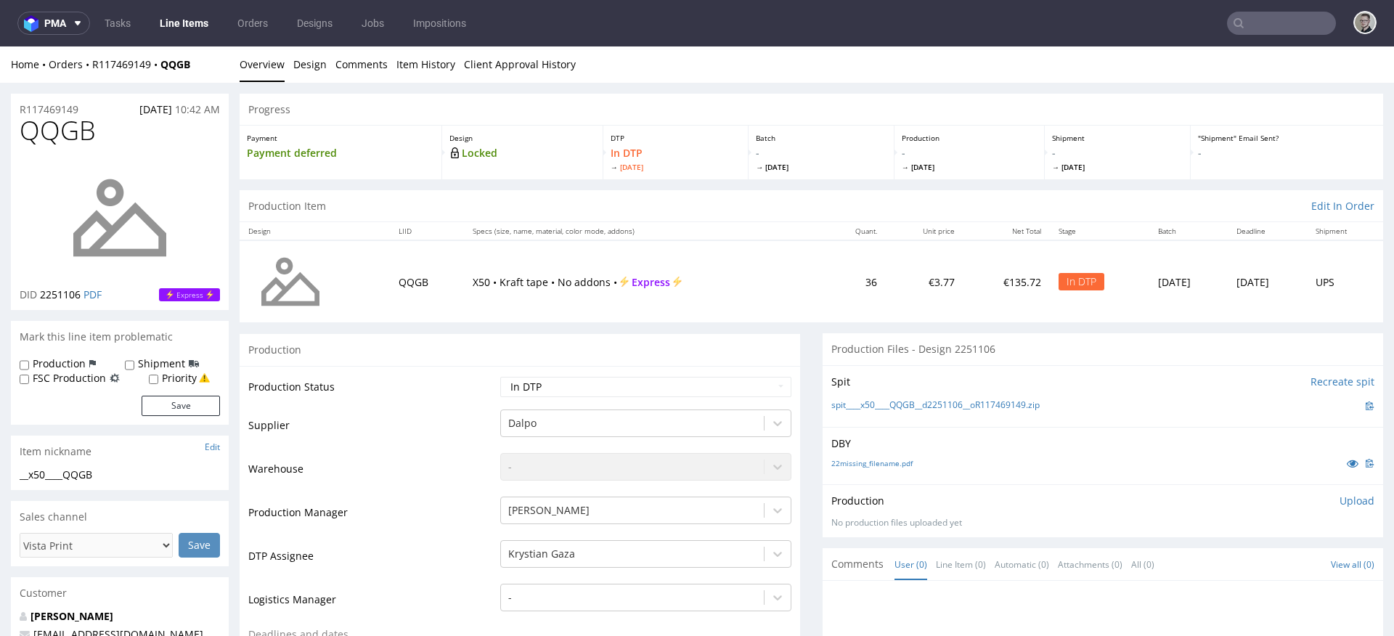
drag, startPoint x: 0, startPoint y: 46, endPoint x: 263, endPoint y: 66, distance: 263.5
click at [285, 68] on li "Overview" at bounding box center [267, 64] width 54 height 15
click at [301, 66] on link "Design" at bounding box center [309, 64] width 33 height 36
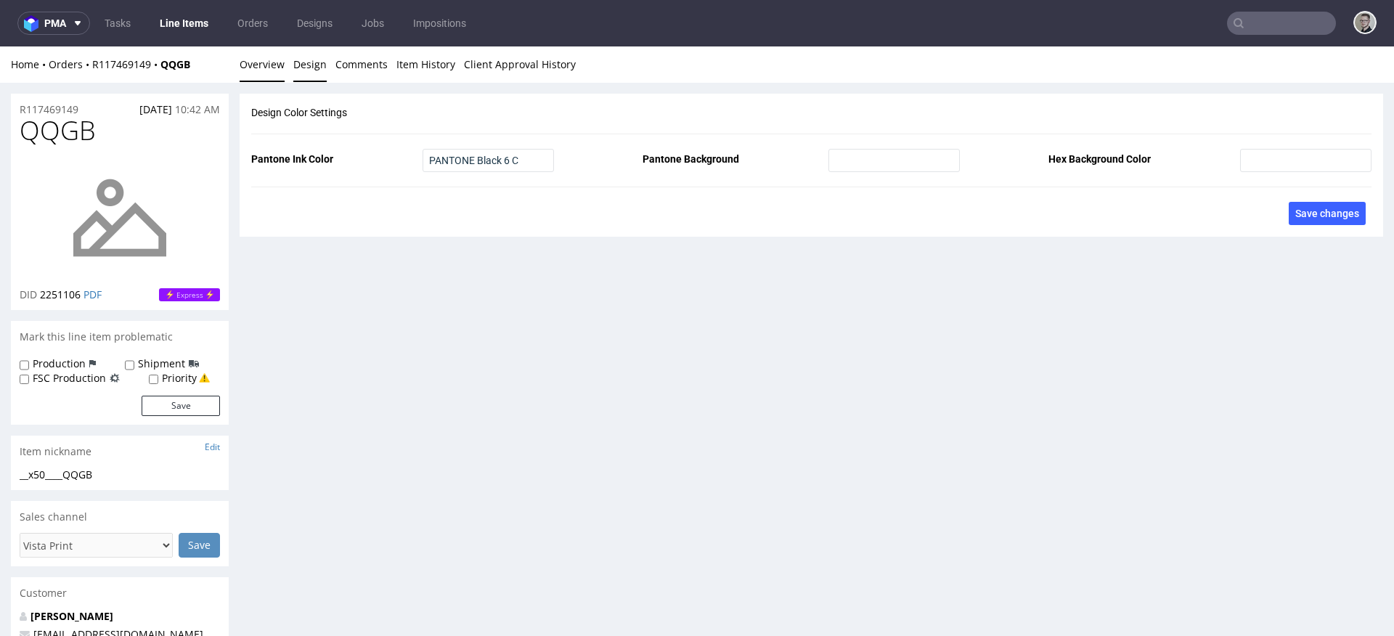
click at [264, 66] on link "Overview" at bounding box center [262, 64] width 45 height 36
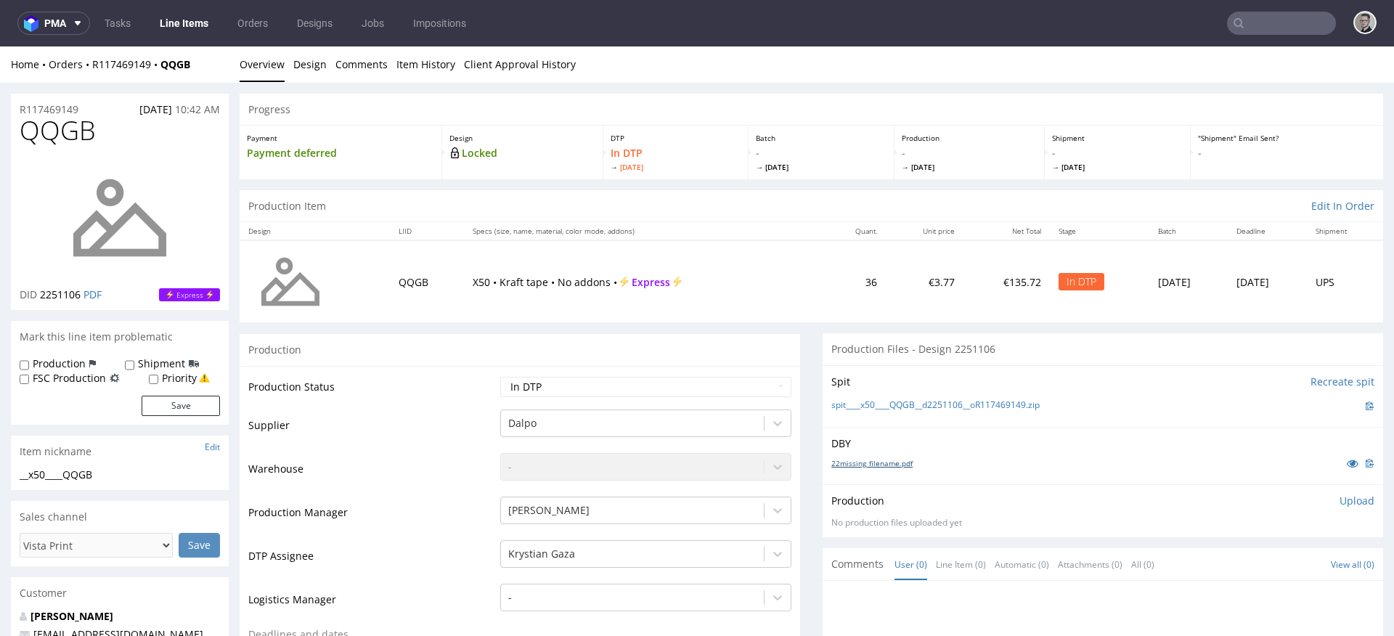
click at [880, 463] on link "22missing_filename.pdf" at bounding box center [871, 463] width 81 height 10
click at [942, 400] on link "spit____x50____QQGB__d2251106__oR117469149.zip" at bounding box center [935, 405] width 208 height 12
click at [1330, 491] on div "Production Upload No production files uploaded yet Description (optional) Add f…" at bounding box center [1103, 510] width 560 height 53
click at [1339, 496] on p "Upload" at bounding box center [1356, 501] width 35 height 15
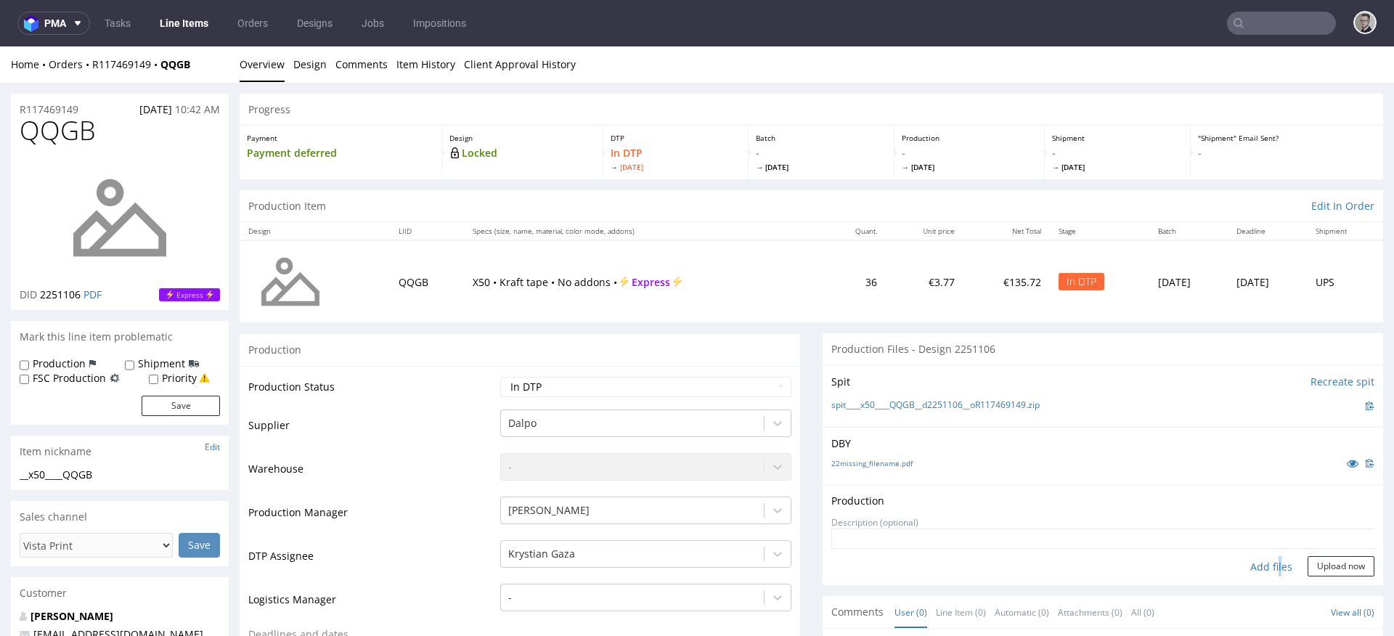
click at [1257, 558] on div "Add files" at bounding box center [1271, 567] width 73 height 22
type input "C:\fakepath\__x50____QQGB__d2251106__oR117469149__latest__outside.pdf"
click at [1308, 587] on button "Upload now" at bounding box center [1341, 589] width 67 height 20
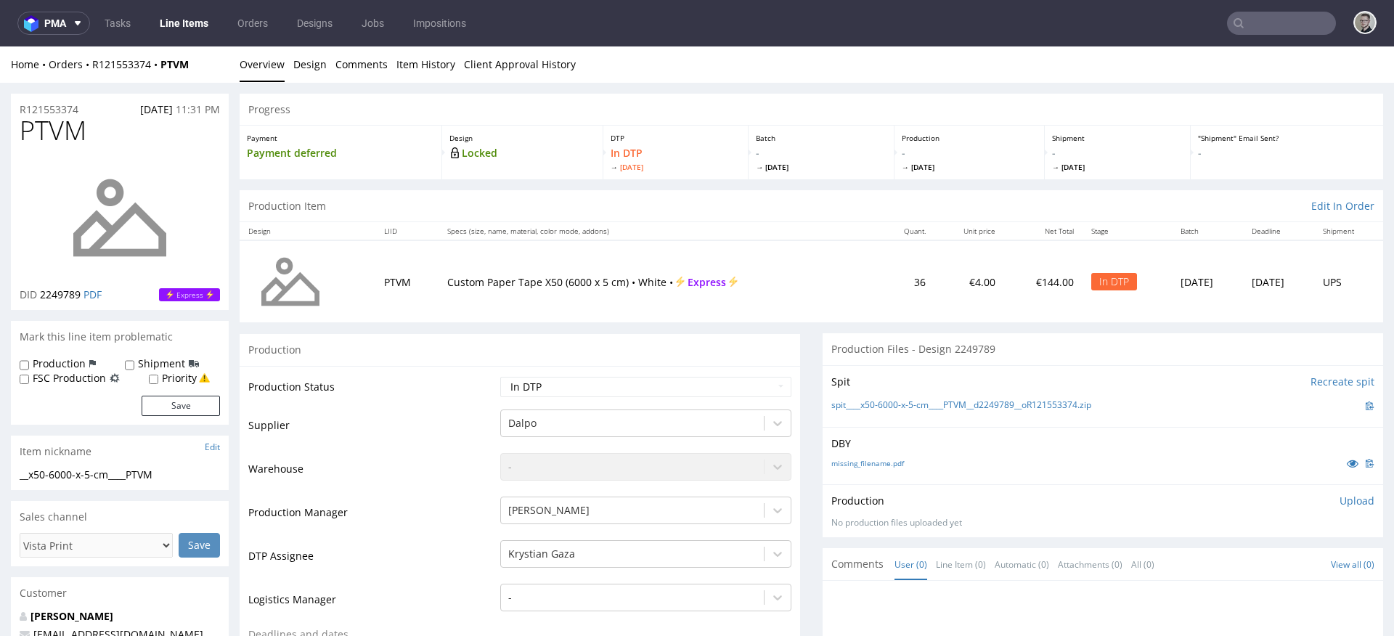
click at [288, 63] on li "Overview" at bounding box center [267, 64] width 54 height 15
click at [298, 65] on link "Design" at bounding box center [309, 64] width 33 height 36
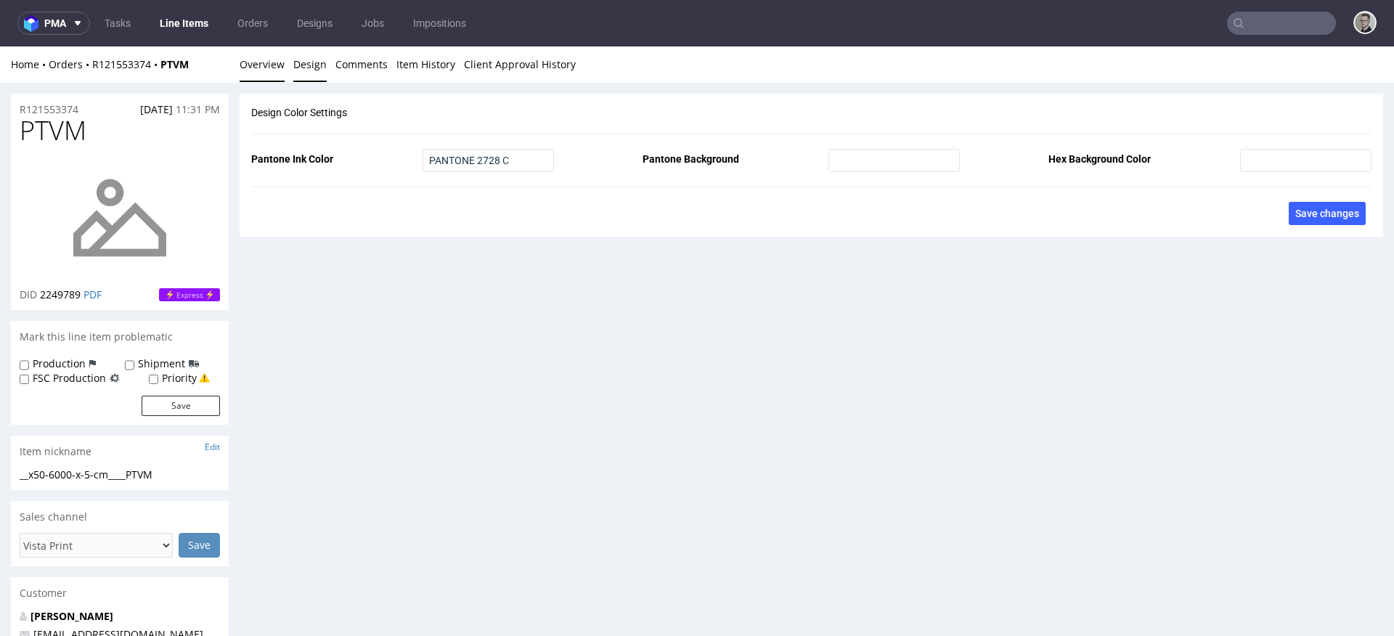
click at [268, 71] on link "Overview" at bounding box center [262, 64] width 45 height 36
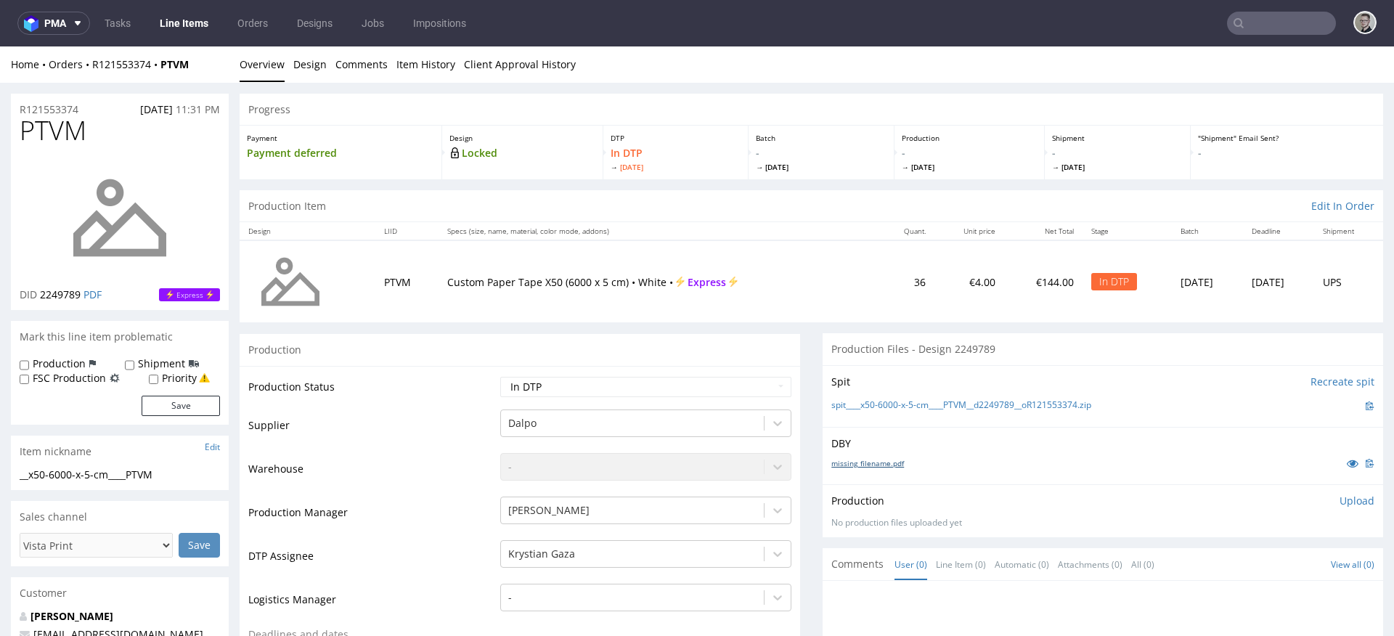
click at [881, 447] on p "DBY" at bounding box center [1102, 443] width 543 height 15
click at [872, 463] on link "missing_filename.pdf" at bounding box center [867, 463] width 73 height 10
click at [915, 404] on link "spit____x50-6000-x-5-cm____PTVM__d2249789__oR121553374.zip" at bounding box center [961, 405] width 260 height 12
click at [1339, 501] on p "Upload" at bounding box center [1356, 501] width 35 height 15
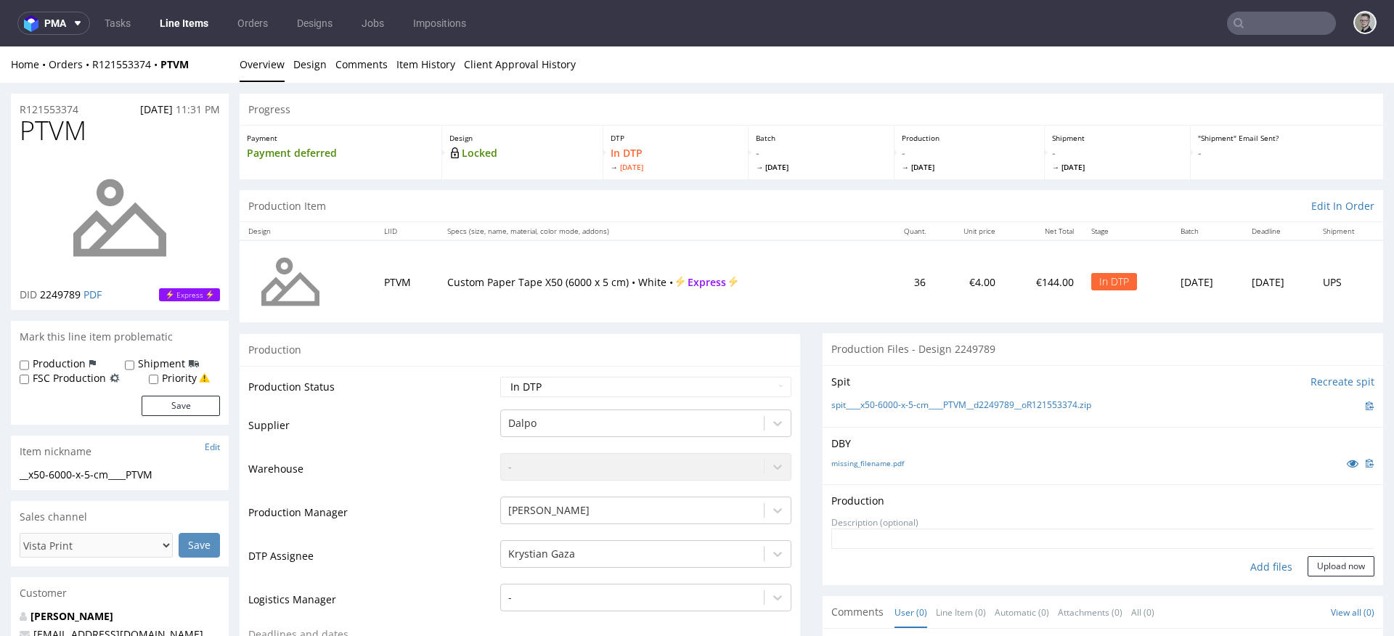
click at [1255, 568] on div "Add files" at bounding box center [1271, 567] width 73 height 22
type input "C:\fakepath\__x50-6000-x-5-cm____PTVM__d2249789__oR121553374__latest__outside.p…"
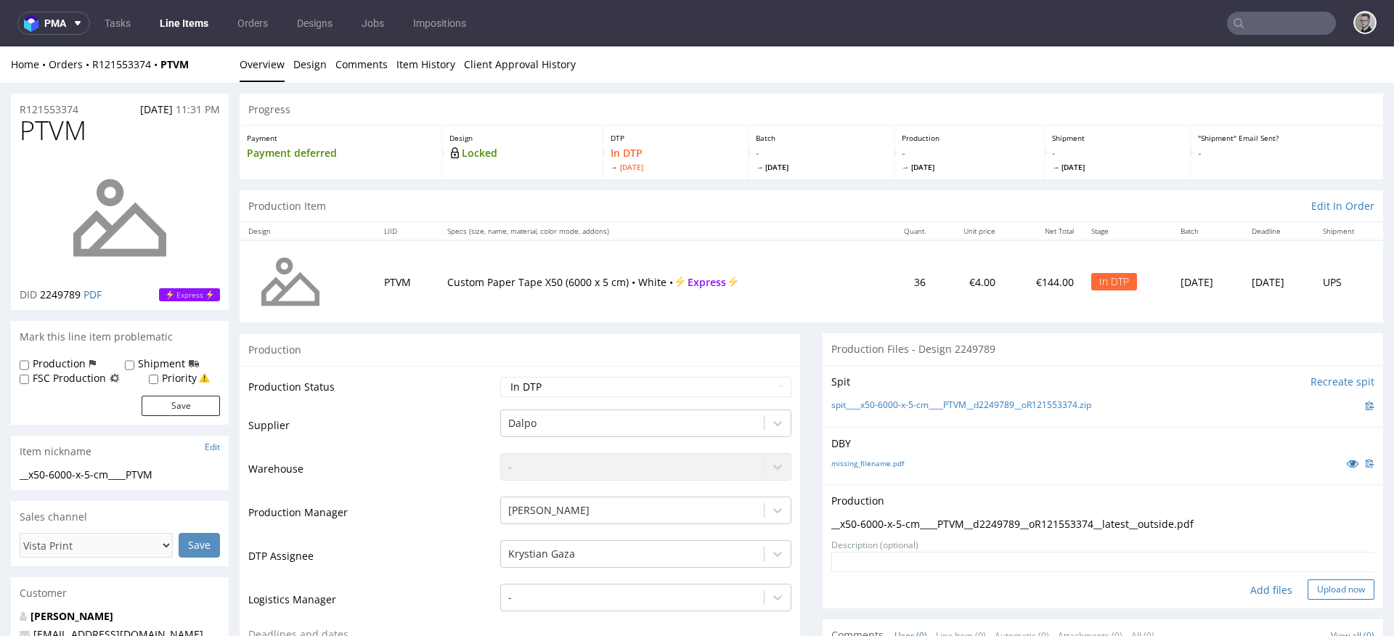
click at [1330, 591] on button "Upload now" at bounding box center [1341, 589] width 67 height 20
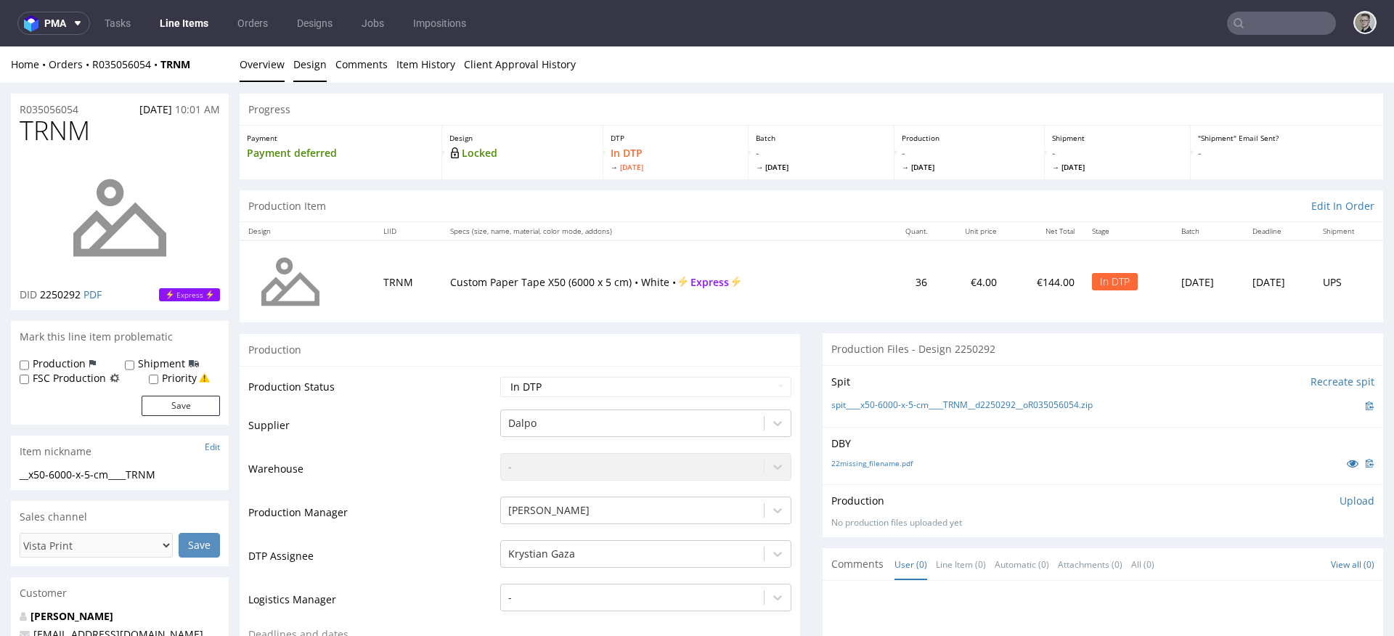
click at [306, 61] on link "Design" at bounding box center [309, 64] width 33 height 36
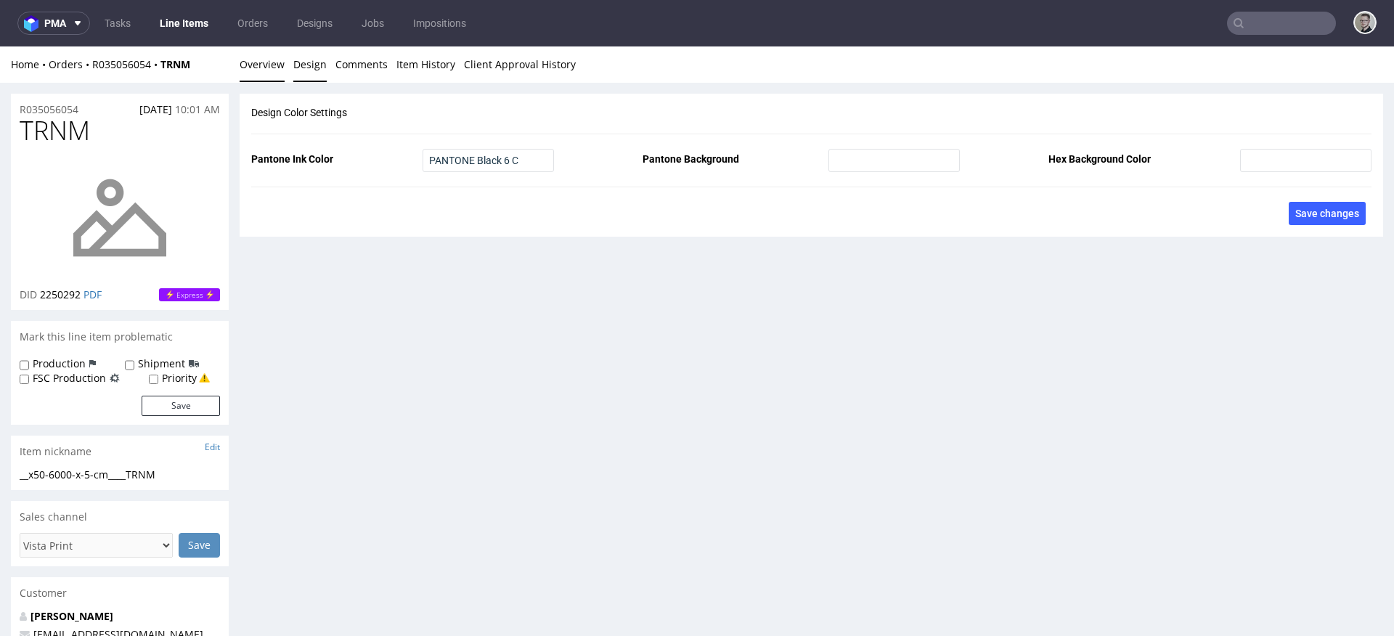
click at [269, 63] on link "Overview" at bounding box center [262, 64] width 45 height 36
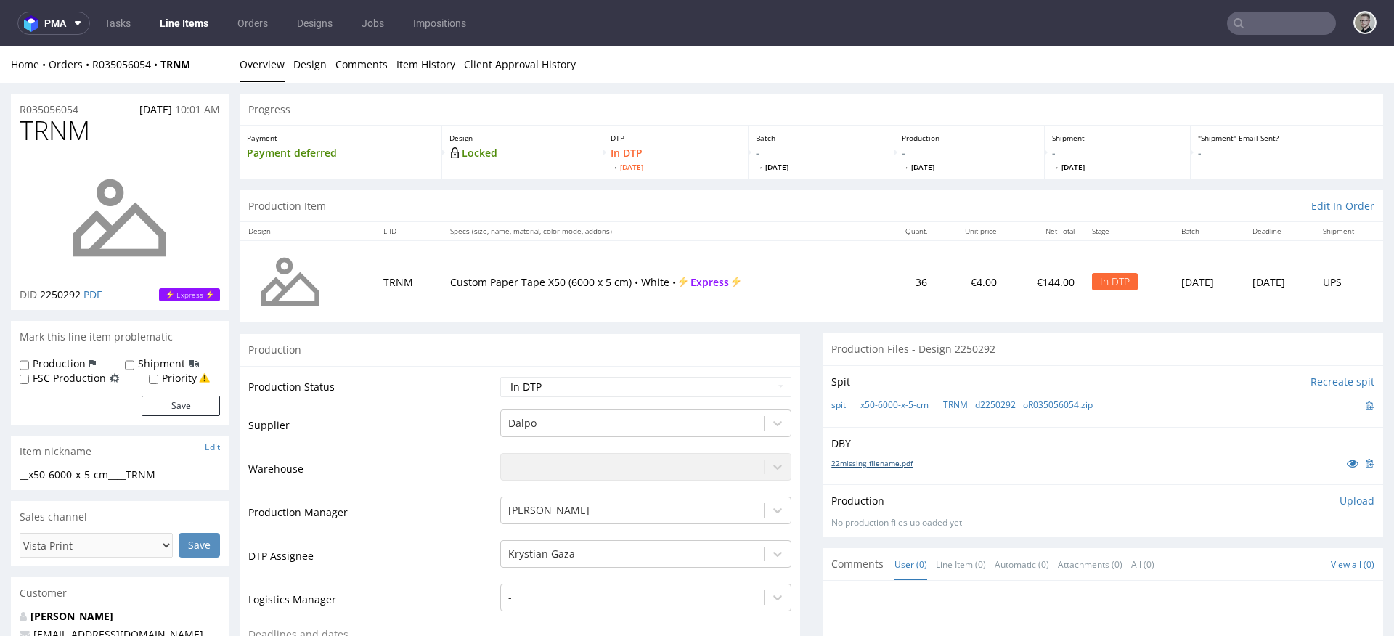
click at [859, 468] on link "22missing_filename.pdf" at bounding box center [871, 463] width 81 height 10
click at [902, 398] on div "spit____x50-6000-x-5-cm____TRNM__d2250292__oR035056054.zip" at bounding box center [1102, 406] width 543 height 16
click at [913, 403] on link "spit____x50-6000-x-5-cm____TRNM__d2250292__oR035056054.zip" at bounding box center [961, 405] width 261 height 12
click at [1342, 502] on p "Upload" at bounding box center [1356, 501] width 35 height 15
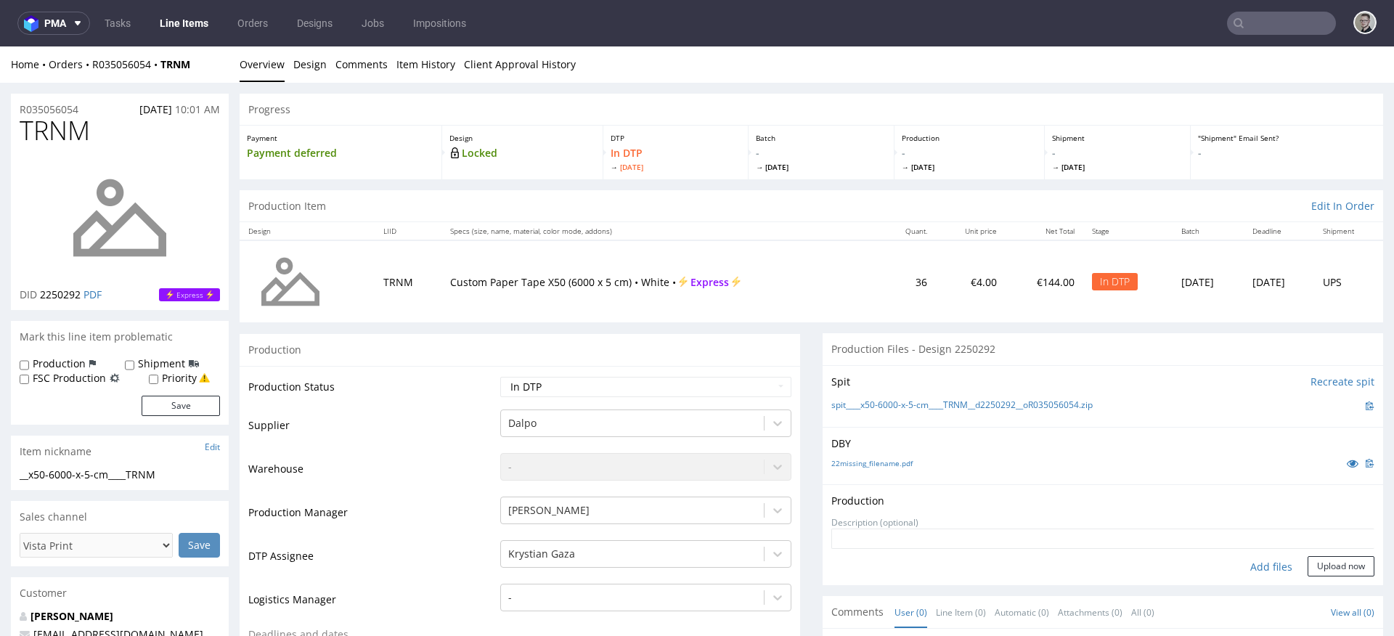
click at [1255, 561] on div "Add files" at bounding box center [1271, 567] width 73 height 22
type input "C:\fakepath\__x50-6000-x-5-cm____TRNM__d2250292__oR035056054__latest__outside.p…"
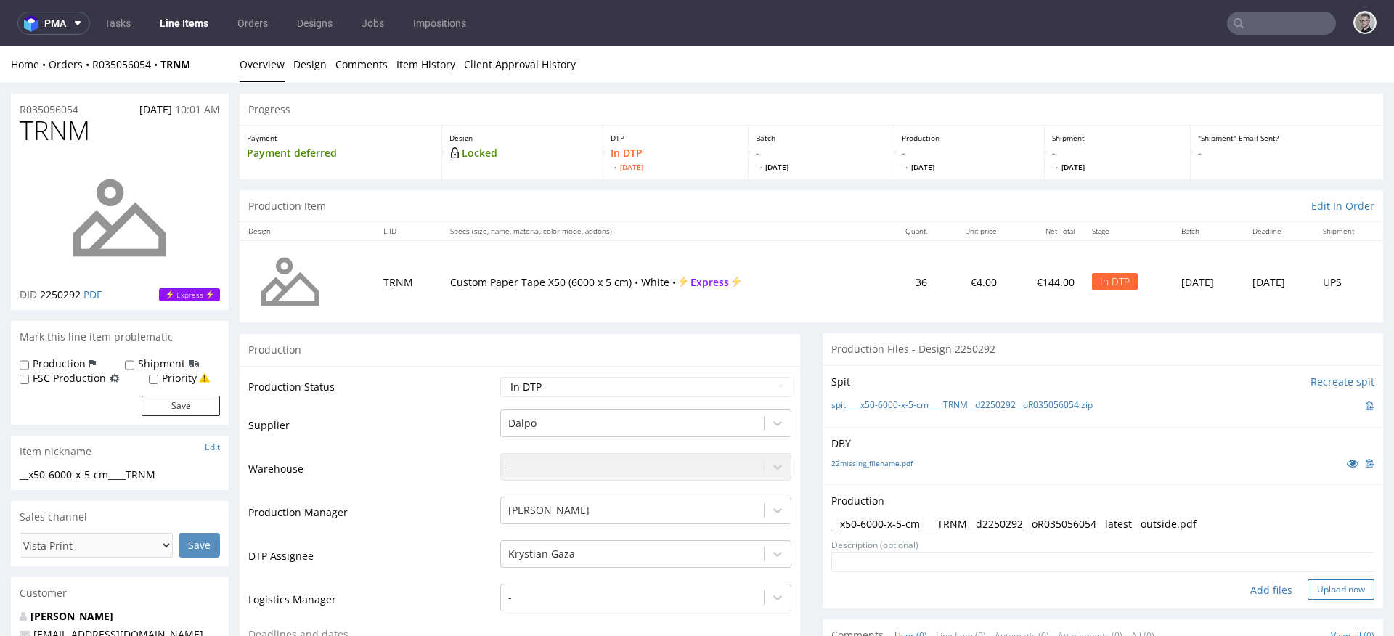
click at [1308, 584] on button "Upload now" at bounding box center [1341, 589] width 67 height 20
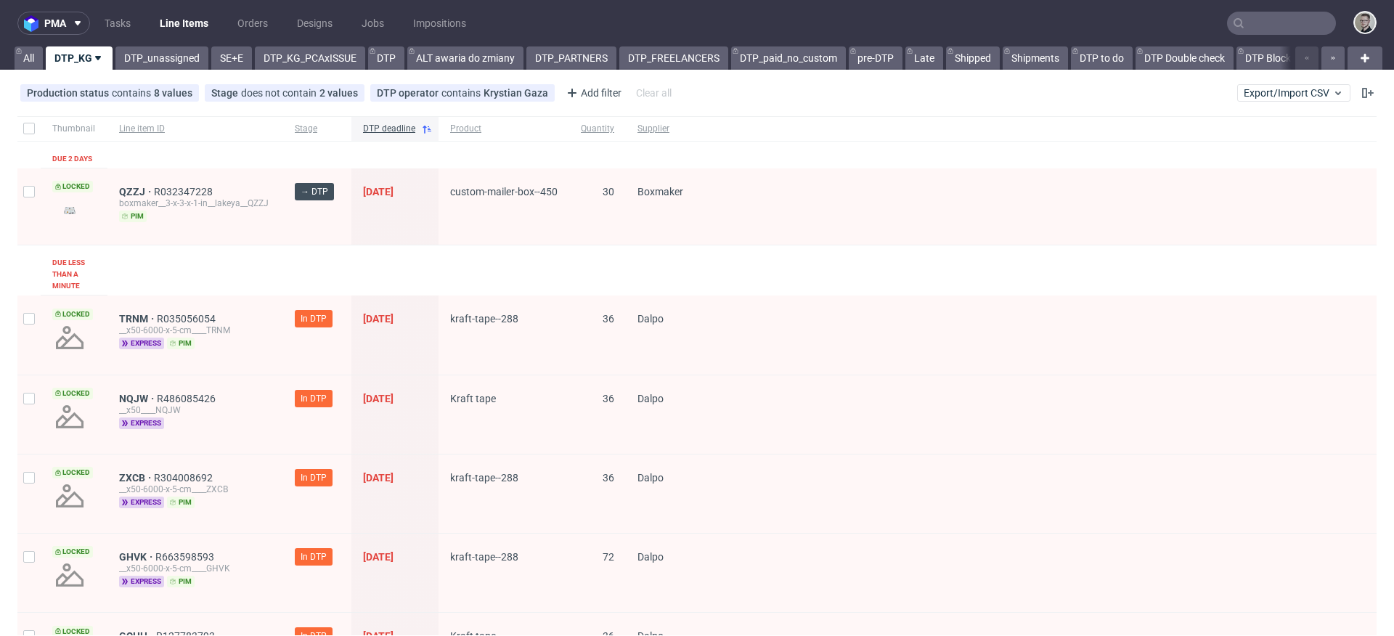
scroll to position [436, 0]
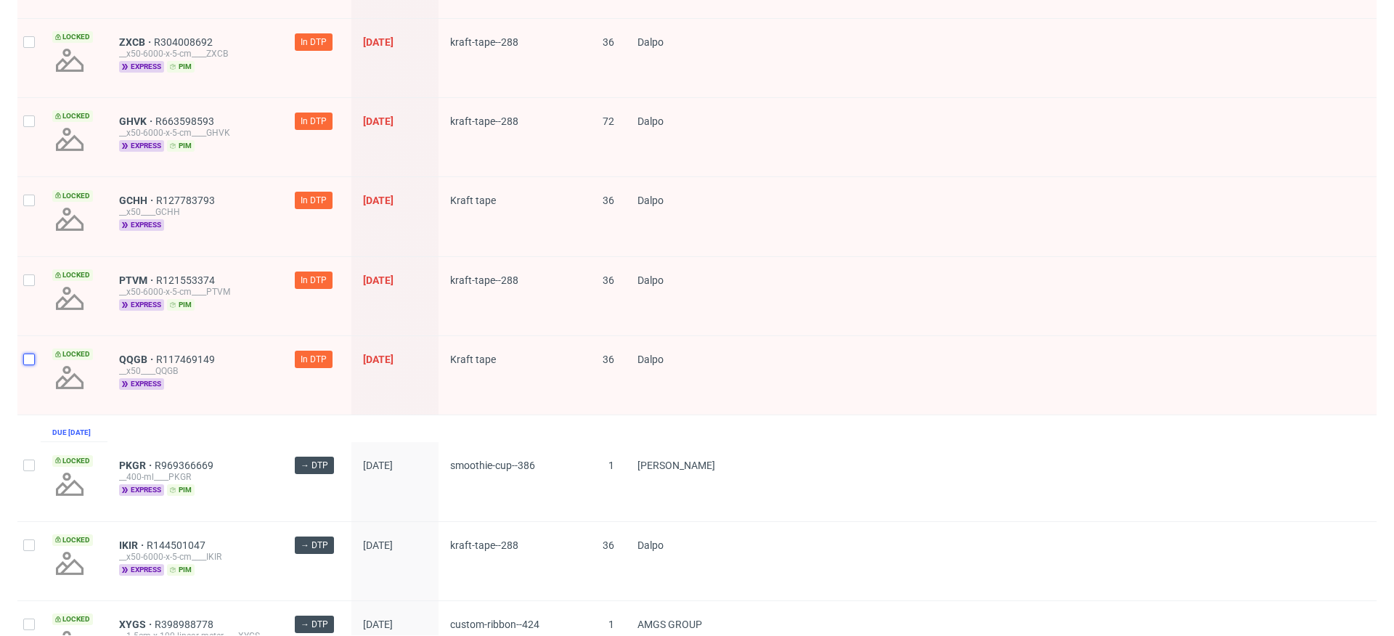
click at [27, 358] on input "checkbox" at bounding box center [29, 360] width 12 height 12
checkbox input "true"
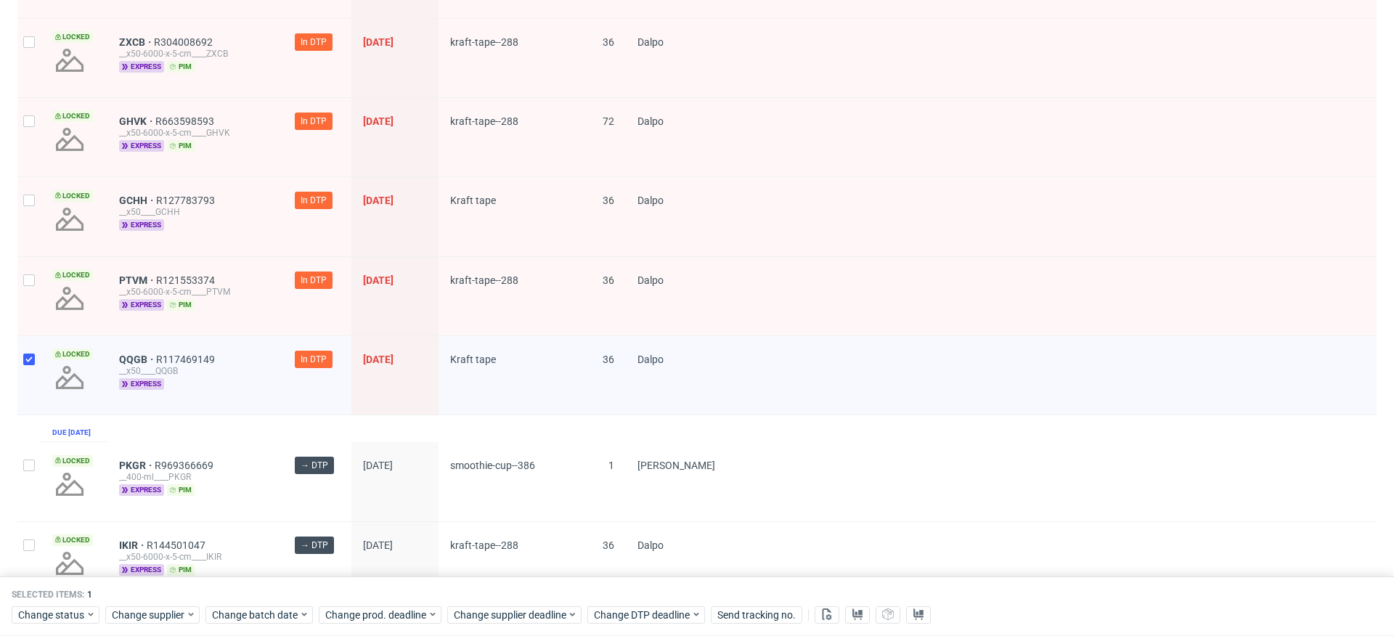
drag, startPoint x: 30, startPoint y: 291, endPoint x: 30, endPoint y: 231, distance: 60.3
click at [30, 291] on div at bounding box center [28, 296] width 23 height 78
checkbox input "true"
click at [27, 221] on div at bounding box center [28, 216] width 23 height 78
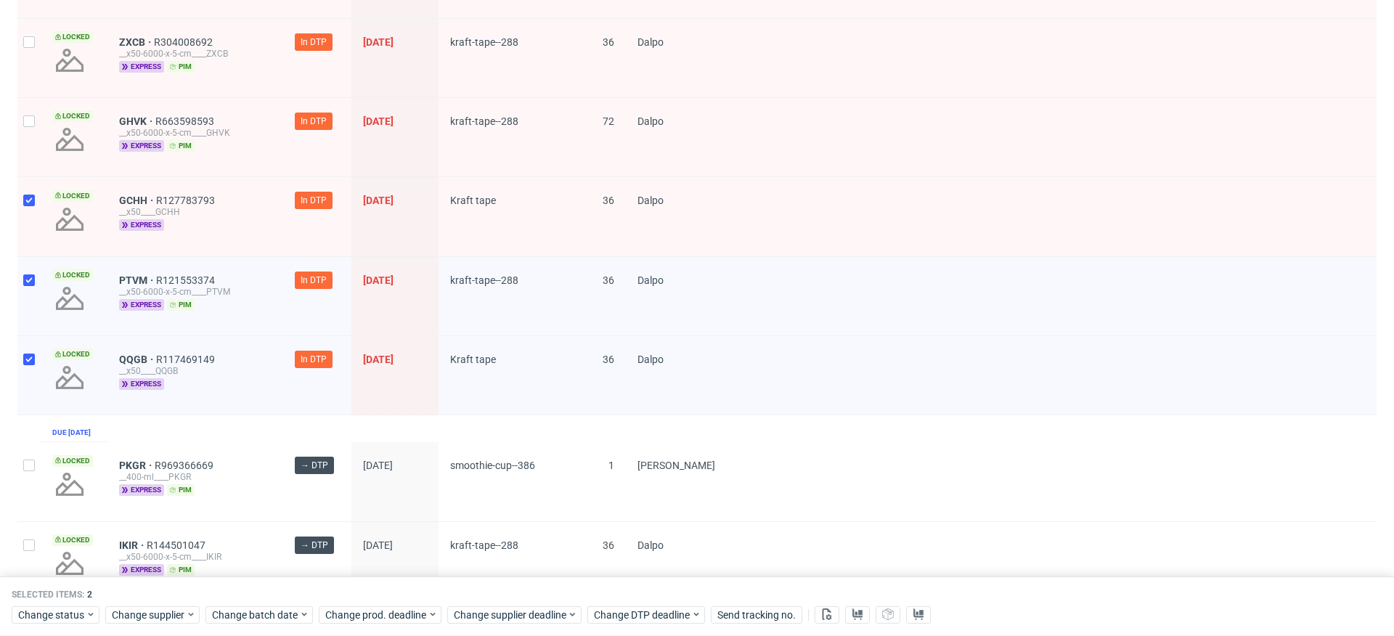
checkbox input "true"
click at [30, 152] on div at bounding box center [28, 137] width 23 height 78
checkbox input "true"
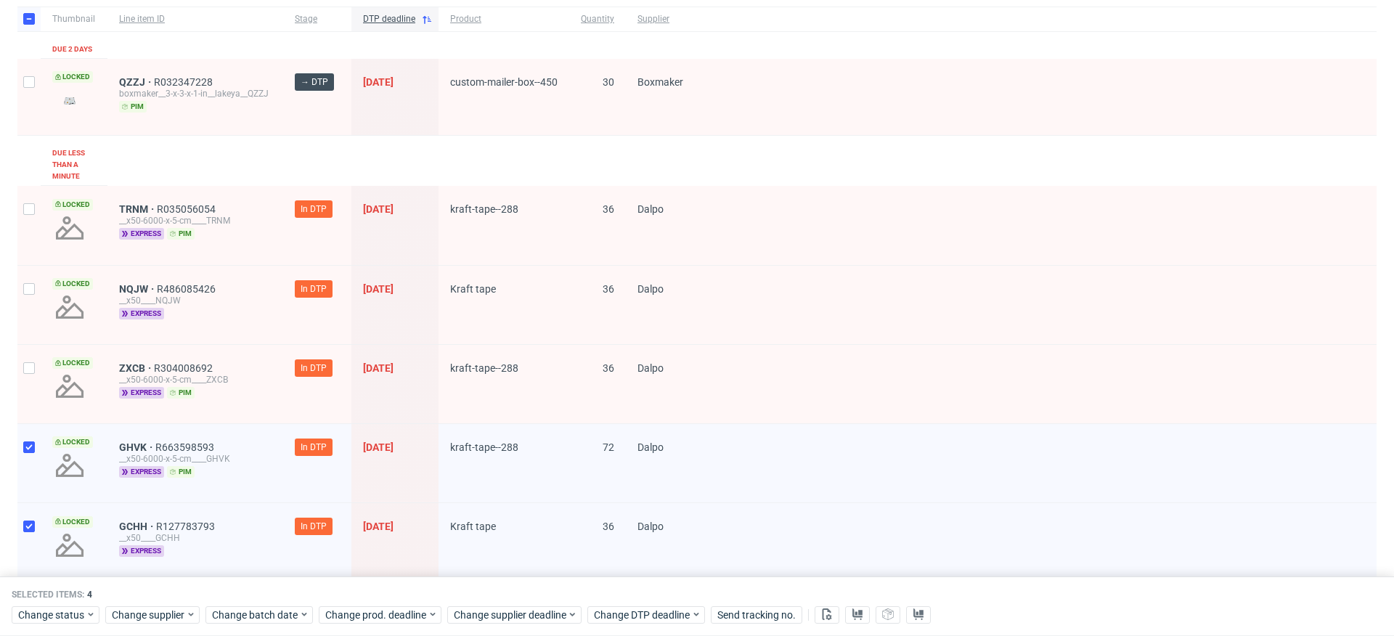
scroll to position [94, 0]
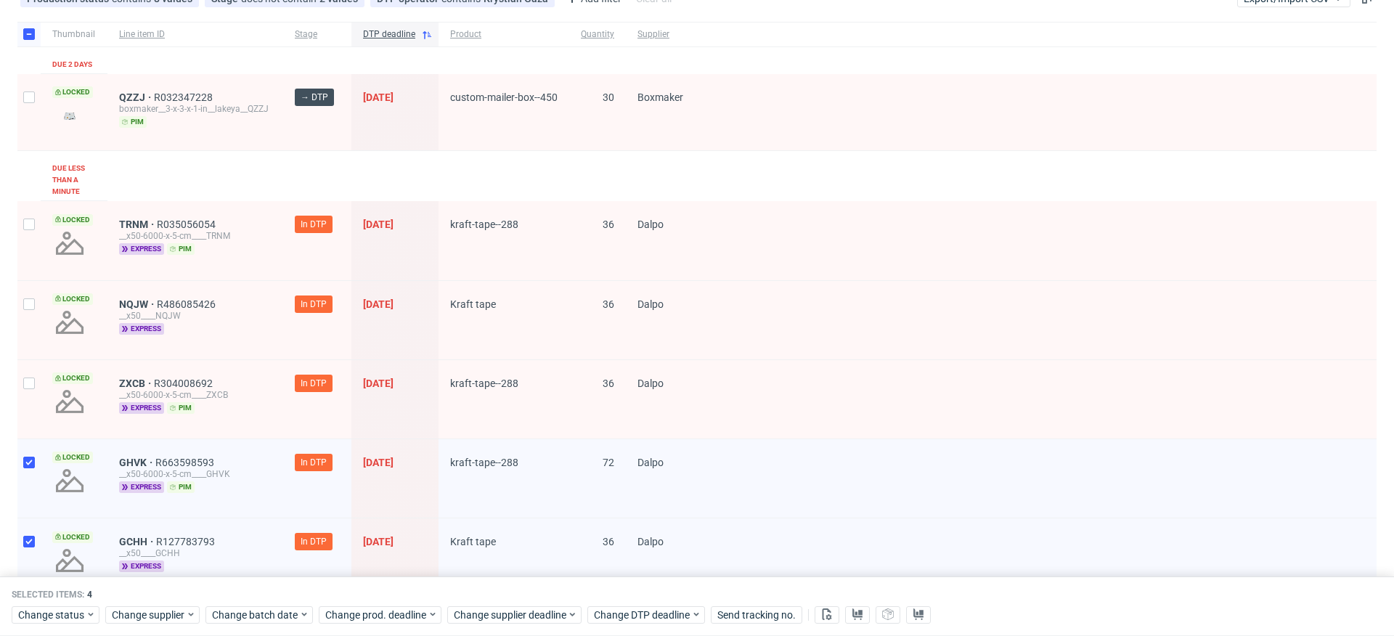
click at [24, 374] on div at bounding box center [28, 399] width 23 height 78
checkbox input "true"
click at [33, 317] on div at bounding box center [28, 320] width 23 height 78
checkbox input "true"
click at [36, 256] on div at bounding box center [28, 240] width 23 height 79
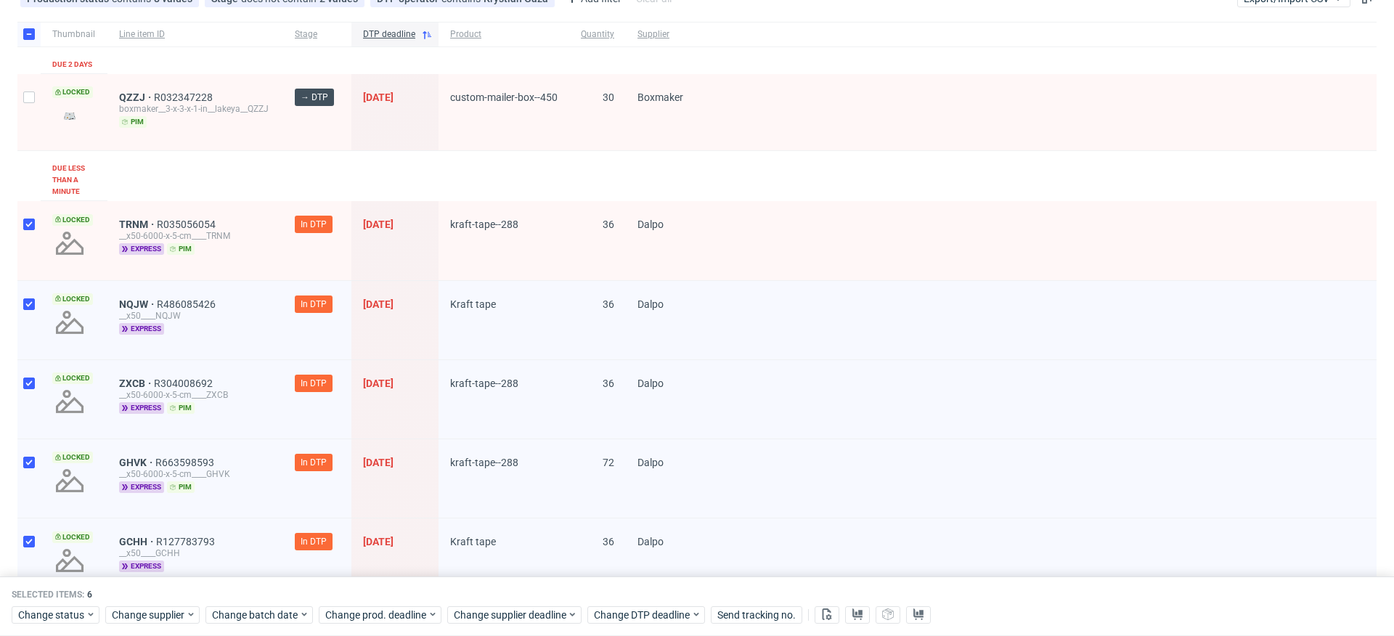
checkbox input "true"
click at [83, 612] on span "Change status" at bounding box center [52, 615] width 68 height 15
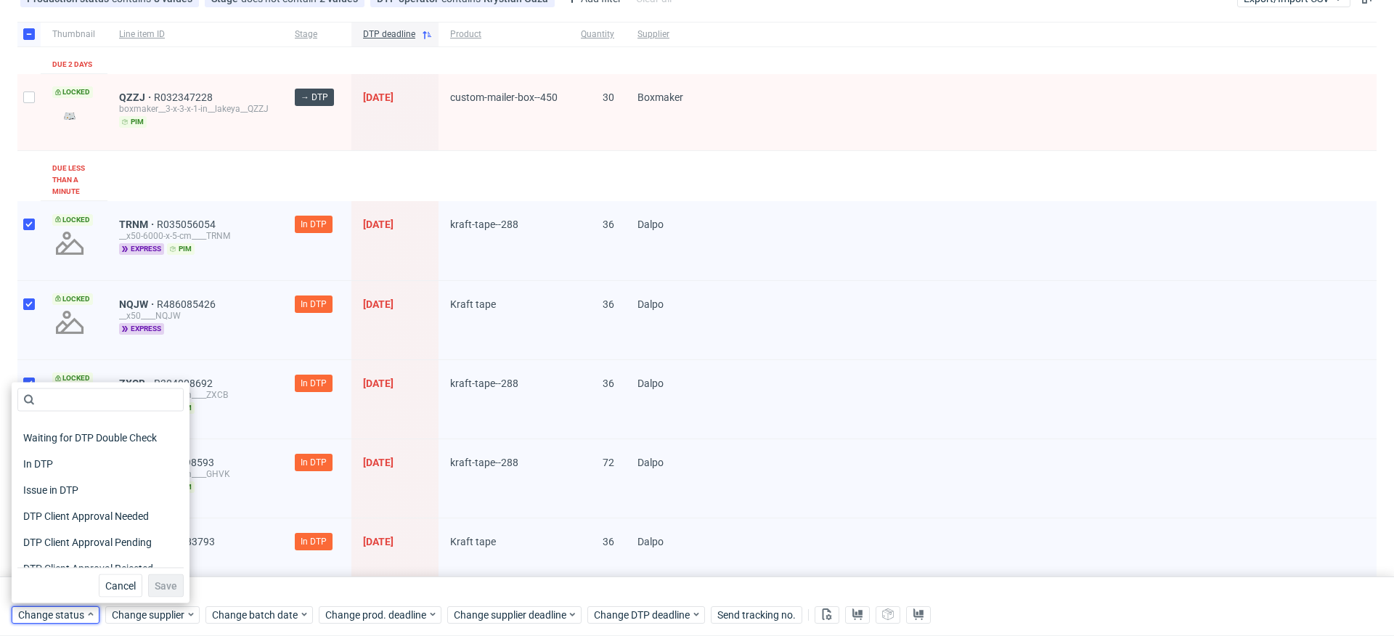
scroll to position [113, 0]
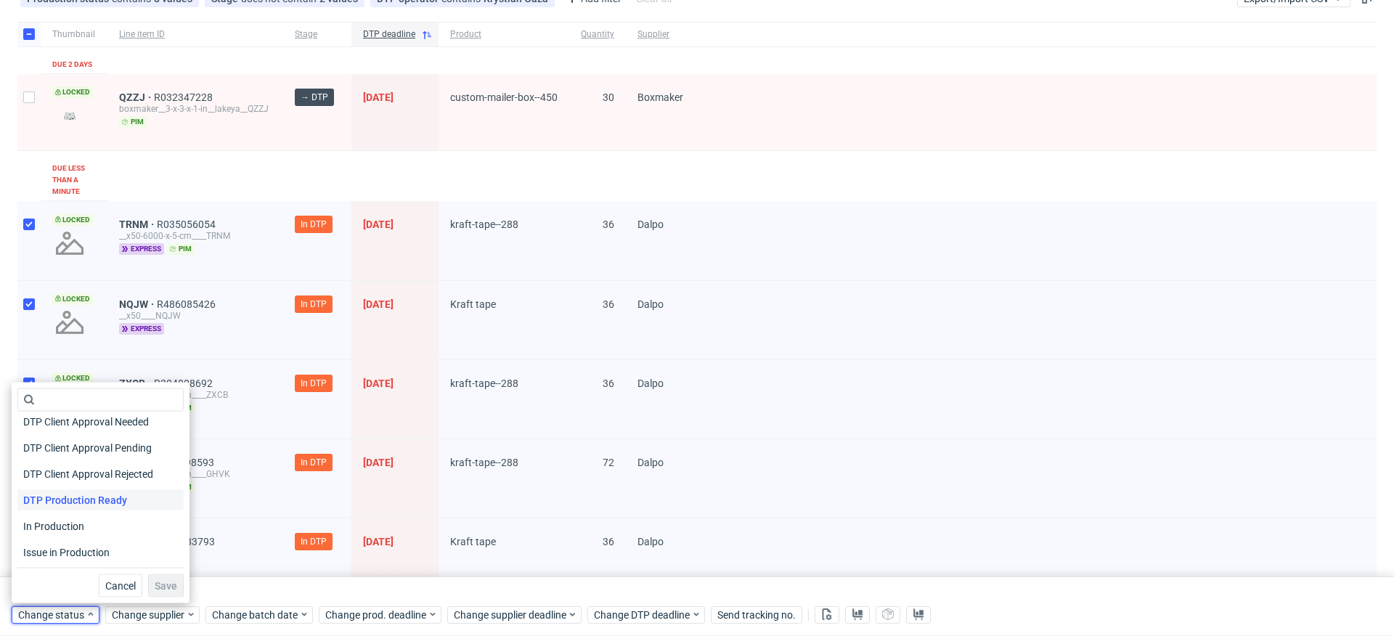
click at [105, 503] on span "DTP Production Ready" at bounding box center [74, 500] width 115 height 20
click at [157, 585] on span "Save" at bounding box center [166, 586] width 23 height 10
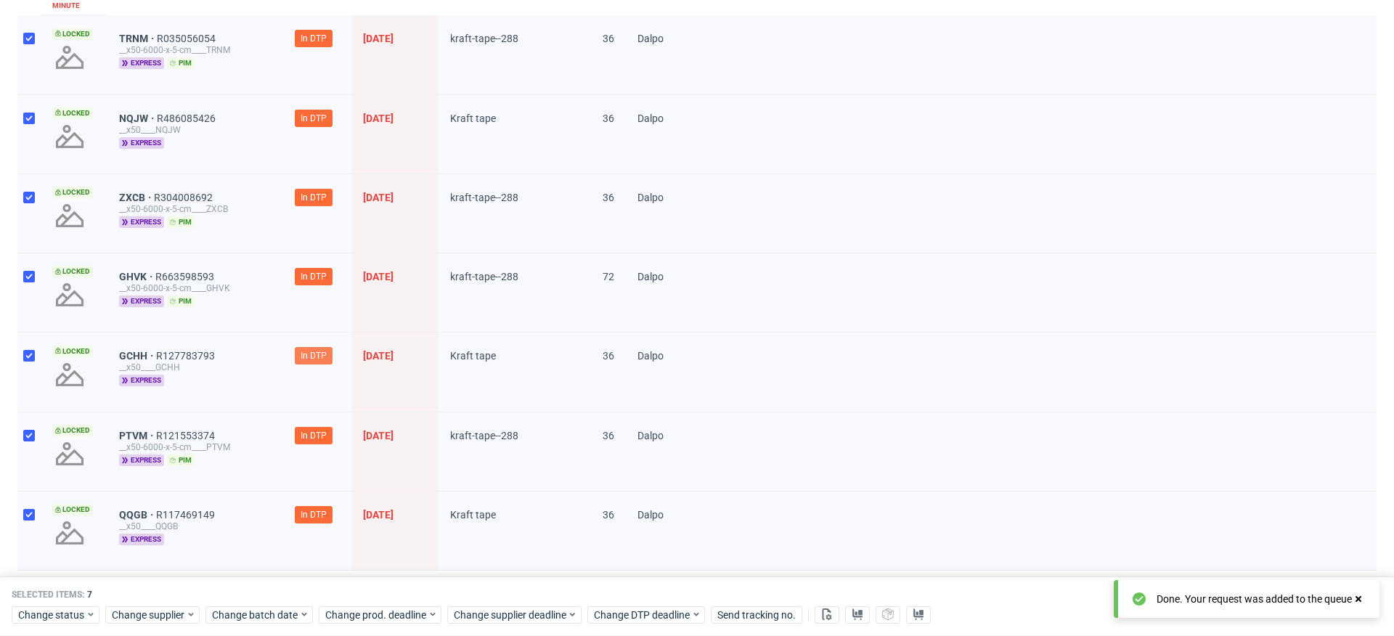
scroll to position [304, 0]
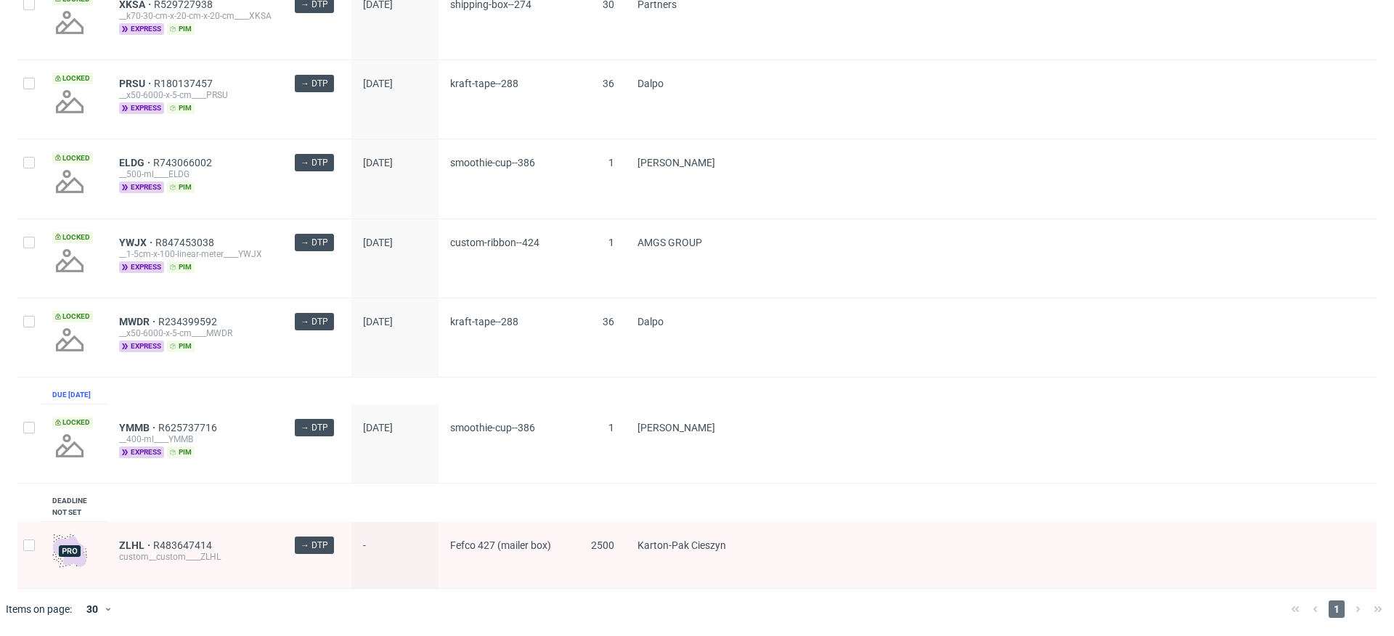
scroll to position [988, 0]
click at [137, 544] on span "ZLHL" at bounding box center [136, 545] width 34 height 12
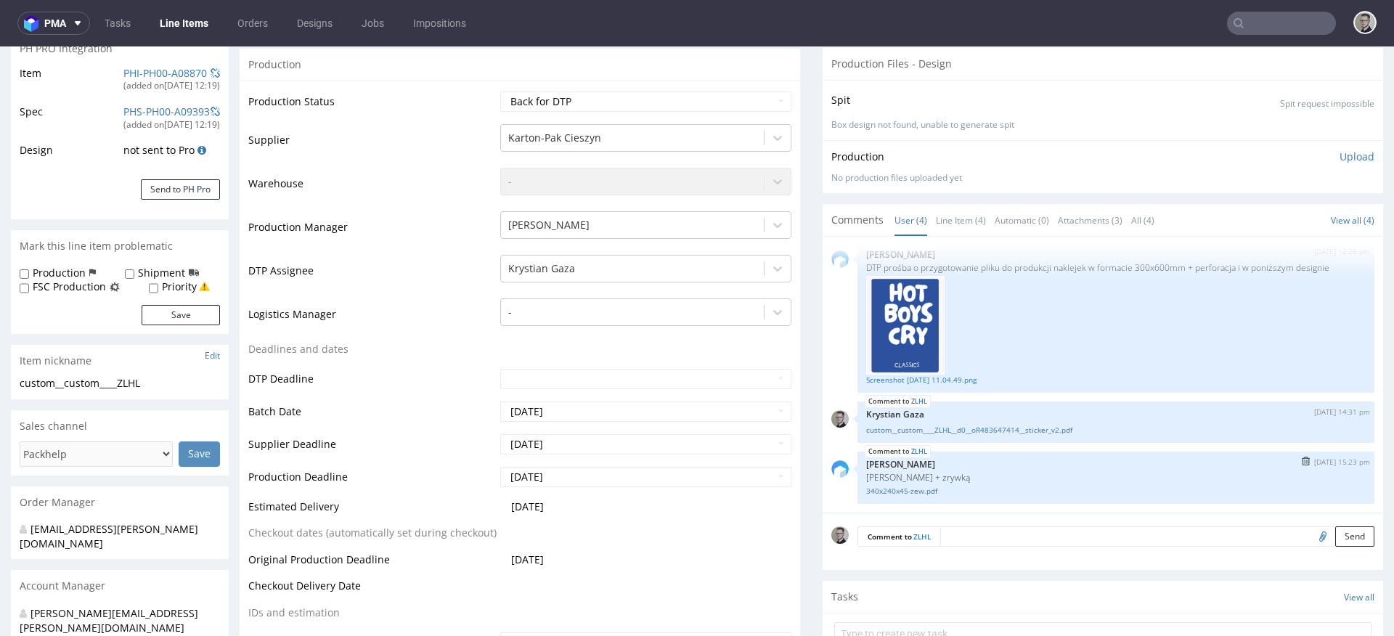
scroll to position [242, 0]
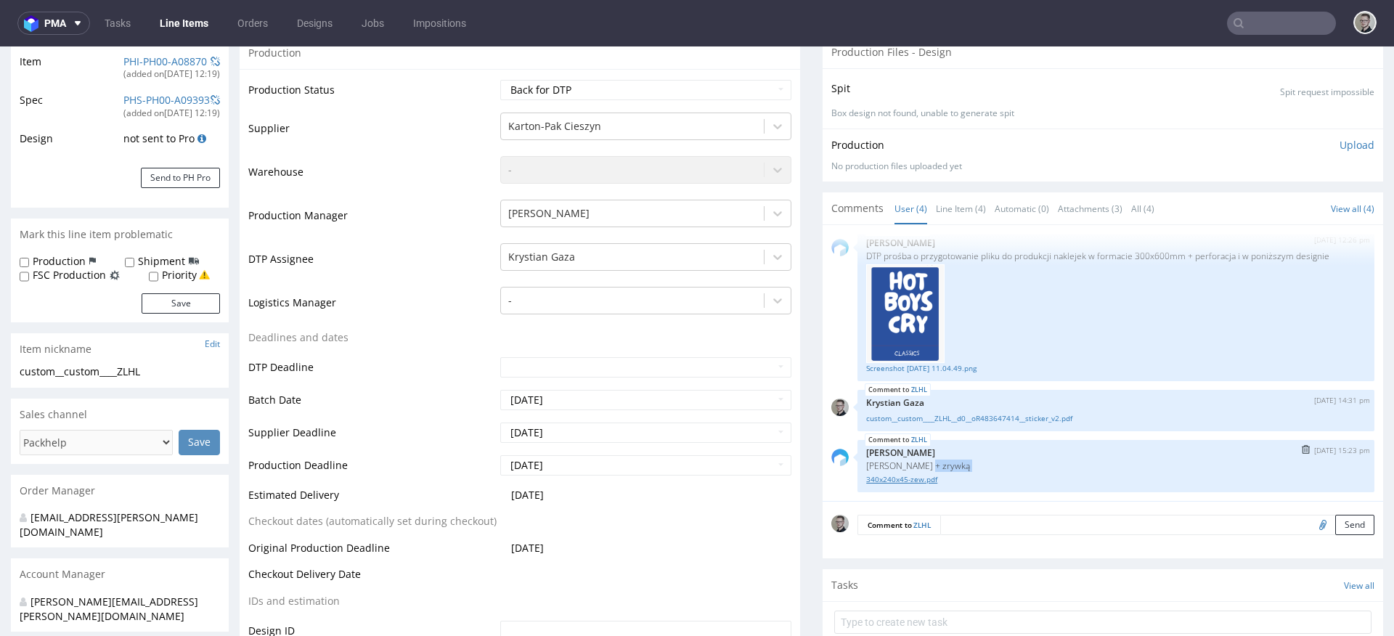
drag, startPoint x: 910, startPoint y: 467, endPoint x: 1088, endPoint y: 473, distance: 177.2
click at [1088, 473] on div "ZLHL [DATE] 15:23 pm [PERSON_NAME] z tasiemką + zrywką 340x240x45-zew.pdf" at bounding box center [1115, 466] width 517 height 52
click at [1087, 473] on div "340x240x45-zew.pdf" at bounding box center [1115, 478] width 499 height 14
click at [907, 479] on link "340x240x45-zew.pdf" at bounding box center [1115, 479] width 499 height 11
click at [920, 481] on link "340x240x45-zew.pdf" at bounding box center [1115, 479] width 499 height 11
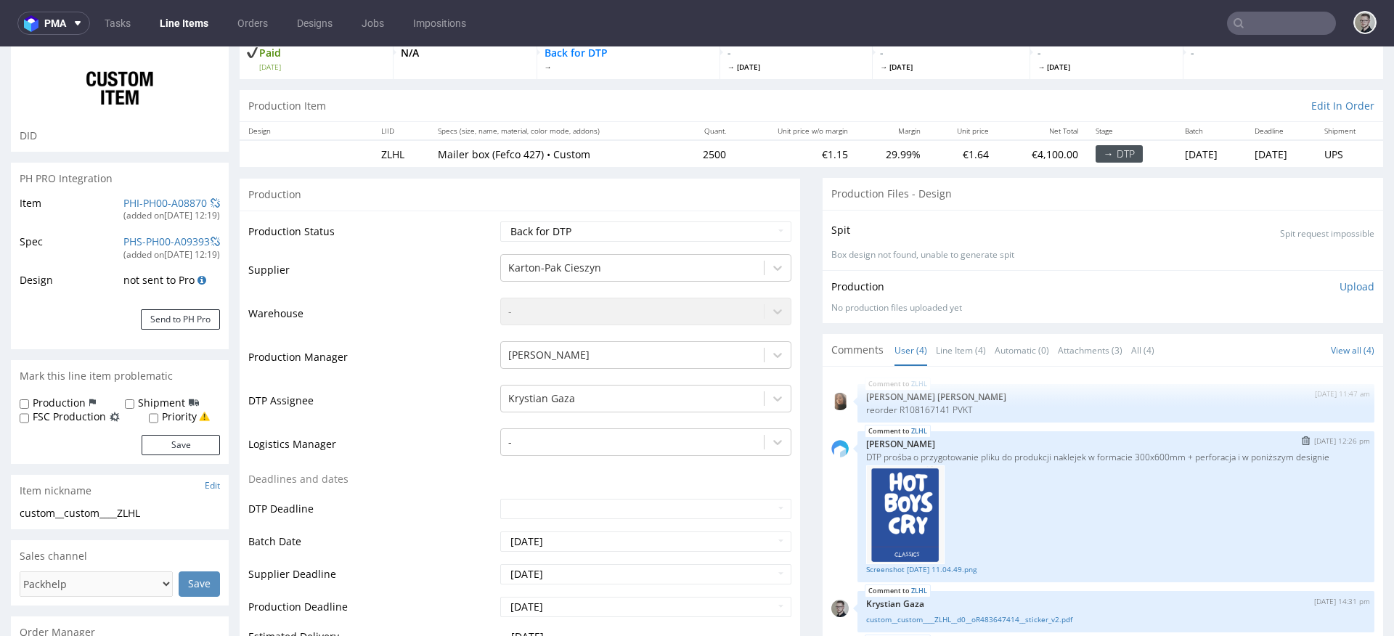
scroll to position [84, 0]
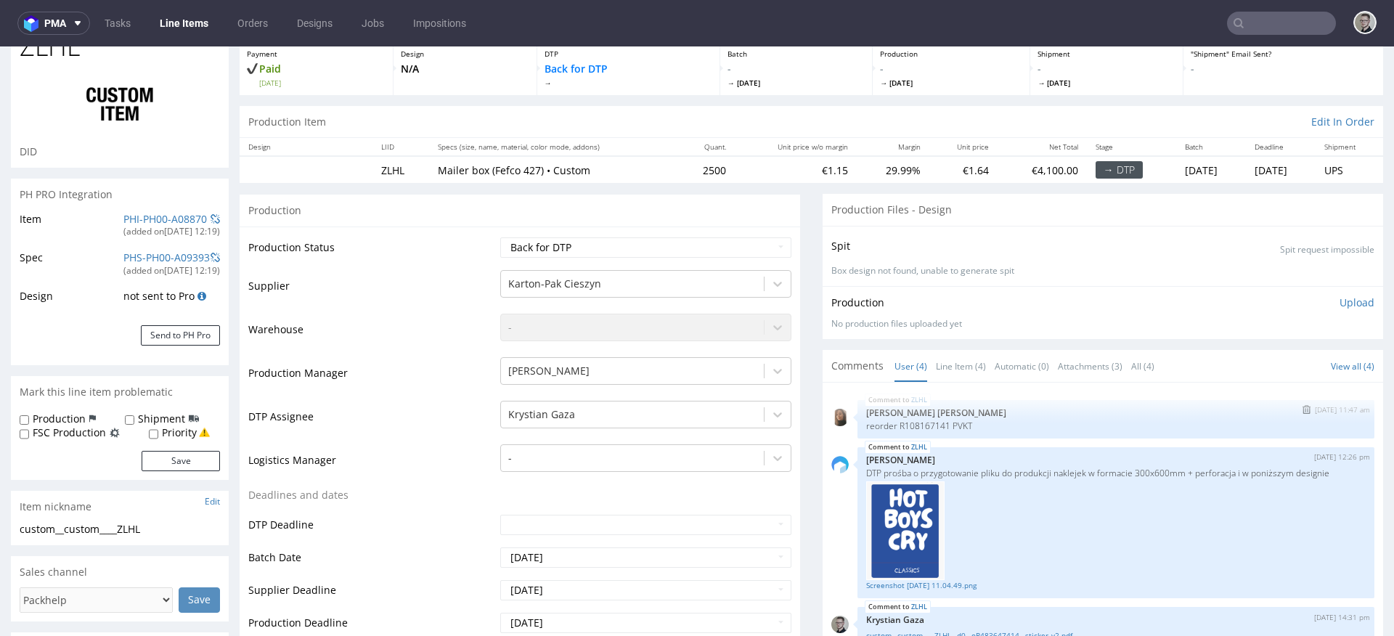
click at [958, 427] on p "reorder R108167141 PVKT" at bounding box center [1115, 425] width 499 height 11
click at [953, 427] on p "reorder R108167141 PVKT" at bounding box center [1115, 425] width 499 height 11
copy p "PVKT"
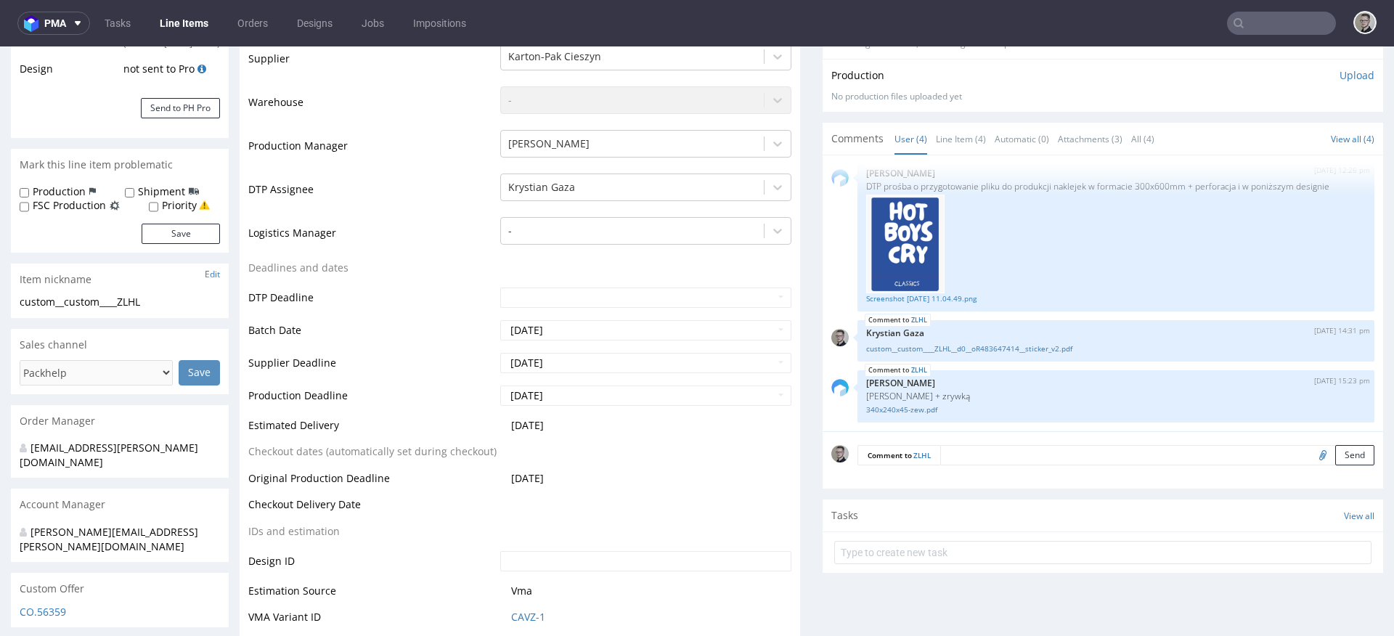
scroll to position [333, 0]
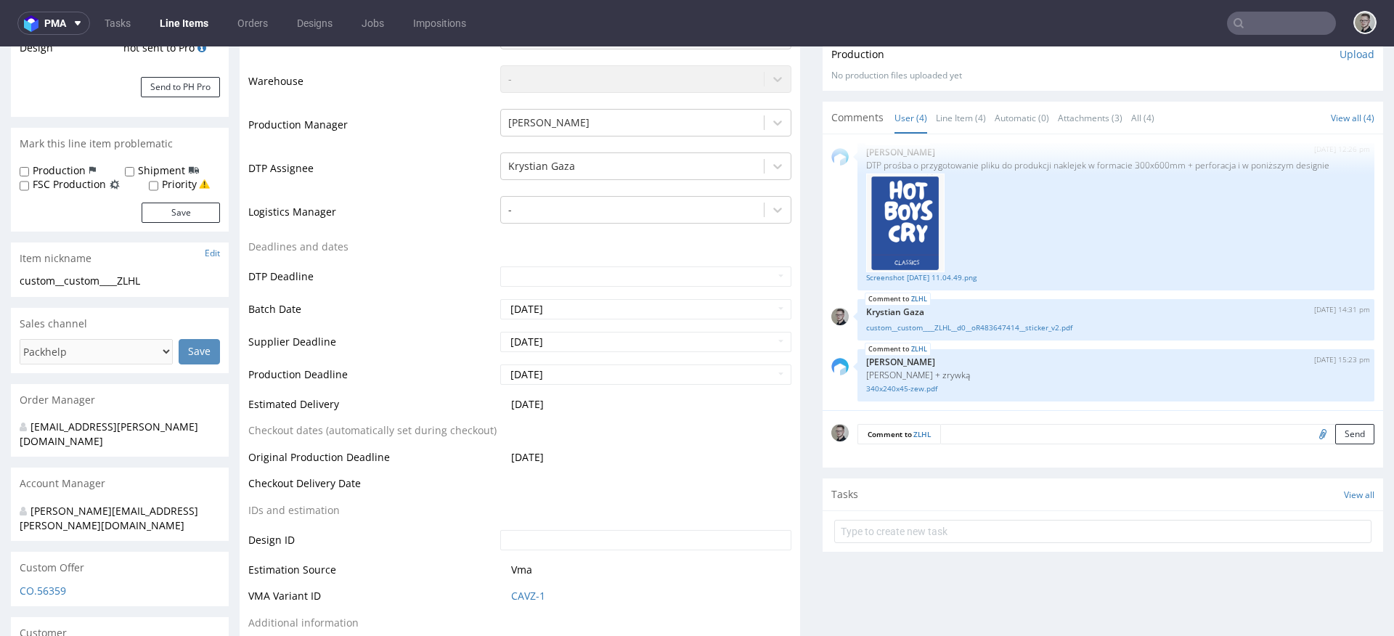
click at [1080, 436] on textarea at bounding box center [1157, 434] width 434 height 20
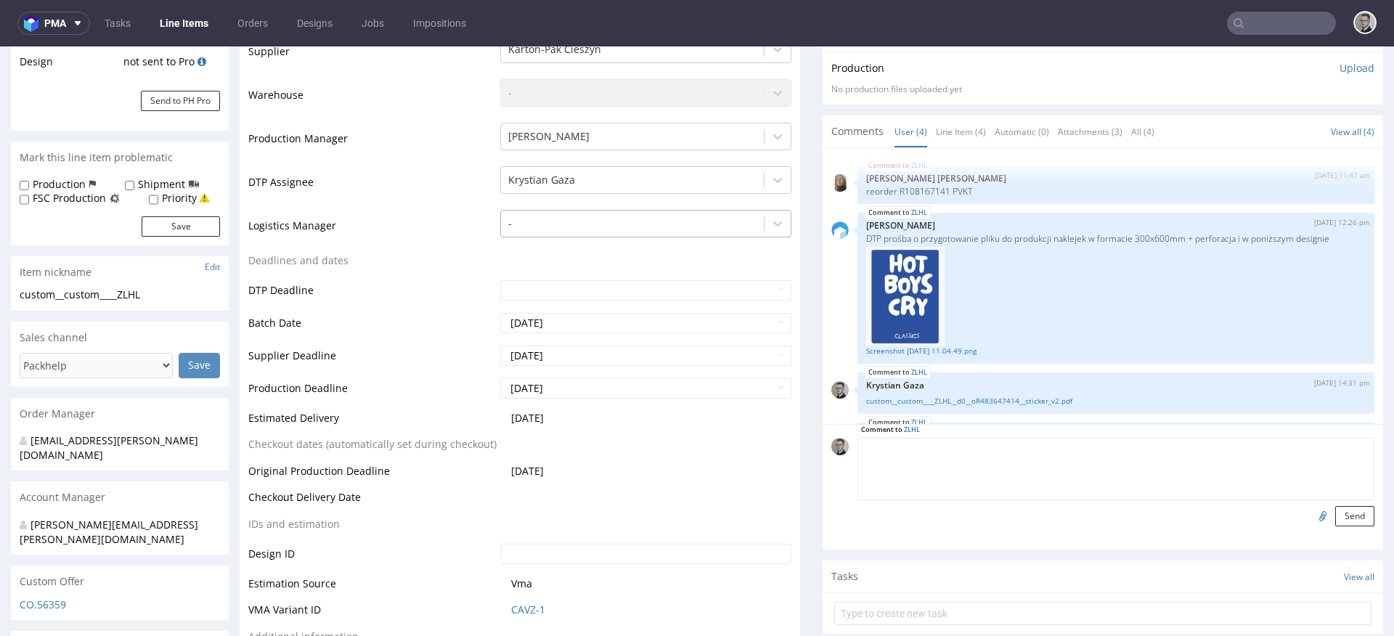
scroll to position [110, 0]
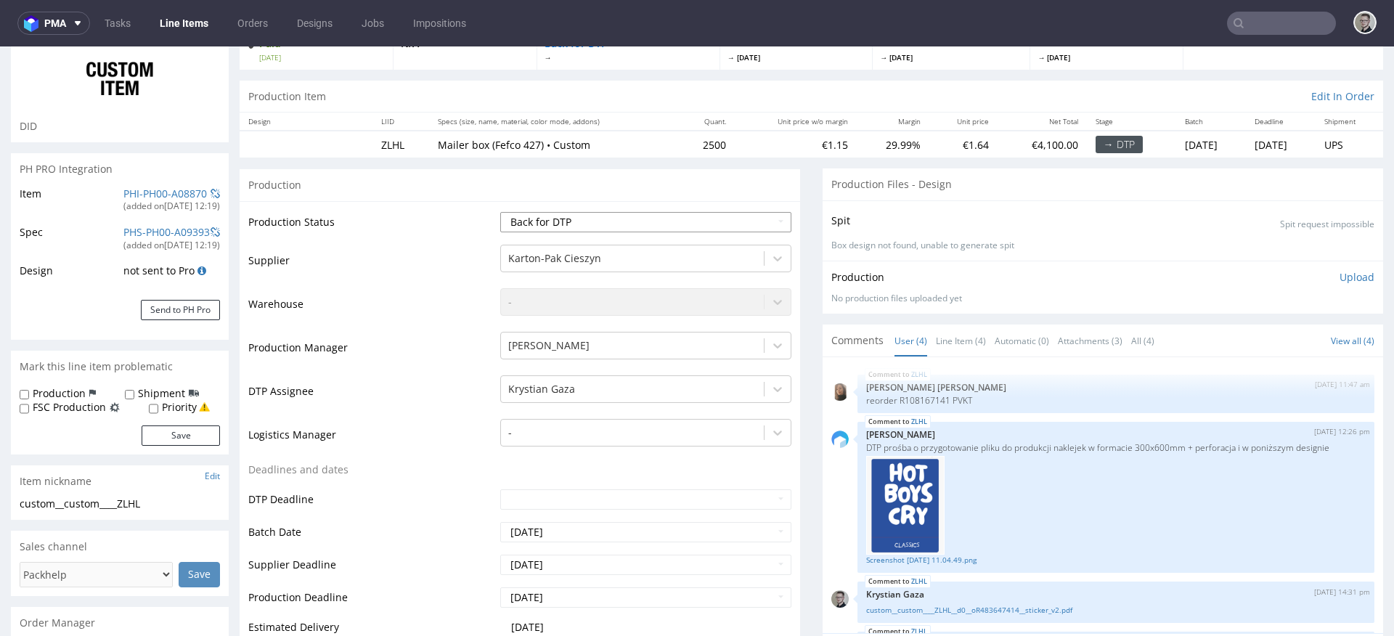
click at [676, 217] on select "Waiting for Artwork Waiting for Diecut Waiting for Mockup Waiting for DTP Waiti…" at bounding box center [645, 222] width 291 height 20
click at [500, 212] on select "Waiting for Artwork Waiting for Diecut Waiting for Mockup Waiting for DTP Waiti…" at bounding box center [645, 222] width 291 height 20
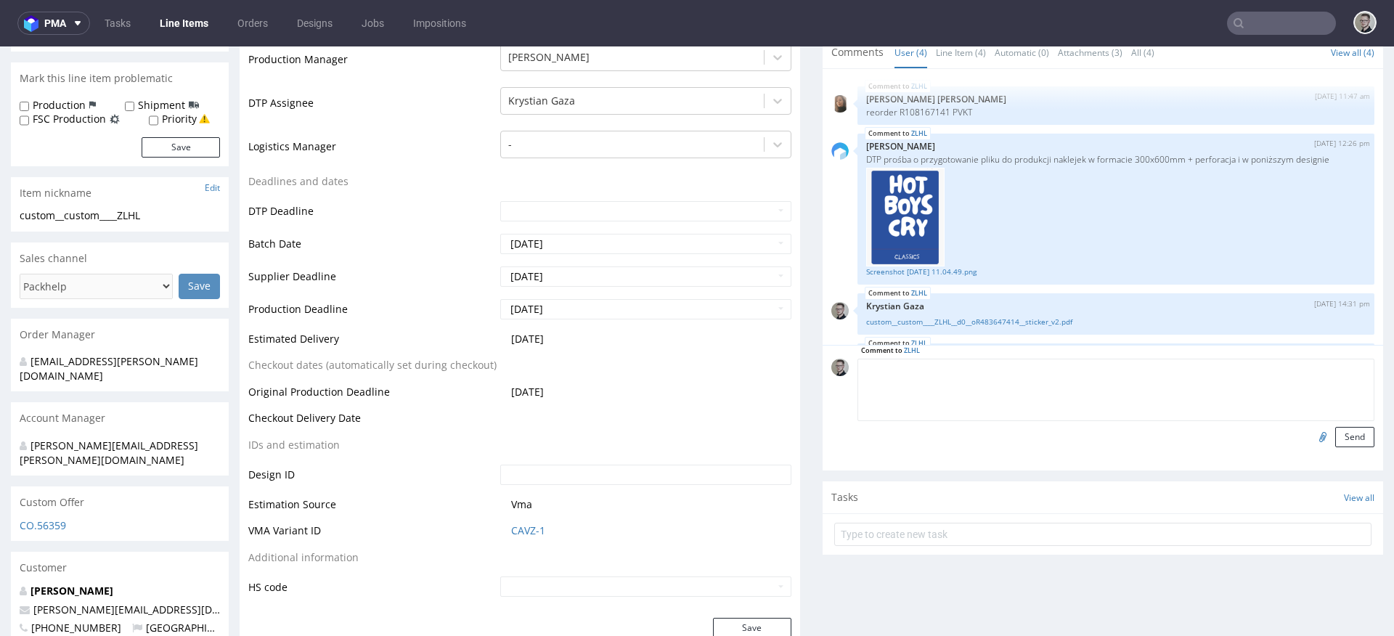
scroll to position [94, 0]
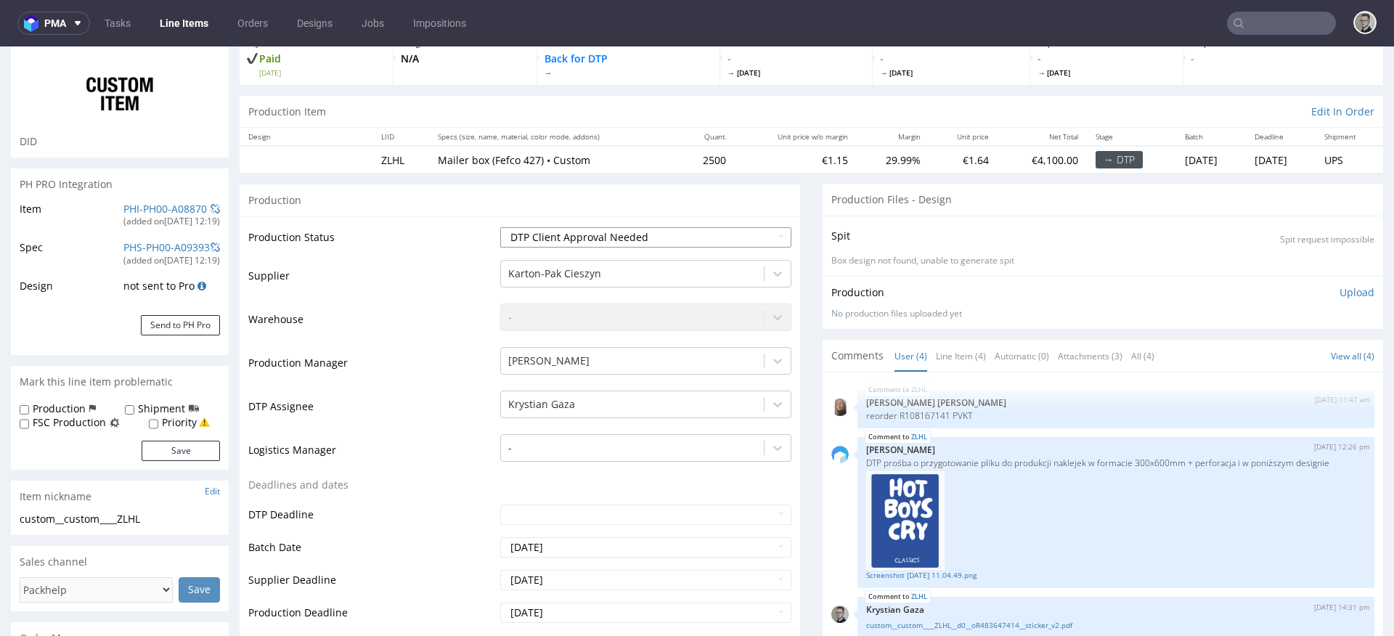
click at [584, 235] on select "Waiting for Artwork Waiting for Diecut Waiting for Mockup Waiting for DTP Waiti…" at bounding box center [645, 237] width 291 height 20
click at [500, 227] on select "Waiting for Artwork Waiting for Diecut Waiting for Mockup Waiting for DTP Waiti…" at bounding box center [645, 237] width 291 height 20
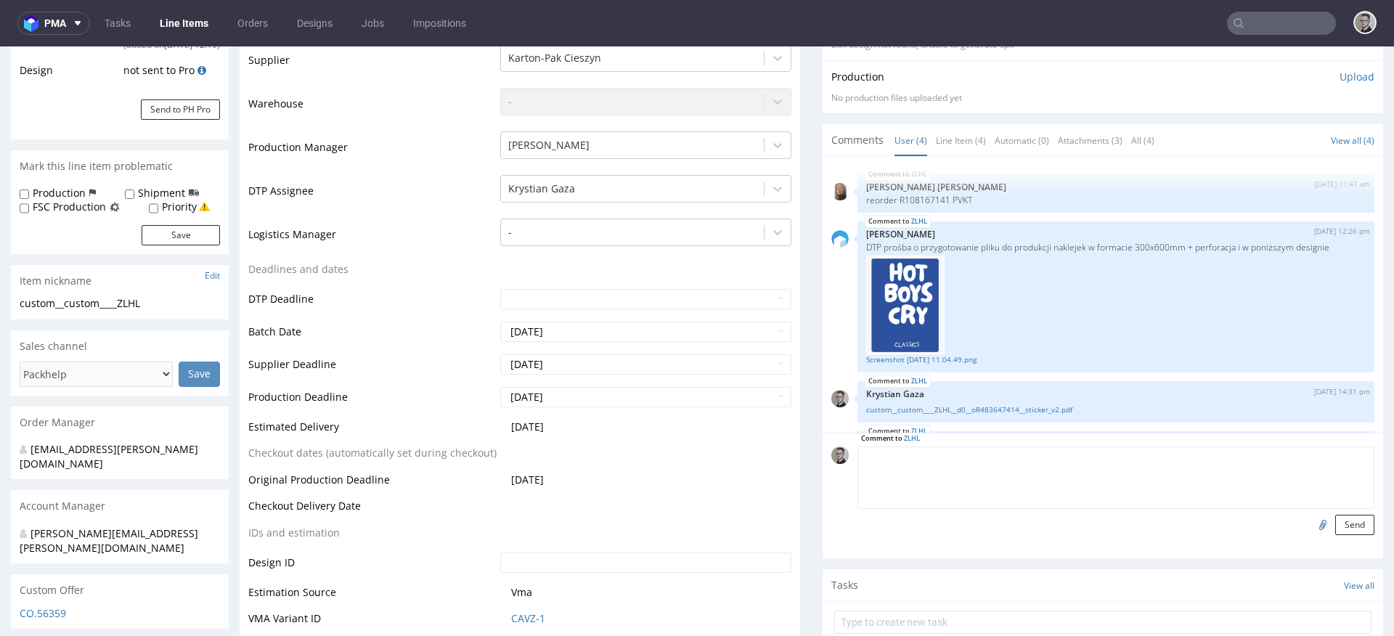
scroll to position [565, 0]
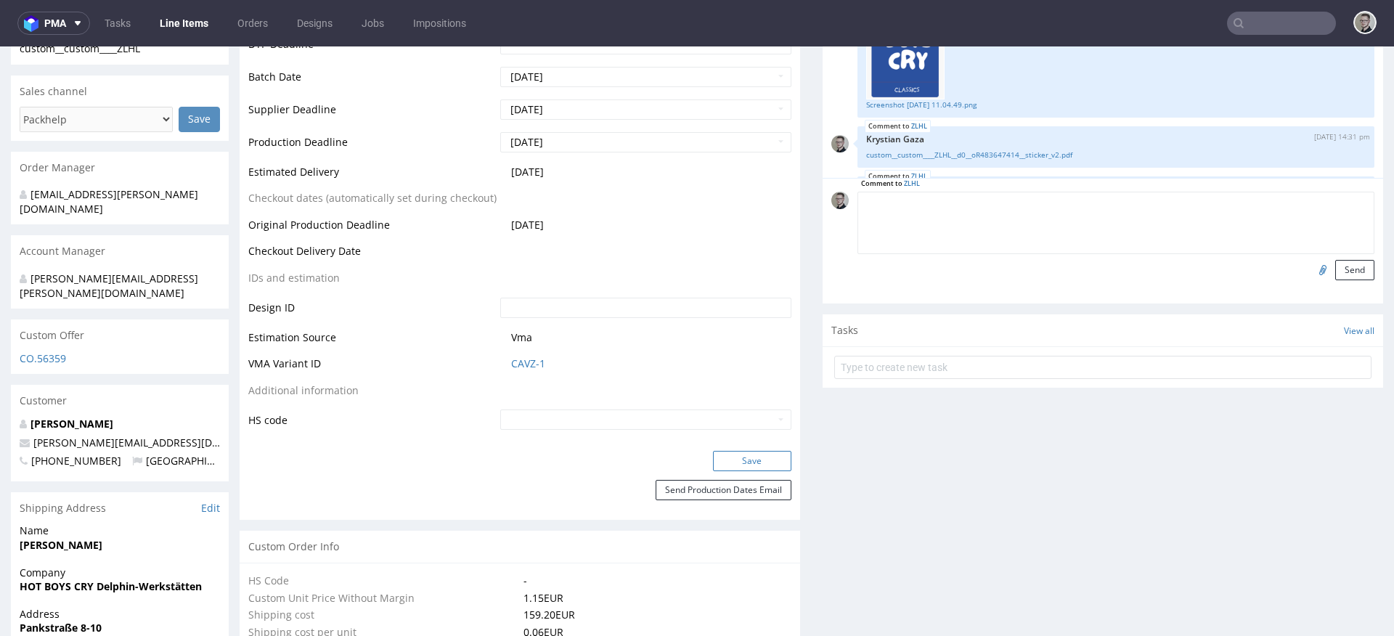
click at [753, 459] on button "Save" at bounding box center [752, 461] width 78 height 20
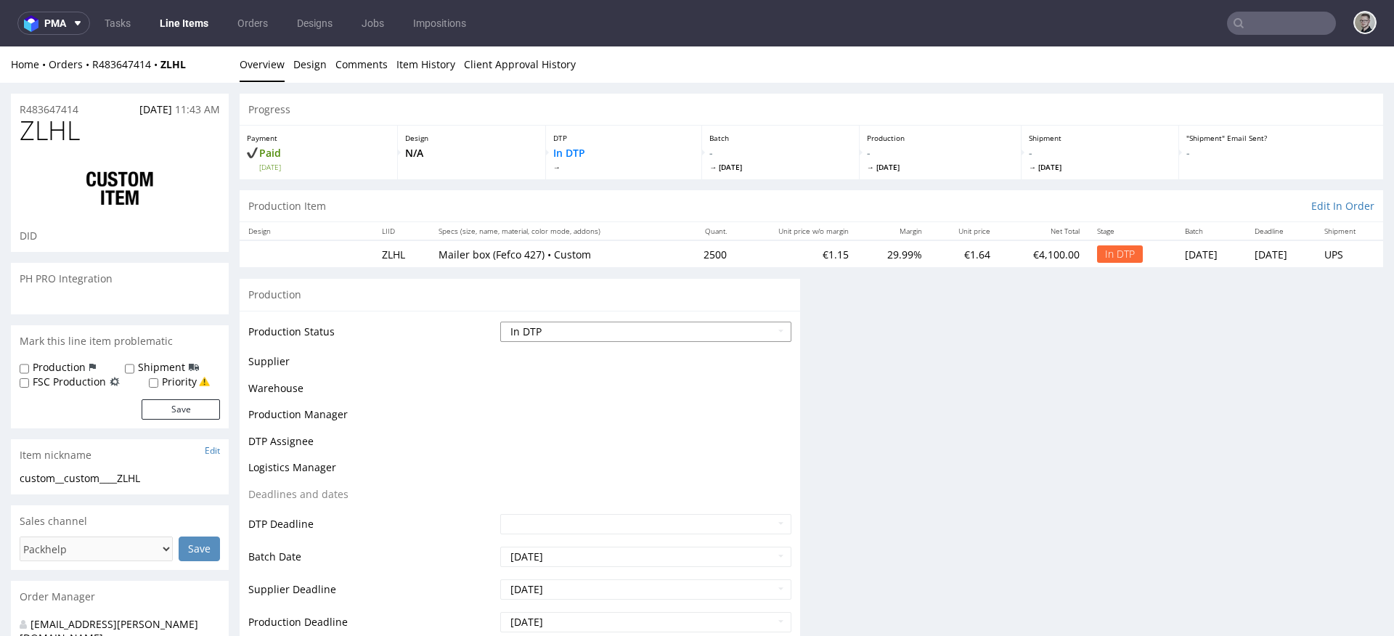
scroll to position [0, 0]
click at [686, 334] on select "Waiting for Artwork Waiting for Diecut Waiting for Mockup Waiting for DTP Waiti…" at bounding box center [645, 332] width 291 height 20
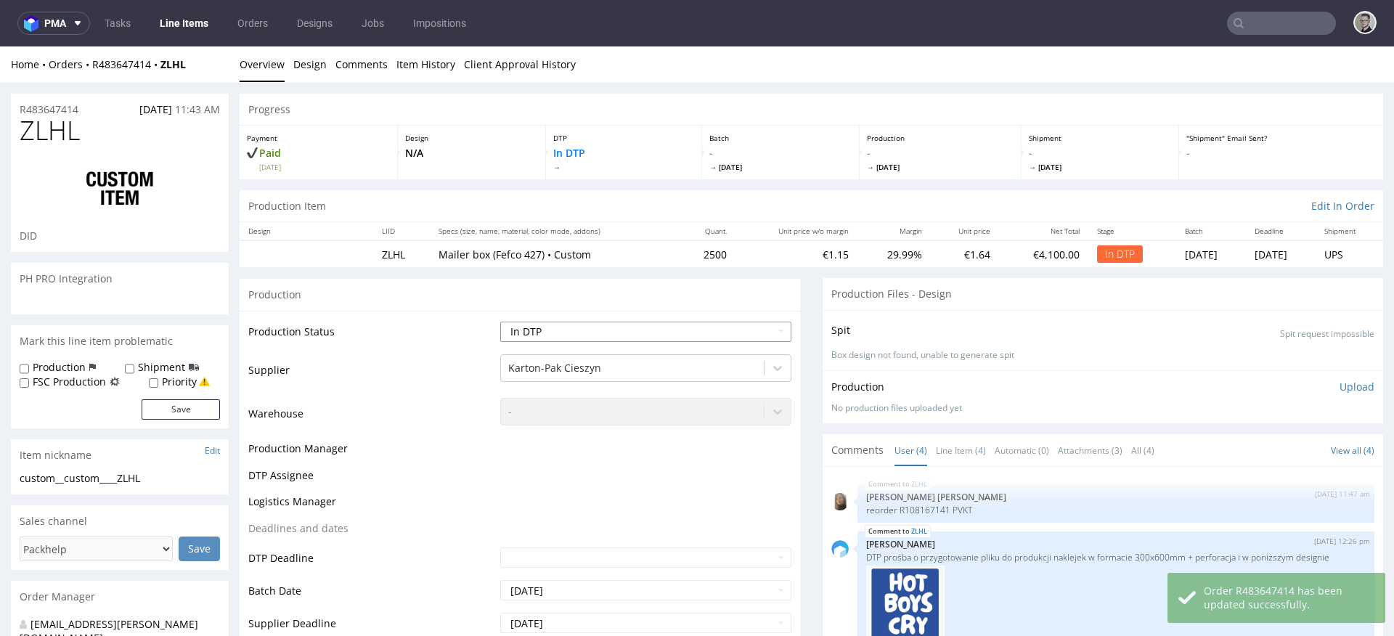
scroll to position [60, 0]
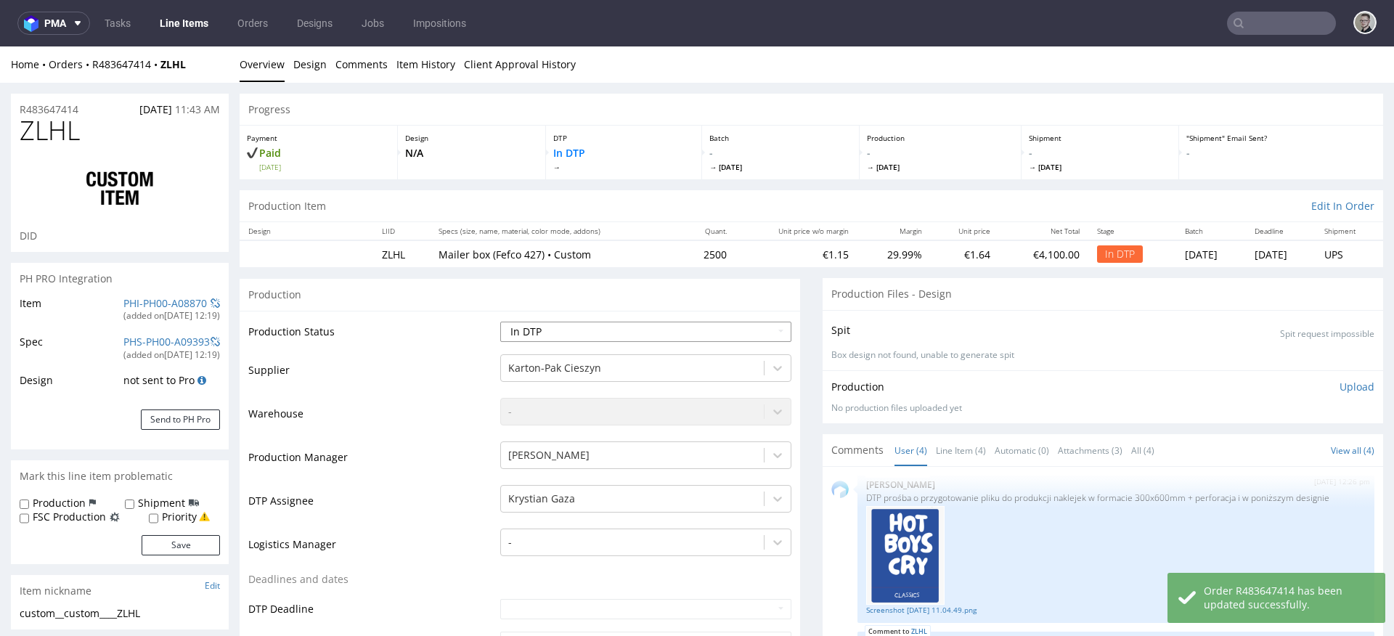
select select "dtp_ca_needed"
click at [500, 322] on select "Waiting for Artwork Waiting for Diecut Waiting for Mockup Waiting for DTP Waiti…" at bounding box center [645, 332] width 291 height 20
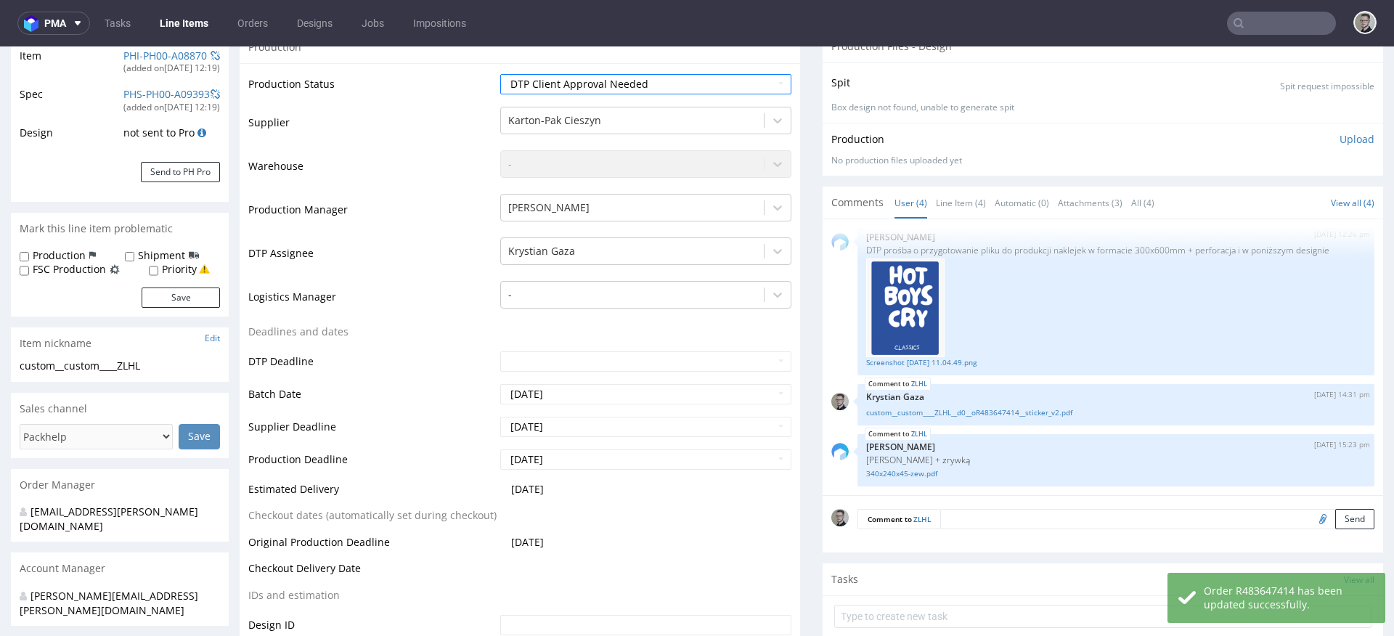
scroll to position [453, 0]
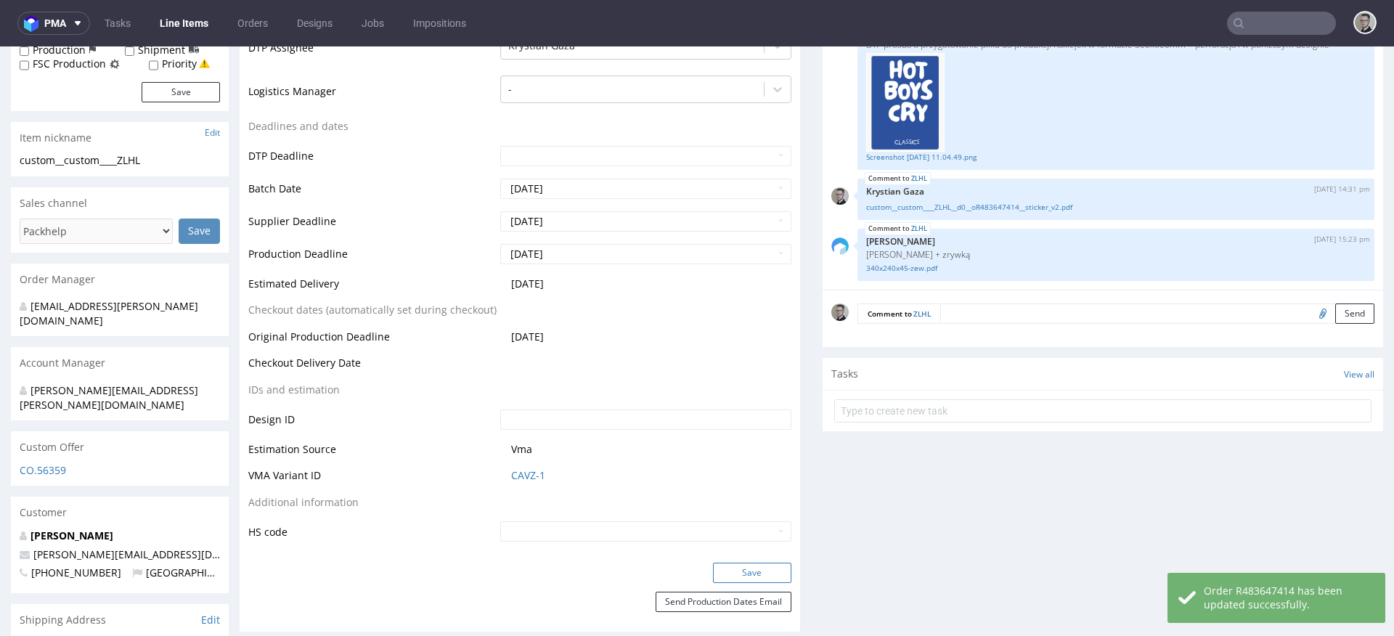
click at [764, 572] on button "Save" at bounding box center [752, 573] width 78 height 20
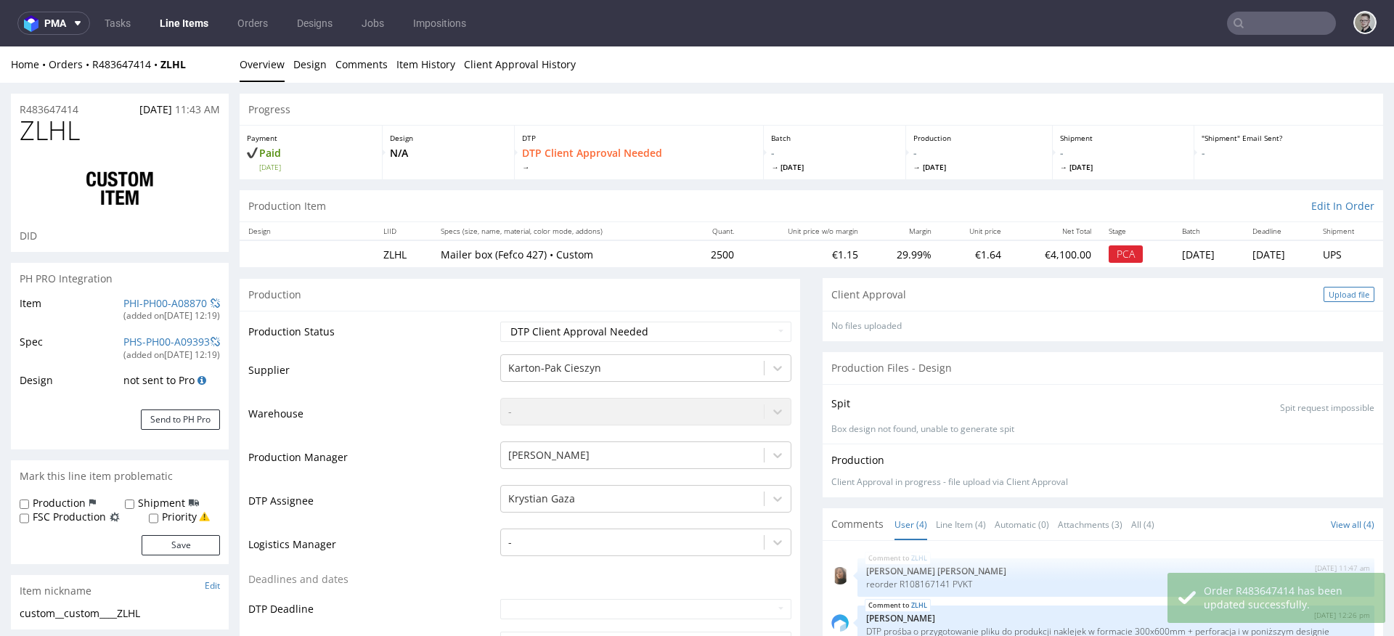
scroll to position [60, 0]
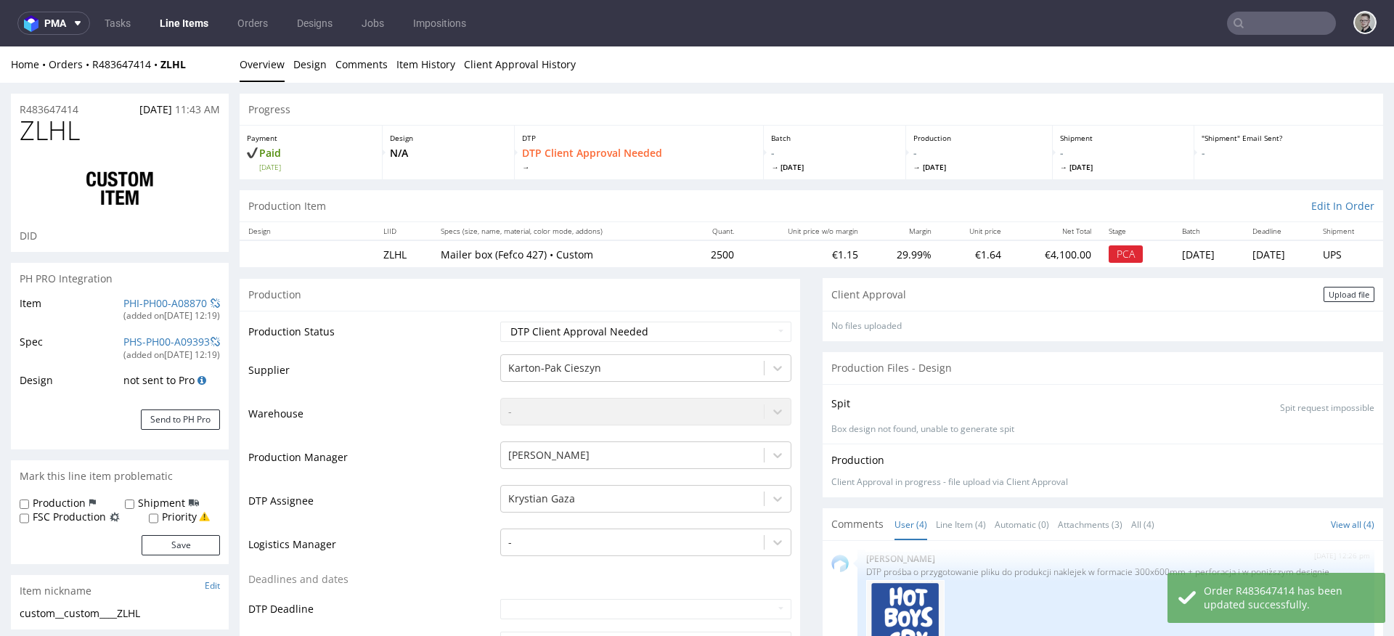
click at [1323, 289] on div "Upload file" at bounding box center [1348, 294] width 51 height 15
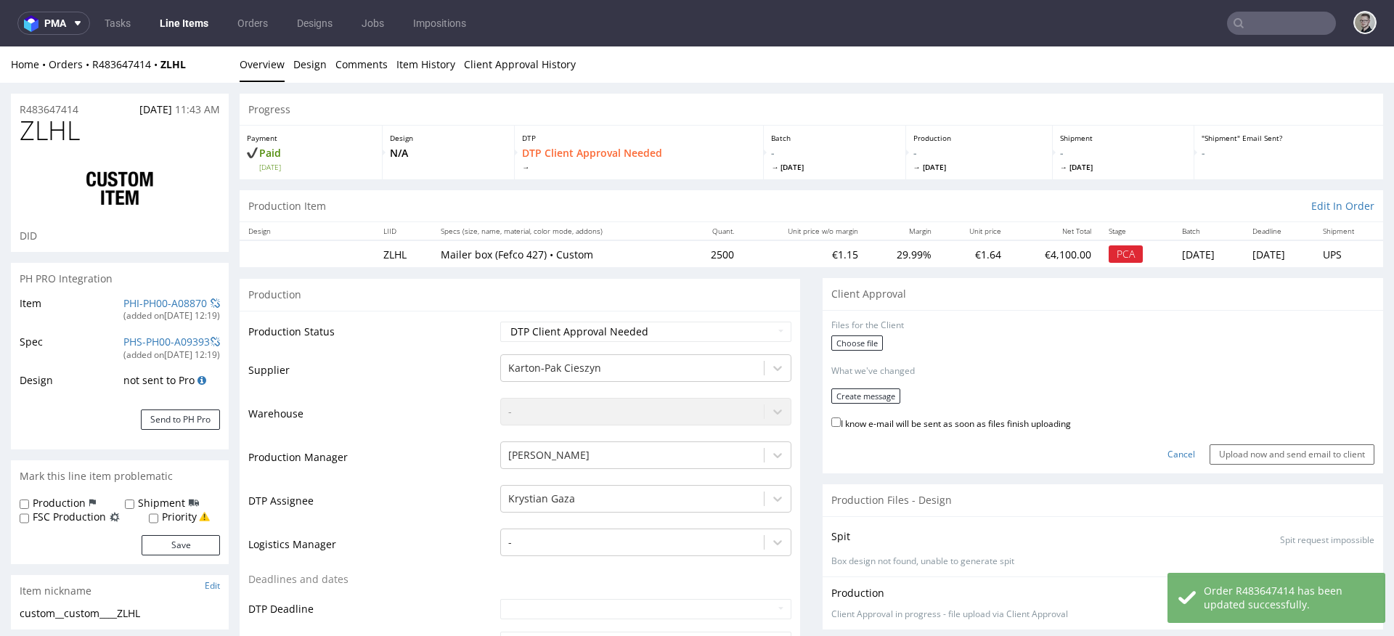
click at [878, 346] on div "Choose file" at bounding box center [1102, 344] width 543 height 19
click at [875, 346] on div "Choose file" at bounding box center [1102, 344] width 543 height 19
click at [859, 347] on label "Choose file" at bounding box center [857, 342] width 52 height 15
click at [0, 46] on input "Choose file" at bounding box center [0, 46] width 0 height 0
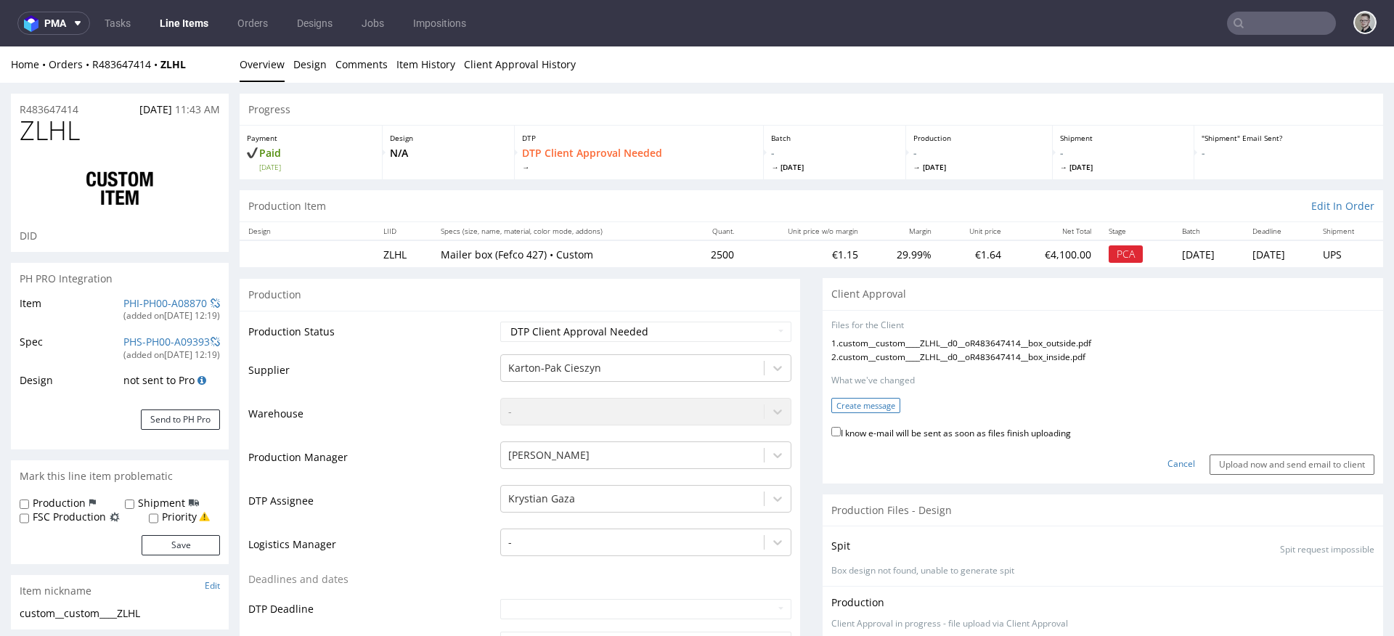
click at [860, 408] on button "Create message" at bounding box center [865, 405] width 69 height 15
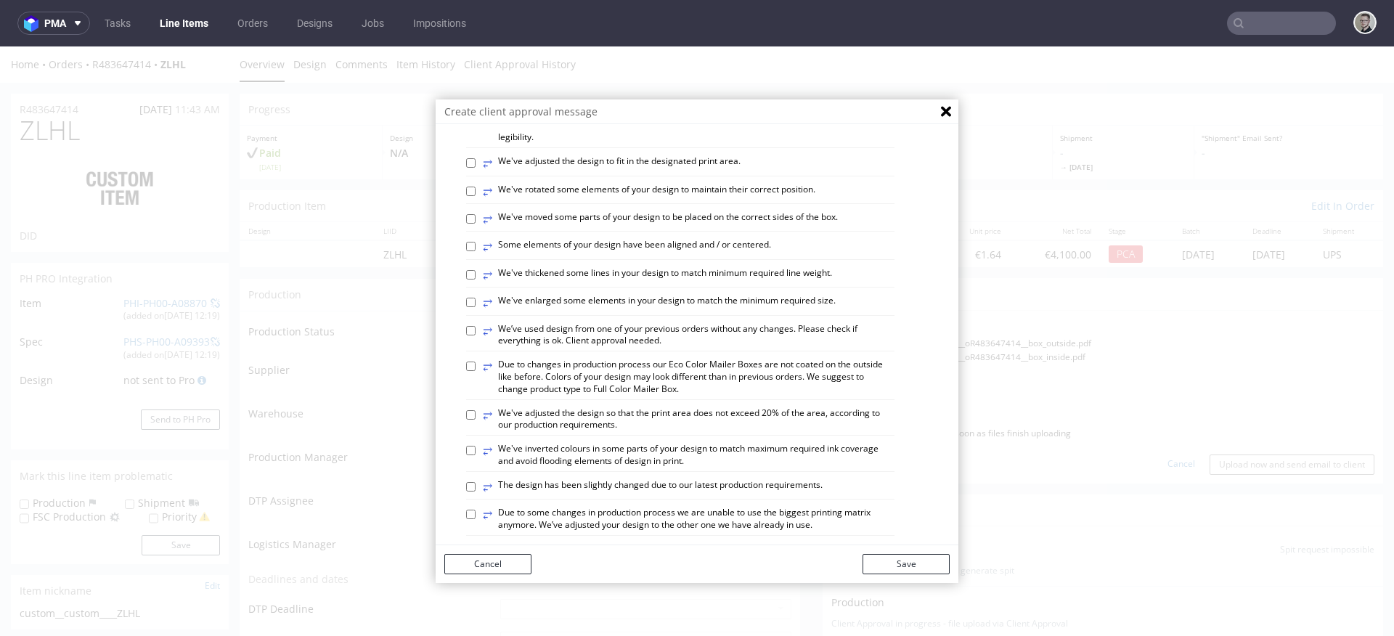
scroll to position [432, 0]
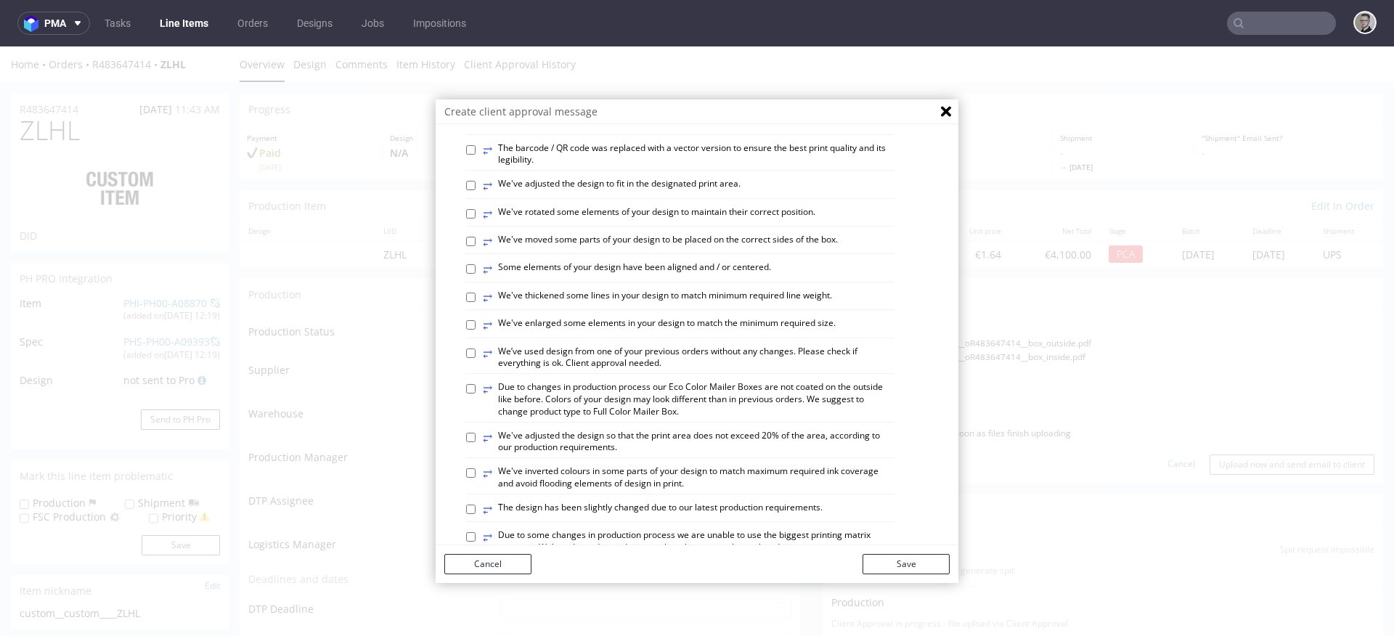
drag, startPoint x: 748, startPoint y: 159, endPoint x: 737, endPoint y: 158, distance: 11.0
click at [737, 107] on div "⥂ The design has been adjusted to the correct dieline version." at bounding box center [680, 96] width 428 height 20
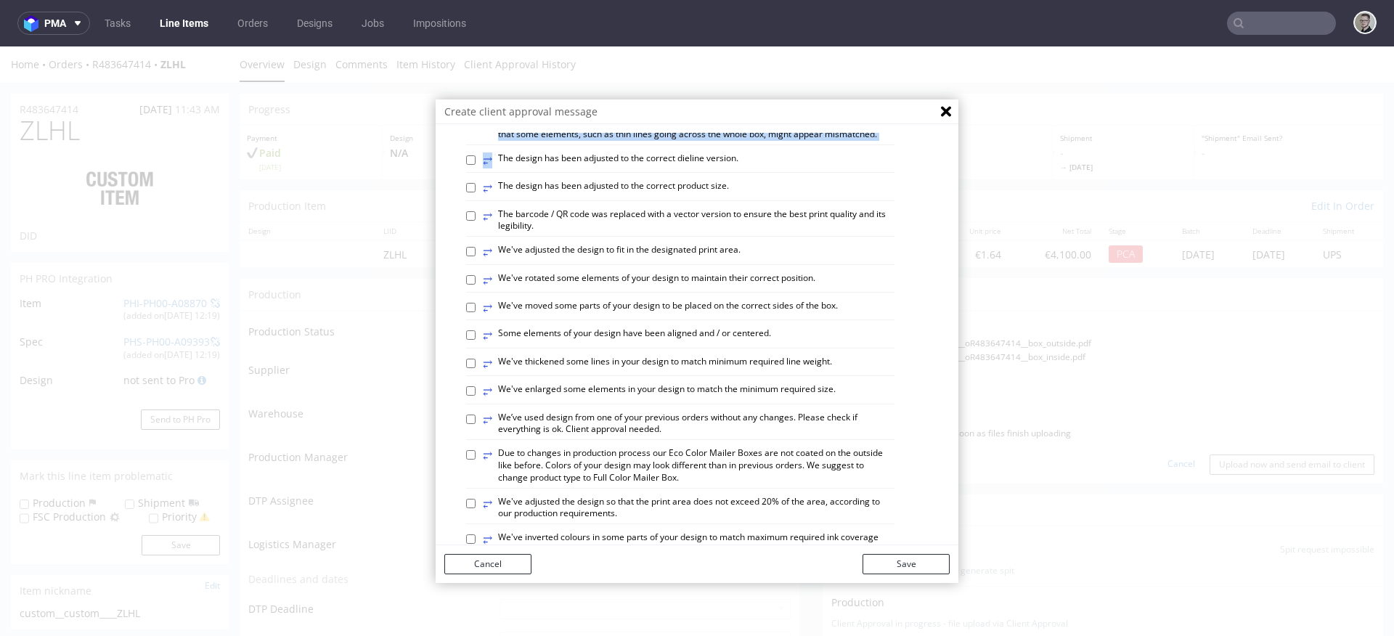
scroll to position [357, 0]
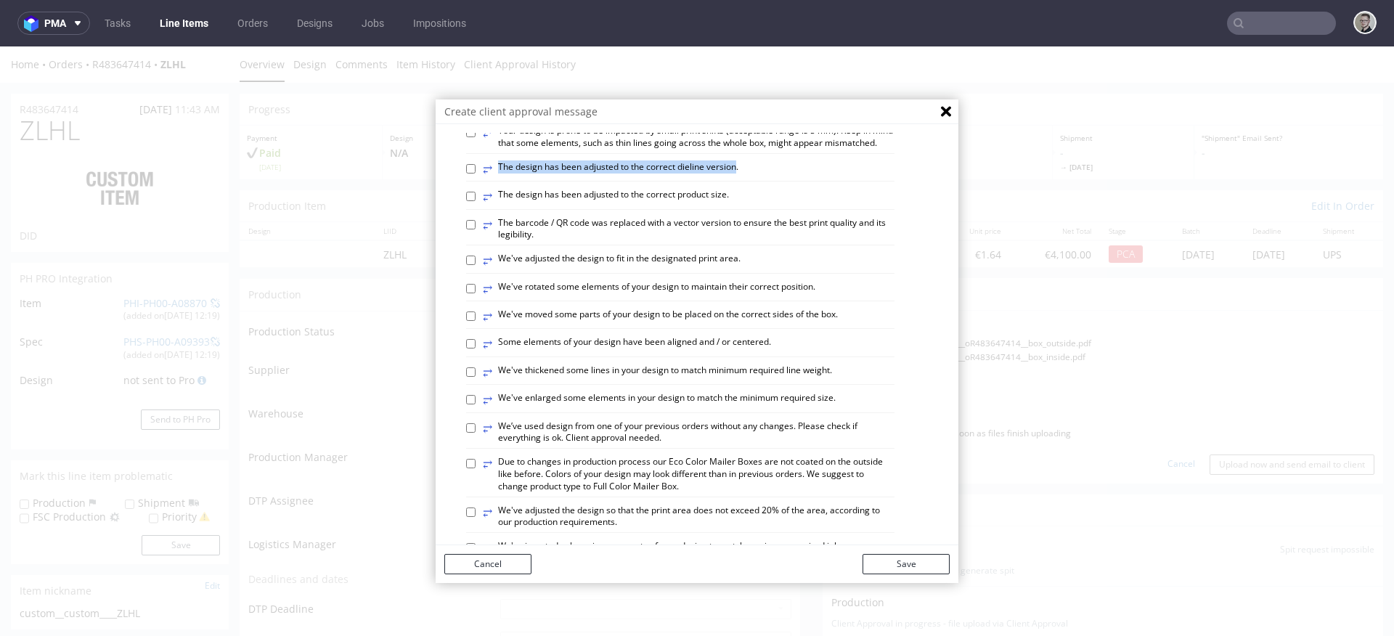
drag, startPoint x: 737, startPoint y: 158, endPoint x: 732, endPoint y: 232, distance: 74.2
click at [732, 181] on div "⥂ The design has been adjusted to the correct dieline version." at bounding box center [680, 171] width 428 height 20
click at [735, 177] on label "⥂ The design has been adjusted to the correct dieline version." at bounding box center [611, 169] width 256 height 16
click at [476, 174] on input "⥂ The design has been adjusted to the correct dieline version." at bounding box center [470, 168] width 9 height 9
click at [735, 181] on div "⥂ The design has been adjusted to the correct dieline version." at bounding box center [680, 171] width 428 height 20
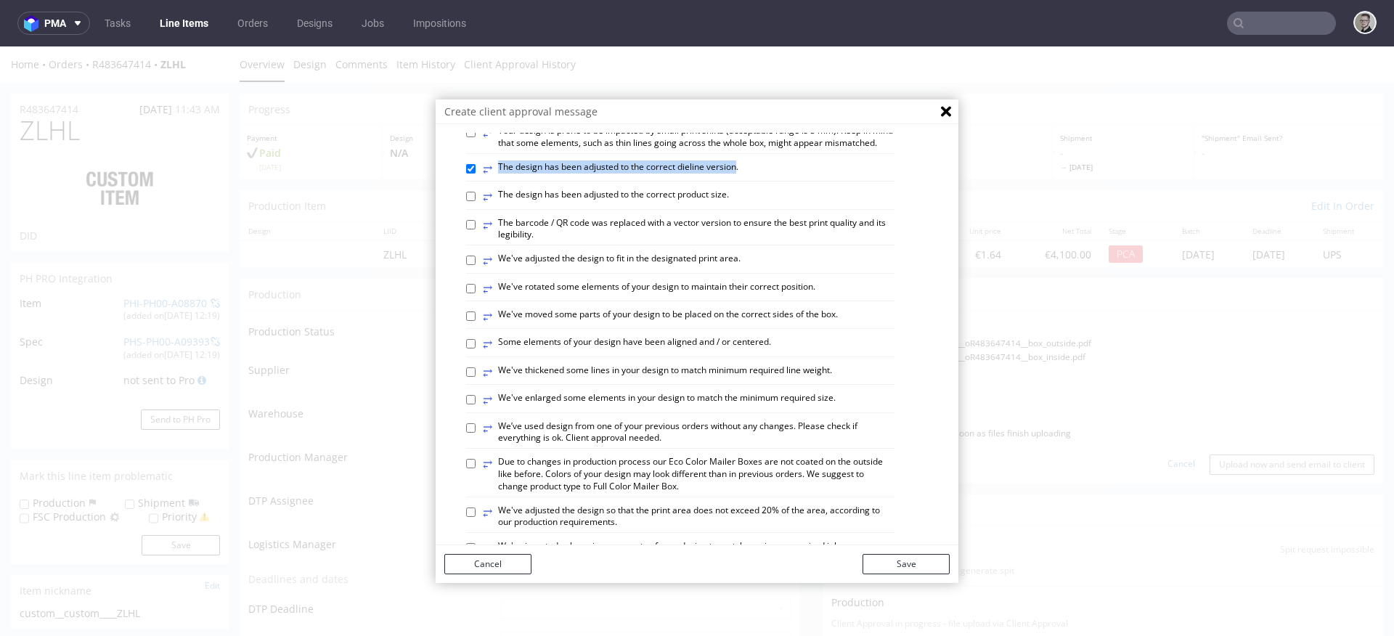
copy label "⥂ The design has been adjusted to the correct dieline version"
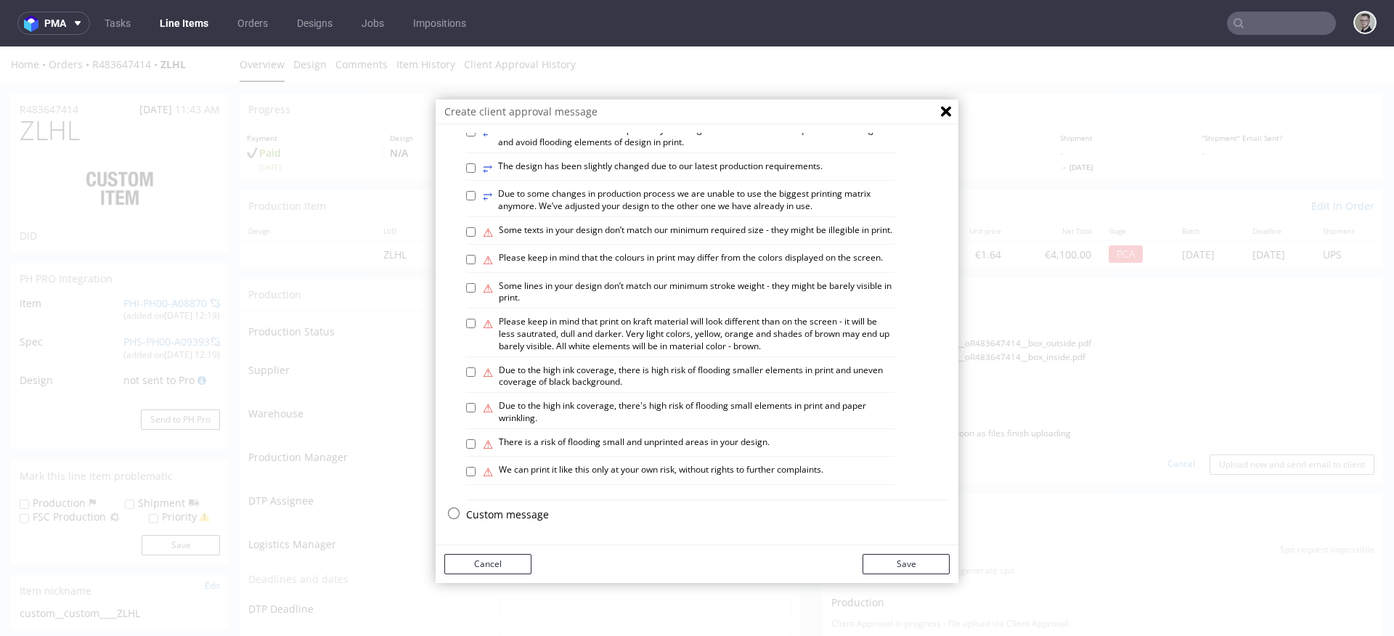
scroll to position [854, 0]
click at [526, 516] on p "Custom message" at bounding box center [708, 514] width 484 height 15
checkbox input "false"
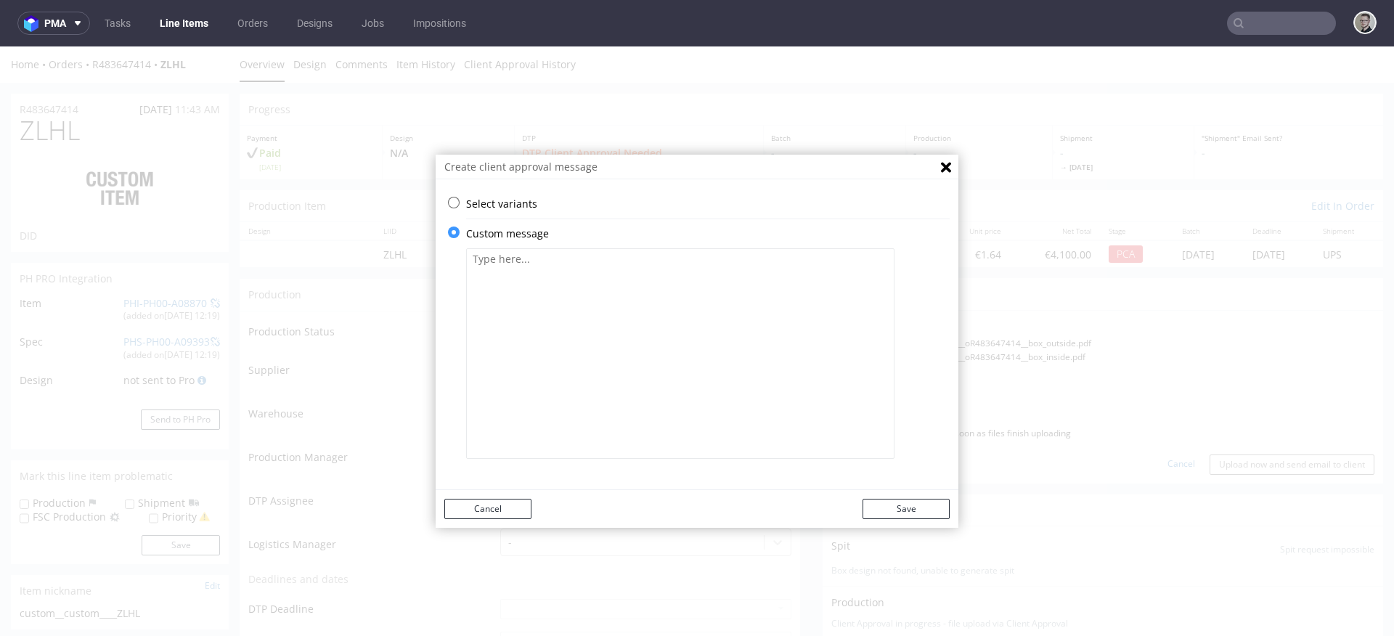
scroll to position [0, 0]
click at [616, 404] on textarea at bounding box center [680, 353] width 428 height 211
paste textarea "The design has been adjusted to the correct dieline version"
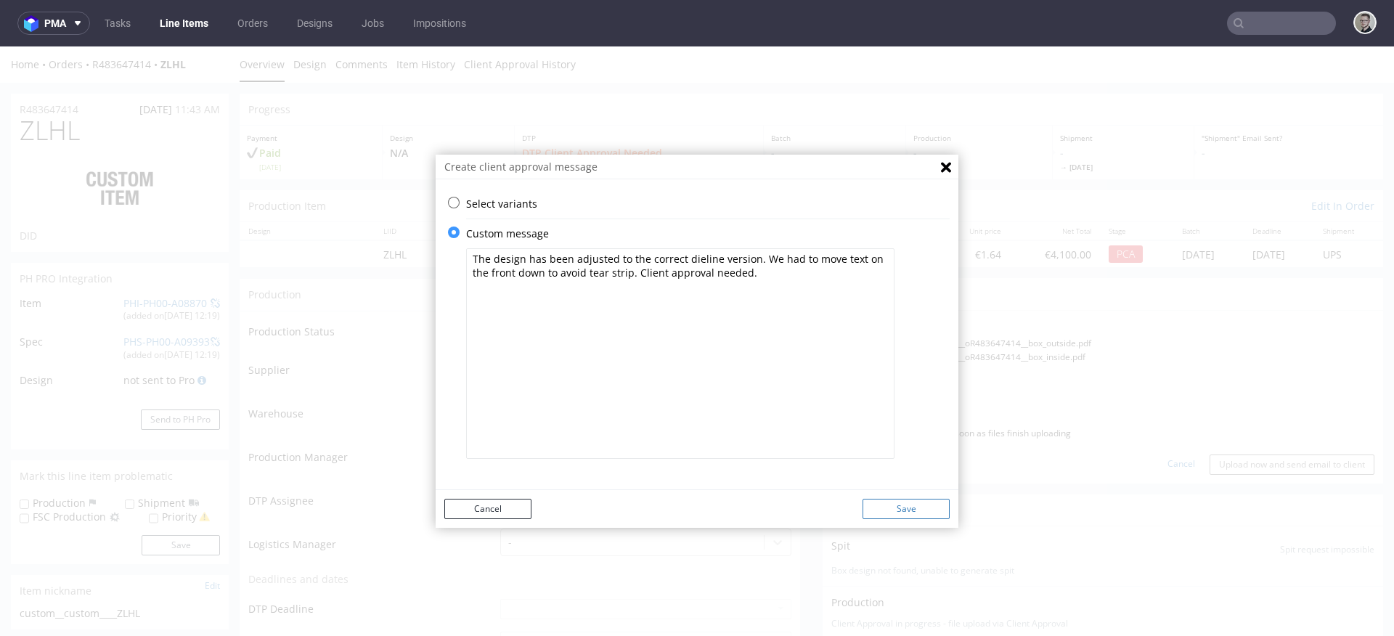
type textarea "The design has been adjusted to the correct dieline version. We had to move tex…"
click at [916, 513] on button "Save" at bounding box center [905, 509] width 87 height 20
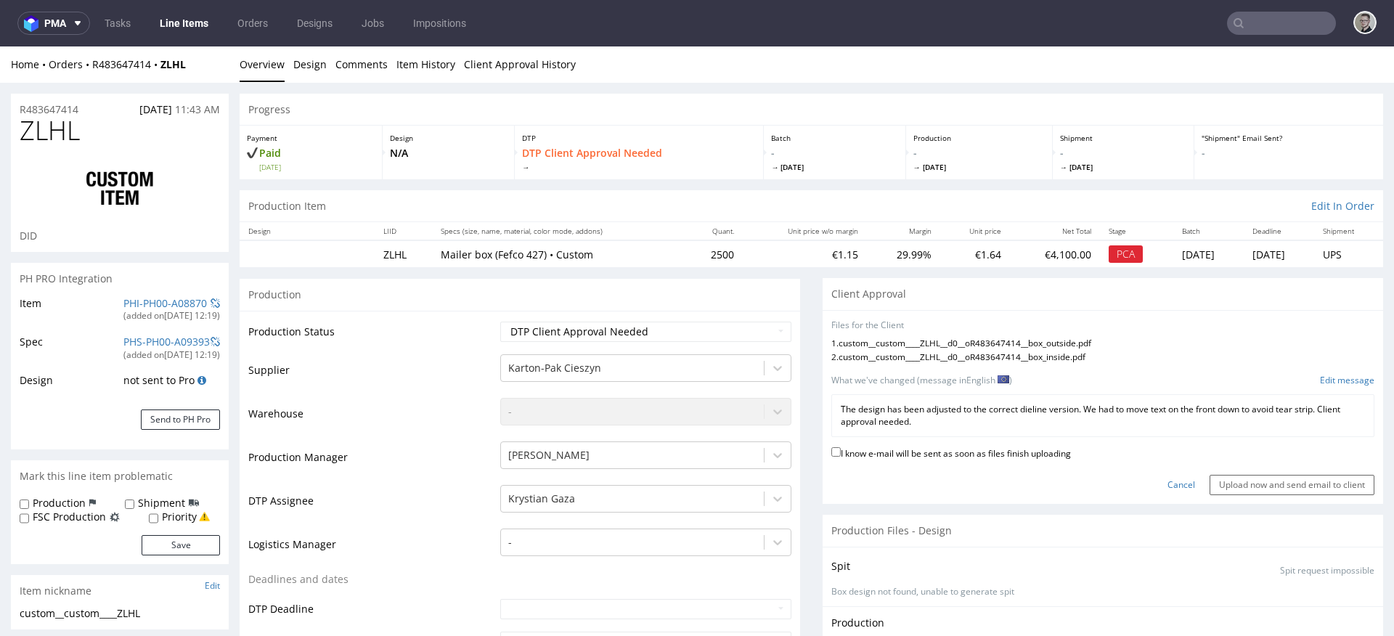
click at [1029, 452] on label "I know e-mail will be sent as soon as files finish uploading" at bounding box center [951, 452] width 240 height 16
click at [841, 452] on input "I know e-mail will be sent as soon as files finish uploading" at bounding box center [835, 451] width 9 height 9
checkbox input "true"
click at [1209, 482] on input "Upload now and send email to client" at bounding box center [1291, 485] width 165 height 20
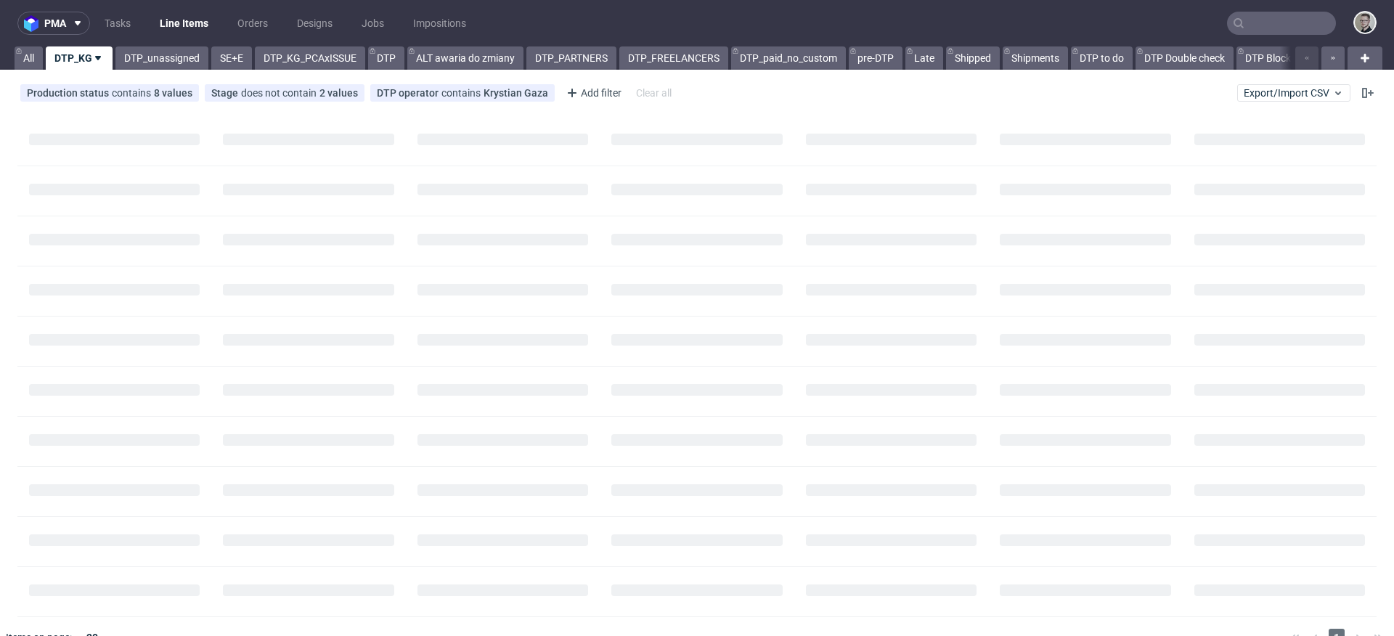
click at [1284, 22] on input "text" at bounding box center [1281, 23] width 109 height 23
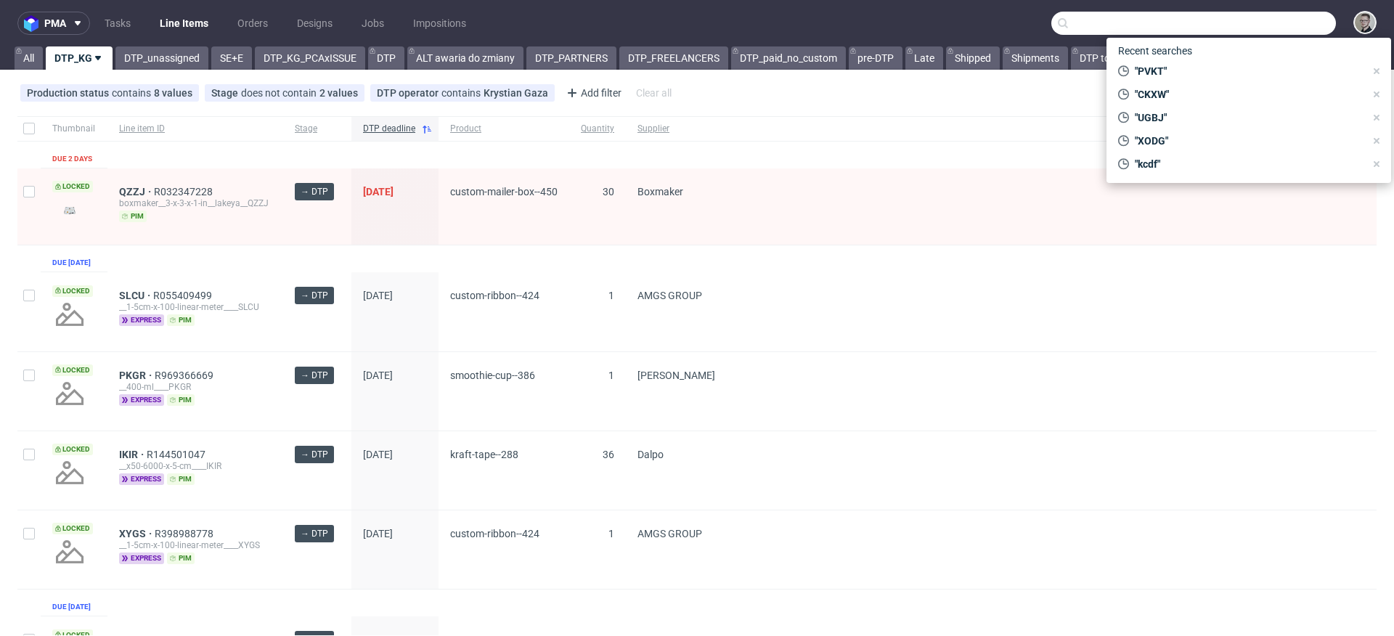
paste input "PVKT"
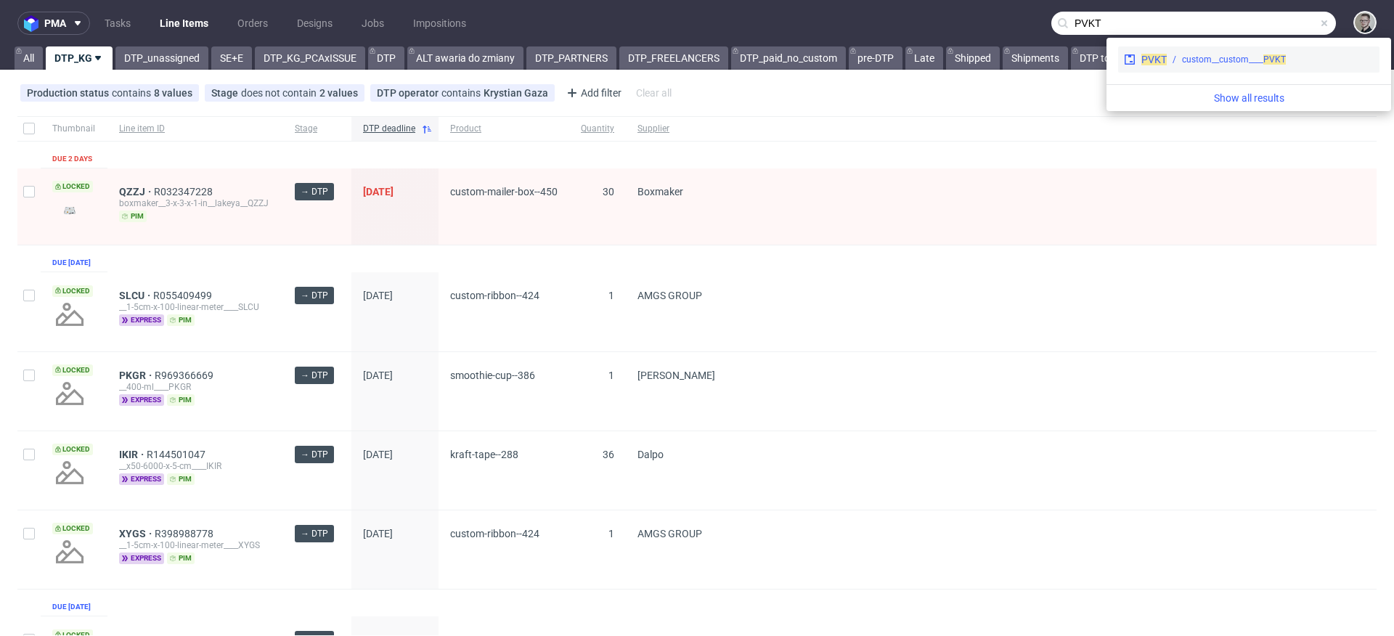
type input "PVKT"
click at [1204, 63] on div "custom__custom____ PVKT" at bounding box center [1234, 59] width 104 height 13
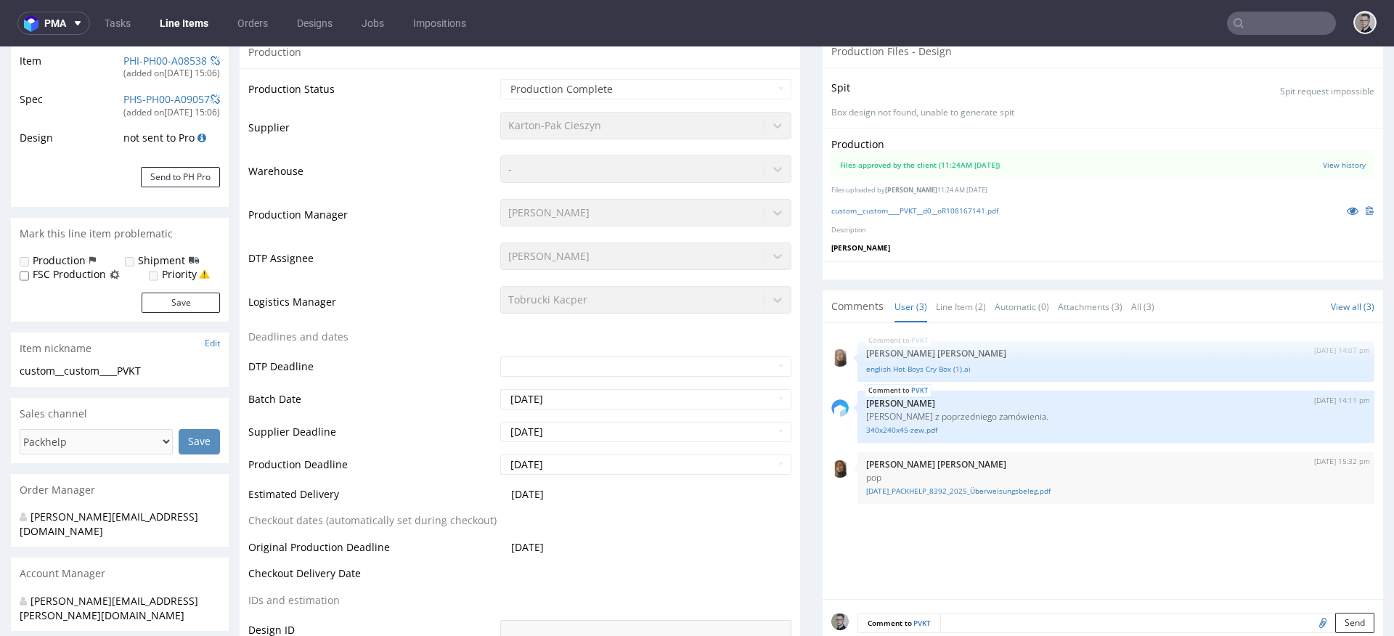
select select "in_progress"
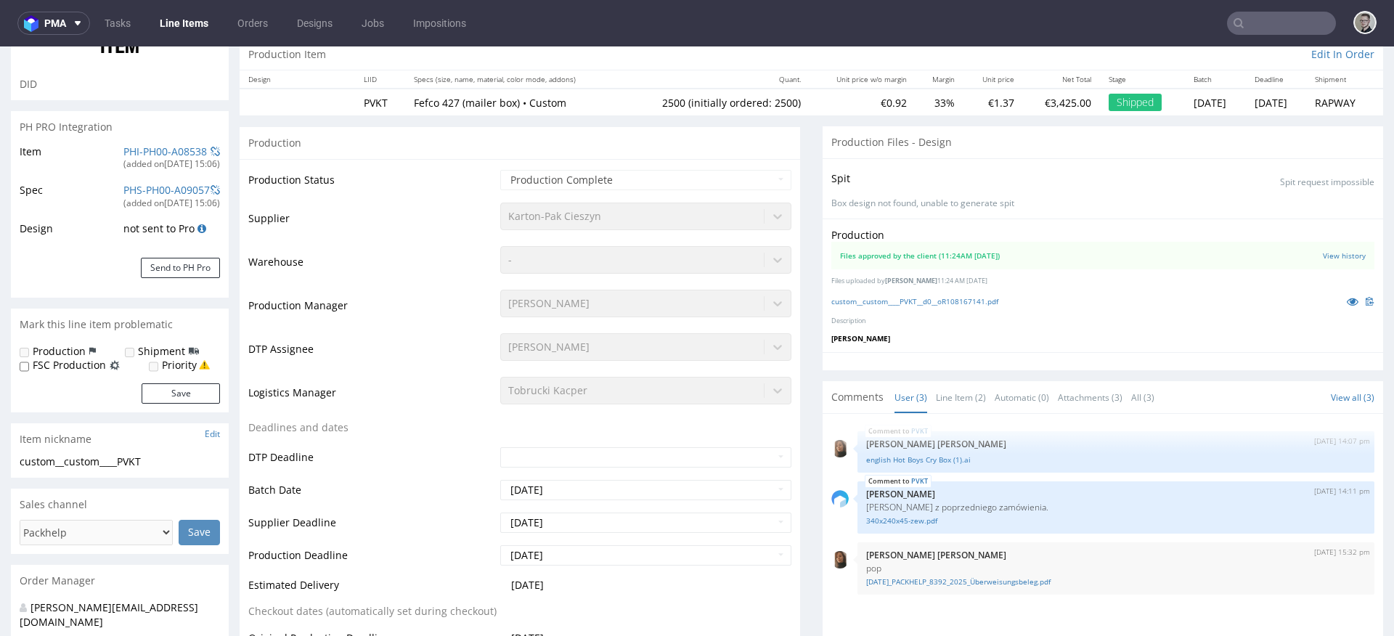
scroll to position [97, 0]
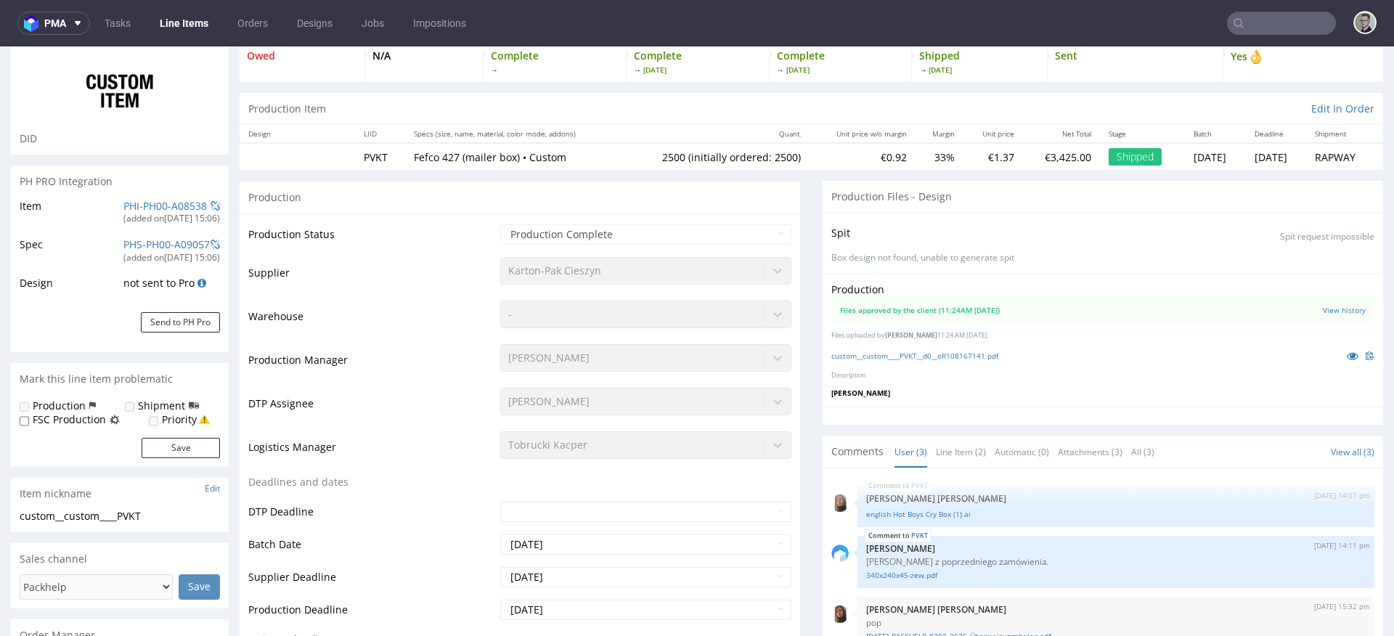
click at [919, 346] on div "Production Files approved by the client (11:24AM [DATE]) View history Files upl…" at bounding box center [1103, 340] width 560 height 134
click at [923, 358] on link "custom__custom____PVKT__d0__oR108167141.pdf" at bounding box center [914, 356] width 167 height 10
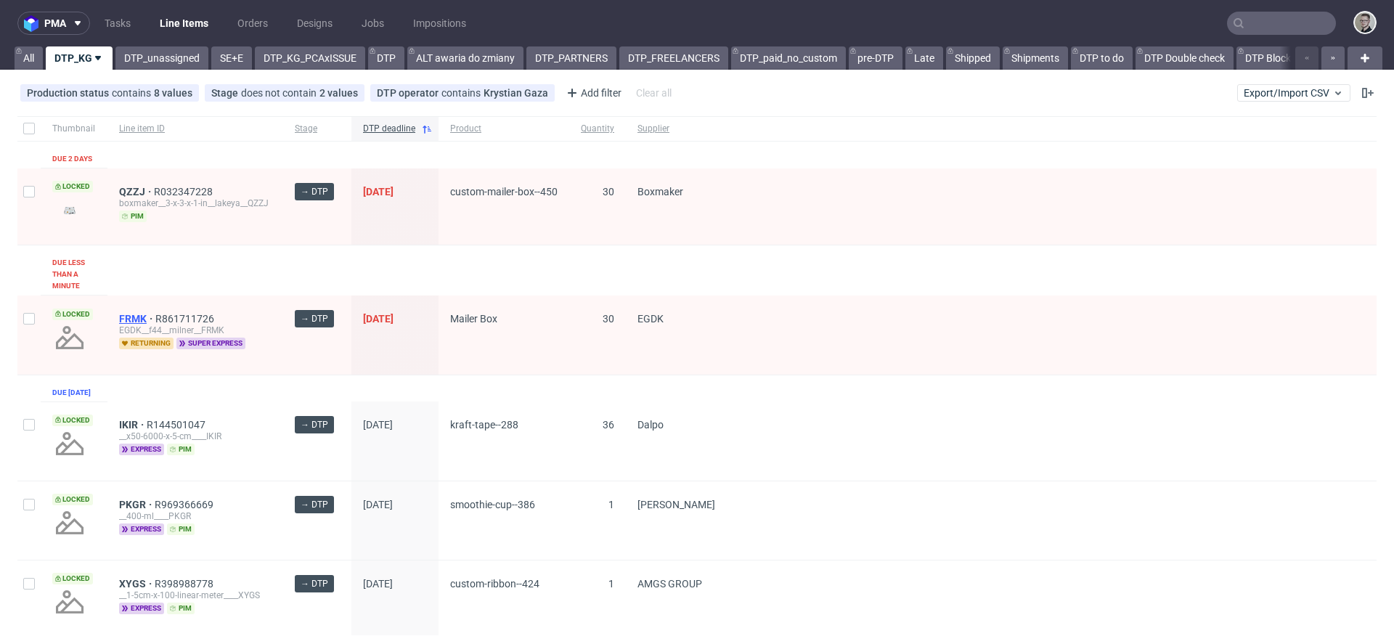
click at [133, 317] on span "FRMK" at bounding box center [137, 319] width 36 height 12
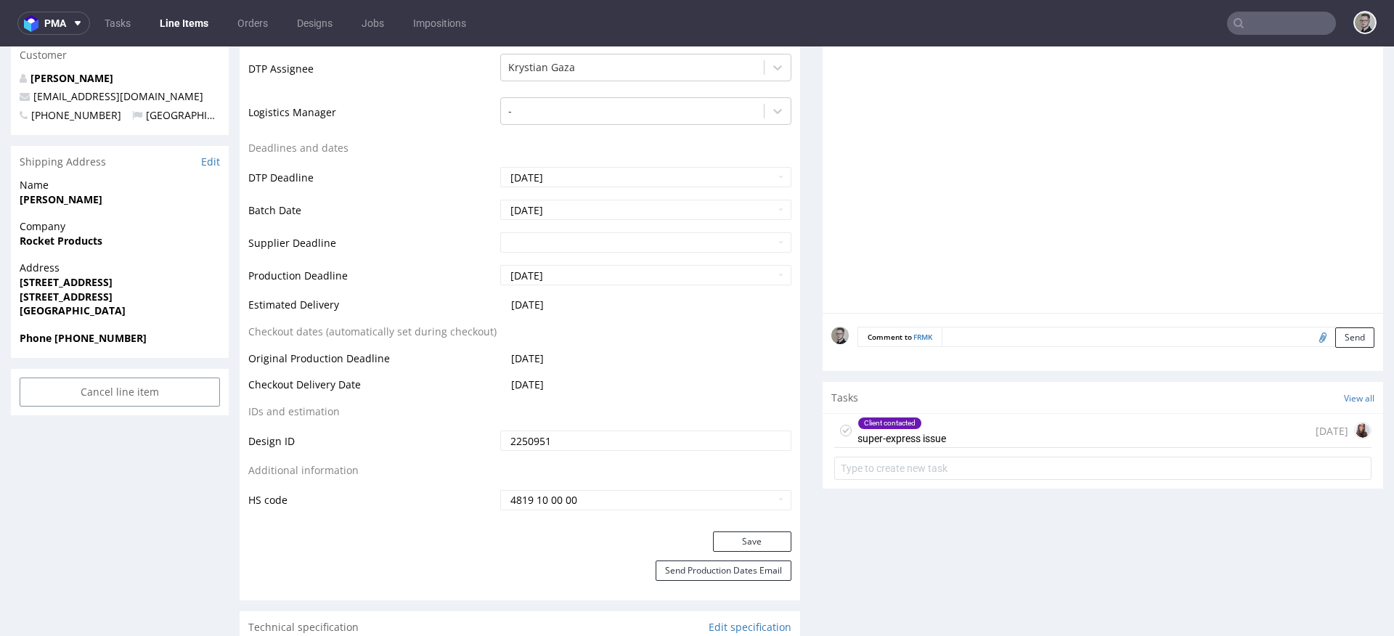
click at [930, 432] on div "Client contacted super-express issue" at bounding box center [901, 430] width 89 height 33
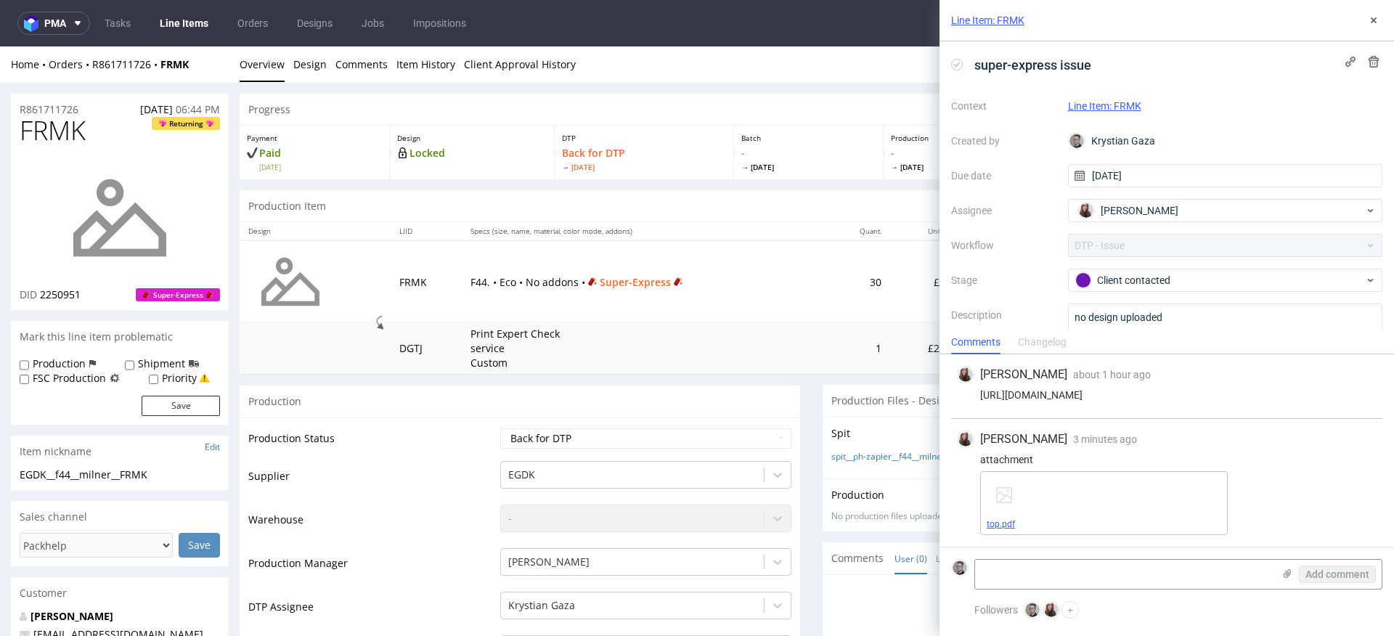
click at [990, 521] on link "top.pdf" at bounding box center [1001, 524] width 28 height 10
click at [1366, 17] on button at bounding box center [1373, 20] width 17 height 17
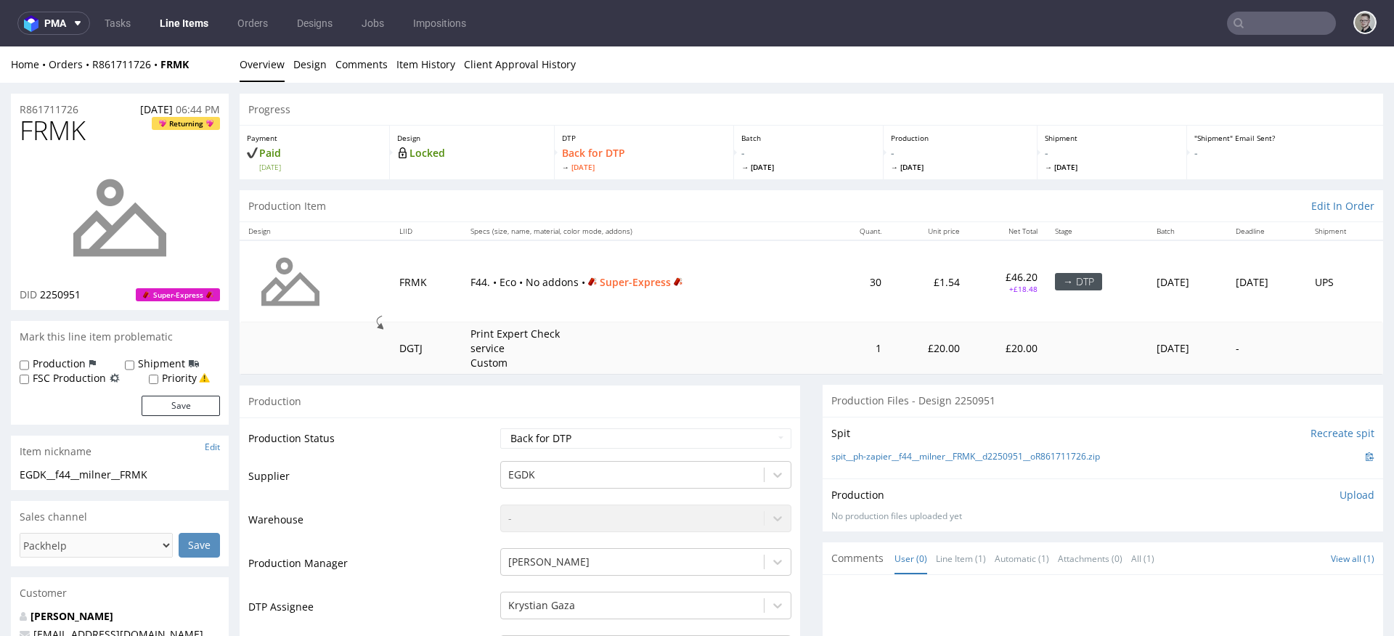
click at [670, 400] on div "Production" at bounding box center [520, 401] width 560 height 33
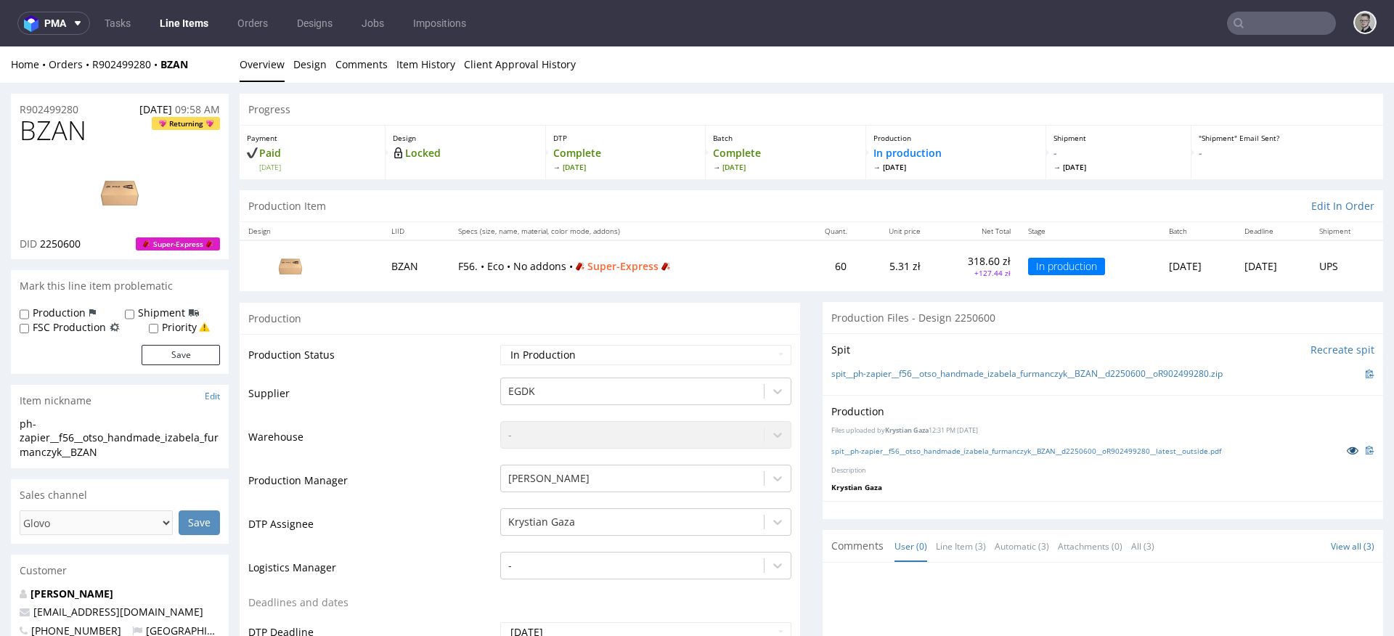
click at [1347, 451] on icon at bounding box center [1353, 450] width 12 height 10
click at [948, 449] on link "spit__ph-zapier__f56__otso_handmade_izabela_furmanczyk__BZAN__d2250600__oR90249…" at bounding box center [1026, 451] width 390 height 10
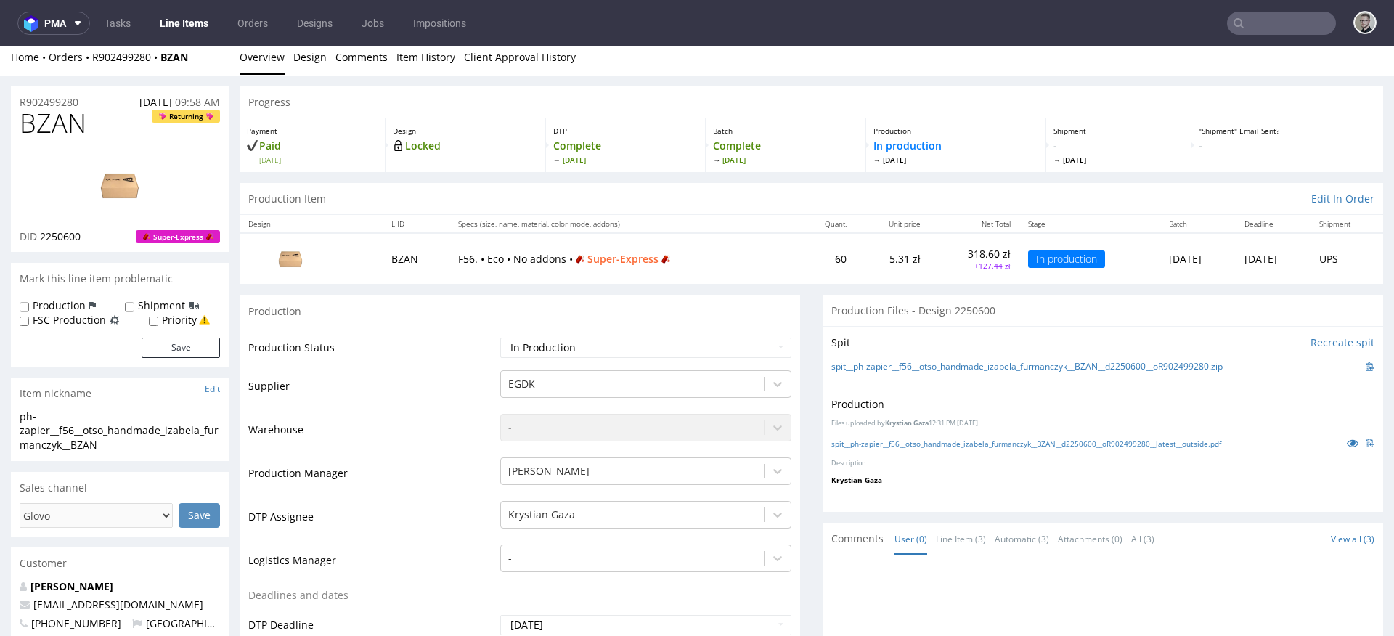
scroll to position [22, 0]
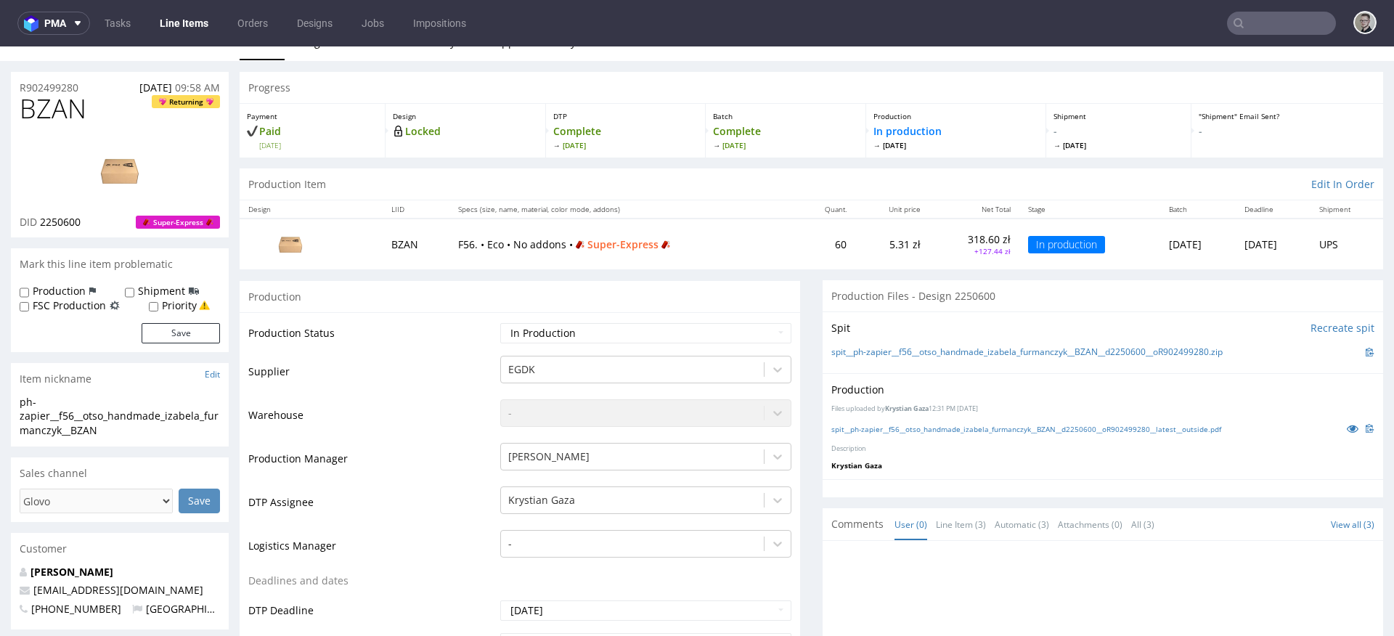
click at [997, 392] on div "Production" at bounding box center [1102, 390] width 543 height 15
click at [603, 339] on select "Waiting for Artwork Waiting for Diecut Waiting for Mockup Waiting for DTP Waiti…" at bounding box center [645, 333] width 291 height 20
select select "dtp_production_ready"
click at [500, 323] on select "Waiting for Artwork Waiting for Diecut Waiting for Mockup Waiting for DTP Waiti…" at bounding box center [645, 333] width 291 height 20
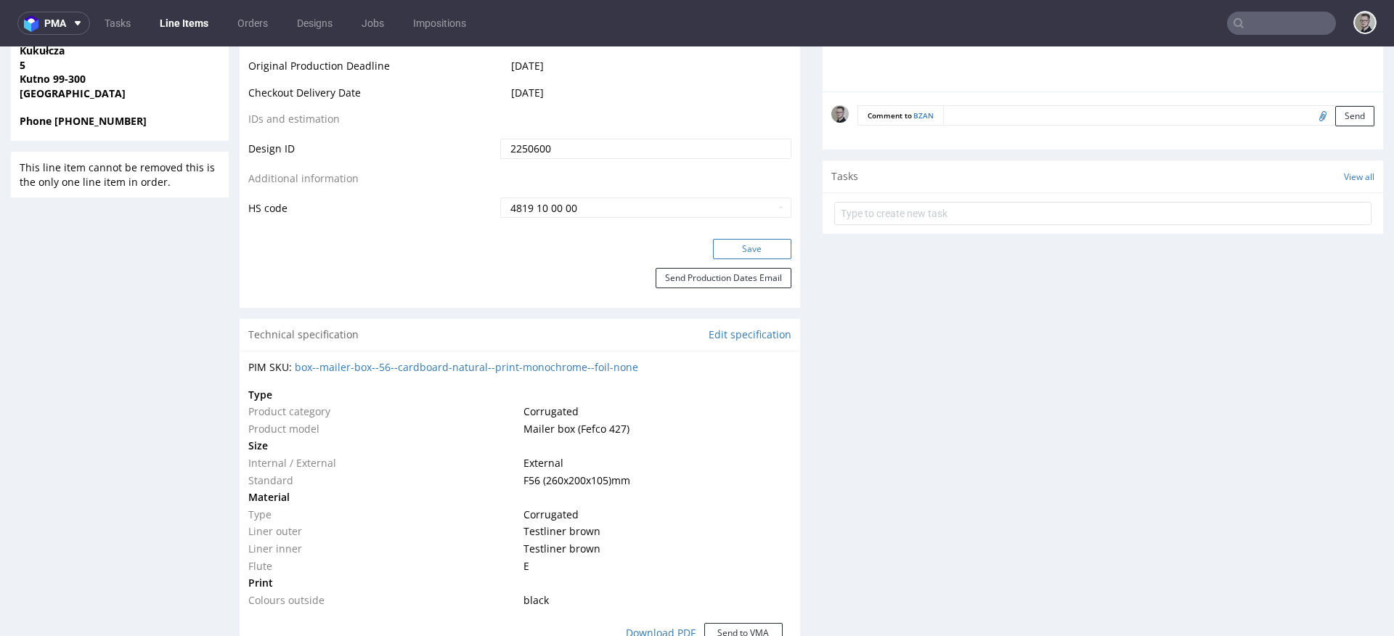
click at [746, 245] on button "Save" at bounding box center [752, 249] width 78 height 20
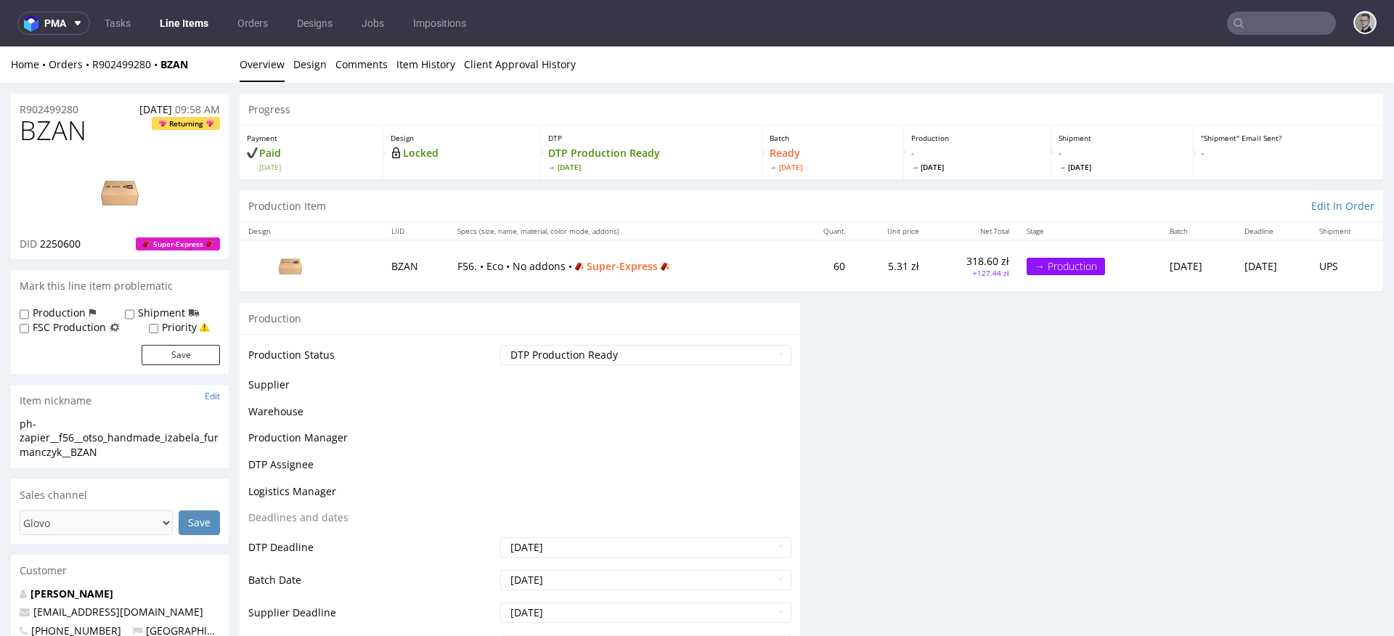
scroll to position [0, 0]
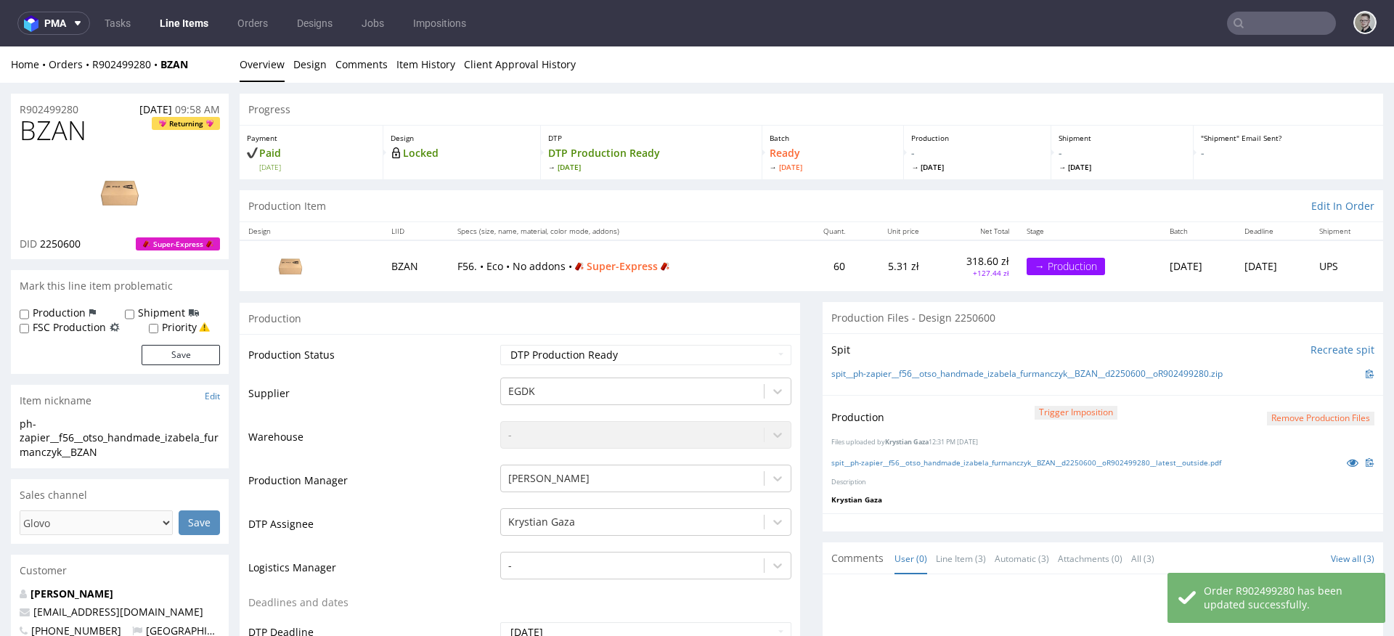
click at [1319, 410] on form "Remove production files" at bounding box center [1320, 417] width 107 height 15
click at [1315, 417] on button "Remove production files" at bounding box center [1320, 419] width 107 height 14
click at [1284, 383] on link "Yes" at bounding box center [1275, 386] width 41 height 22
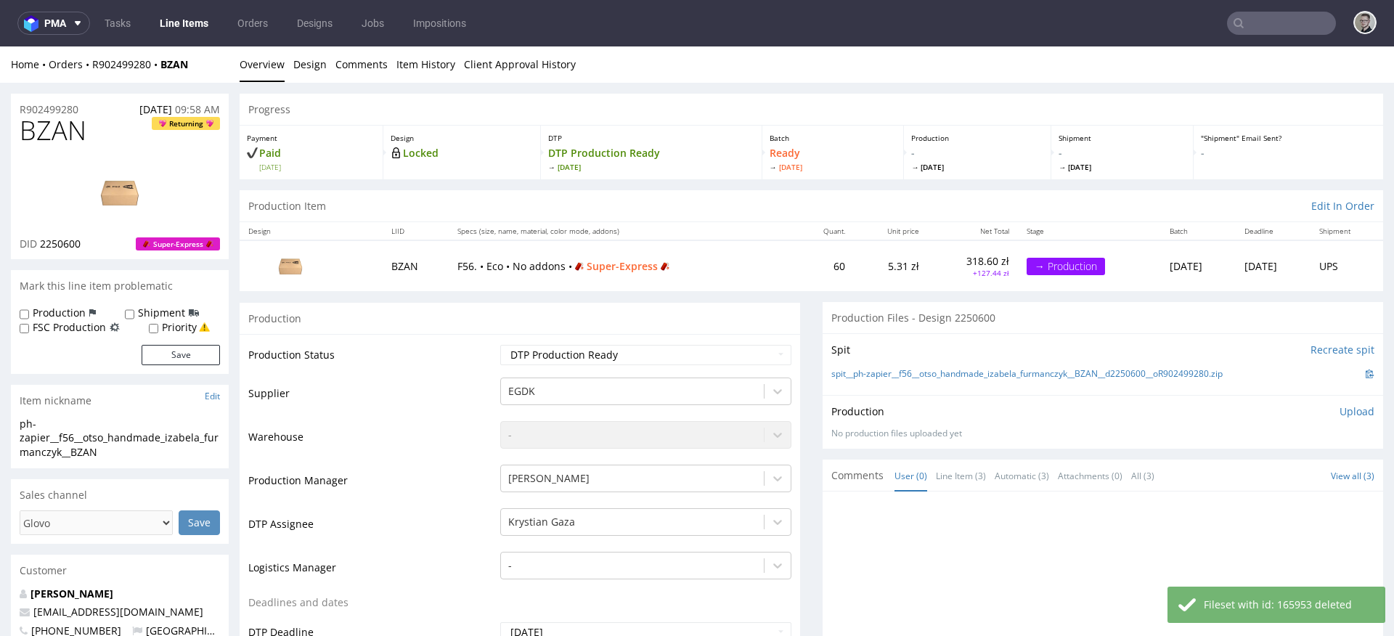
click at [1342, 409] on p "Upload" at bounding box center [1356, 411] width 35 height 15
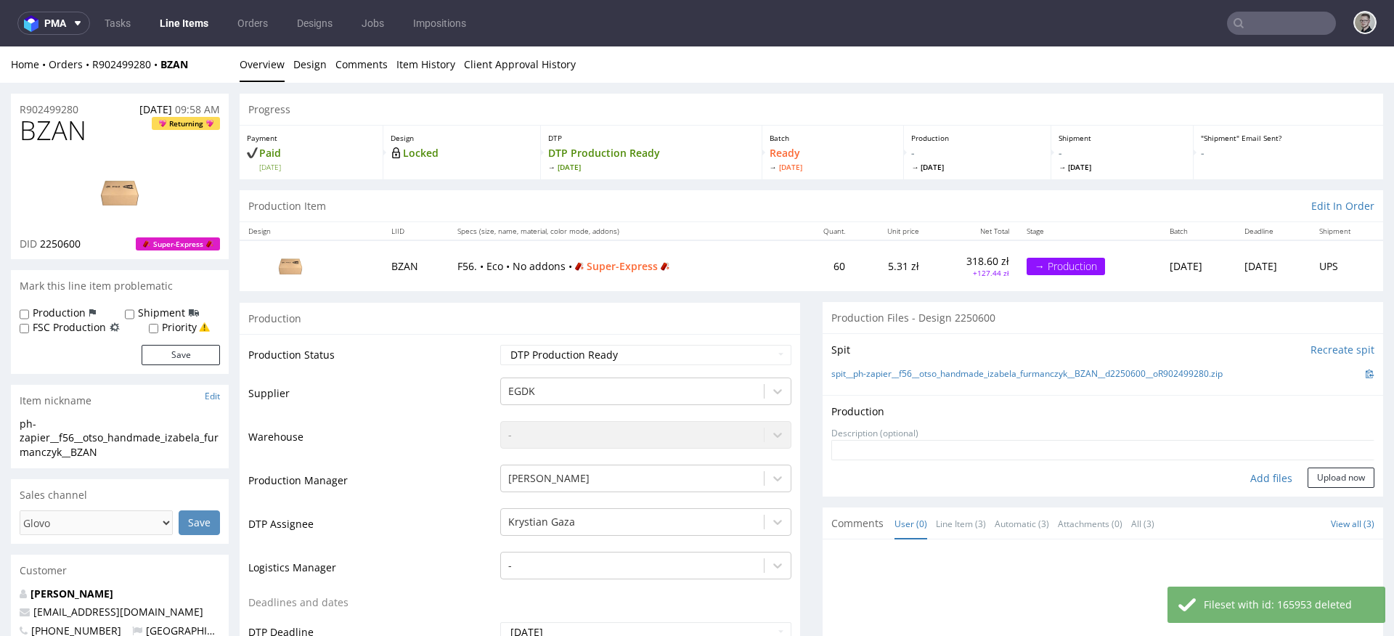
click at [1259, 476] on div "Add files" at bounding box center [1271, 479] width 73 height 22
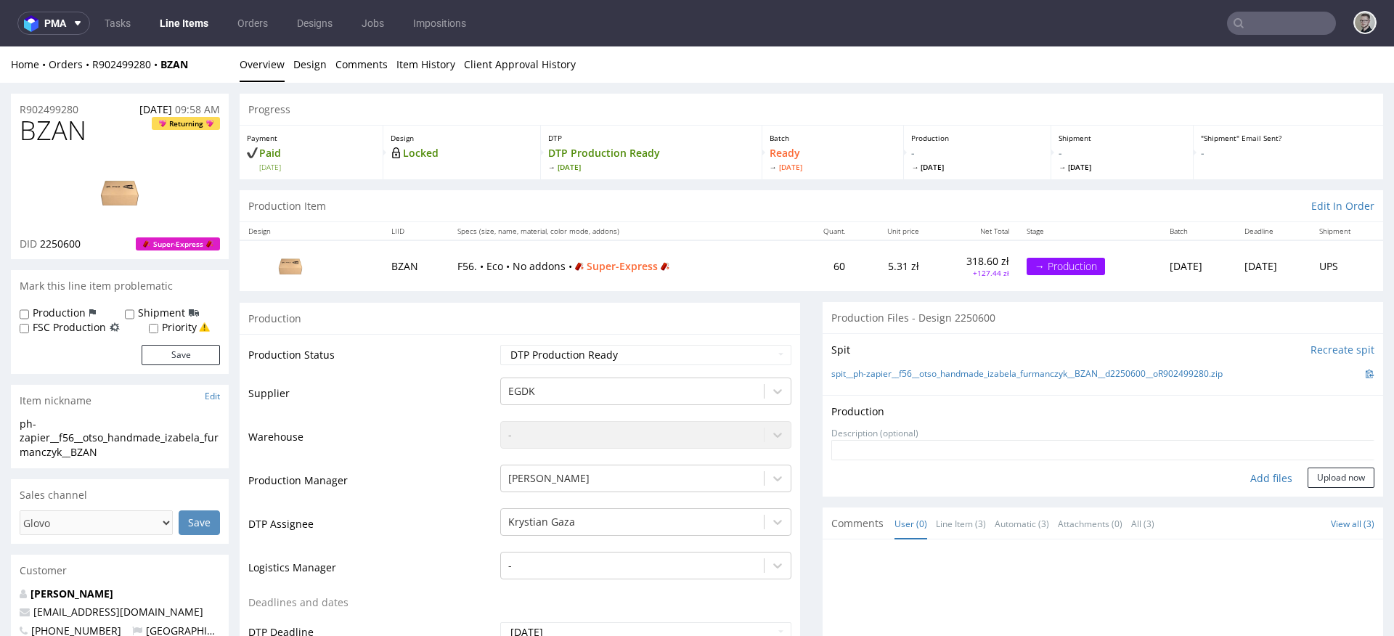
type input "C:\fakepath\ph-zapier__f56__otso_handmade_izabela_furmanczyk__BZAN__d2250600__o…"
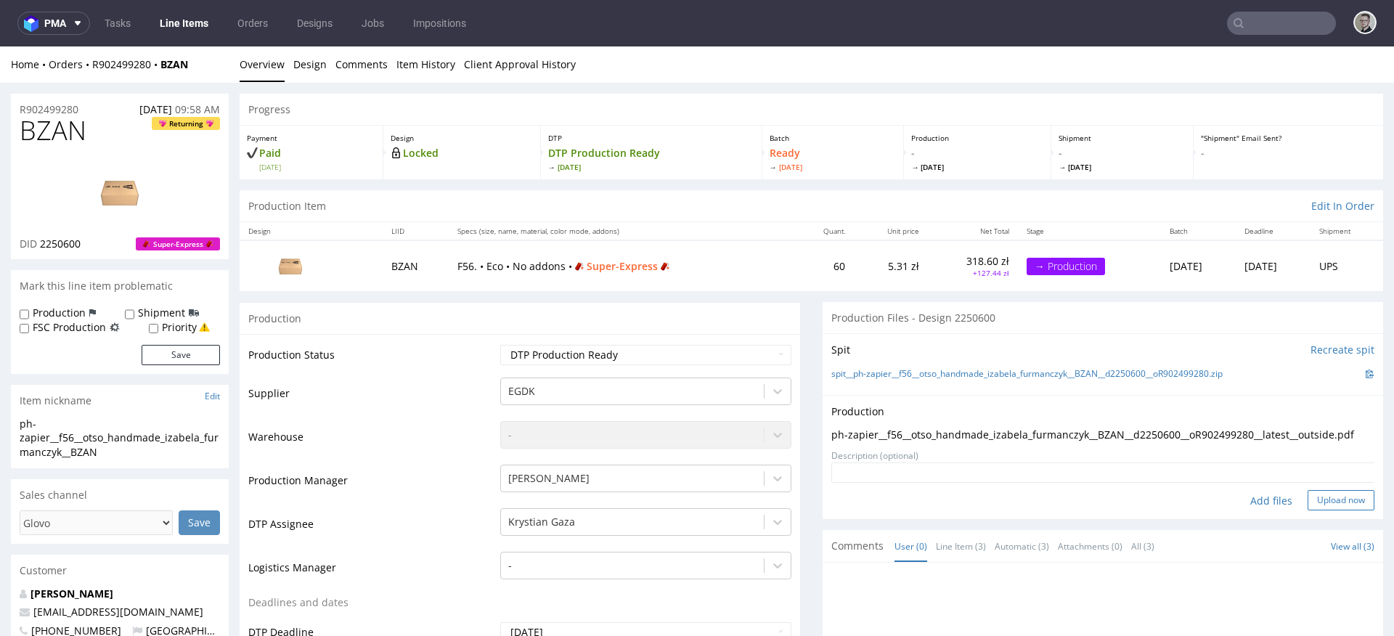
click at [1317, 510] on button "Upload now" at bounding box center [1341, 500] width 67 height 20
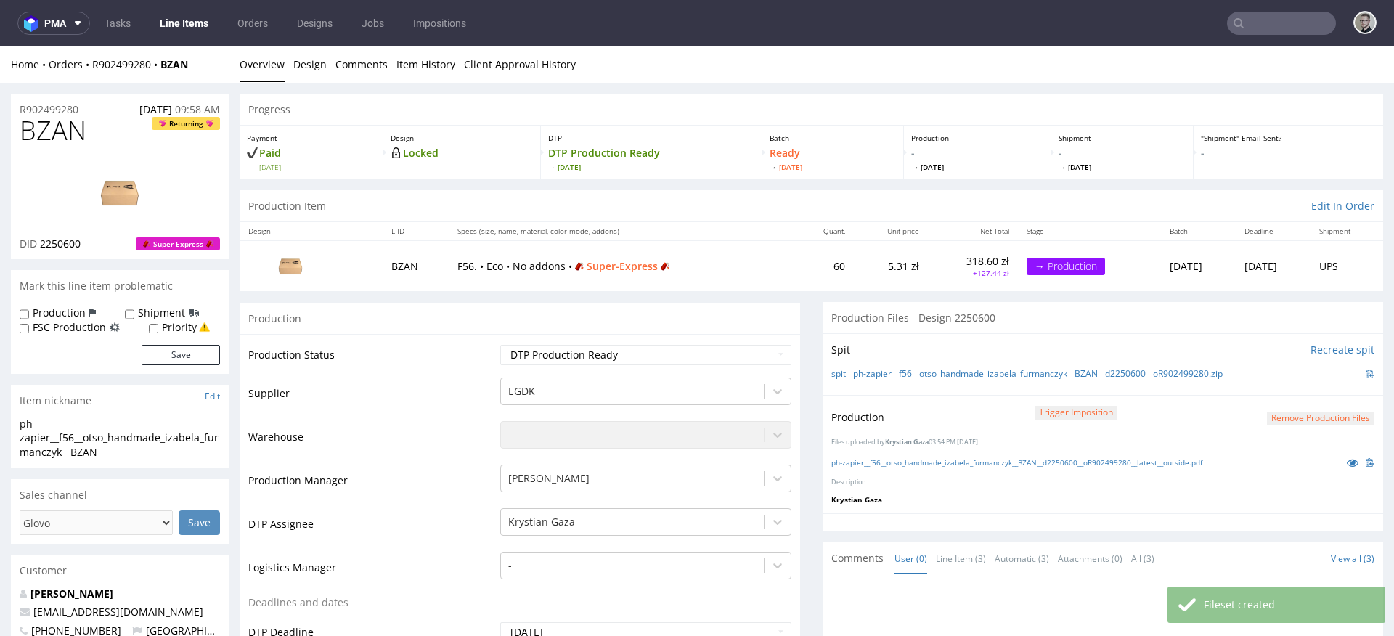
click at [1329, 448] on div "Production Trigger Imposition Remove production files Files uploaded by Krystia…" at bounding box center [1103, 454] width 560 height 118
click at [1347, 460] on icon at bounding box center [1353, 462] width 12 height 10
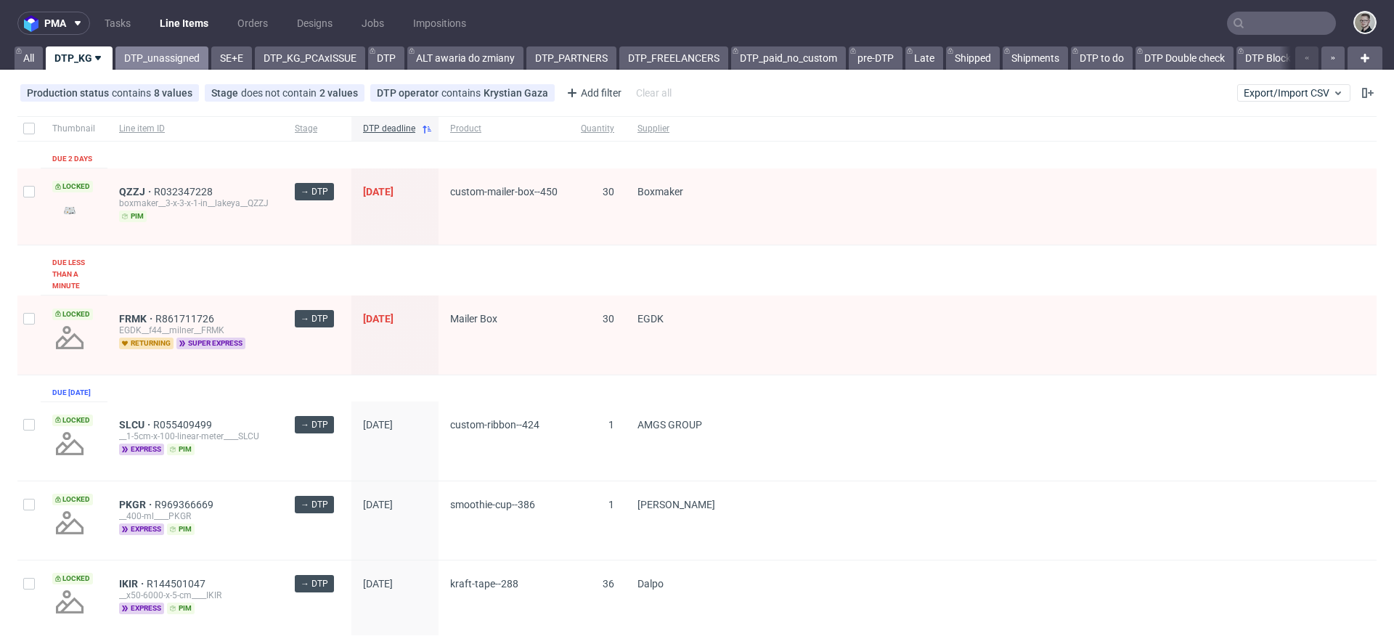
click at [139, 54] on link "DTP_unassigned" at bounding box center [161, 57] width 93 height 23
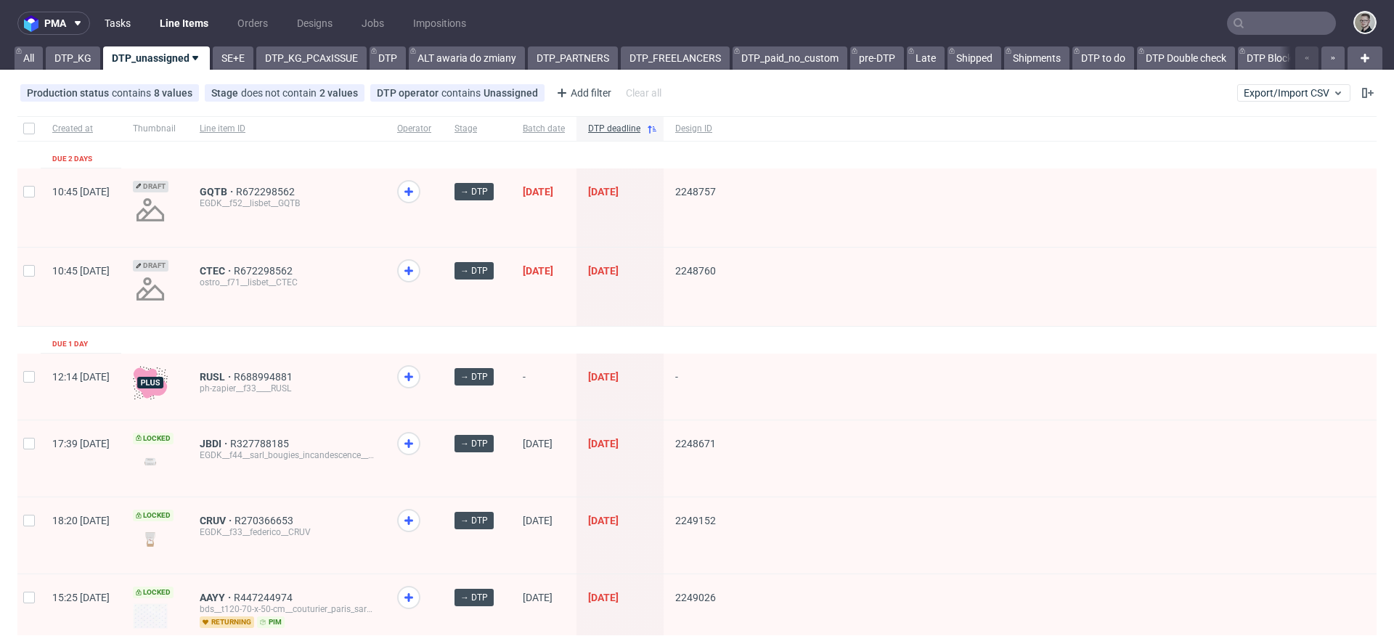
click at [113, 19] on link "Tasks" at bounding box center [118, 23] width 44 height 23
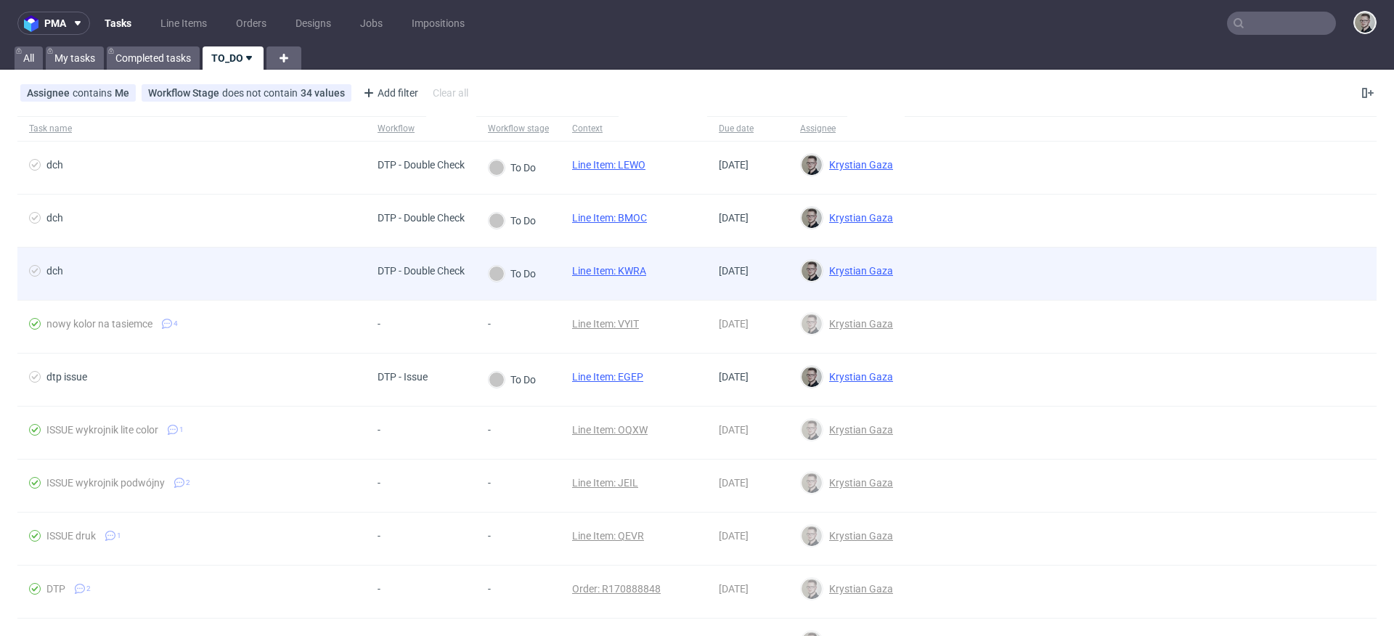
drag, startPoint x: 625, startPoint y: 275, endPoint x: 624, endPoint y: 261, distance: 14.6
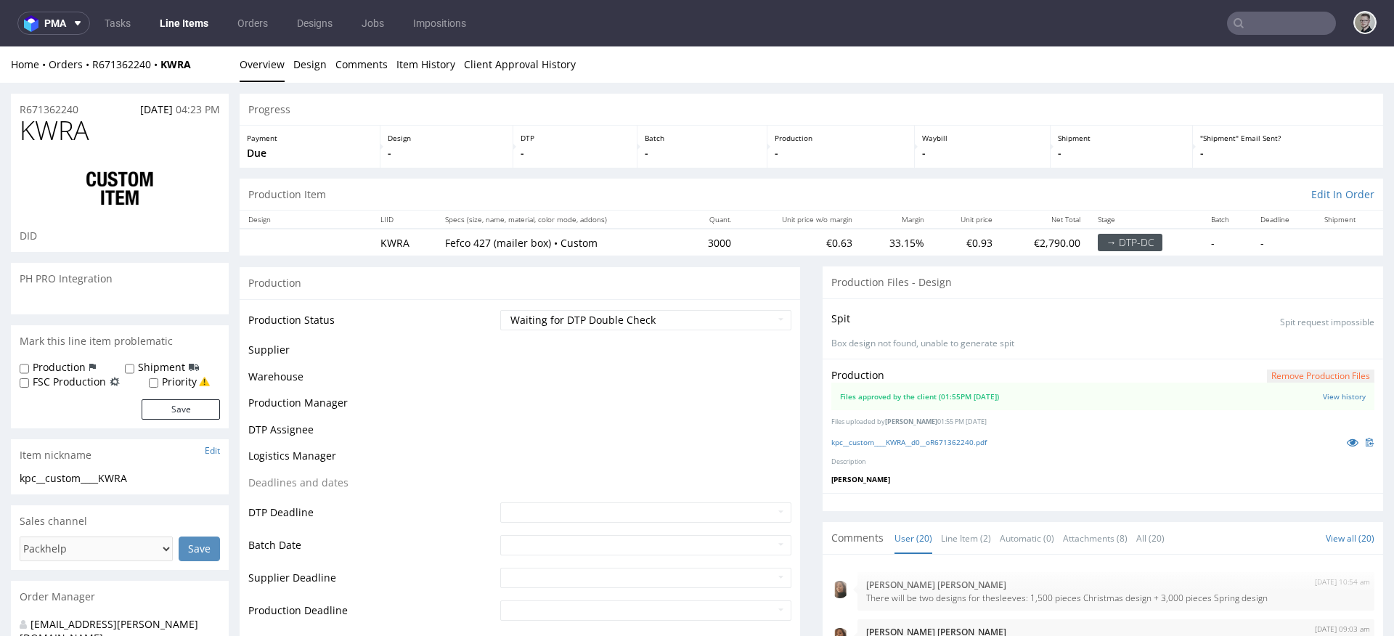
scroll to position [774, 0]
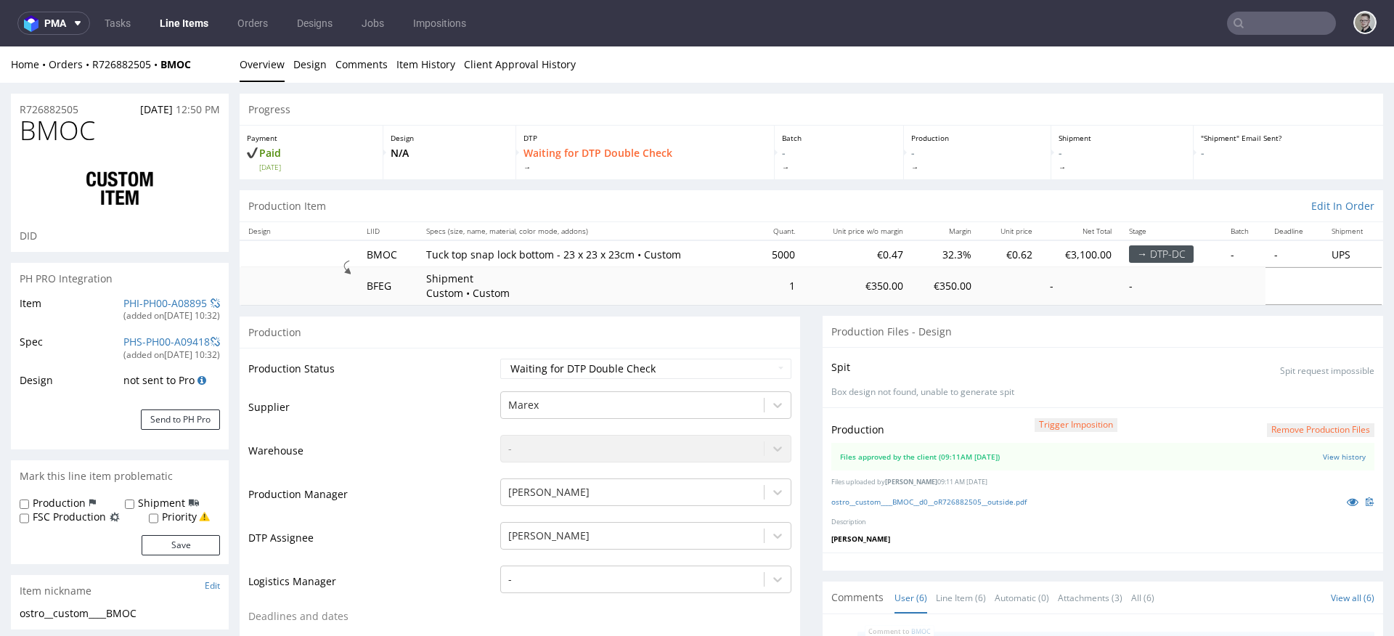
scroll to position [77, 0]
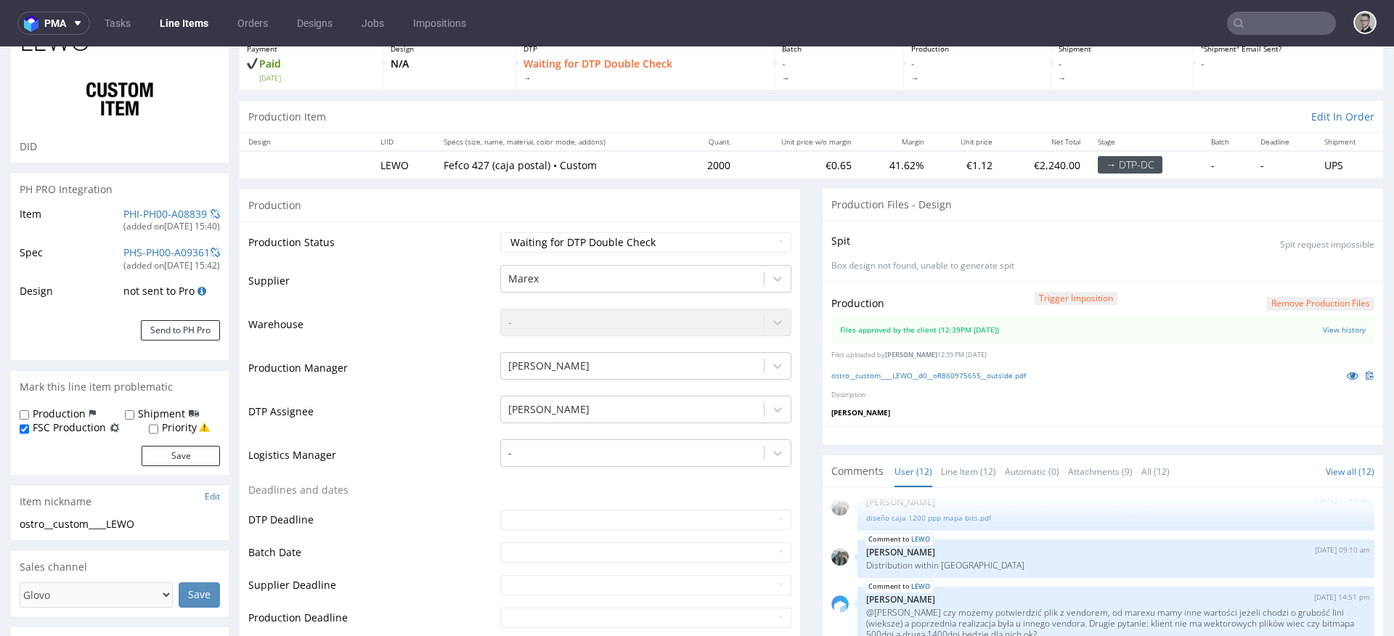
scroll to position [240, 0]
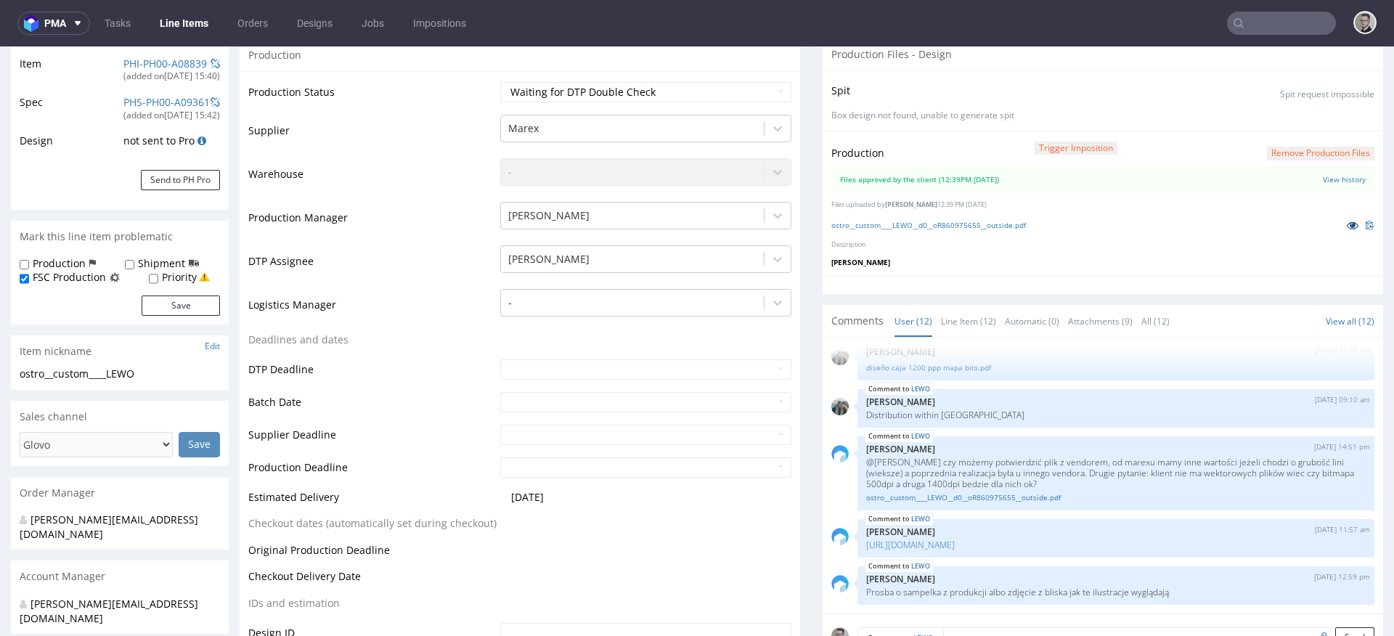
click at [1347, 226] on icon at bounding box center [1353, 225] width 12 height 10
